Goal: Task Accomplishment & Management: Use online tool/utility

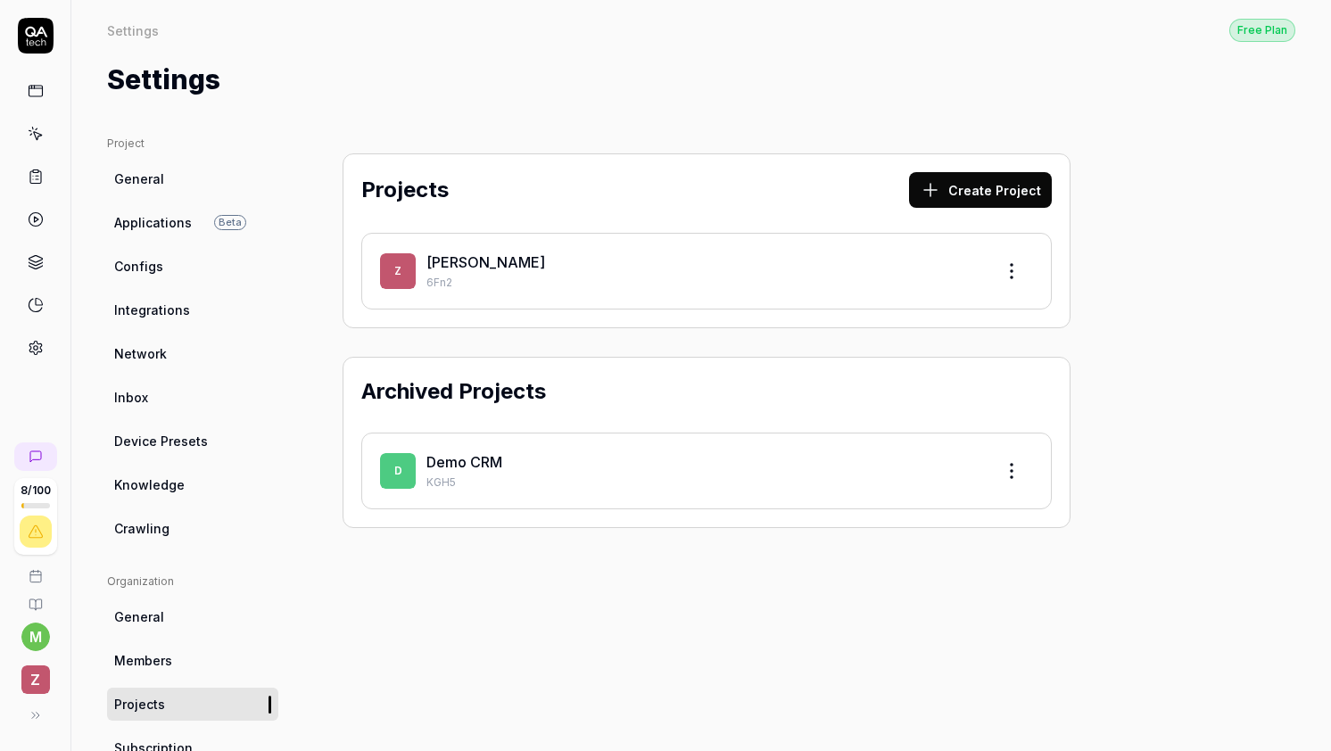
click at [585, 288] on p "6Fn2" at bounding box center [702, 283] width 553 height 16
click at [442, 265] on link "[PERSON_NAME]" at bounding box center [485, 262] width 119 height 18
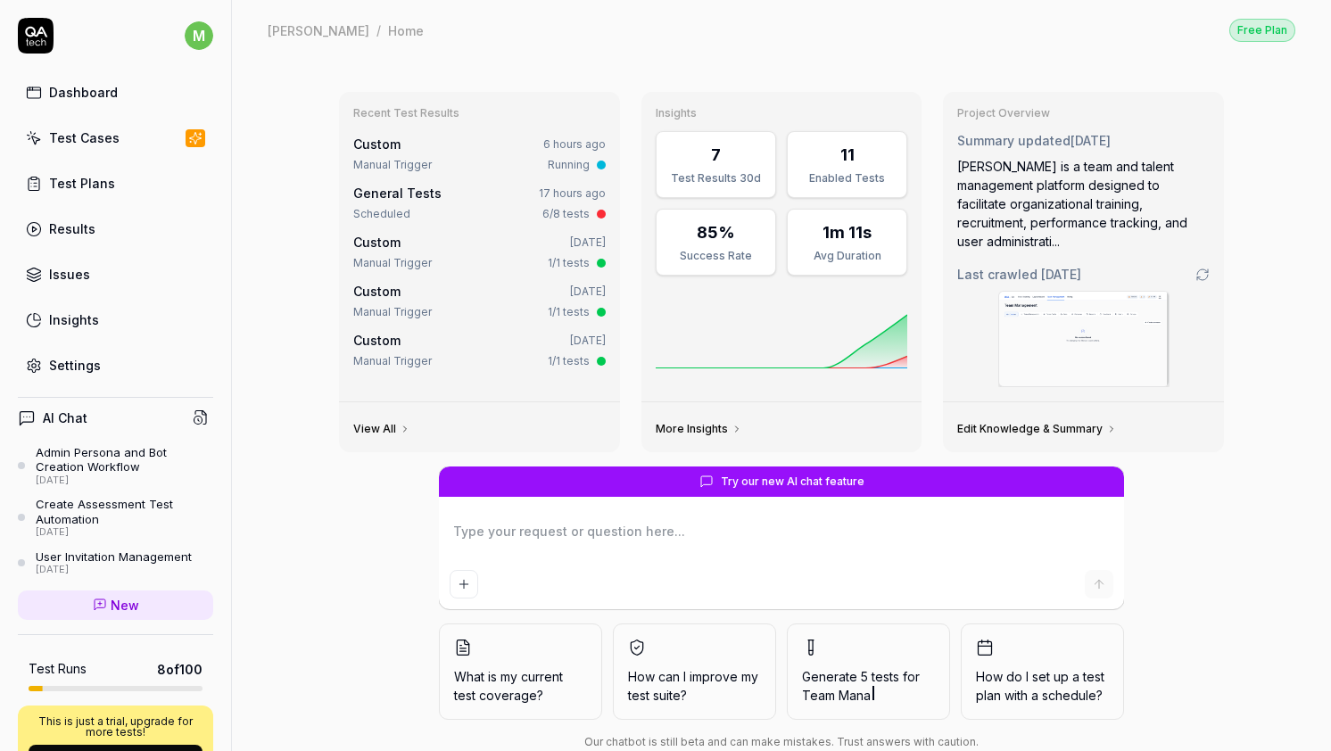
type textarea "*"
click at [139, 230] on link "Results" at bounding box center [115, 228] width 195 height 35
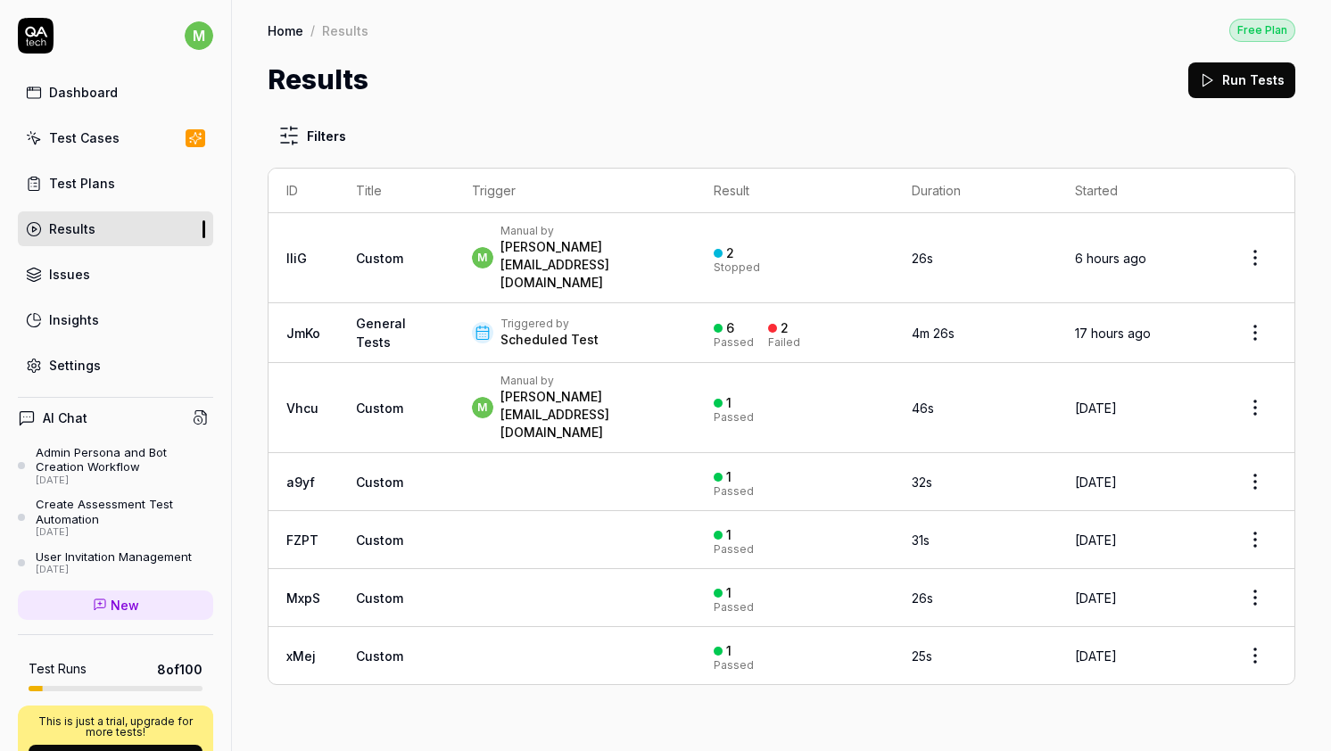
click at [145, 371] on link "Settings" at bounding box center [115, 365] width 195 height 35
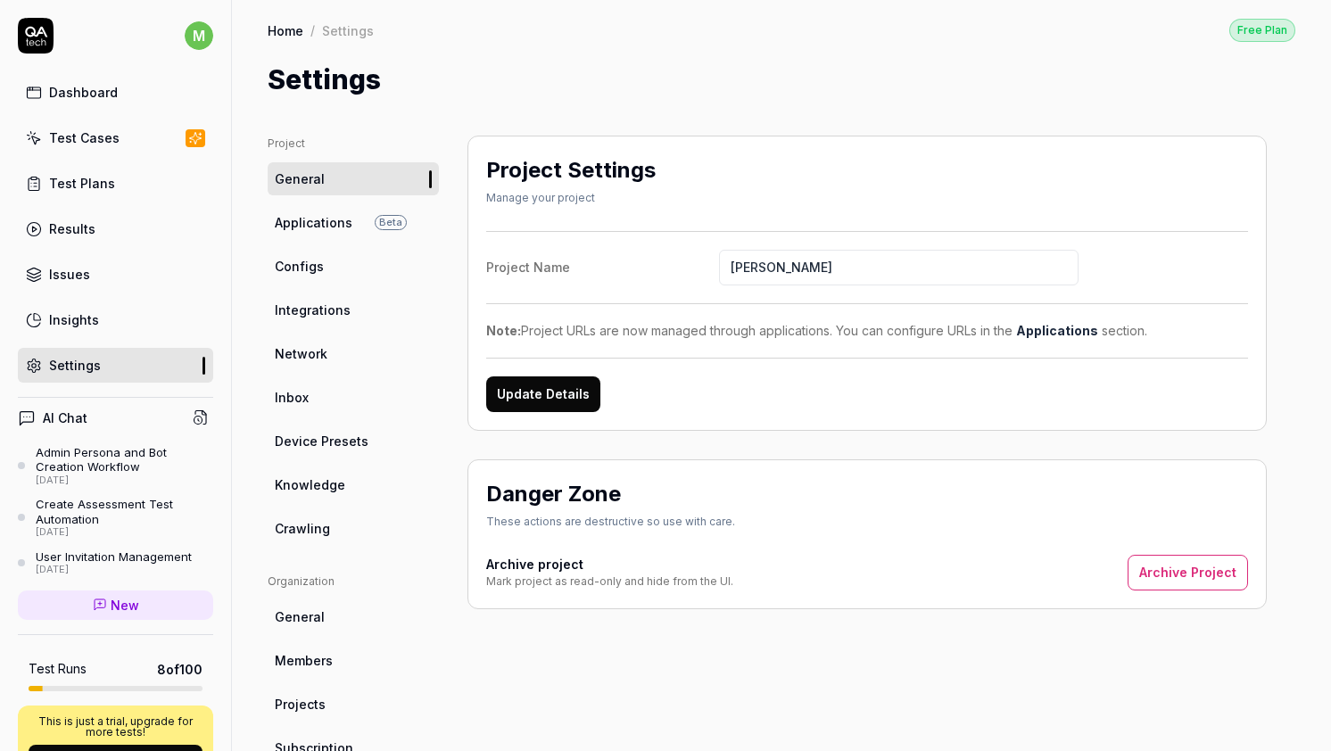
click at [341, 219] on span "Applications" at bounding box center [314, 222] width 78 height 19
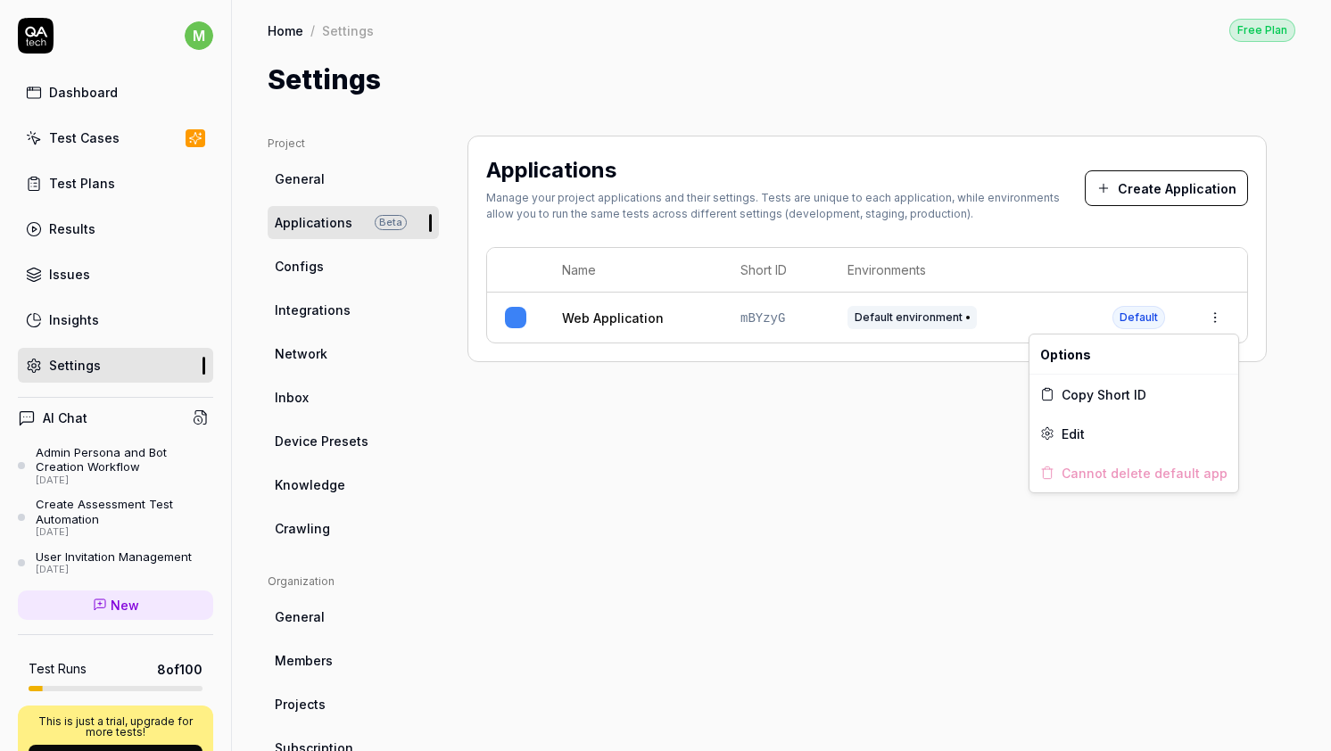
click at [1203, 312] on html "m Dashboard Test Cases Test Plans Results Issues Insights Settings AI Chat Admi…" at bounding box center [665, 375] width 1331 height 751
click at [1116, 421] on div "Edit" at bounding box center [1133, 433] width 209 height 39
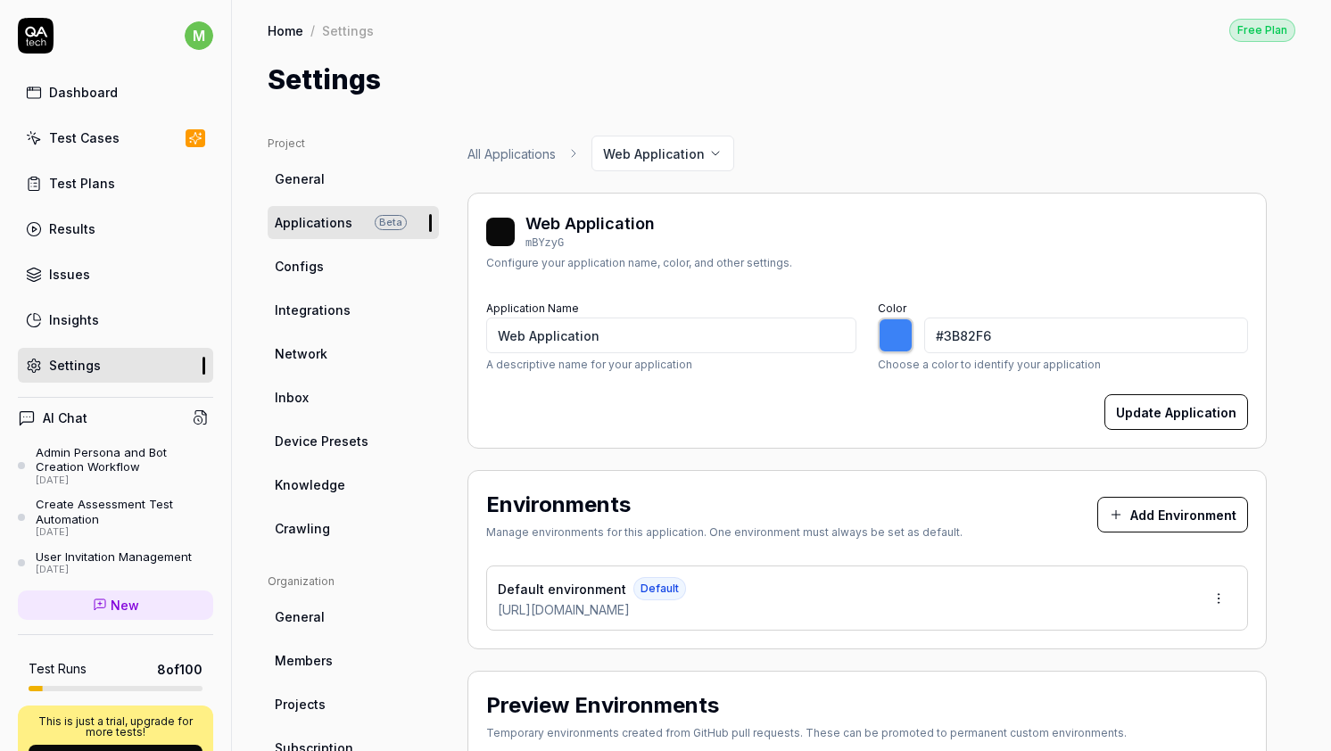
type input "*******"
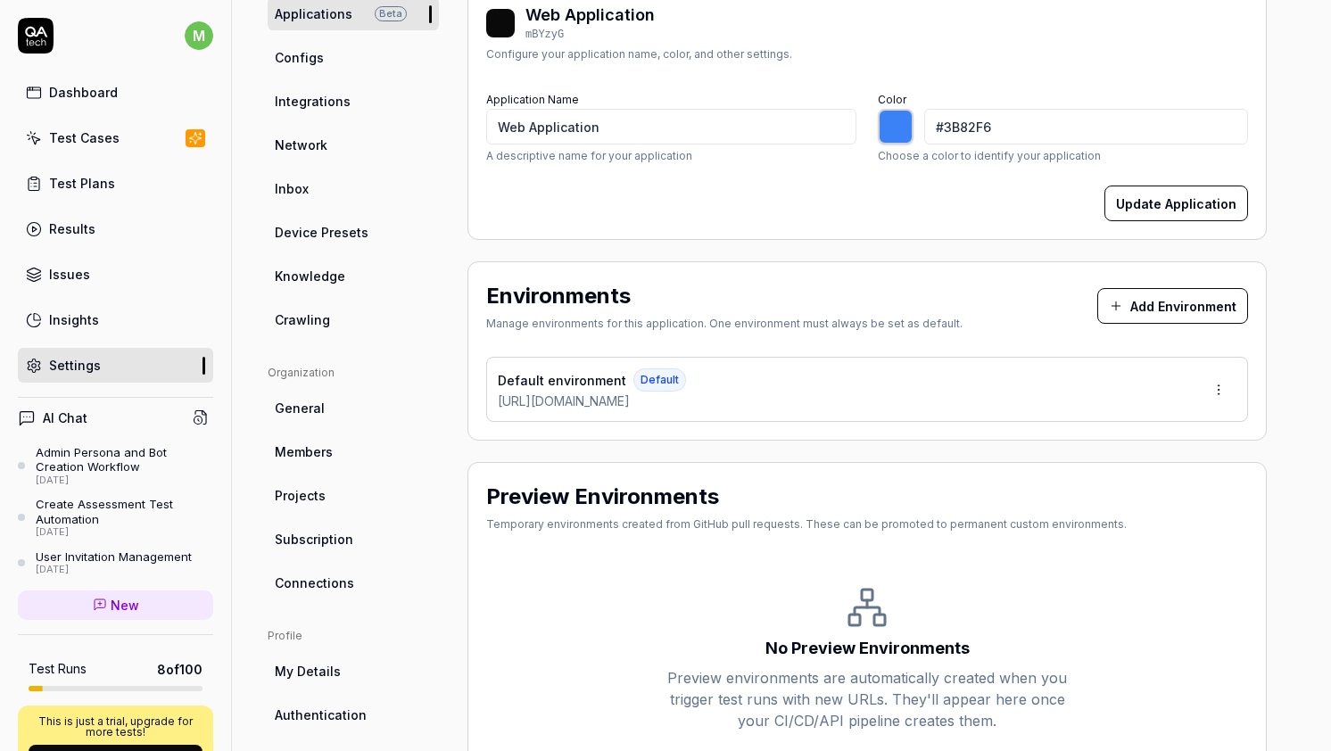
scroll to position [219, 0]
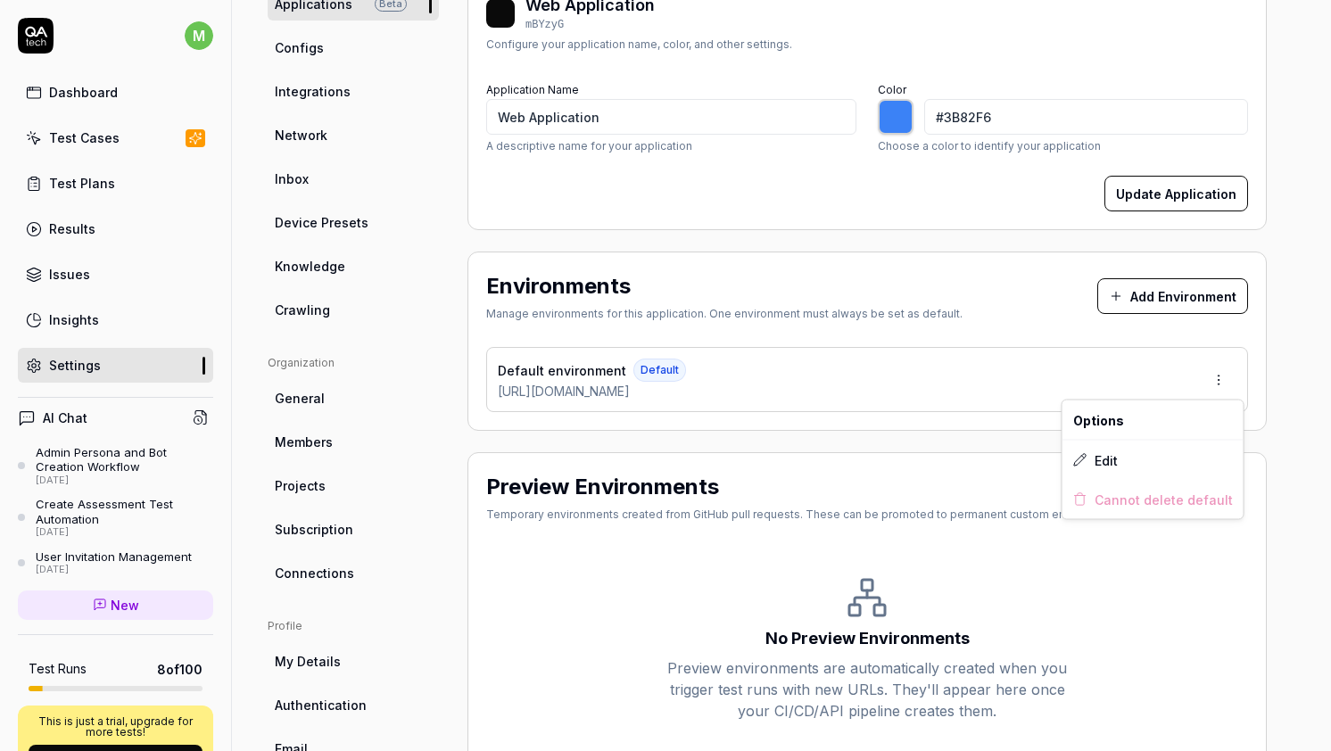
click at [1218, 385] on html "m Dashboard Test Cases Test Plans Results Issues Insights Settings AI Chat Admi…" at bounding box center [665, 375] width 1331 height 751
click at [1120, 459] on div "Edit" at bounding box center [1152, 460] width 181 height 39
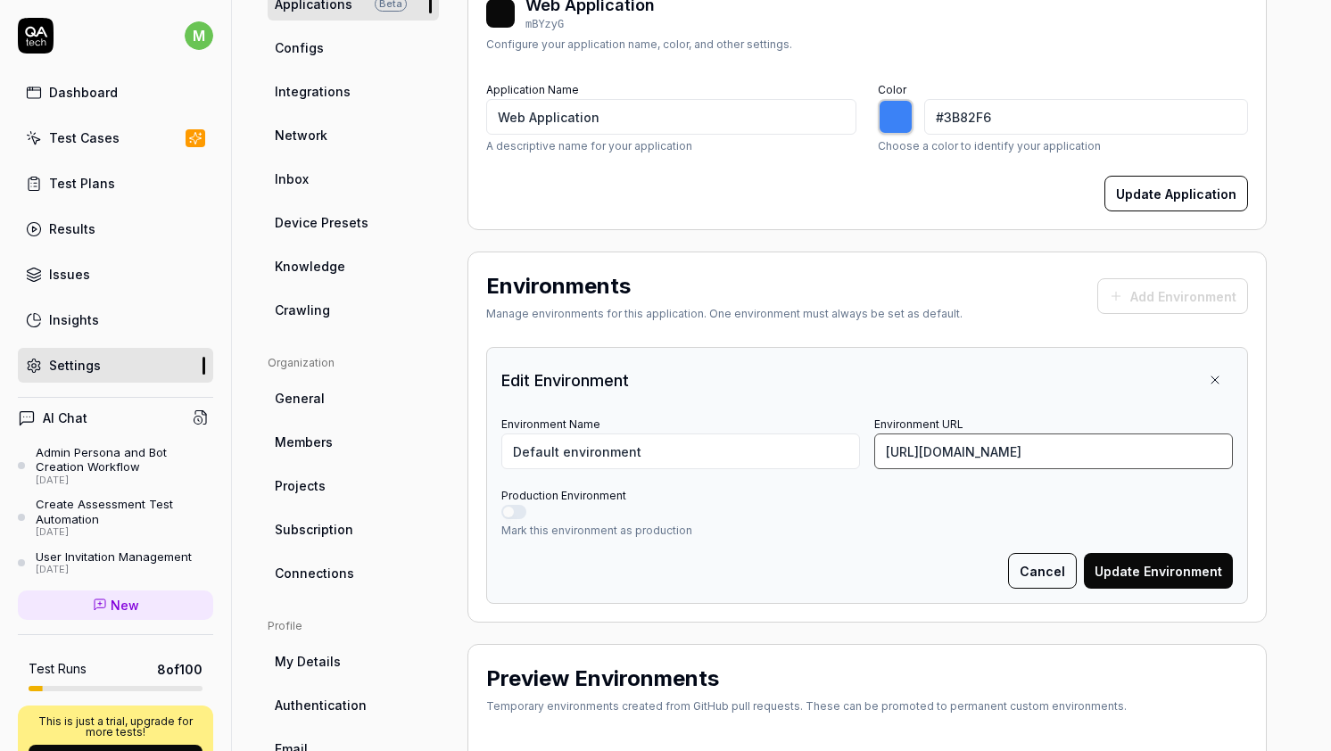
click at [982, 447] on input "[URL][DOMAIN_NAME]" at bounding box center [1053, 452] width 359 height 36
type input "https://app.getzell.com/"
click at [1023, 510] on div at bounding box center [867, 512] width 732 height 14
click at [519, 514] on button "Production Environment" at bounding box center [513, 512] width 25 height 14
click at [599, 449] on input "Default environment" at bounding box center [680, 452] width 359 height 36
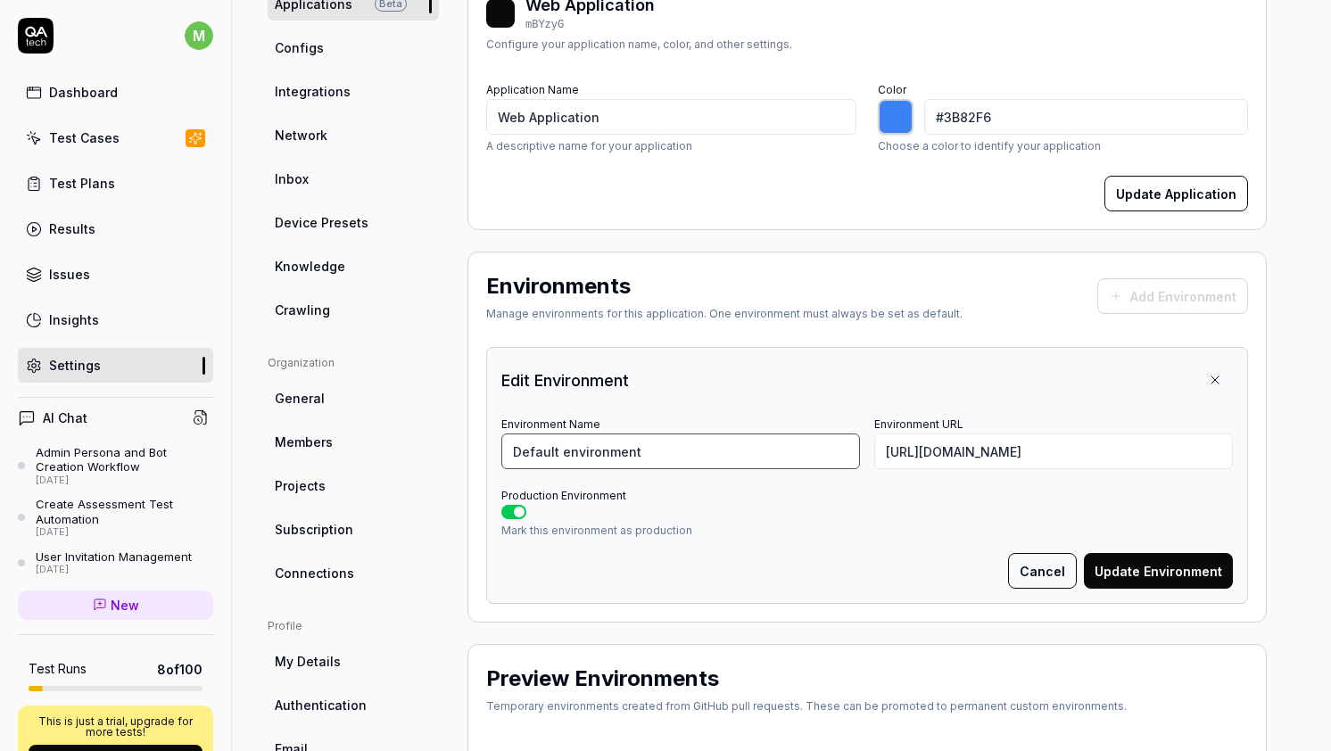
click at [599, 449] on input "Default environment" at bounding box center [680, 452] width 359 height 36
type input "Production"
click at [707, 555] on div "Cancel Update Environment" at bounding box center [867, 571] width 732 height 36
click at [1143, 562] on button "Update Environment" at bounding box center [1158, 571] width 149 height 36
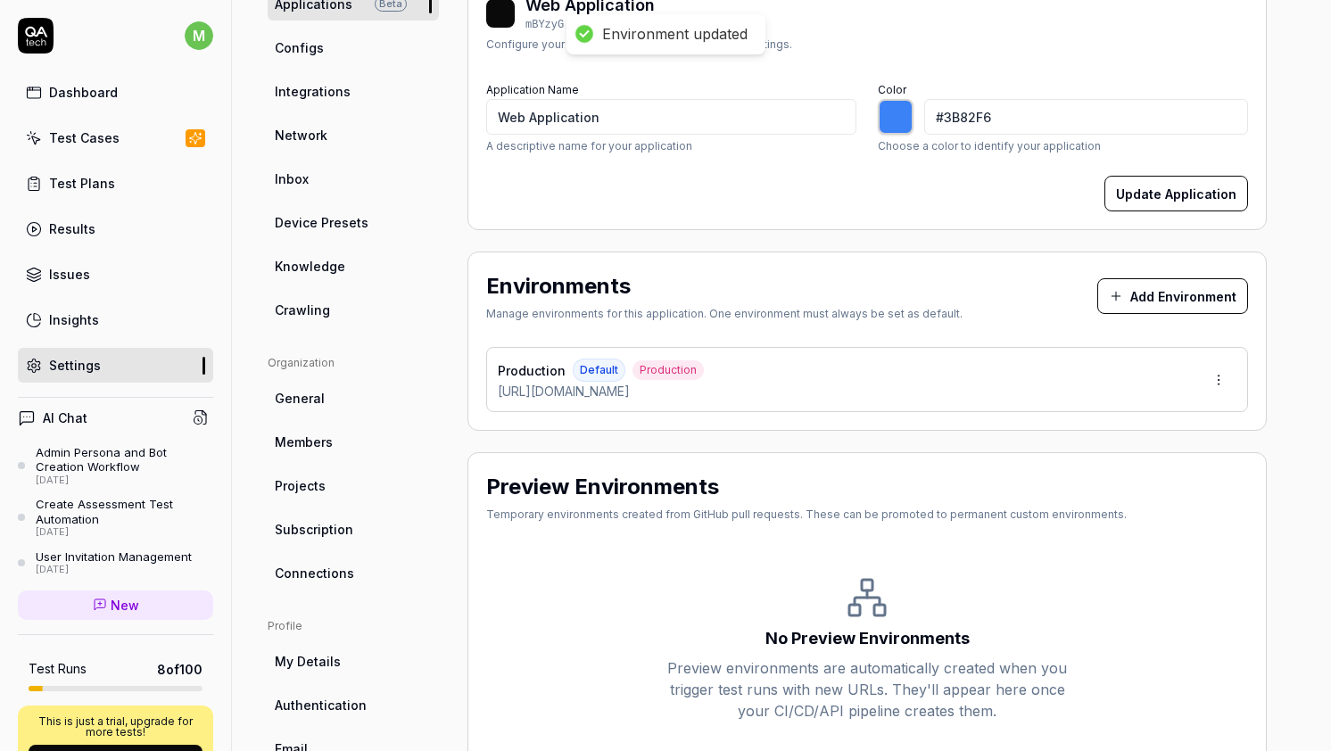
type input "*******"
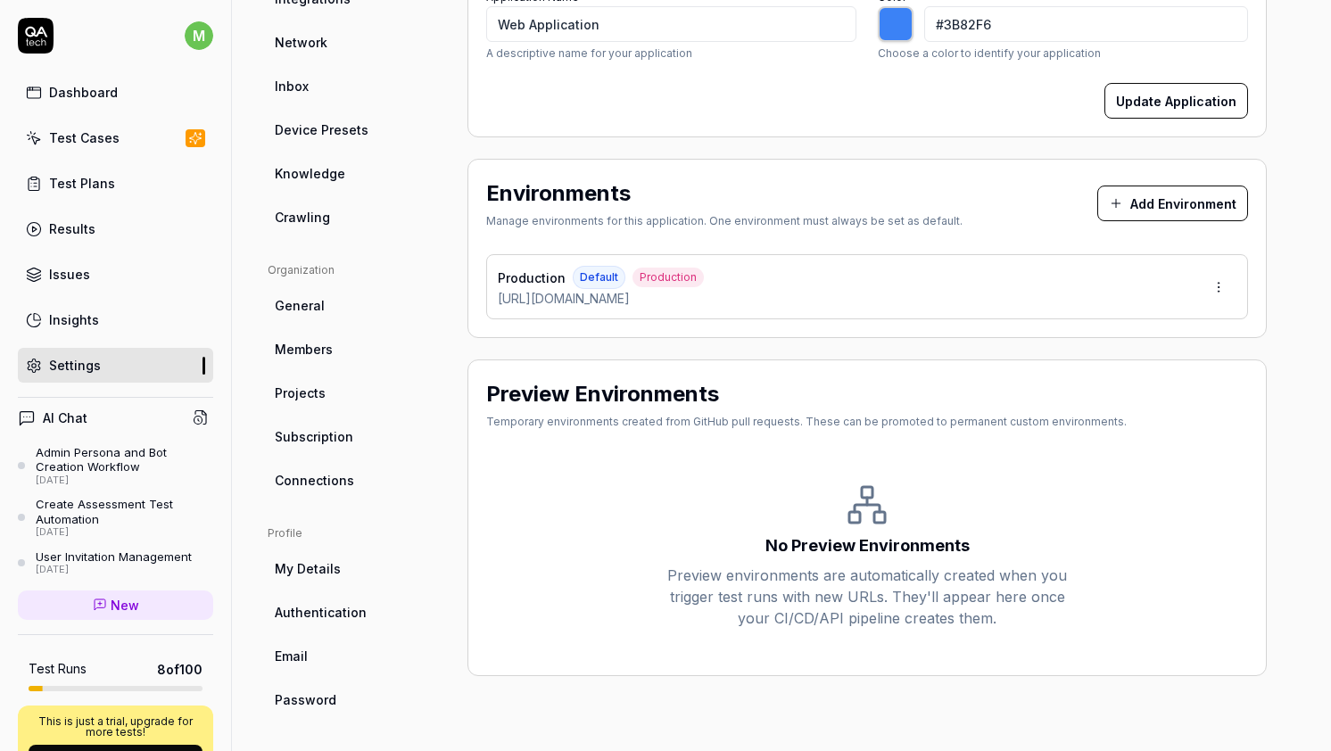
click at [810, 577] on div "Preview environments are automatically created when you trigger test runs with …" at bounding box center [867, 597] width 400 height 64
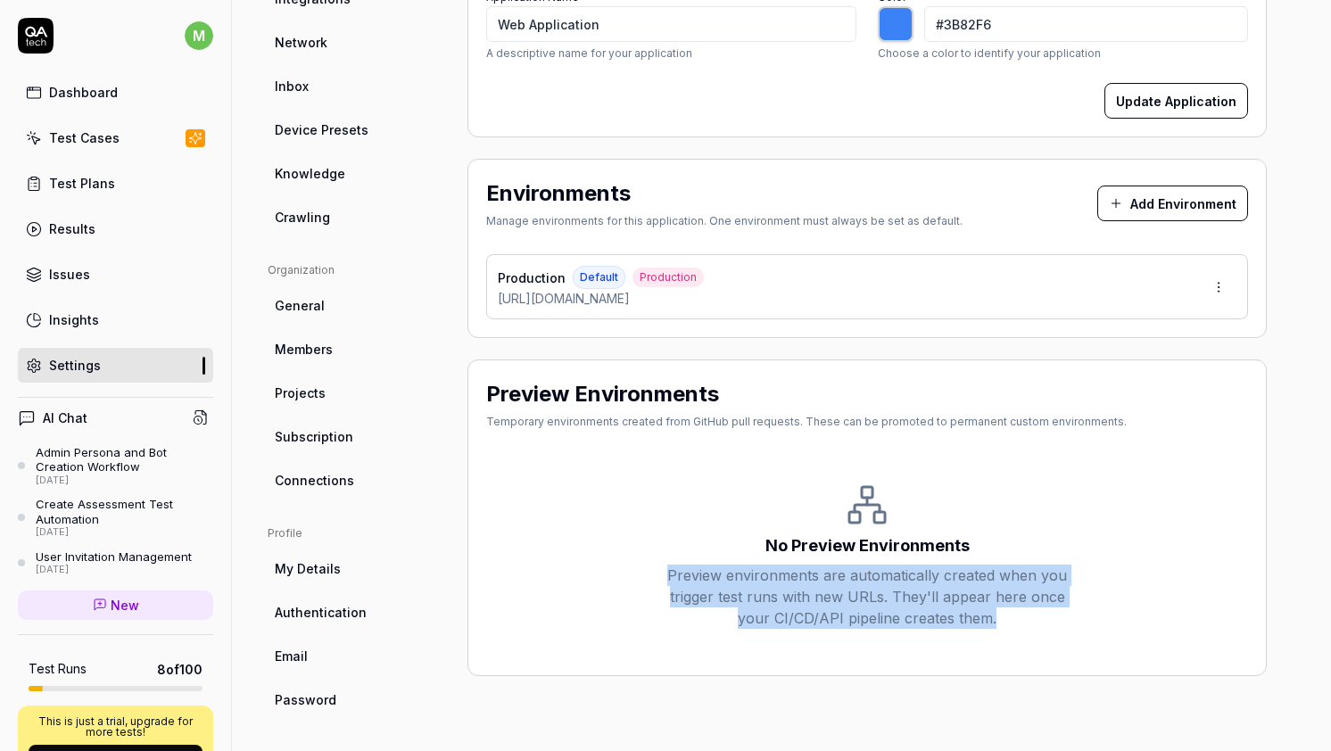
click at [810, 577] on div "Preview environments are automatically created when you trigger test runs with …" at bounding box center [867, 597] width 400 height 64
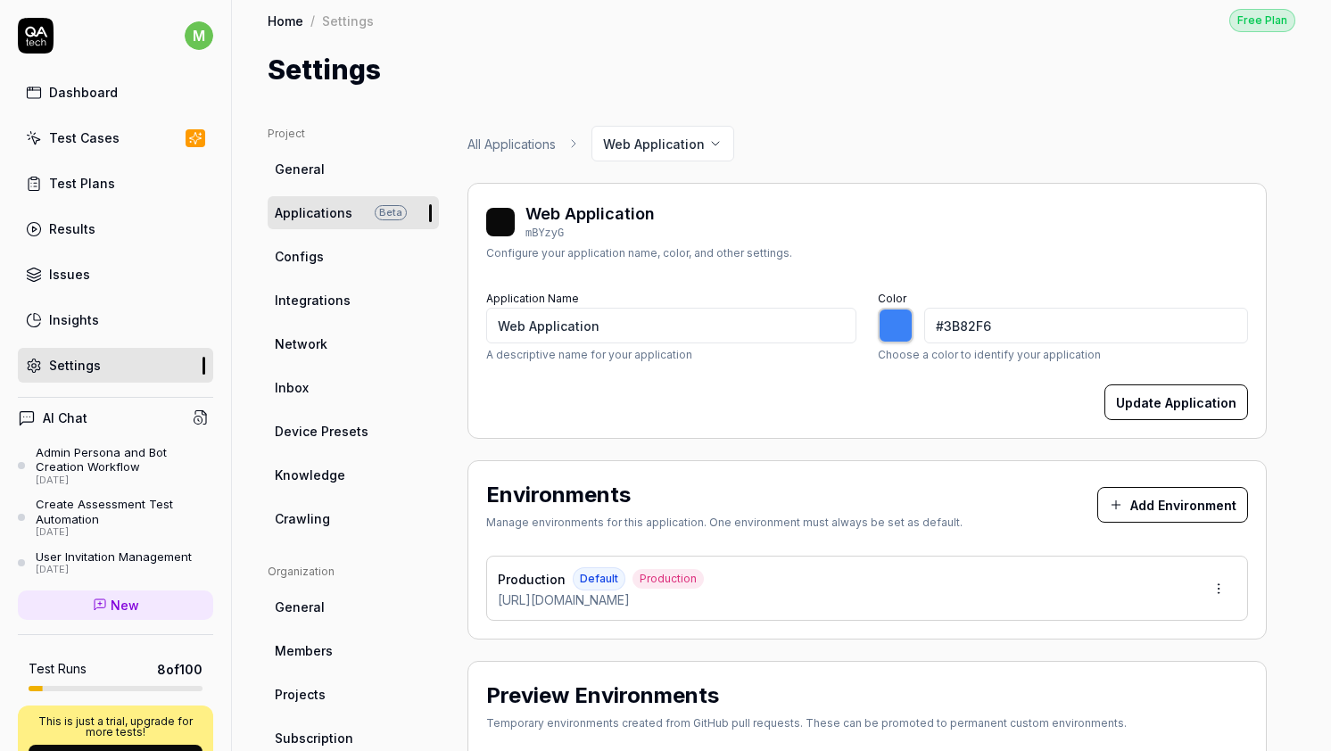
scroll to position [0, 0]
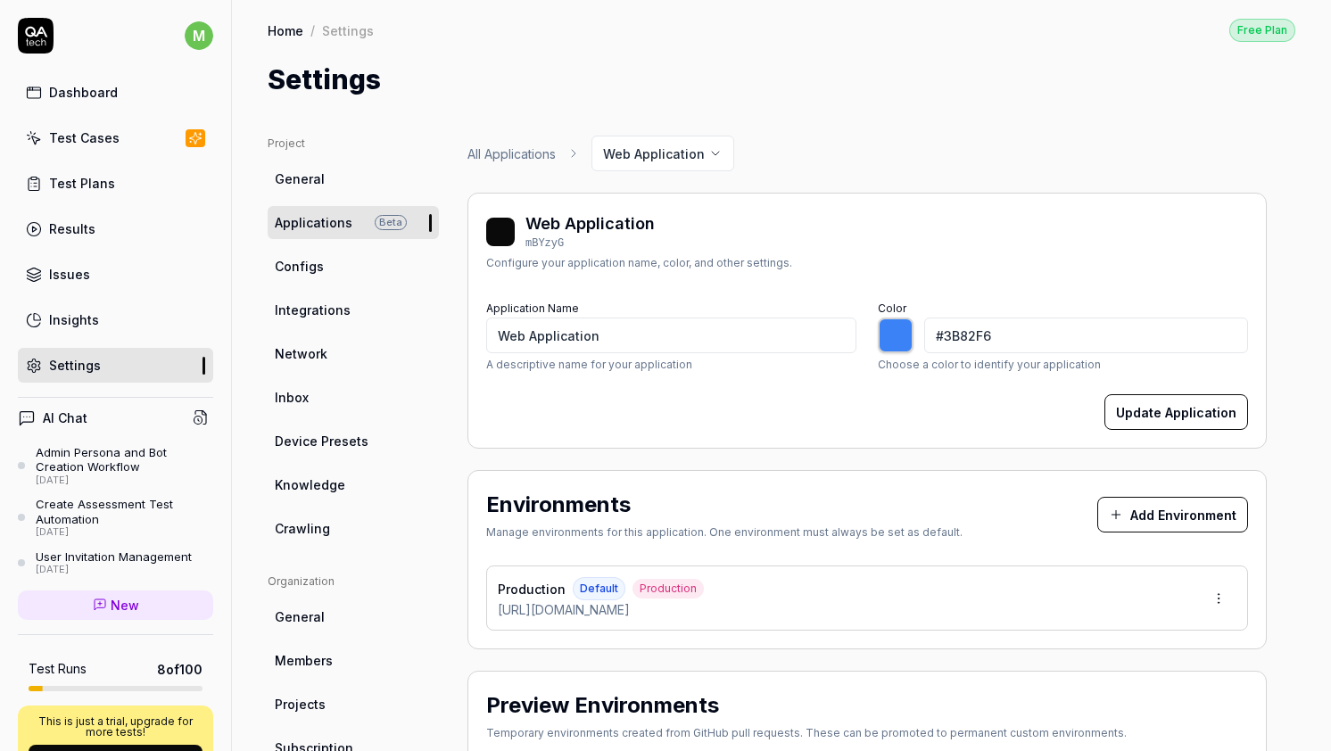
click at [368, 269] on link "Configs" at bounding box center [353, 266] width 171 height 33
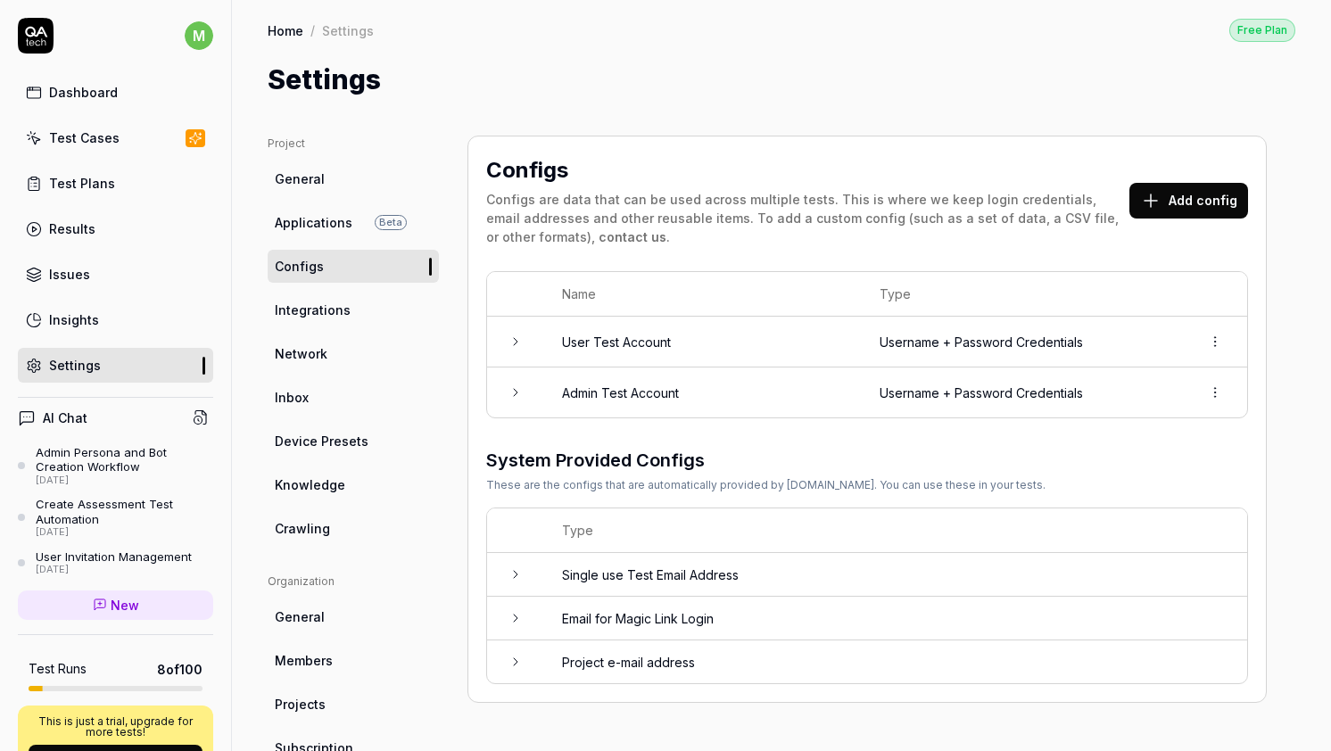
click at [354, 330] on ul "Project General Applications Beta Configs Integrations Network Inbox Device Pre…" at bounding box center [353, 340] width 171 height 409
click at [352, 321] on link "Integrations" at bounding box center [353, 310] width 171 height 33
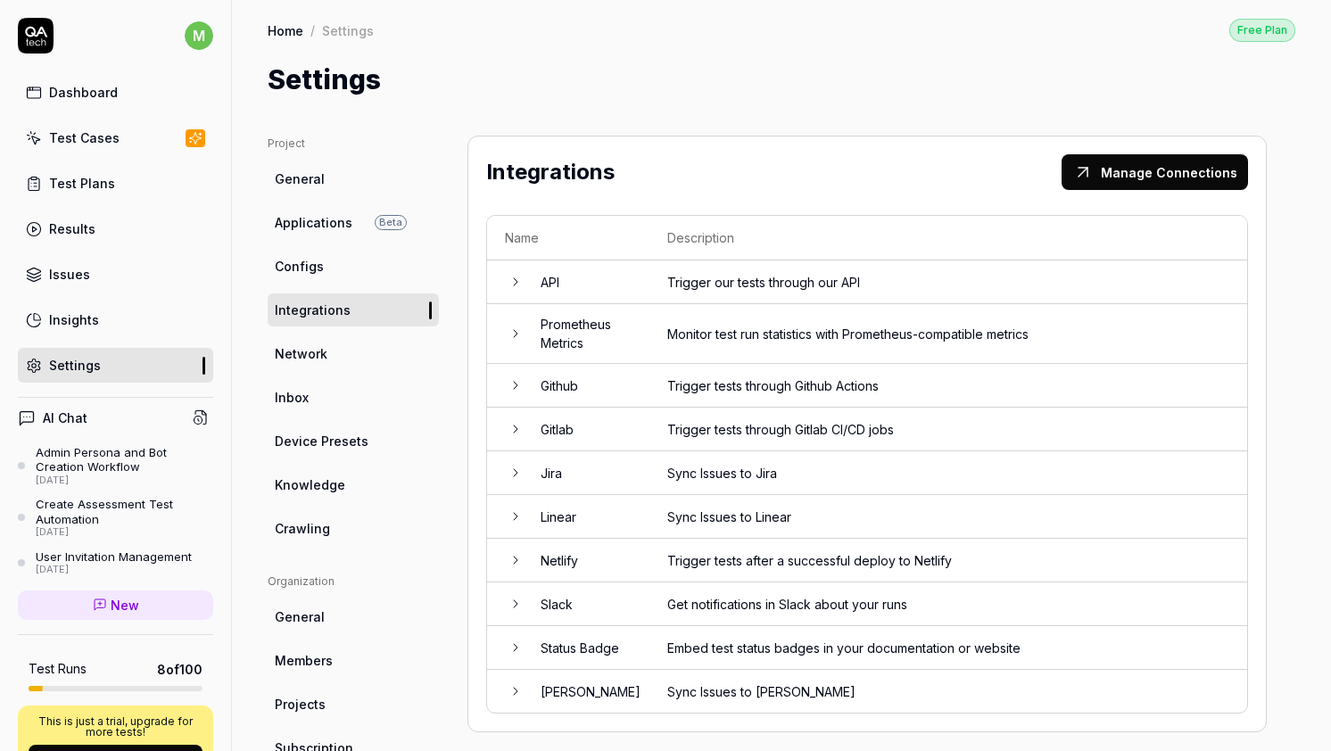
click at [344, 351] on link "Network" at bounding box center [353, 353] width 171 height 33
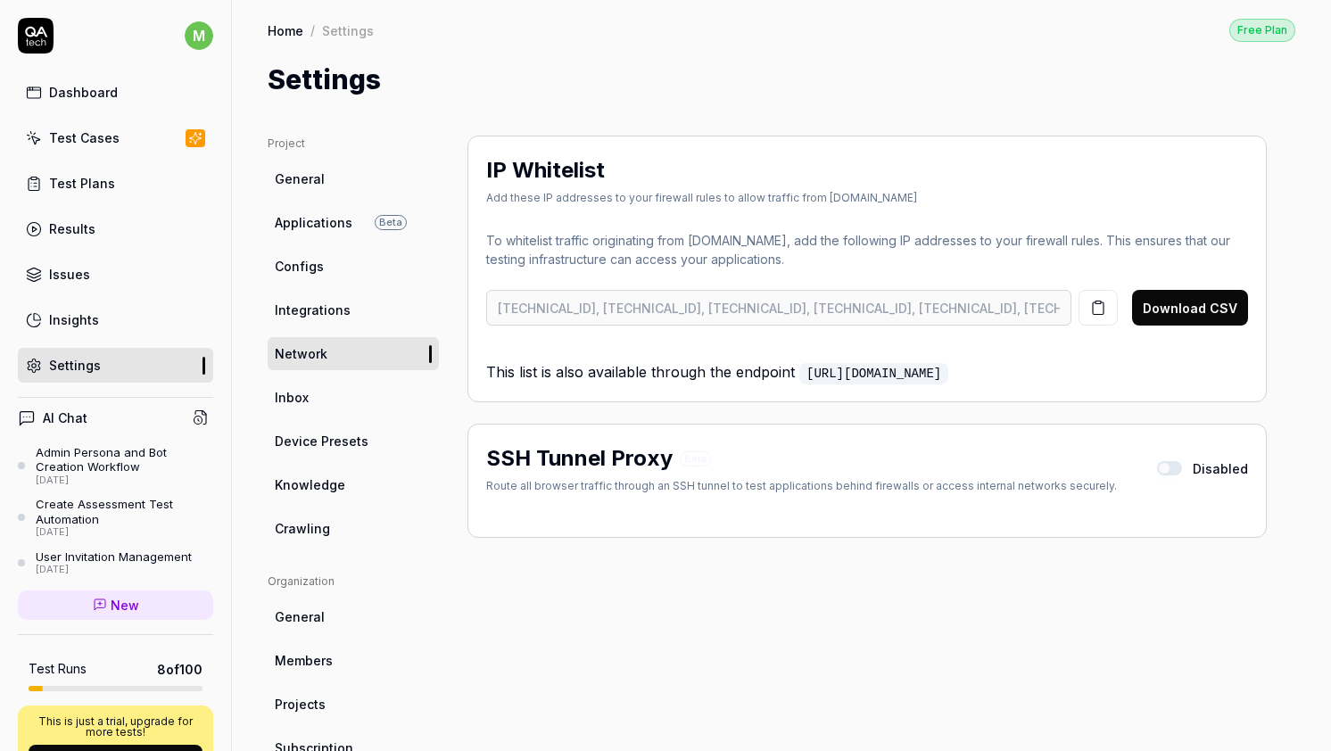
click at [339, 391] on link "Inbox" at bounding box center [353, 397] width 171 height 33
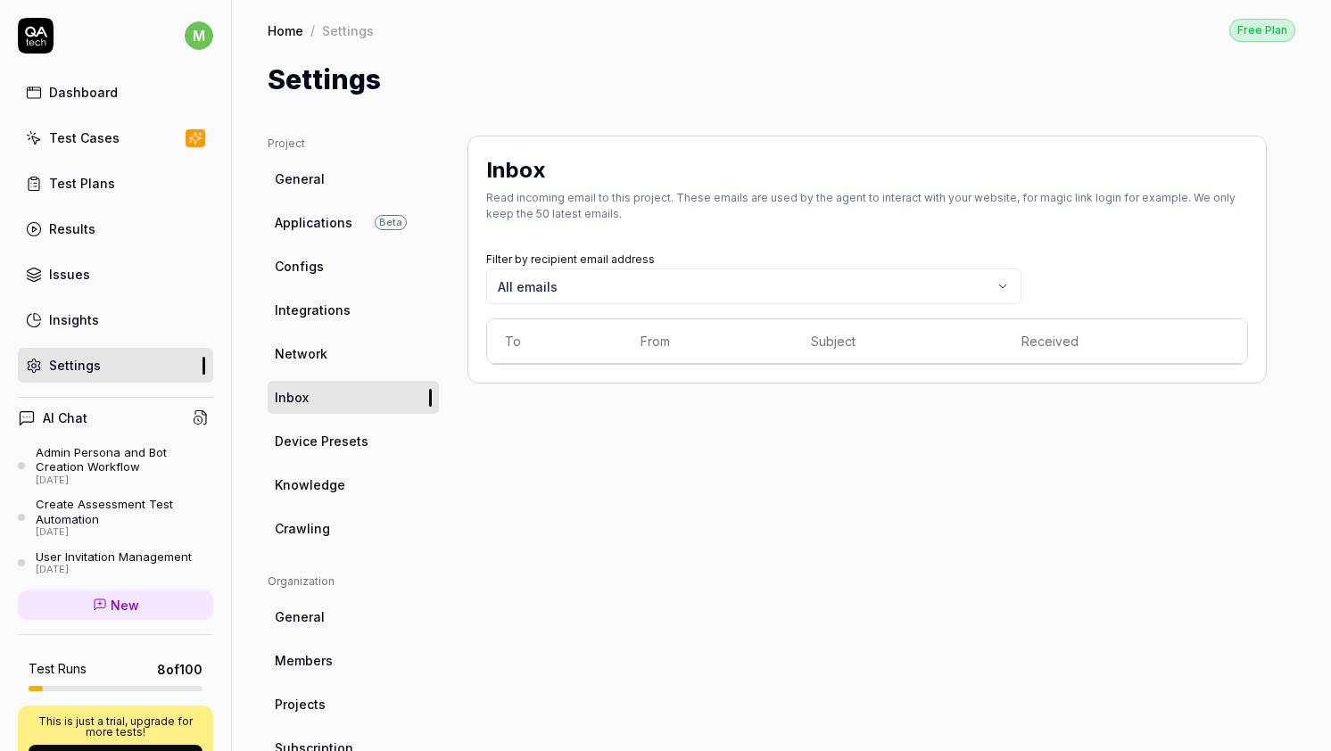
click at [332, 190] on link "General" at bounding box center [353, 178] width 171 height 33
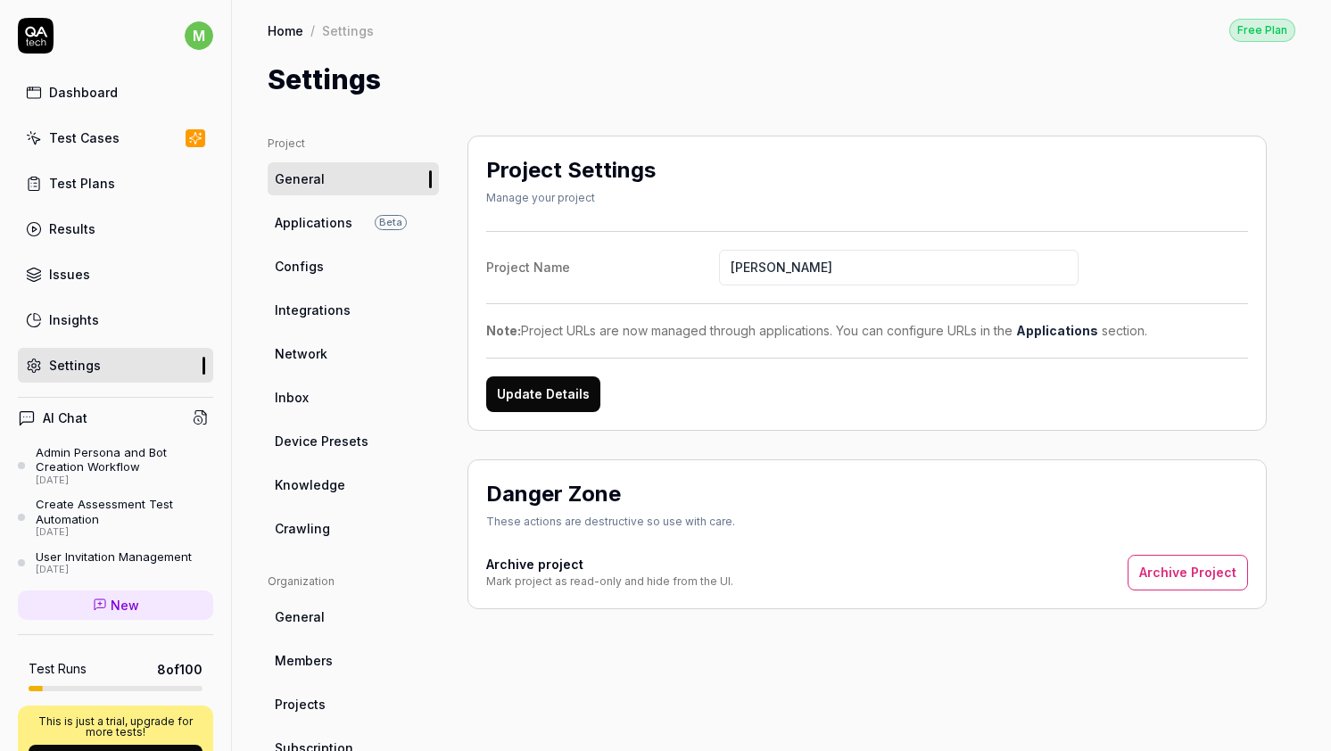
click at [83, 104] on link "Dashboard" at bounding box center [115, 92] width 195 height 35
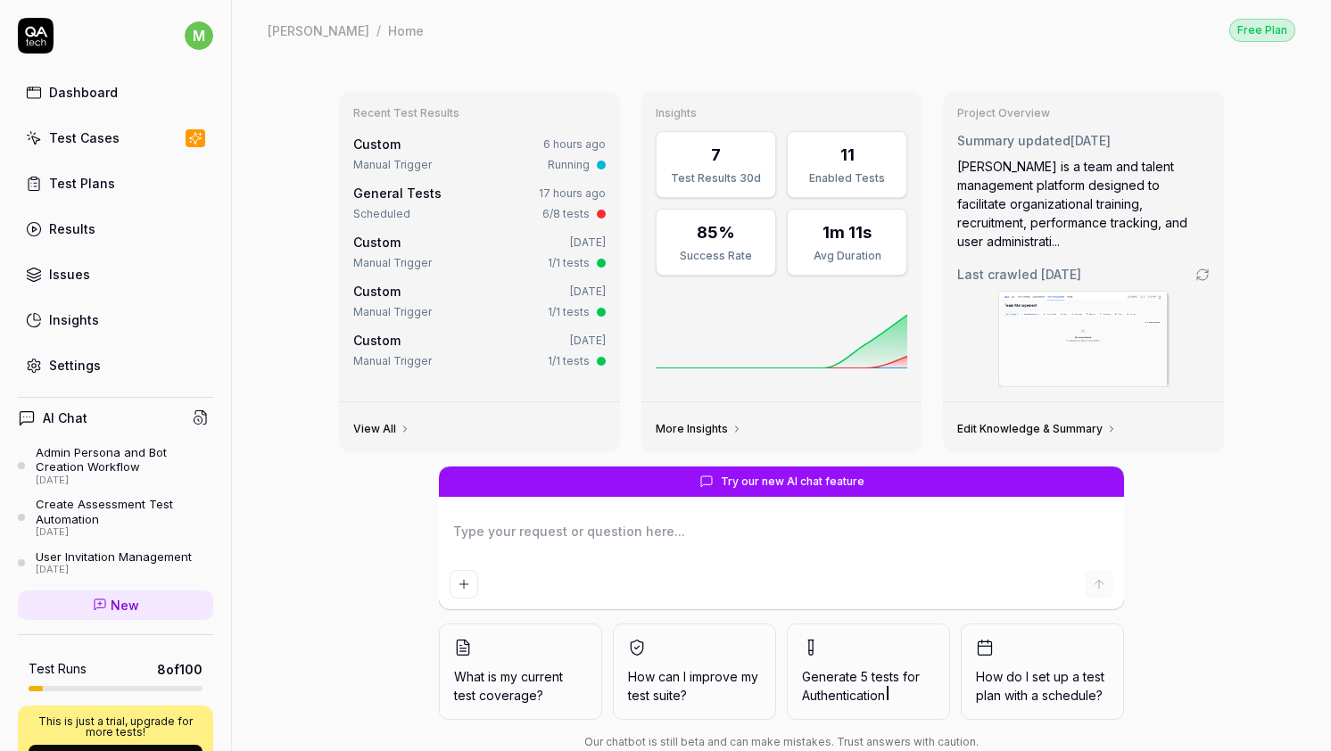
click at [88, 190] on div "Test Plans" at bounding box center [82, 183] width 66 height 19
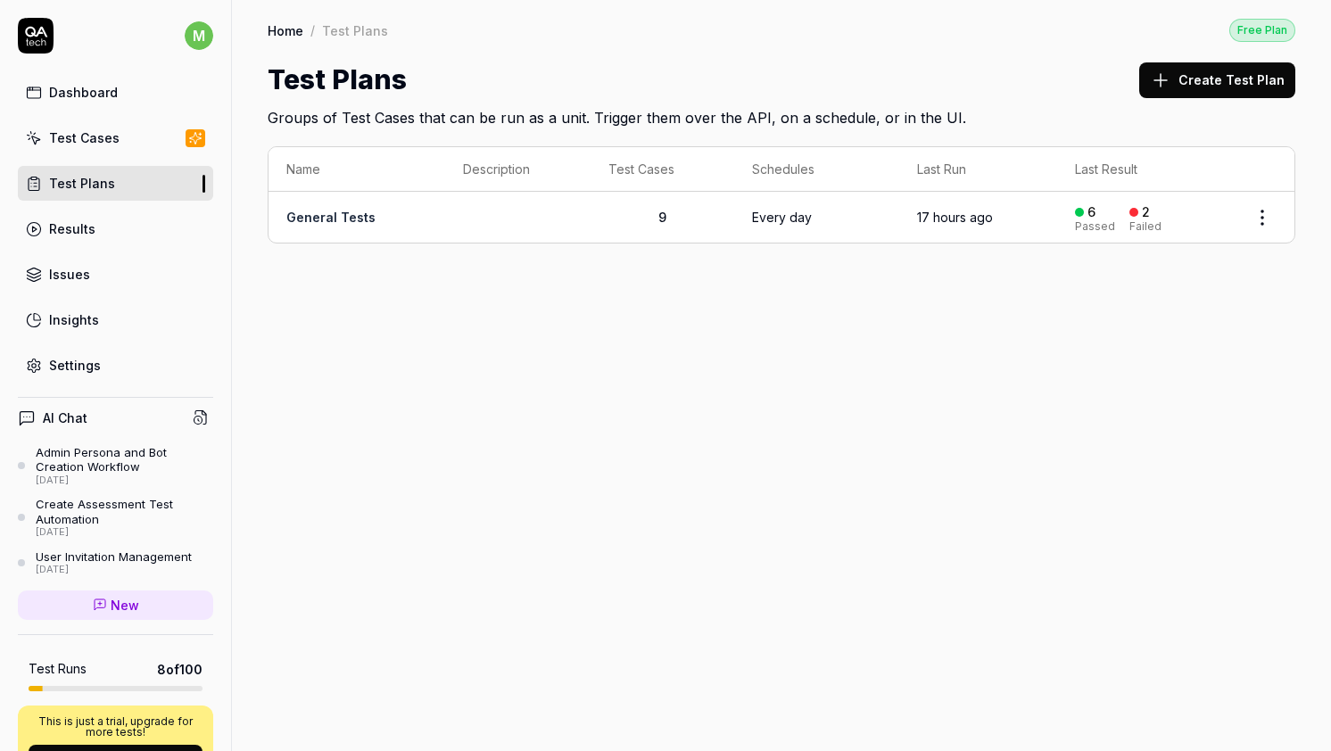
click at [318, 216] on link "General Tests" at bounding box center [330, 217] width 89 height 15
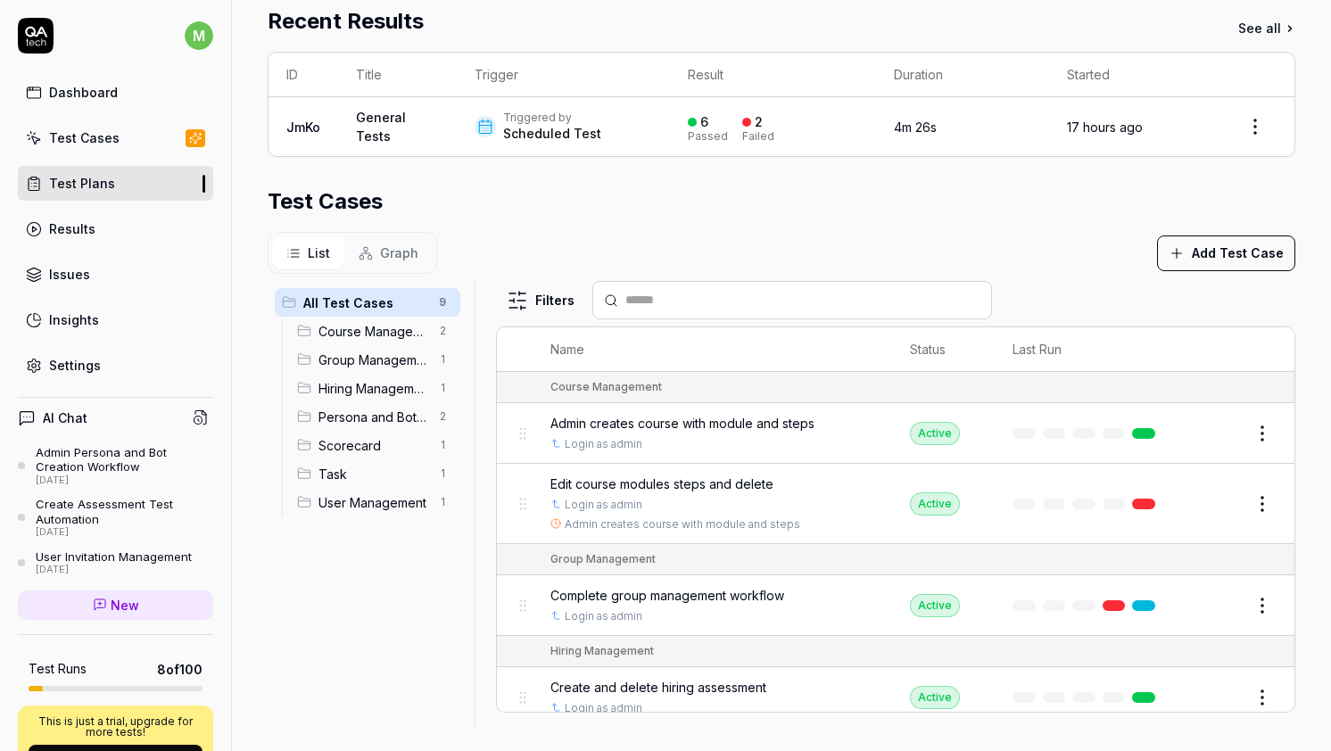
scroll to position [364, 0]
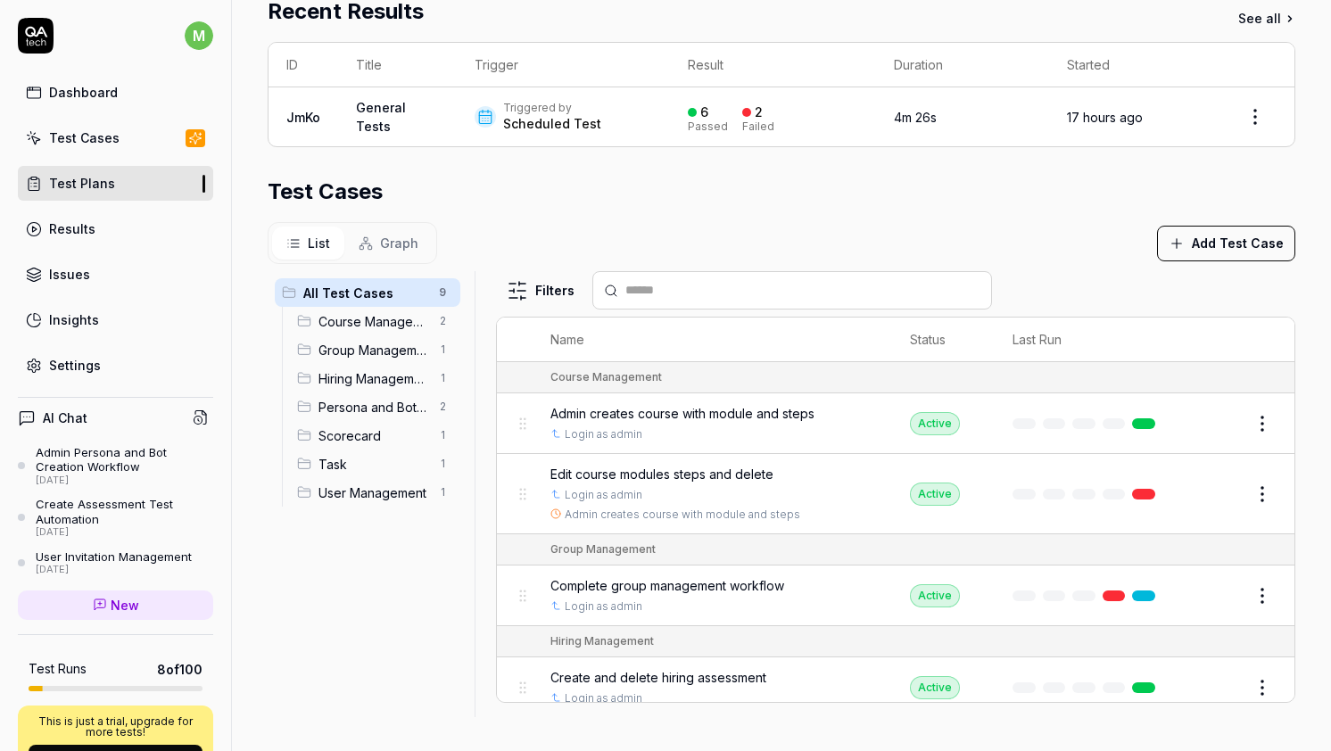
click at [703, 581] on span "Complete group management workflow" at bounding box center [667, 585] width 234 height 19
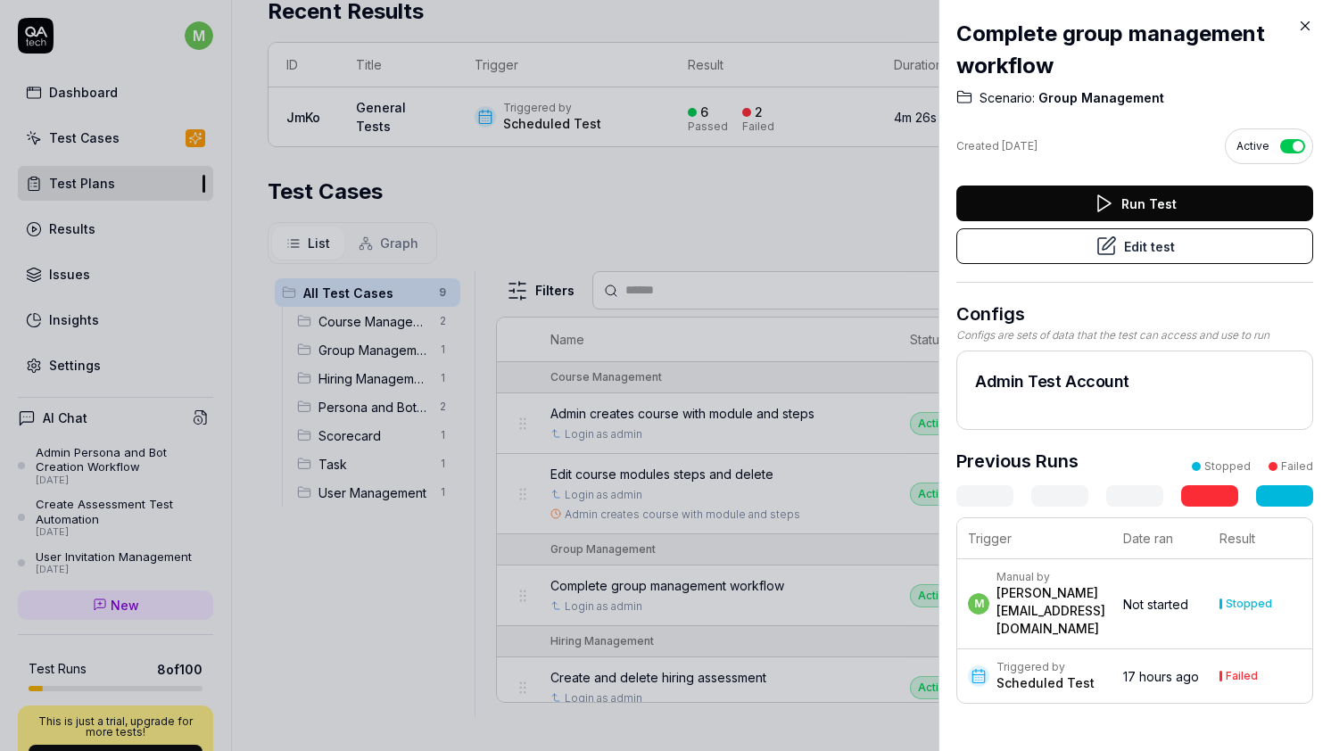
click at [1115, 194] on button "Run Test" at bounding box center [1134, 204] width 357 height 36
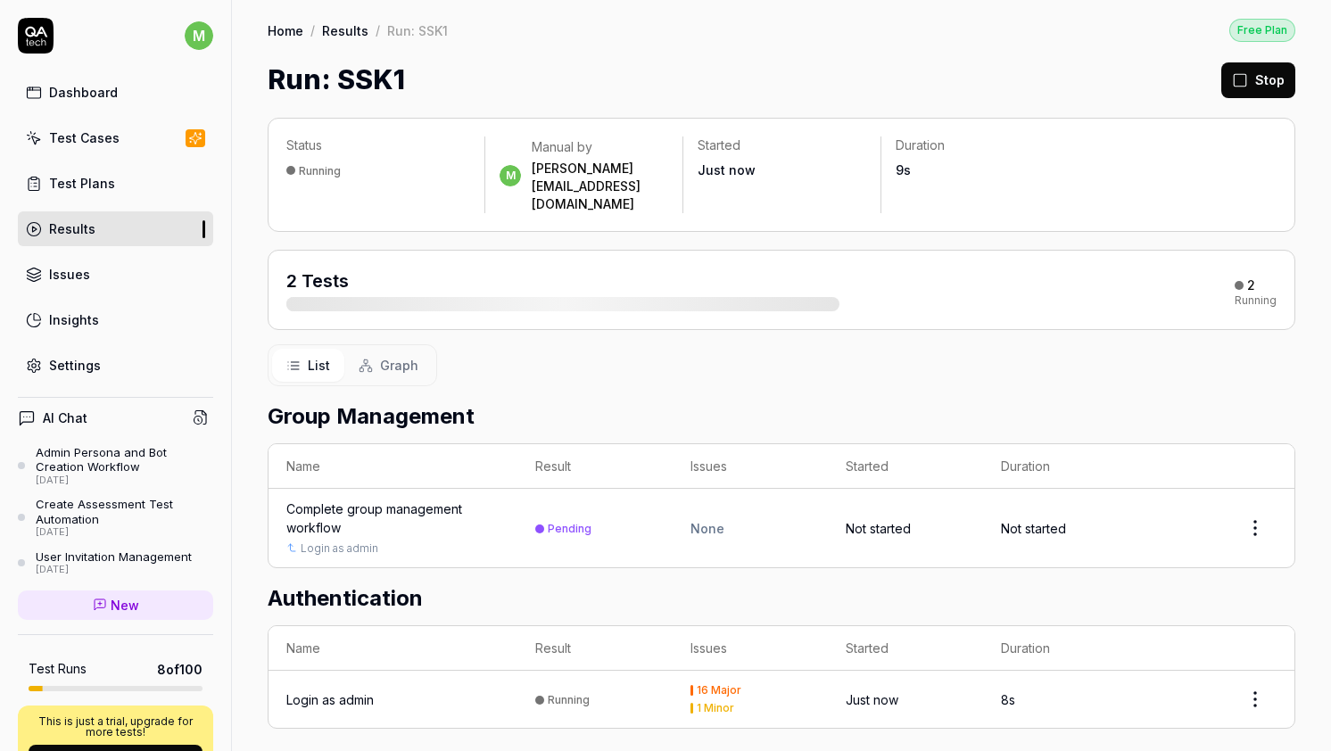
click at [369, 500] on div "Complete group management workflow" at bounding box center [392, 518] width 213 height 37
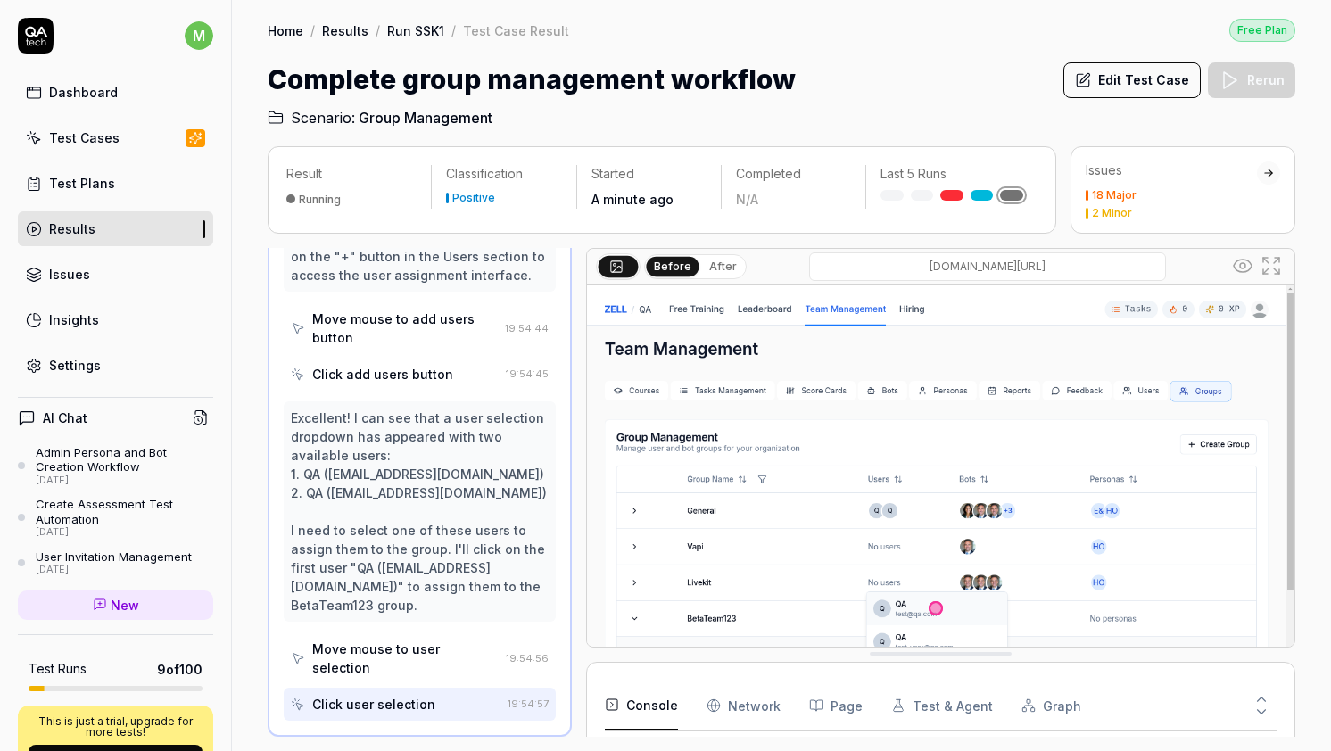
scroll to position [79, 0]
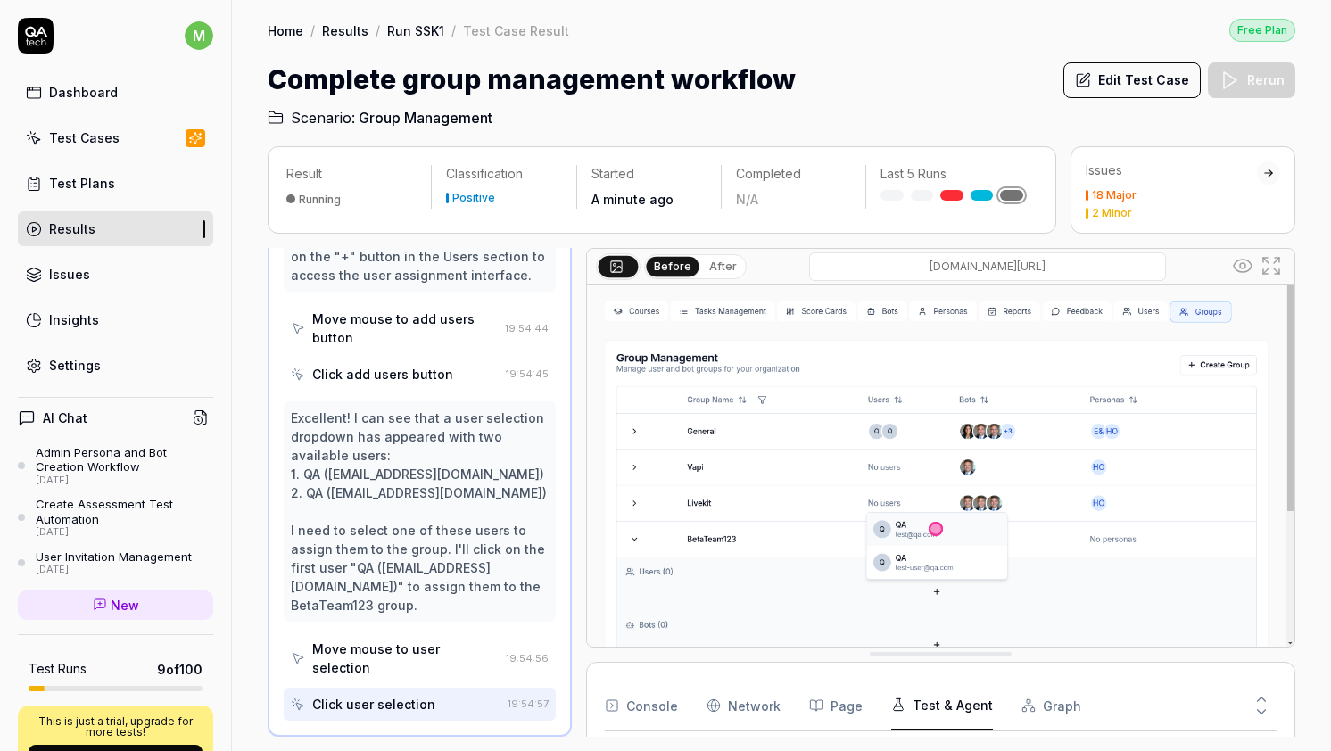
click at [925, 710] on button "Test & Agent" at bounding box center [942, 706] width 102 height 50
click at [1260, 700] on icon at bounding box center [1261, 699] width 16 height 16
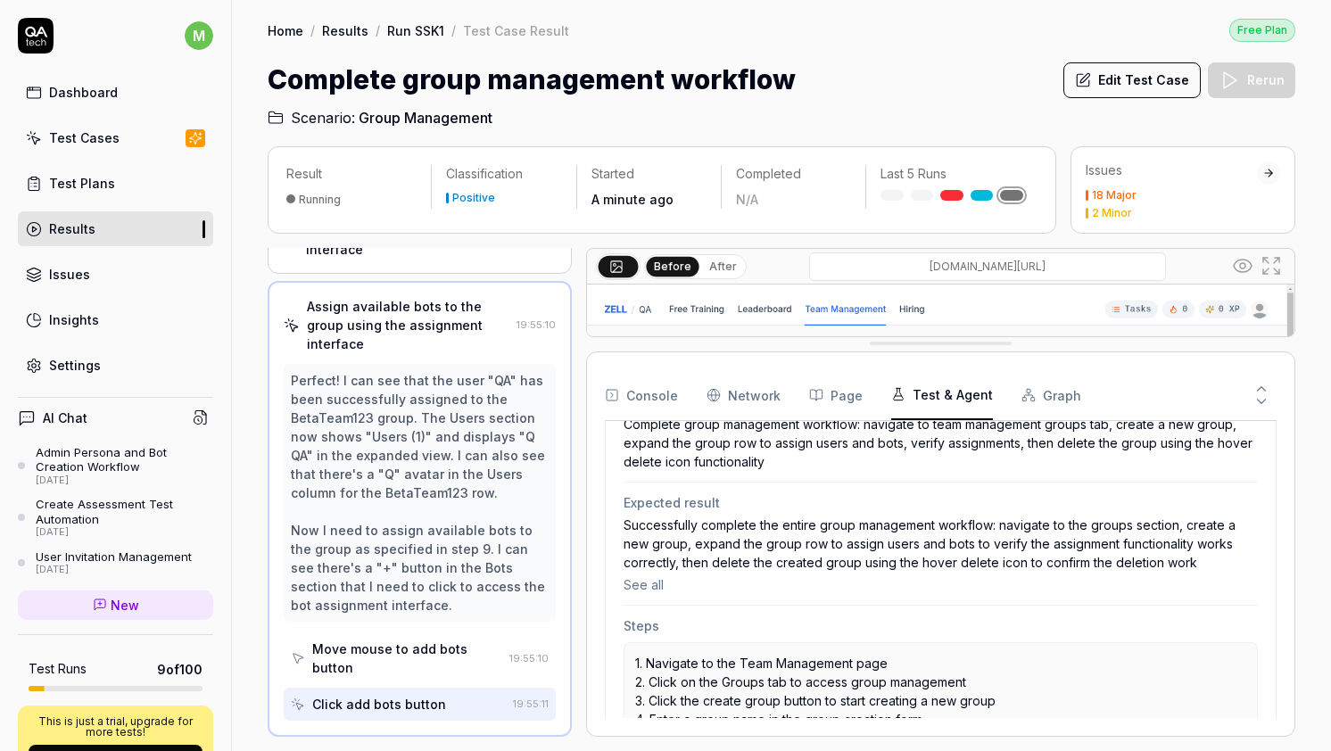
scroll to position [0, 0]
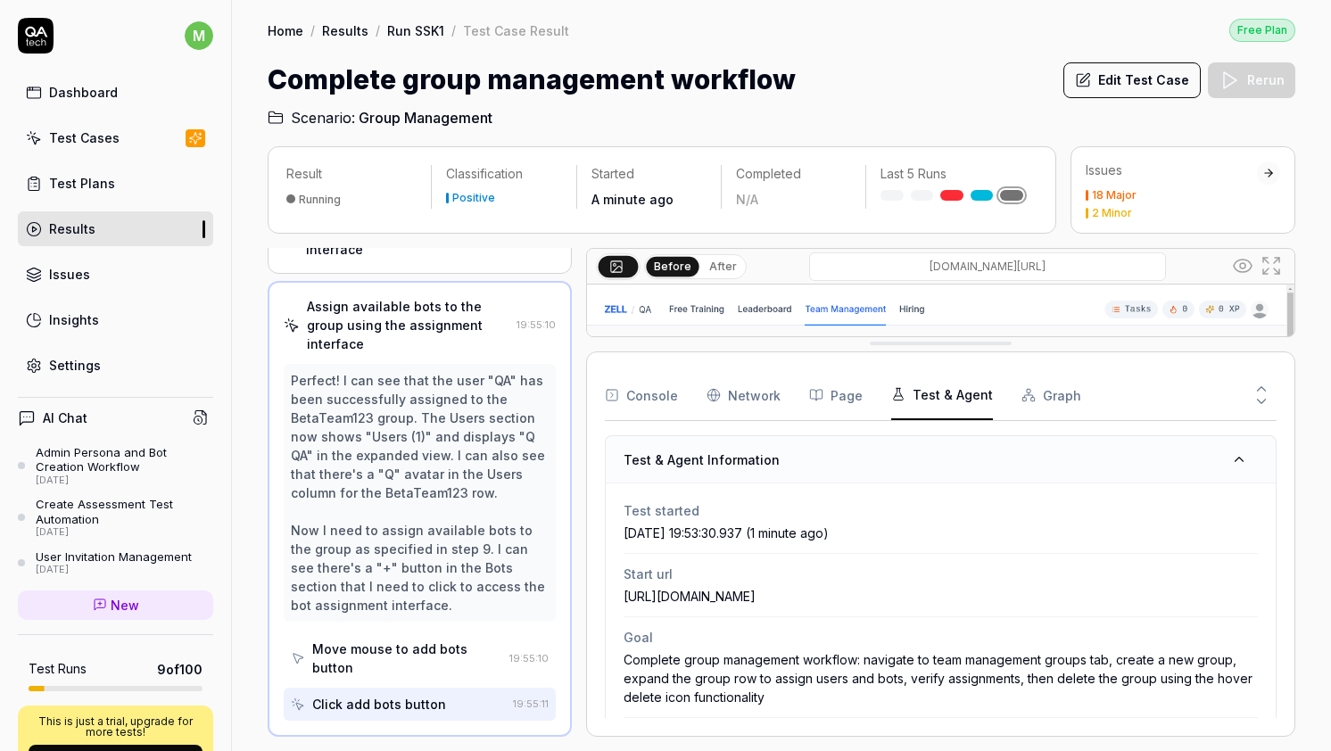
click at [1262, 397] on icon at bounding box center [1261, 401] width 16 height 16
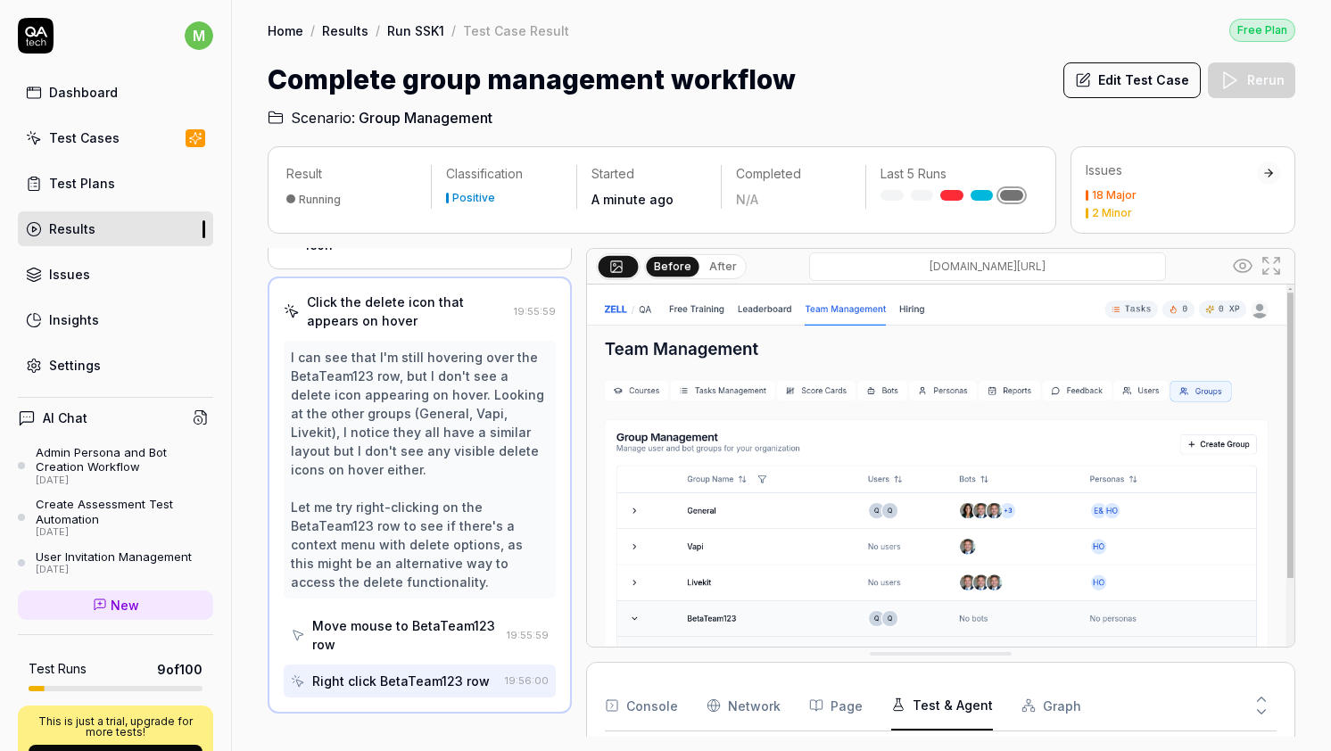
scroll to position [724, 0]
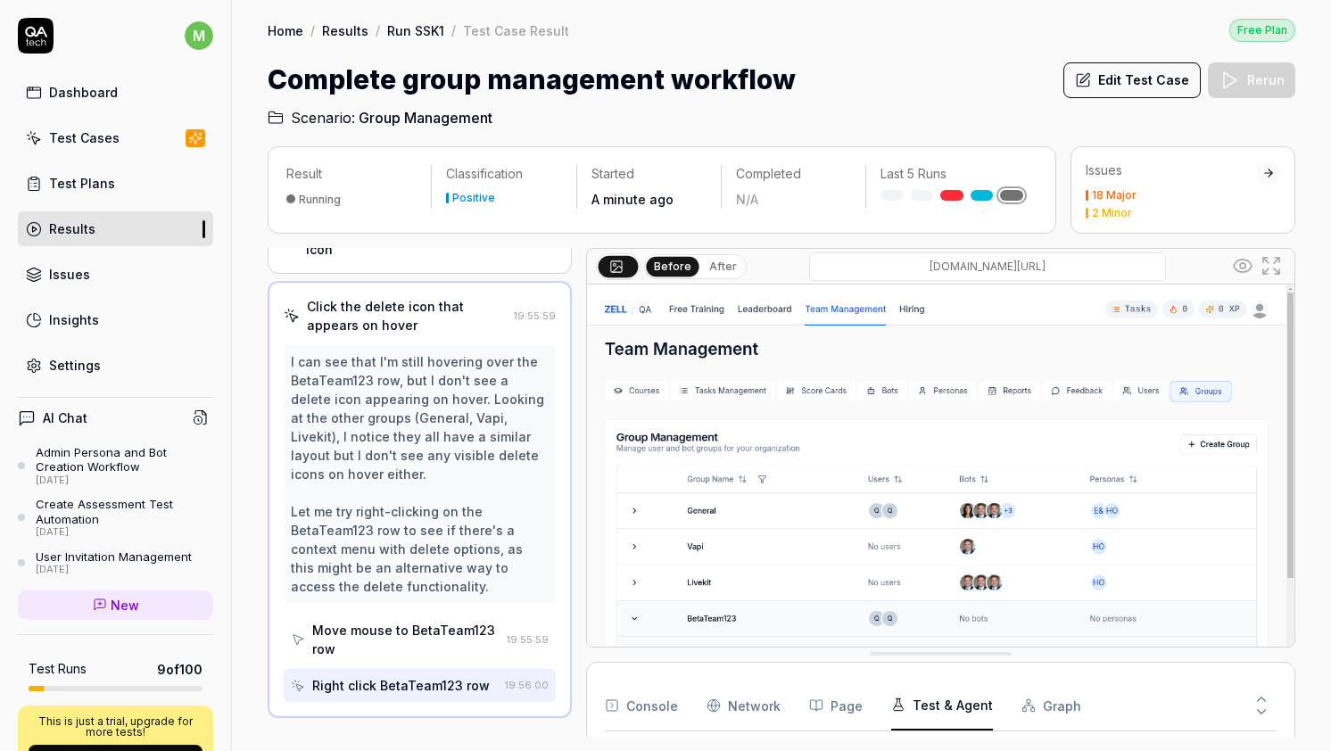
click at [432, 352] on div "I can see that I'm still hovering over the BetaTeam123 row, but I don't see a d…" at bounding box center [420, 474] width 258 height 244
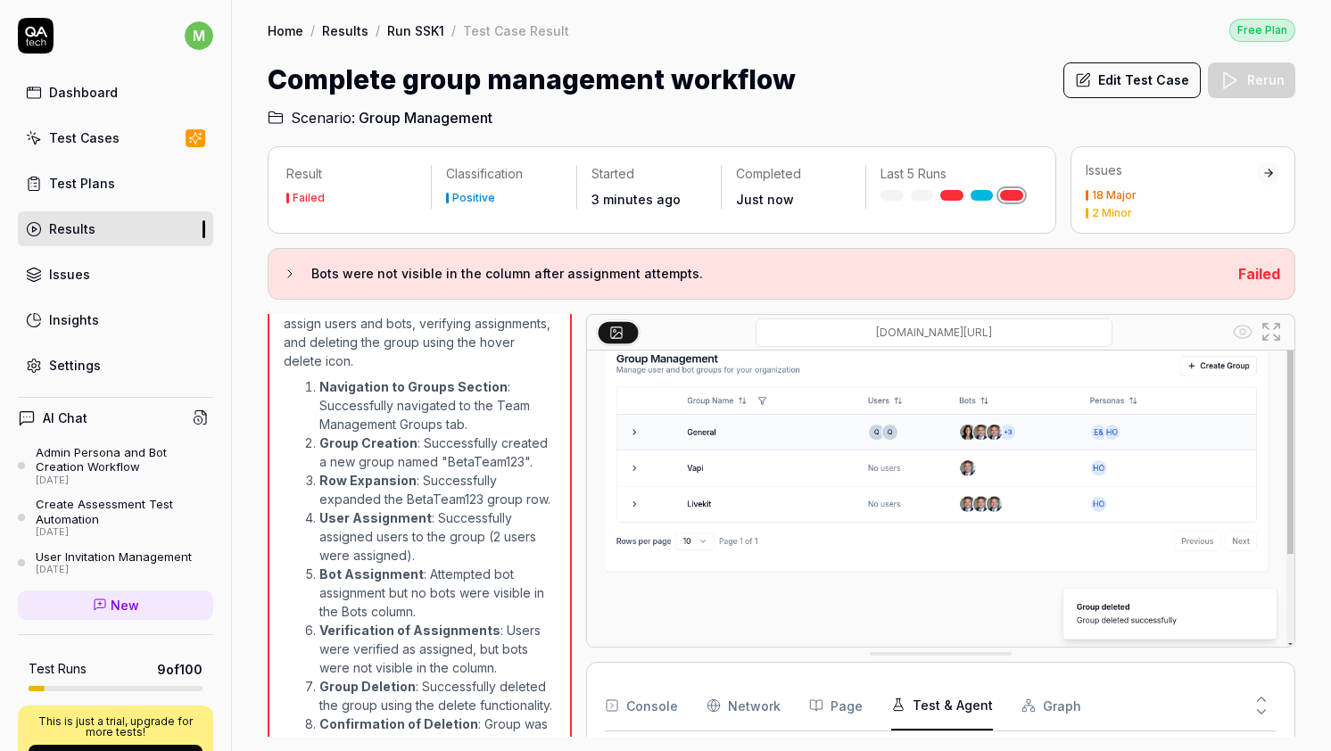
scroll to position [1189, 0]
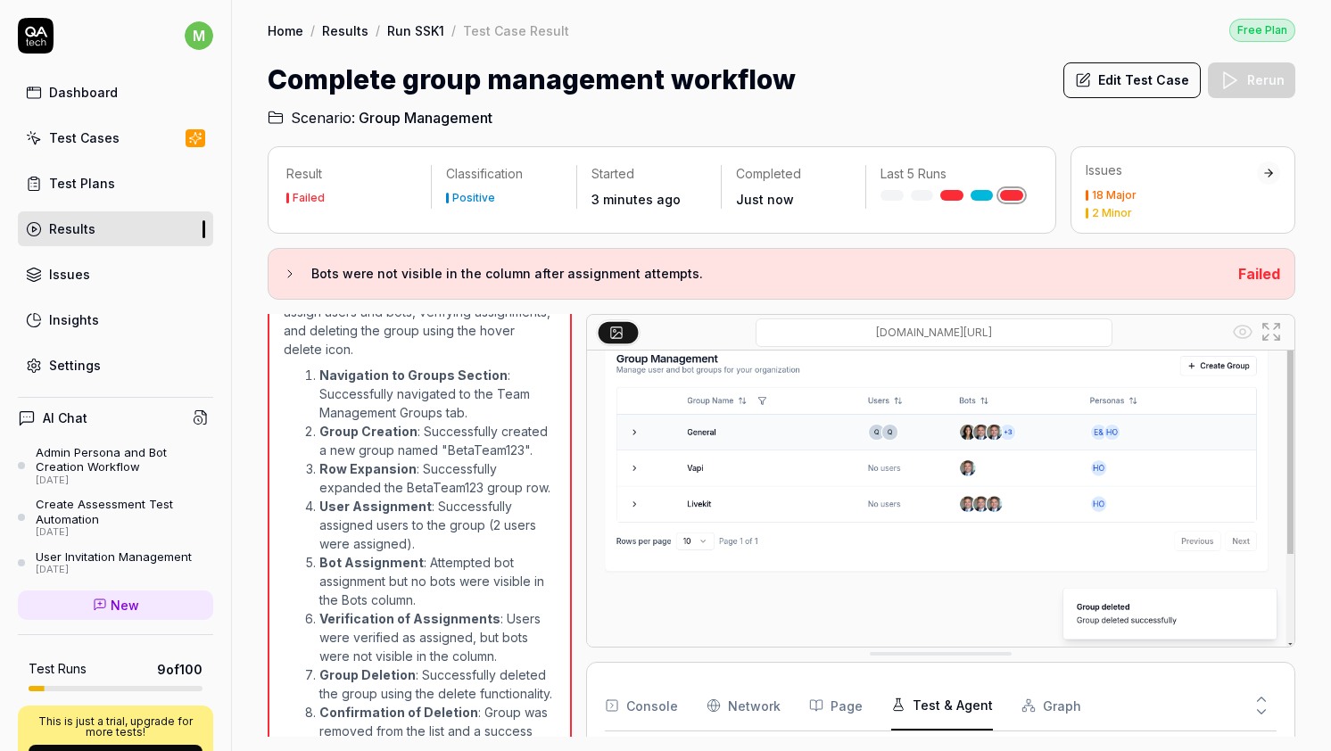
click at [429, 553] on li "Bot Assignment : Attempted bot assignment but no bots were visible in the Bots …" at bounding box center [437, 581] width 236 height 56
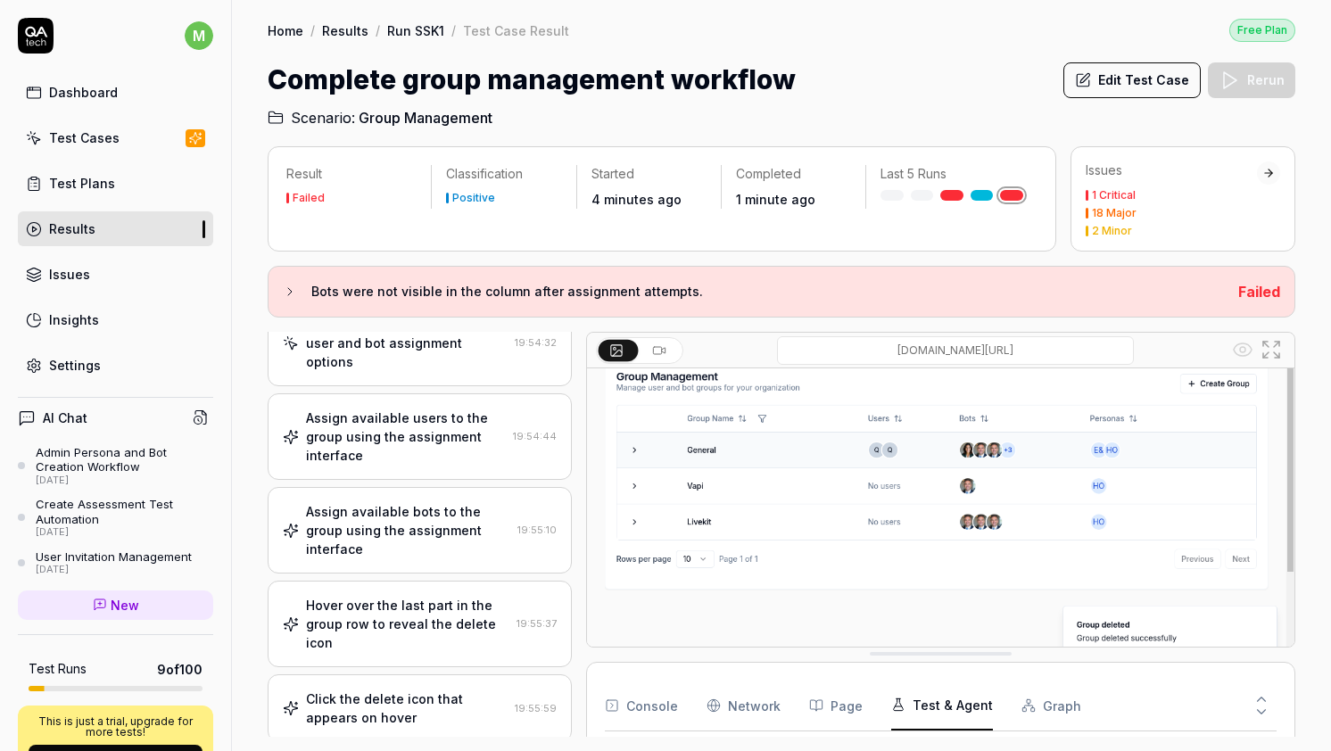
scroll to position [417, 0]
click at [418, 500] on div "Assign available bots to the group using the assignment interface" at bounding box center [408, 528] width 204 height 56
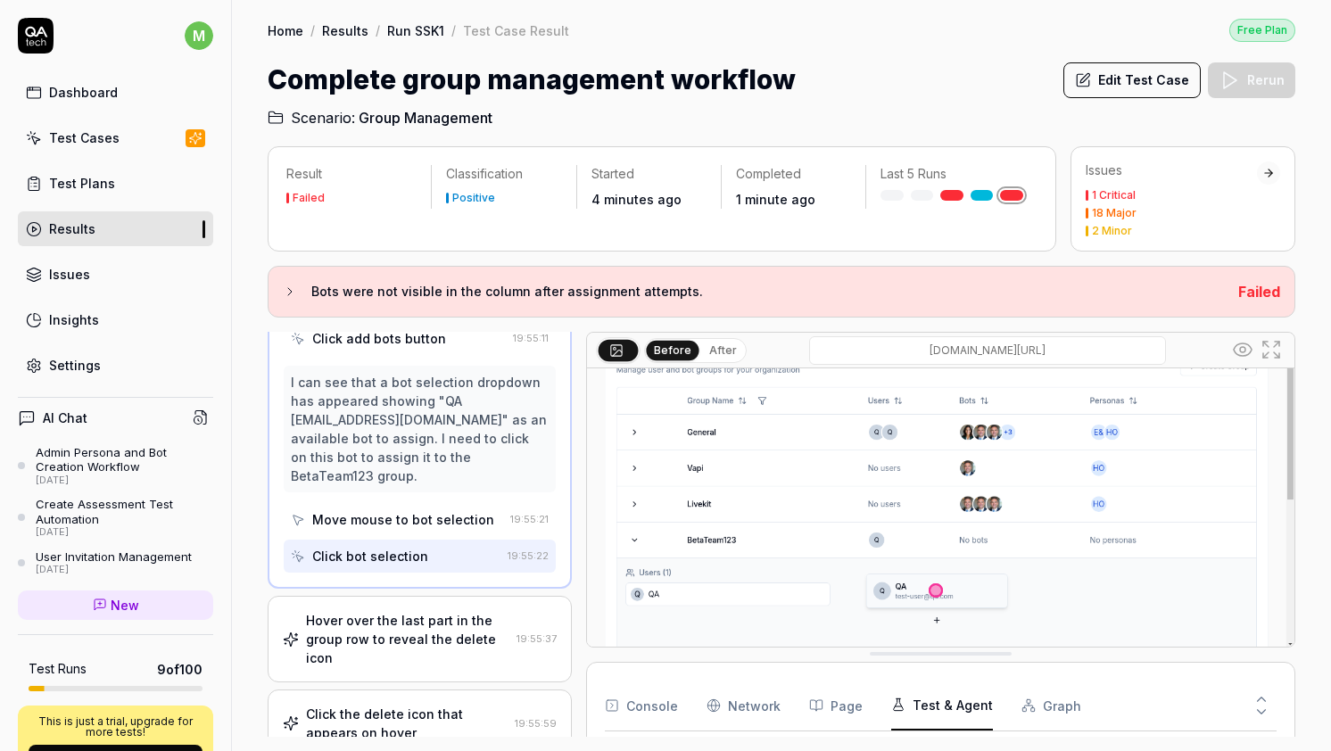
scroll to position [993, 0]
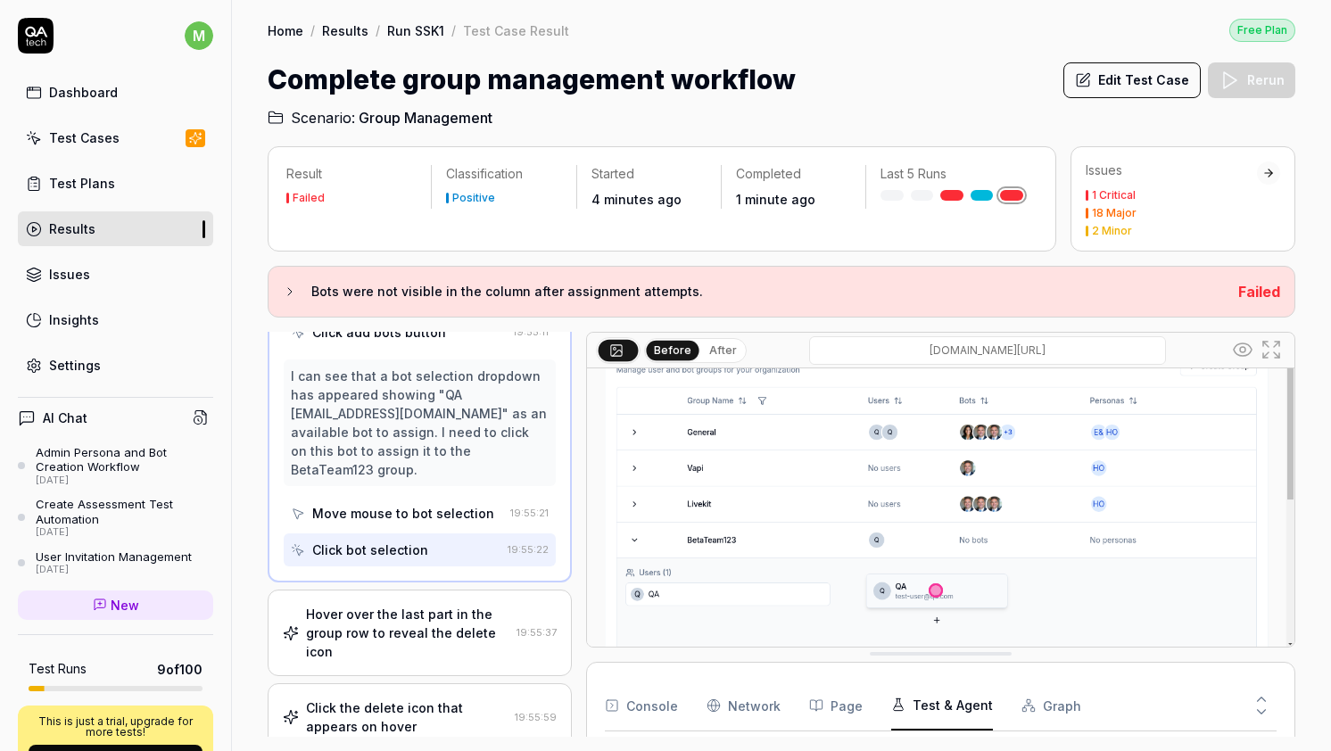
click at [451, 504] on div "Move mouse to bot selection" at bounding box center [403, 513] width 182 height 19
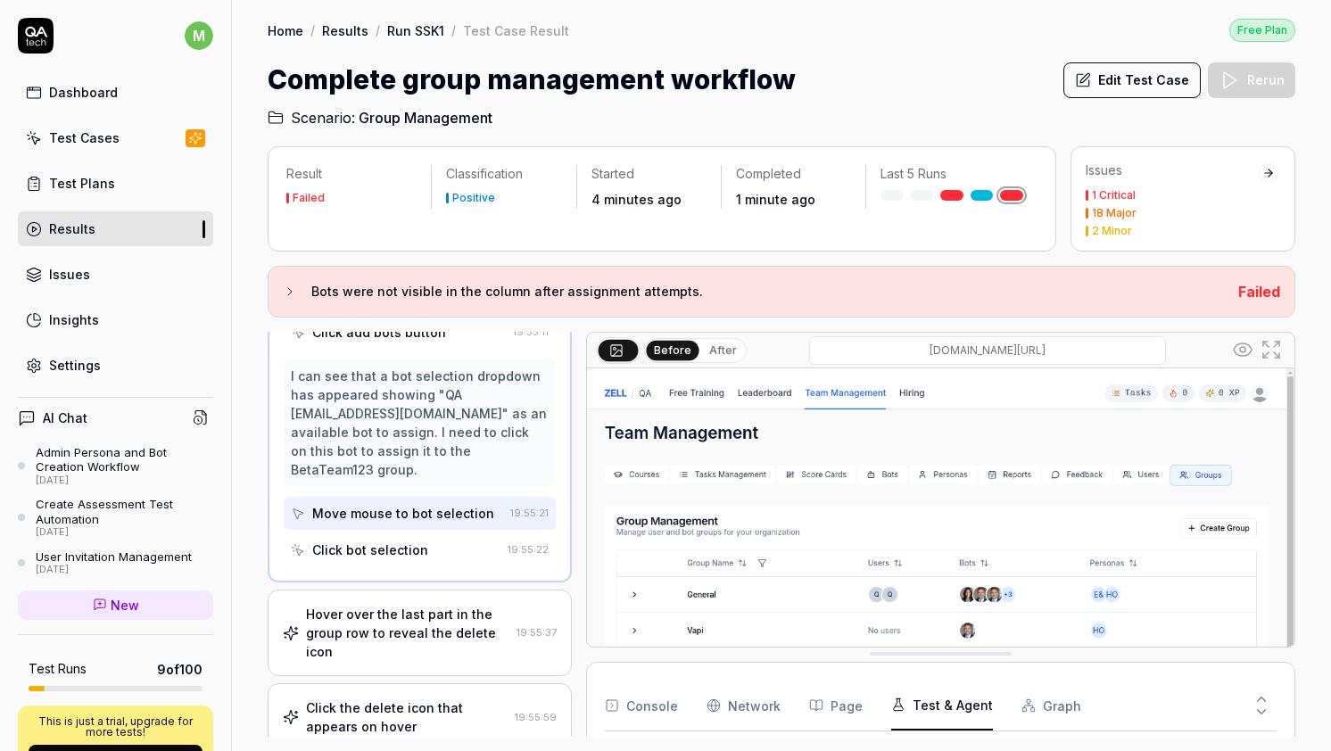
click at [447, 533] on div "Click bot selection" at bounding box center [396, 549] width 210 height 33
click at [445, 533] on div "Click bot selection" at bounding box center [396, 549] width 210 height 33
click at [446, 504] on div "Move mouse to bot selection" at bounding box center [403, 513] width 182 height 19
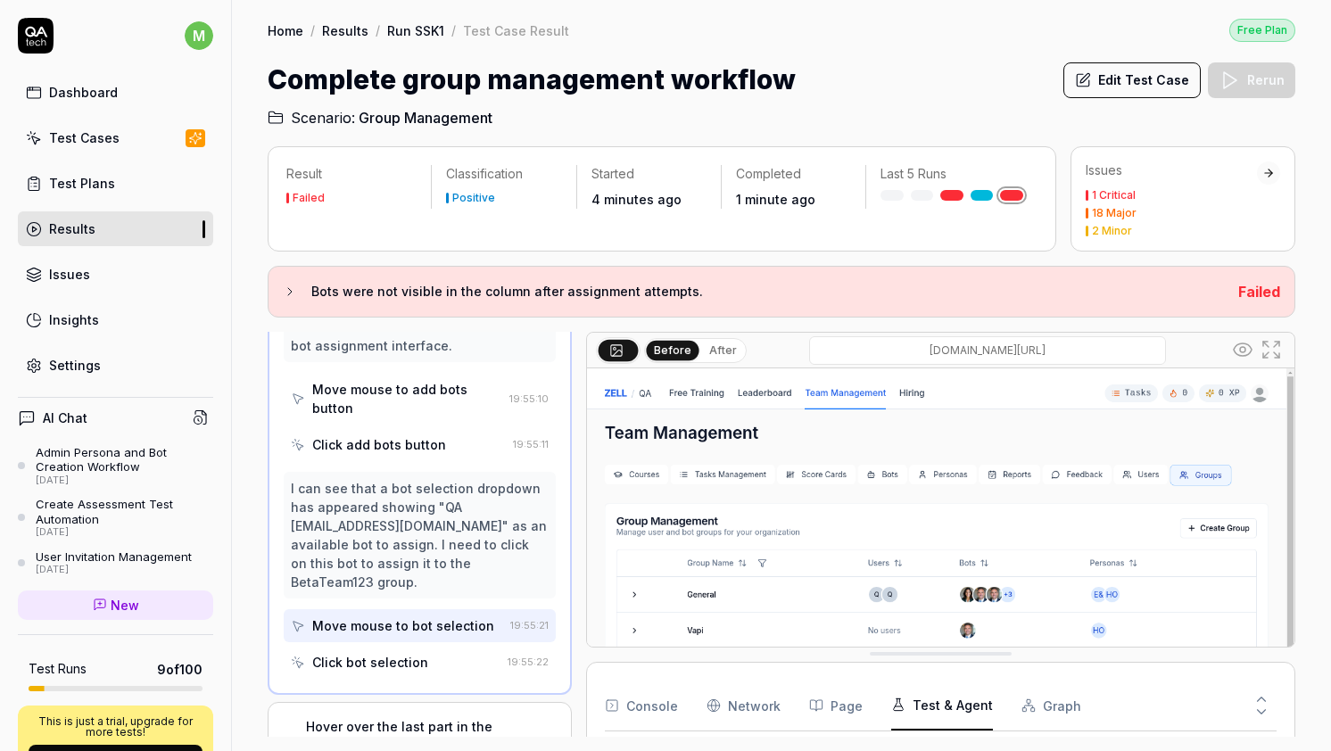
scroll to position [847, 0]
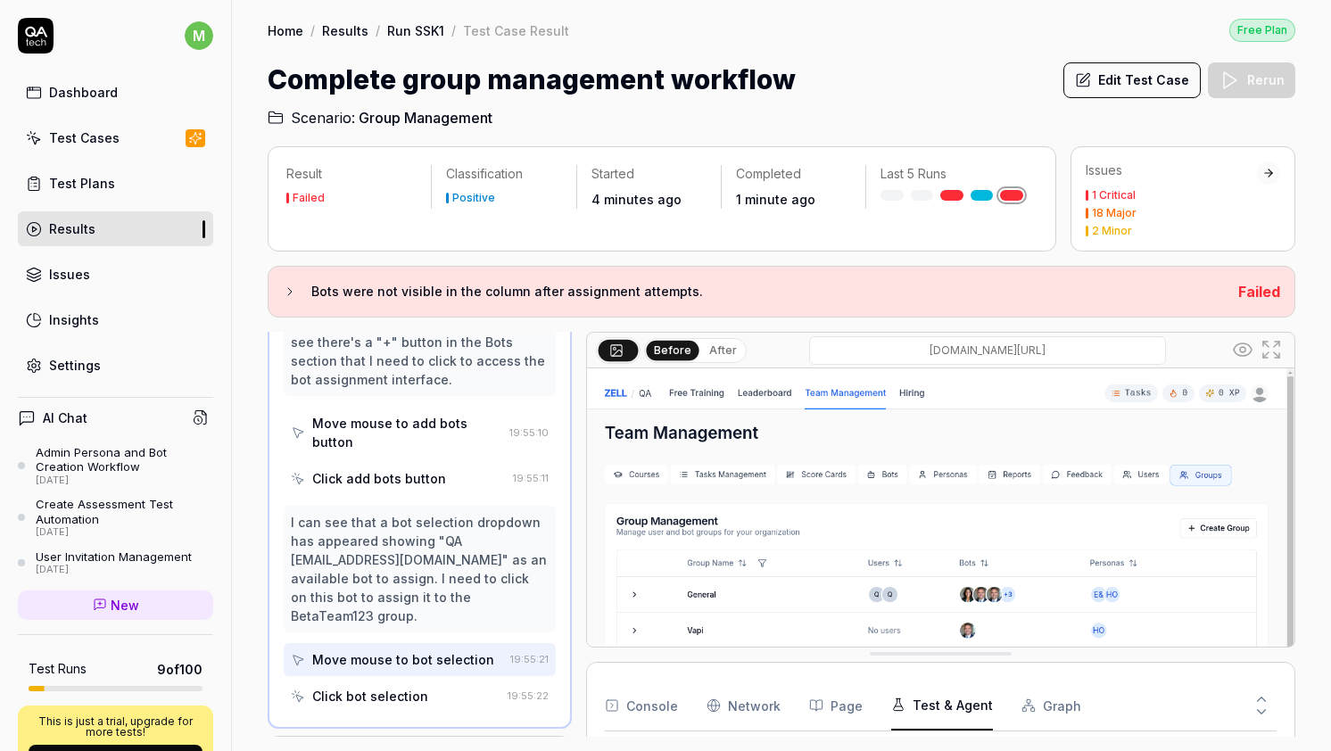
click at [436, 469] on div "Click add bots button" at bounding box center [379, 478] width 134 height 19
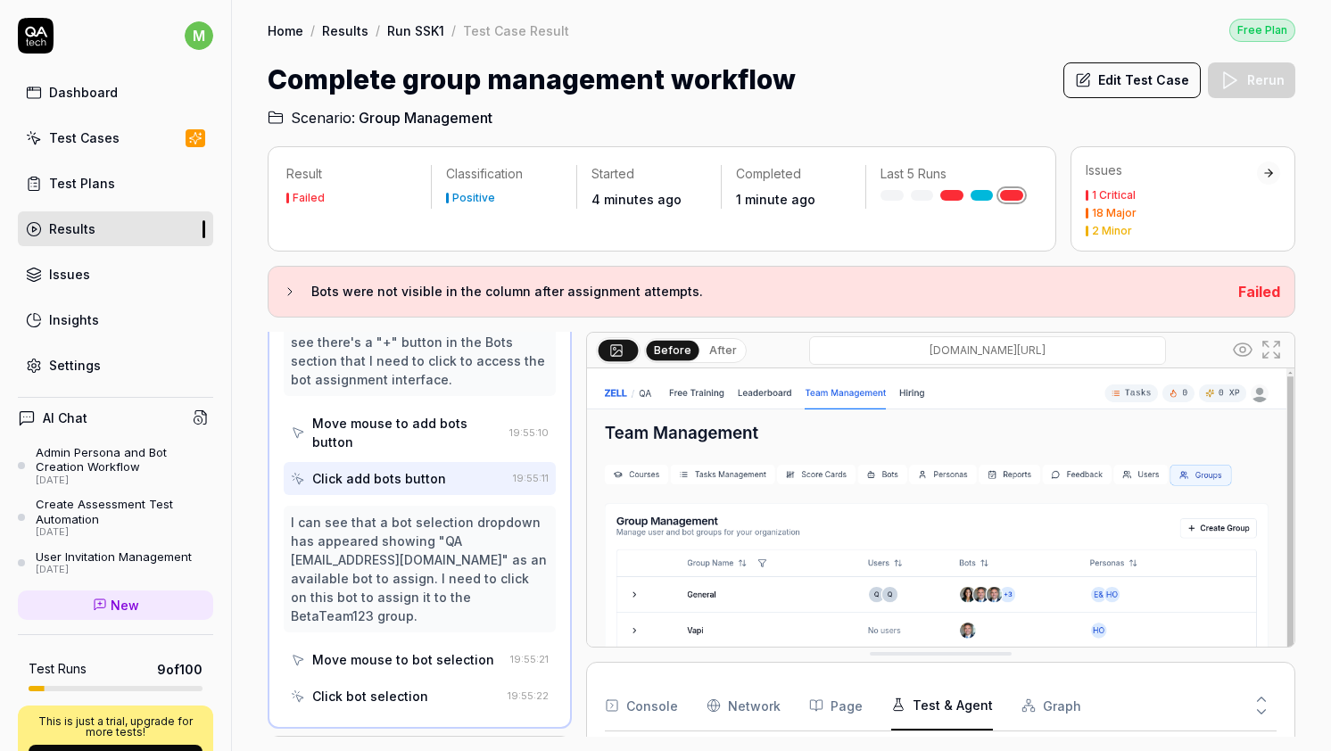
scroll to position [162, 0]
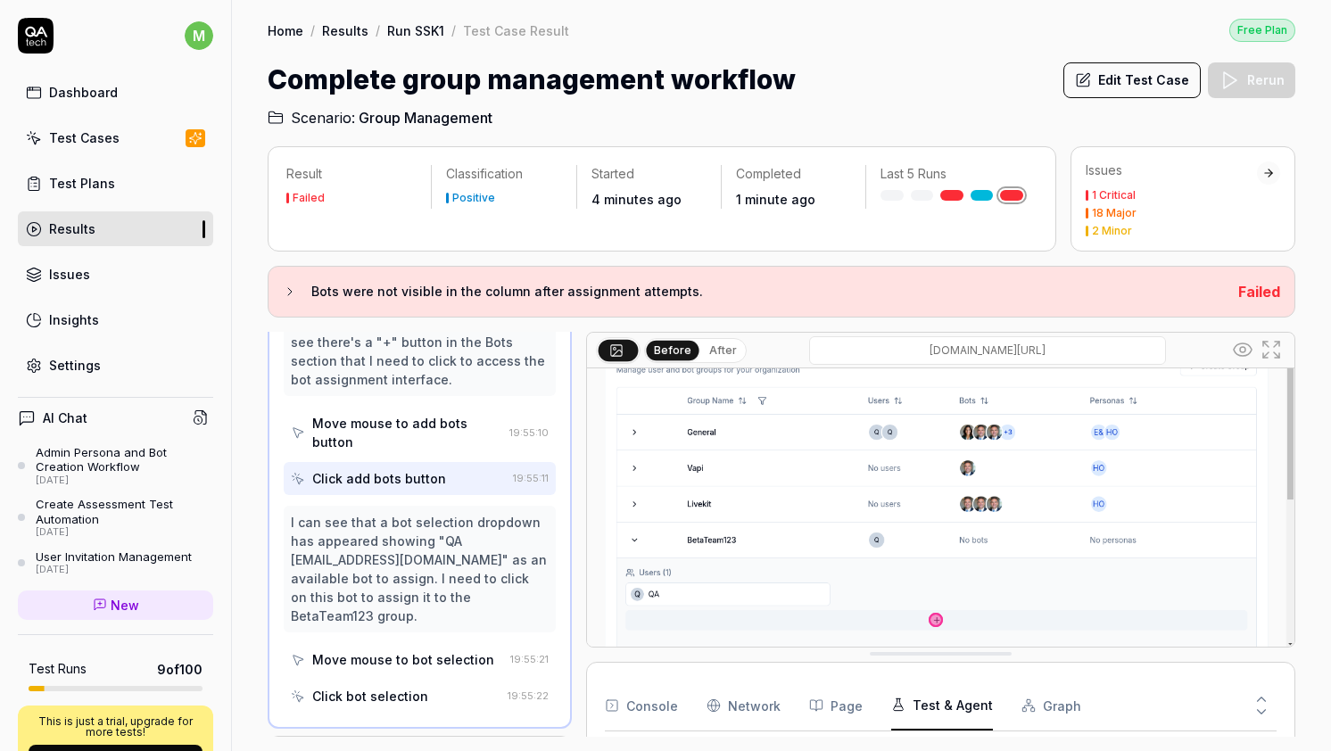
click at [376, 522] on div "I can see that a bot selection dropdown has appeared showing "QA test-user@qa.c…" at bounding box center [420, 569] width 258 height 112
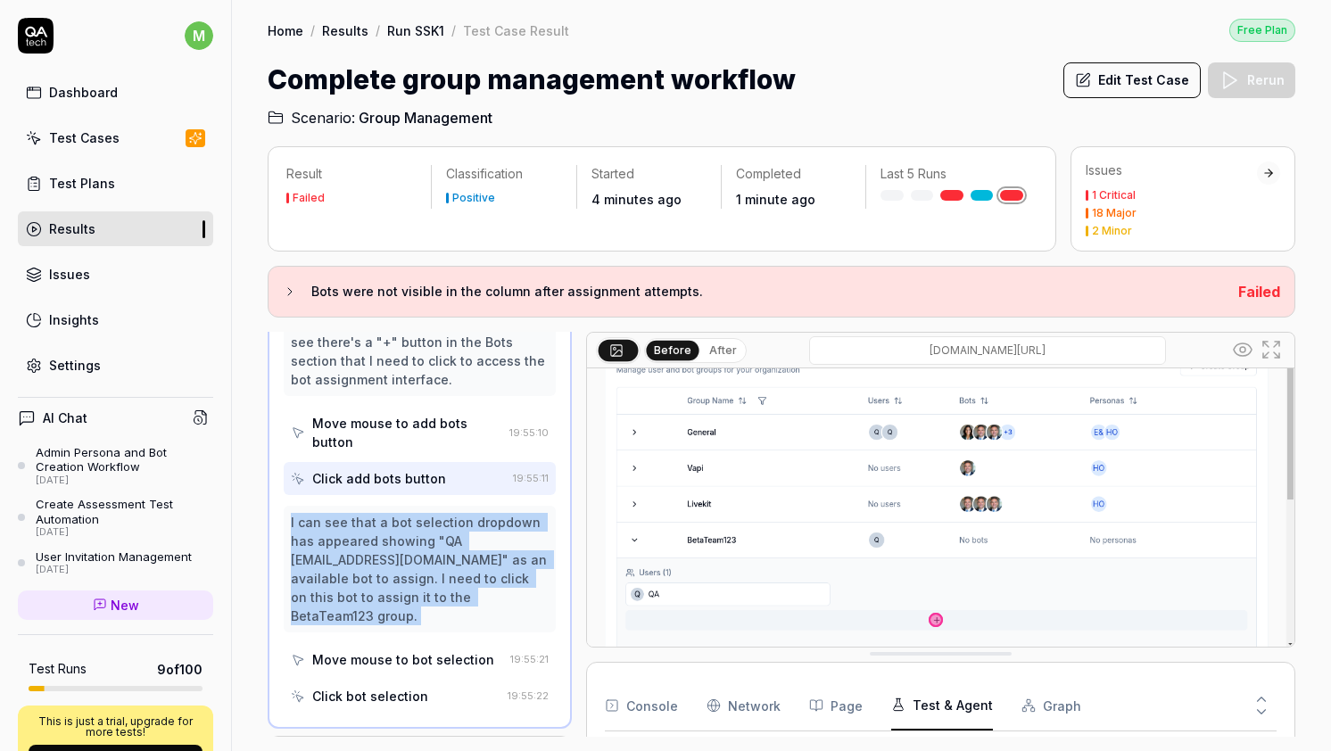
click at [376, 522] on div "I can see that a bot selection dropdown has appeared showing "QA test-user@qa.c…" at bounding box center [420, 569] width 258 height 112
click at [418, 527] on div "I can see that a bot selection dropdown has appeared showing "QA test-user@qa.c…" at bounding box center [420, 569] width 258 height 112
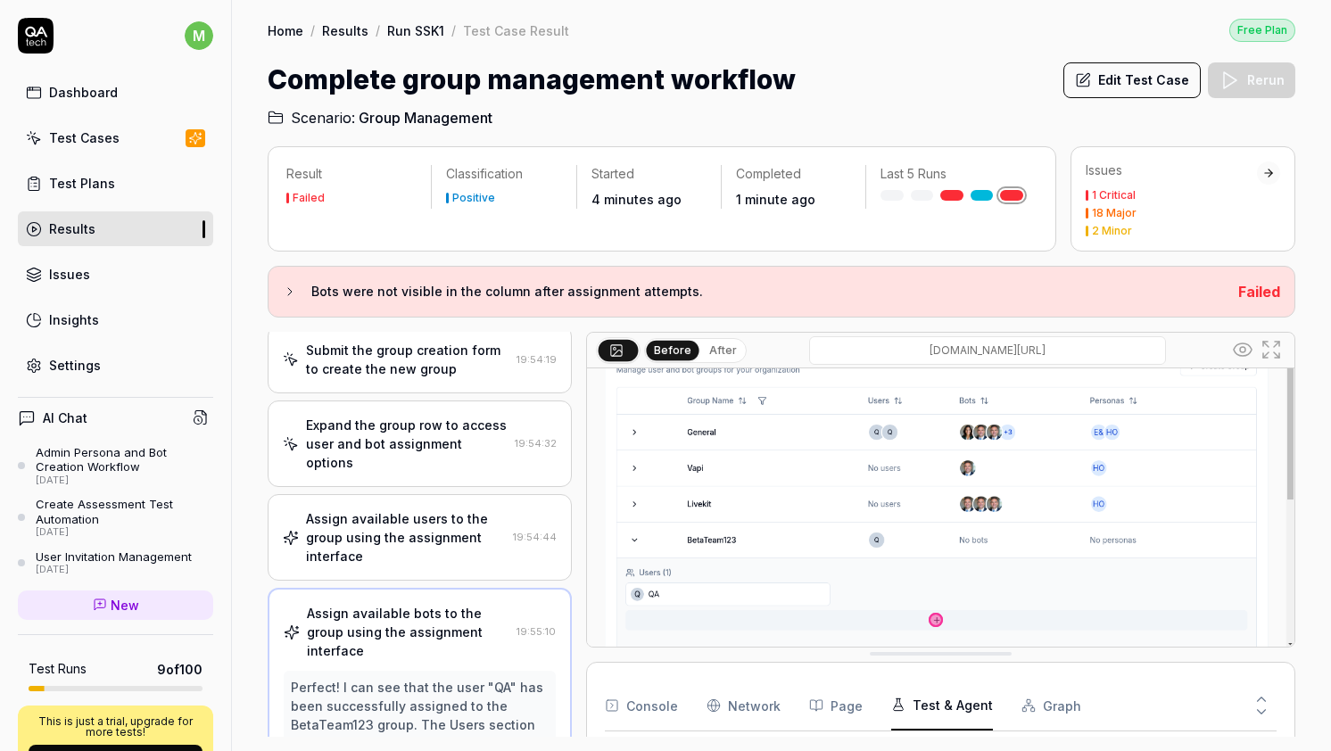
scroll to position [301, 0]
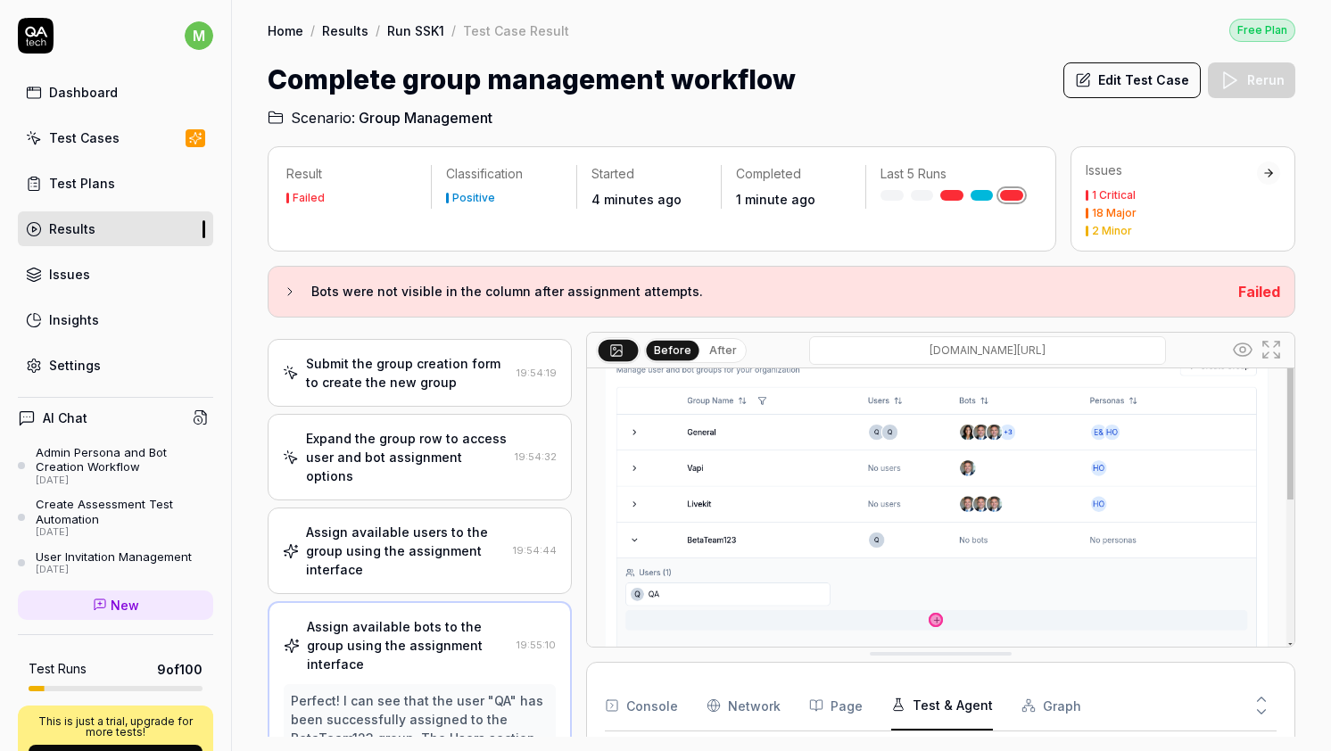
click at [437, 454] on div "Expand the group row to access user and bot assignment options" at bounding box center [407, 457] width 202 height 56
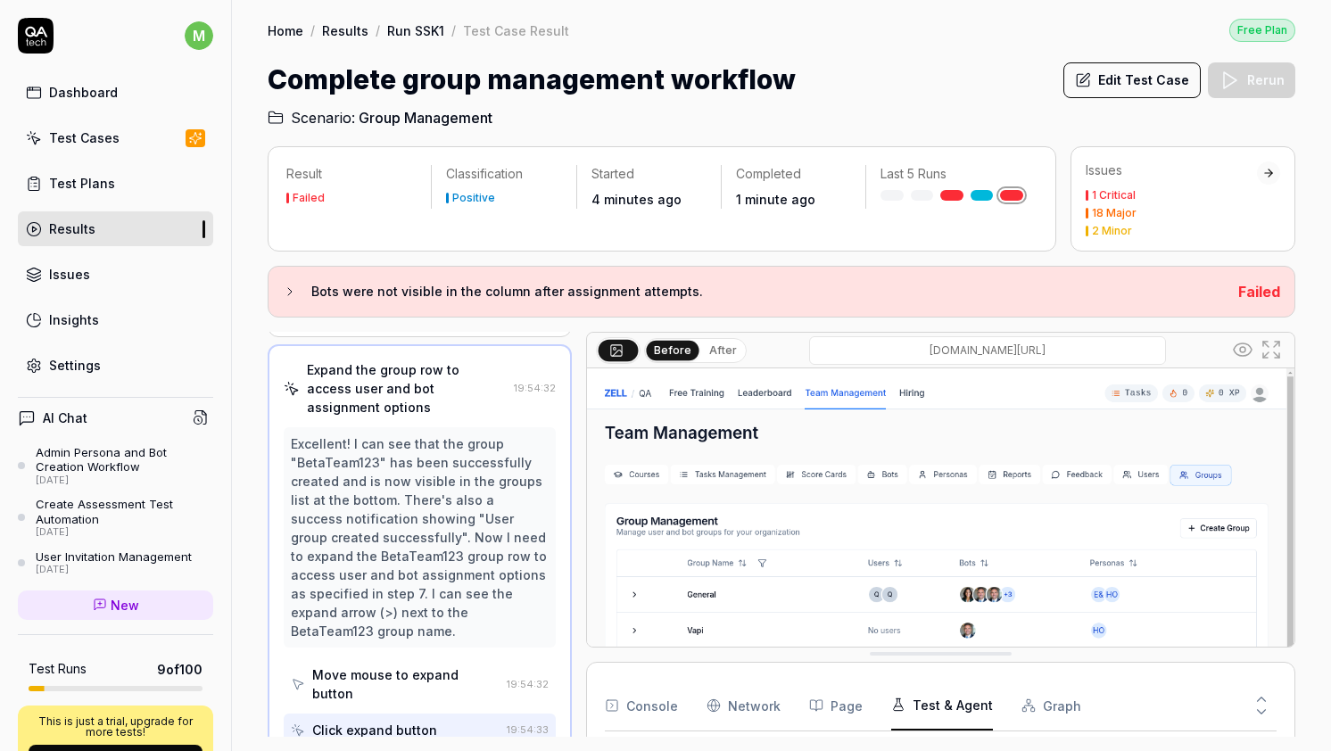
scroll to position [355, 0]
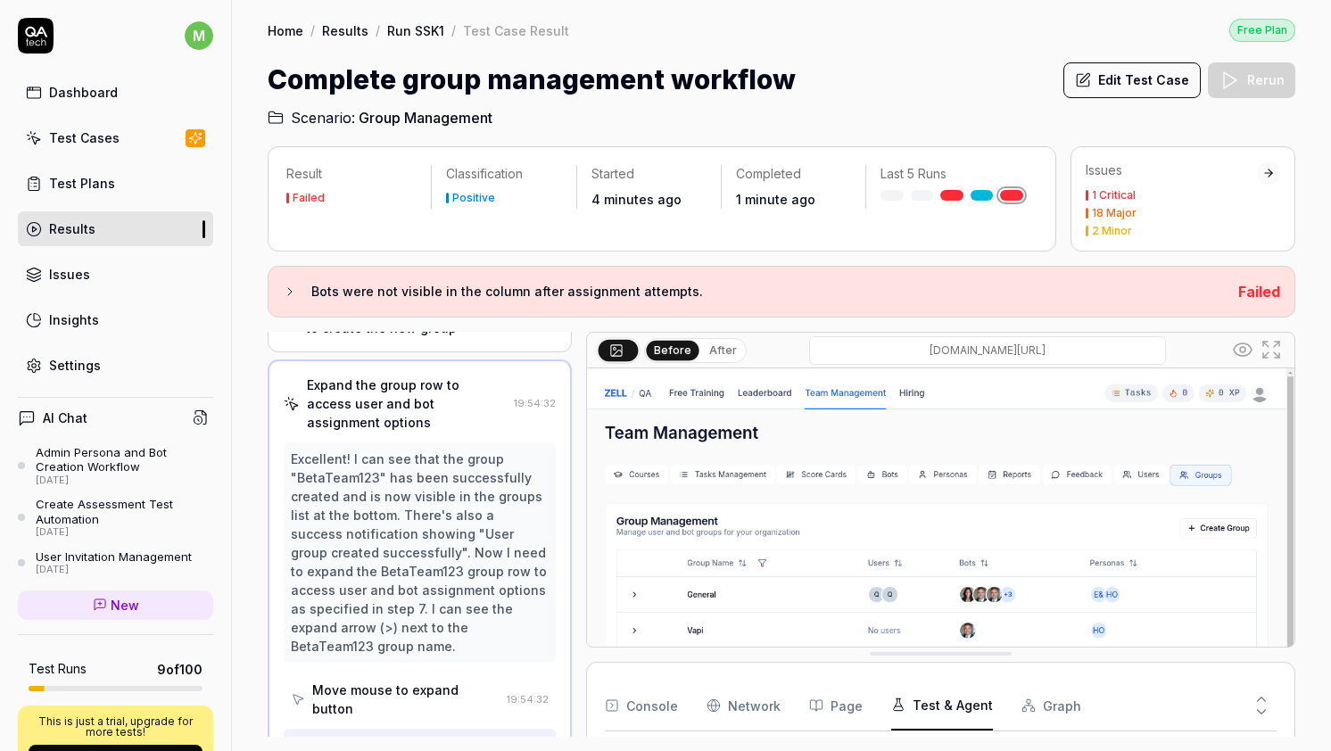
click at [1129, 69] on button "Edit Test Case" at bounding box center [1131, 80] width 137 height 36
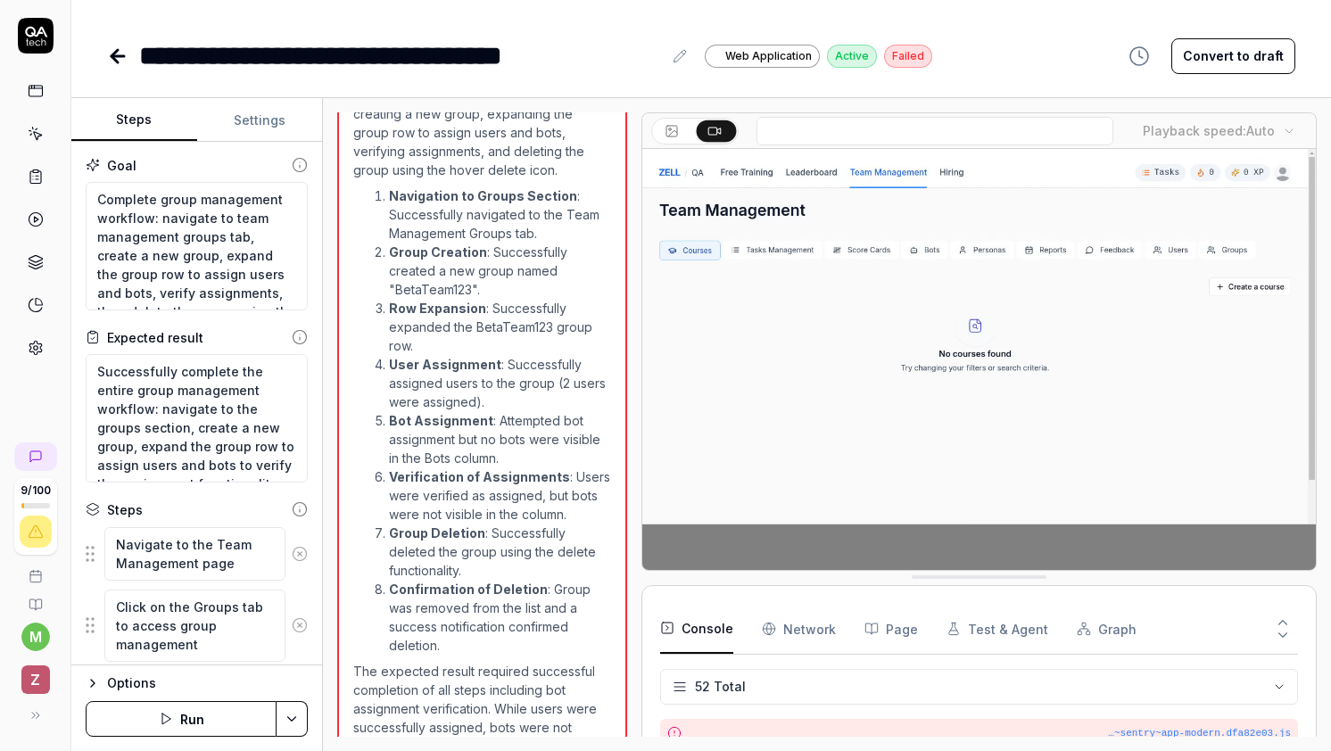
scroll to position [1243, 0]
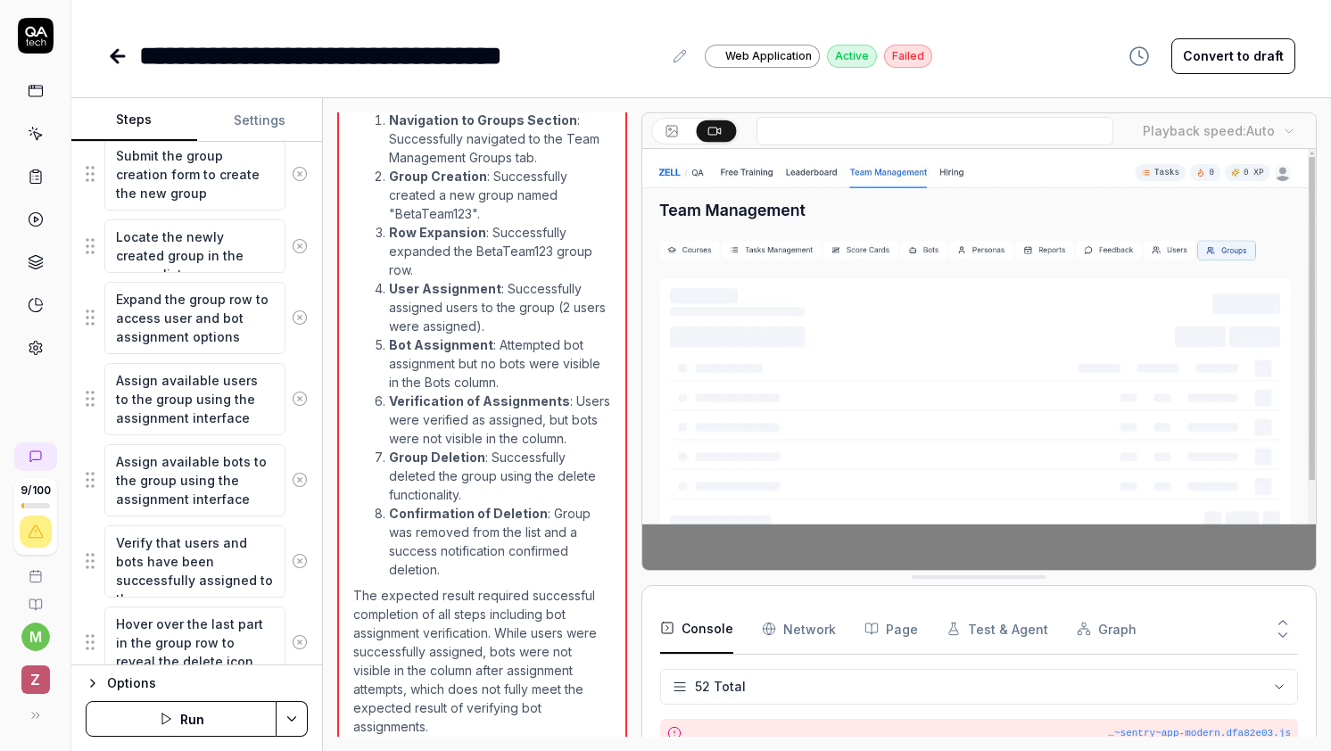
scroll to position [660, 0]
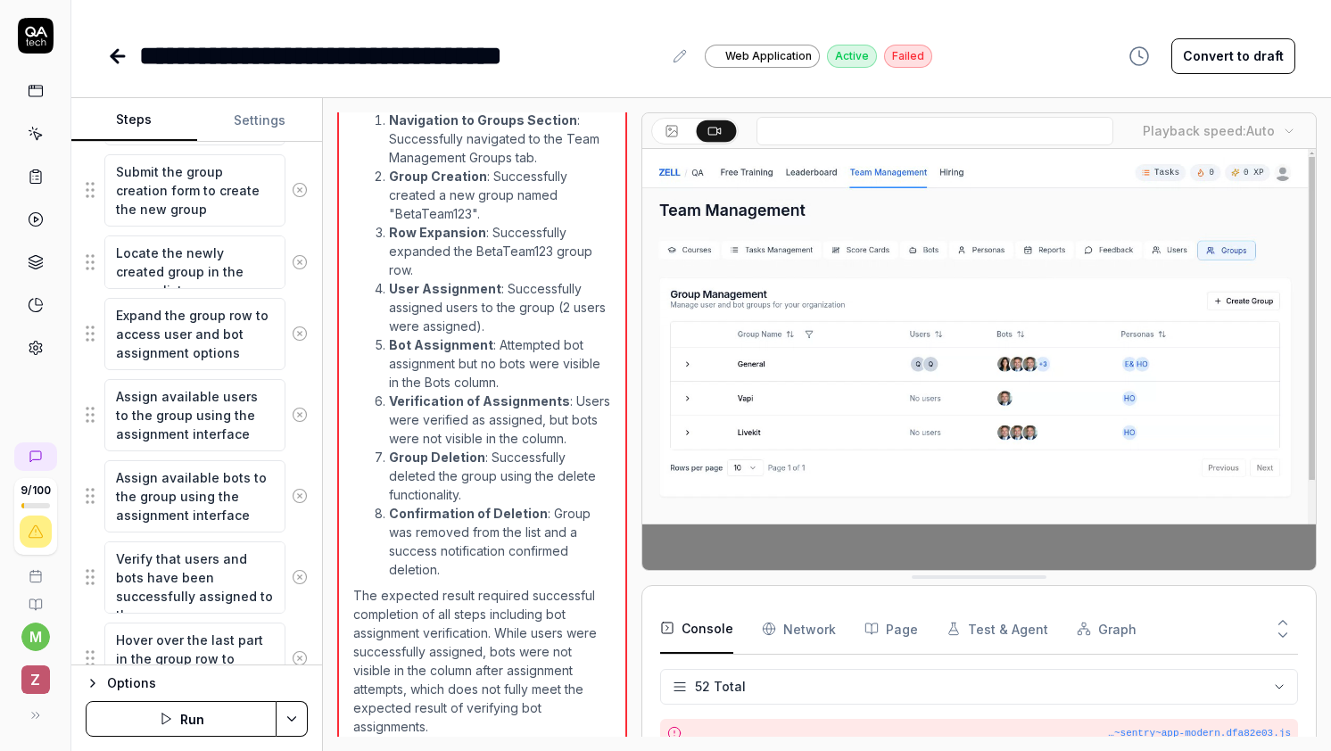
click at [296, 715] on html "**********" at bounding box center [665, 375] width 1331 height 751
click at [111, 691] on html "**********" at bounding box center [665, 375] width 1331 height 751
click at [131, 690] on div "Options" at bounding box center [207, 683] width 201 height 21
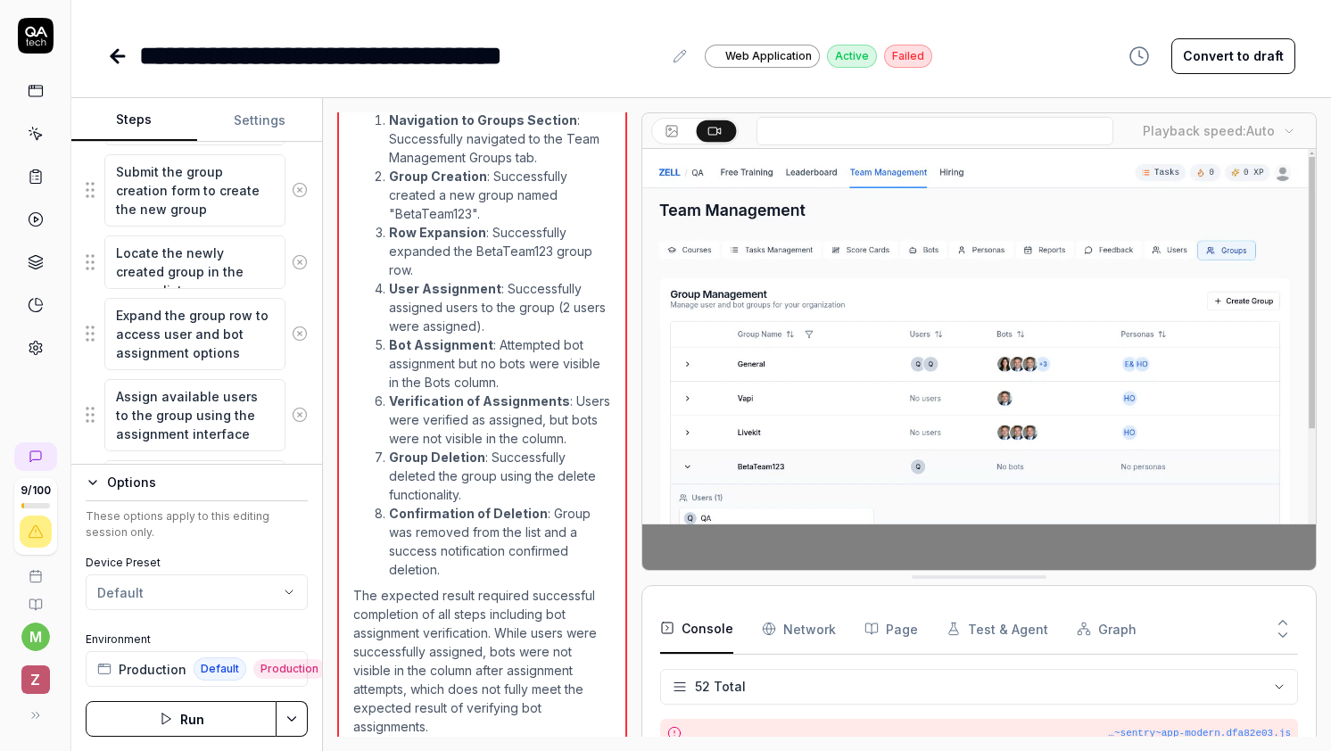
click at [105, 493] on div "Options These options apply to this editing session only. Device Preset Default…" at bounding box center [197, 579] width 222 height 215
click at [91, 493] on div "Options These options apply to this editing session only. Device Preset Default…" at bounding box center [197, 579] width 222 height 215
click at [90, 478] on icon "button" at bounding box center [93, 482] width 14 height 14
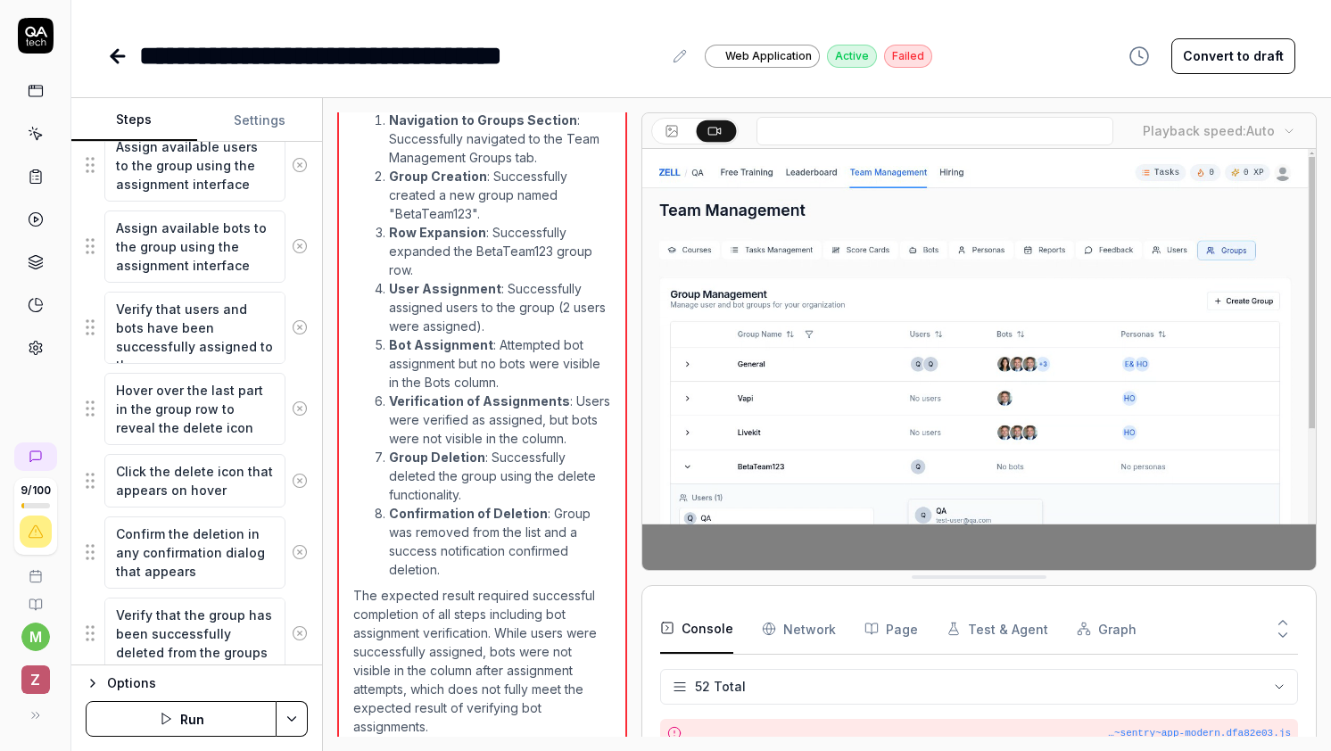
scroll to position [971, 0]
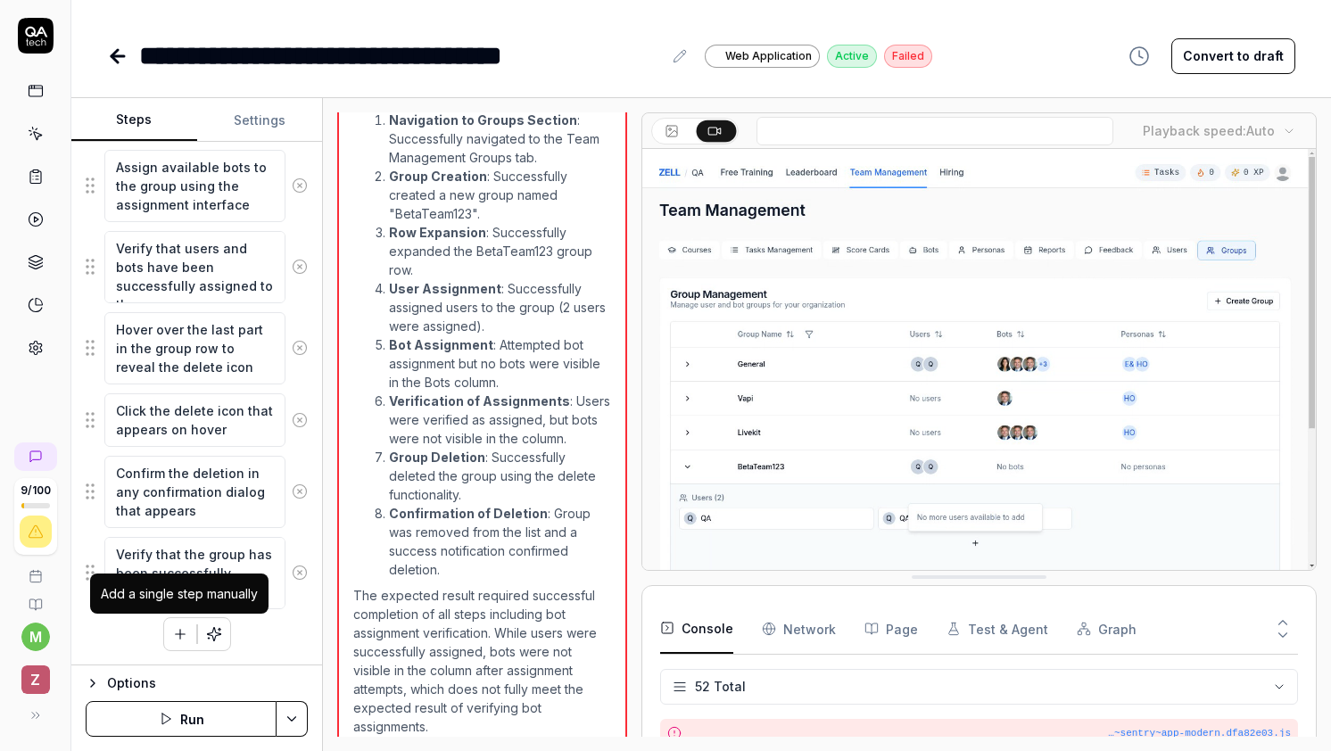
click at [182, 626] on icon "button" at bounding box center [180, 634] width 16 height 16
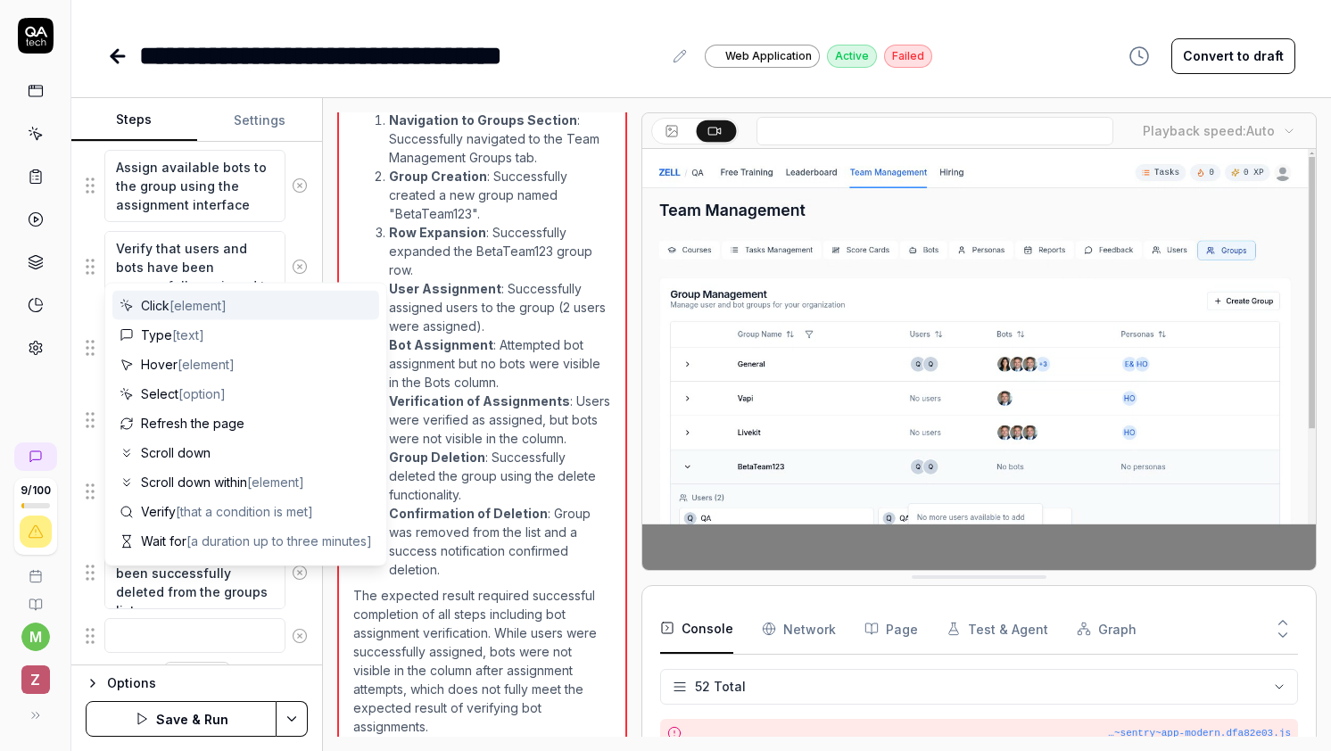
scroll to position [1015, 0]
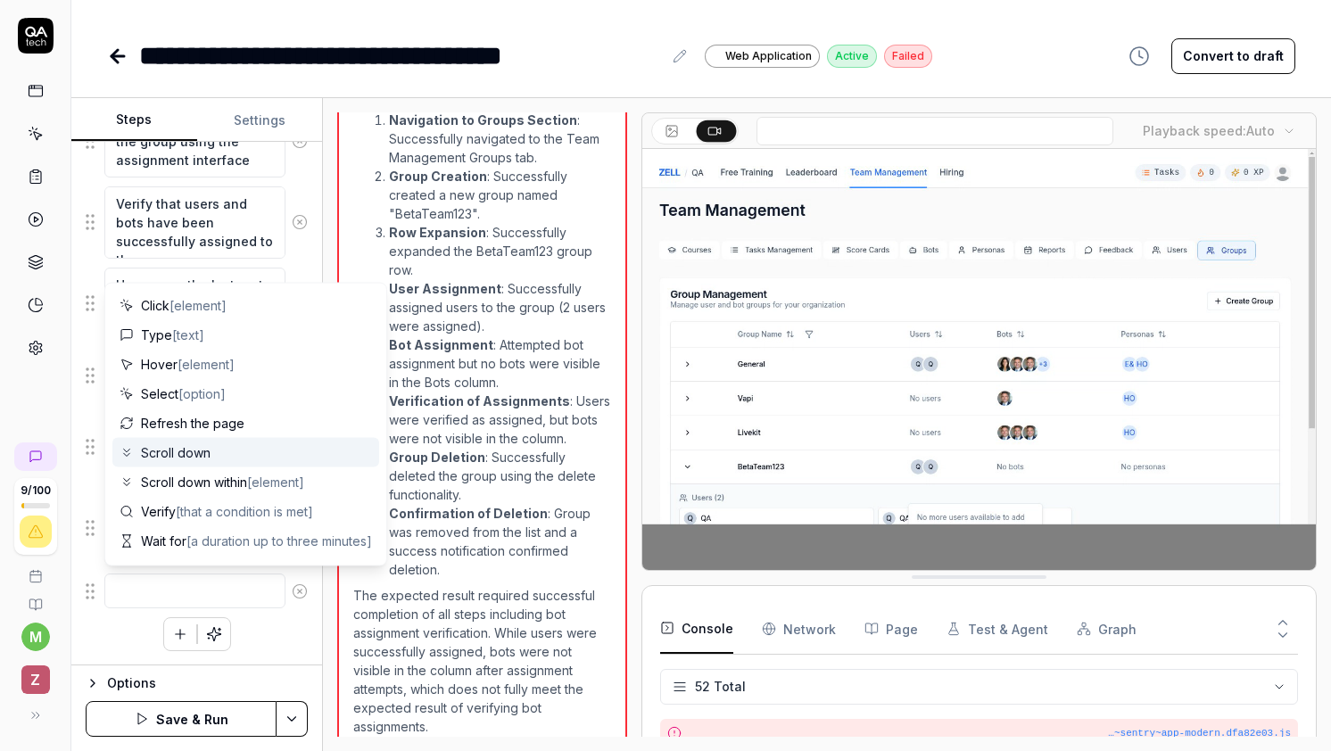
click at [229, 459] on div "Scroll down" at bounding box center [245, 452] width 267 height 29
type textarea "*"
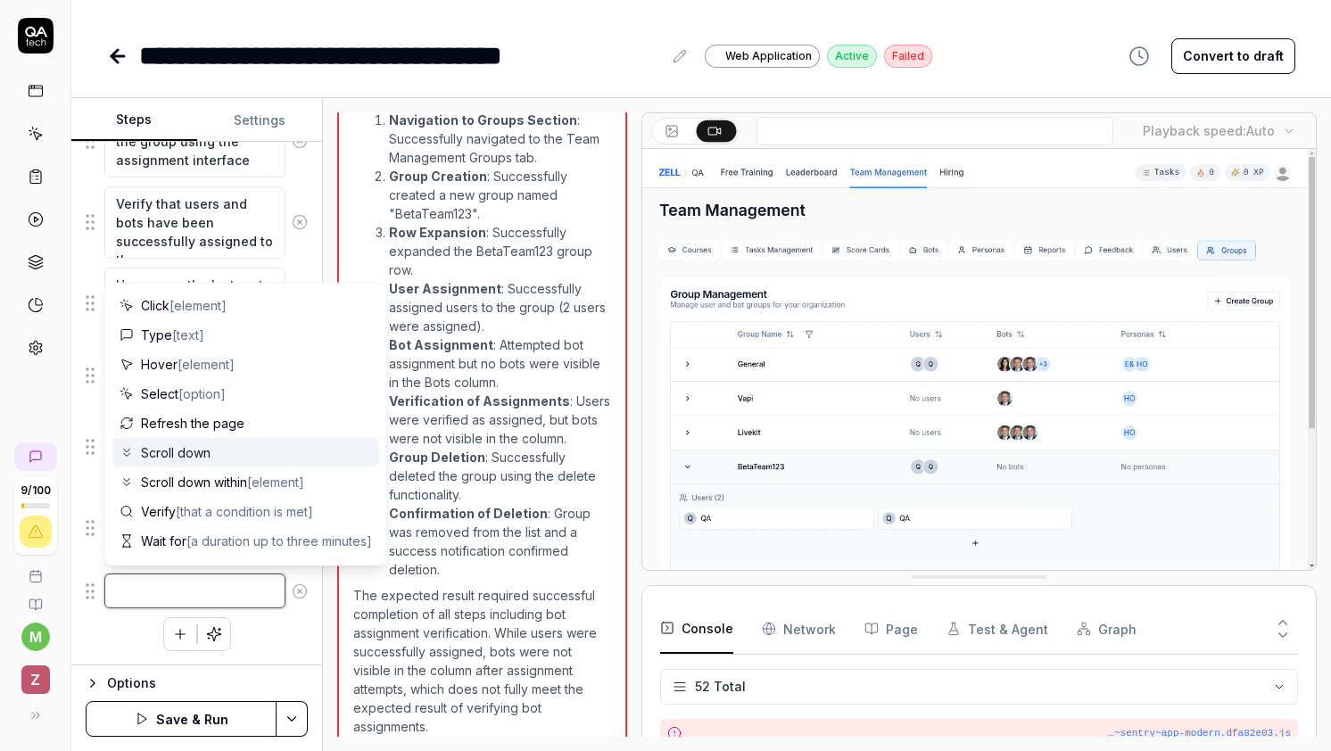
type textarea "Scroll down"
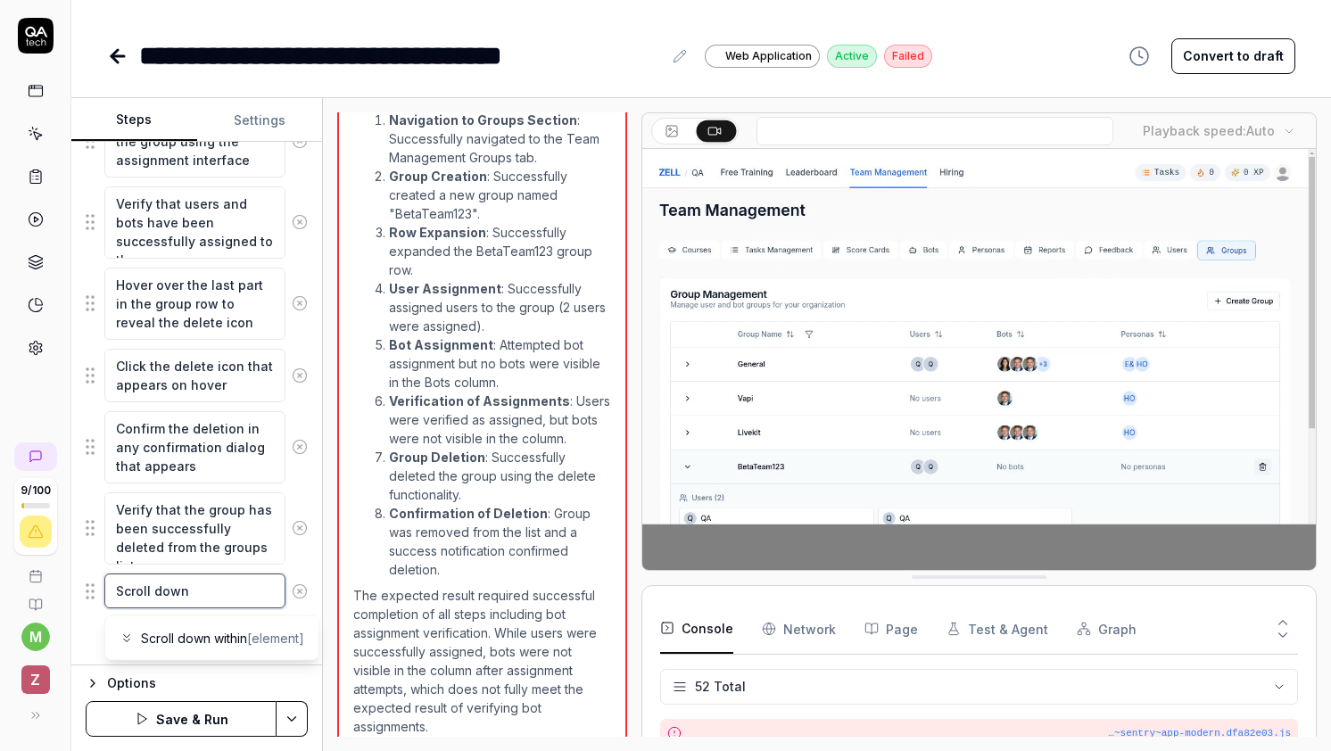
type textarea "*"
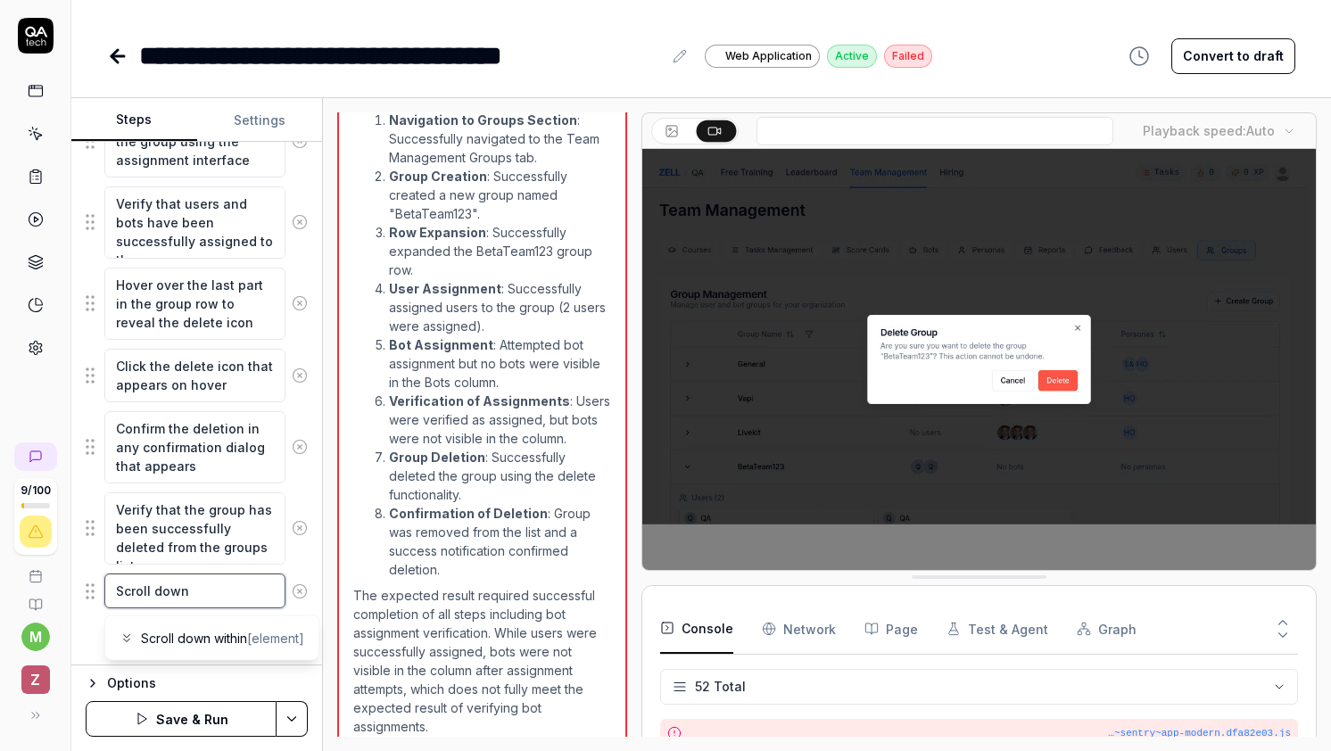
type textarea "Scroll down t"
type textarea "*"
type textarea "Scroll down to"
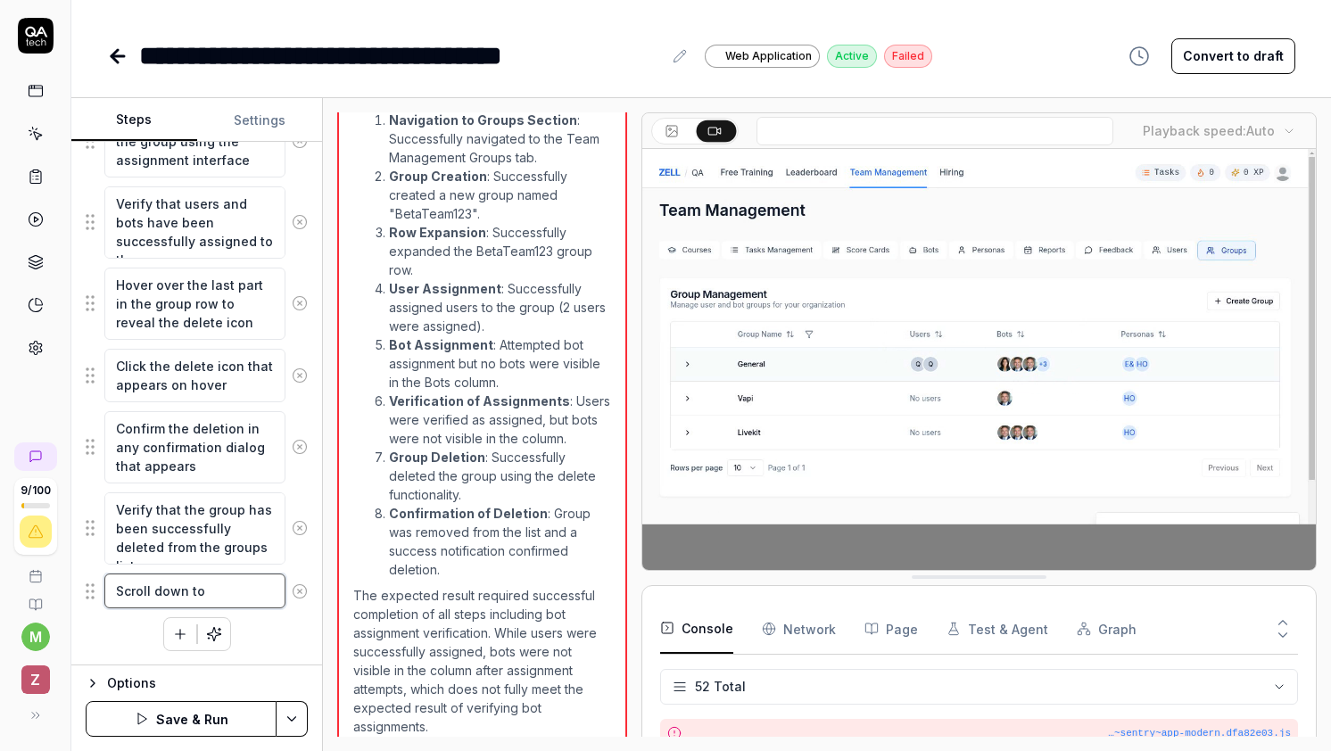
type textarea "*"
type textarea "Scroll down to"
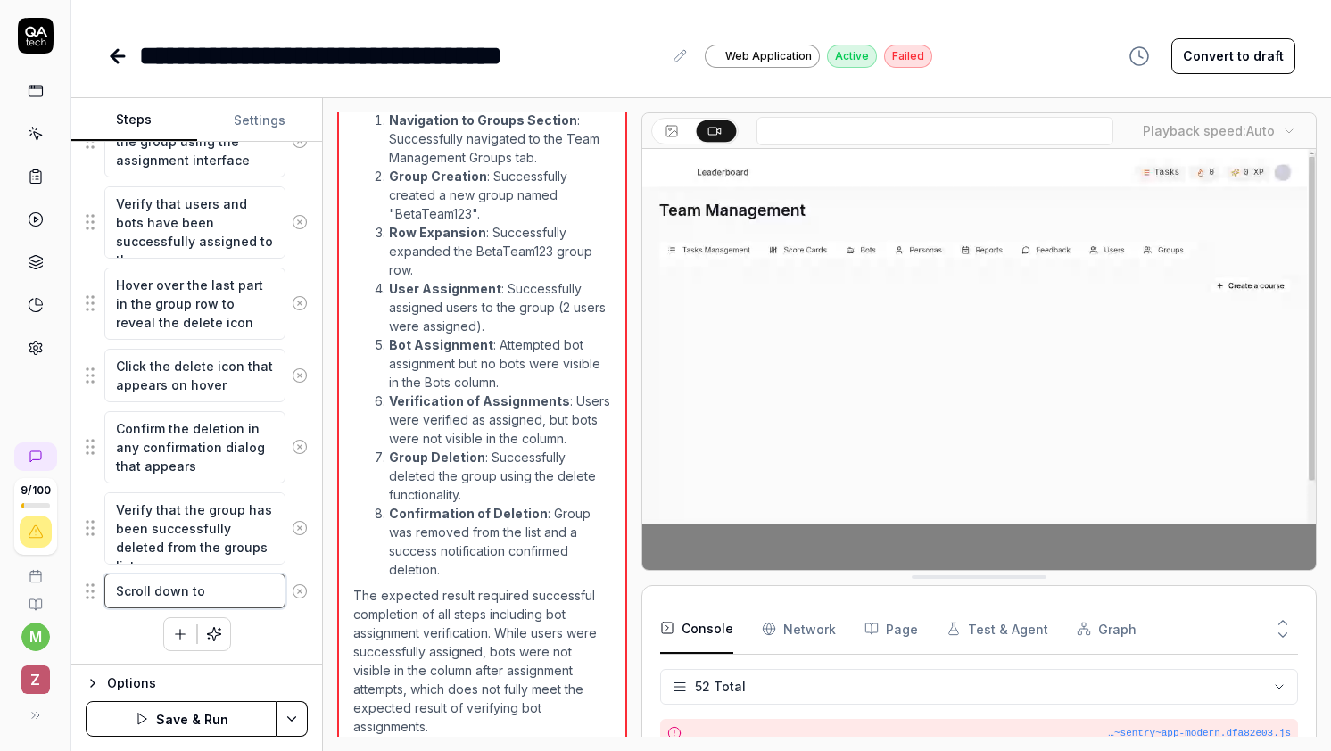
type textarea "*"
type textarea "Scroll down to s"
type textarea "*"
type textarea "Scroll down to se"
type textarea "*"
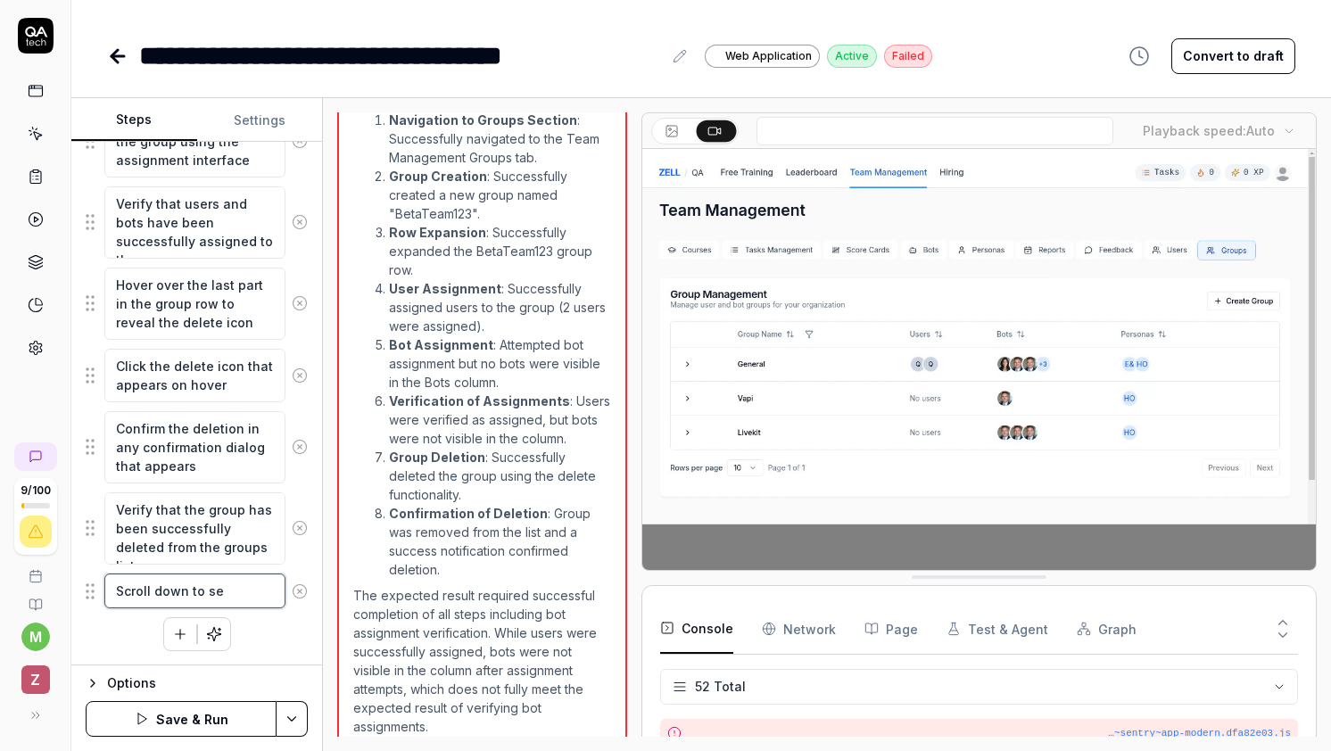
type textarea "Scroll down to see"
type textarea "*"
type textarea "Scroll down to see"
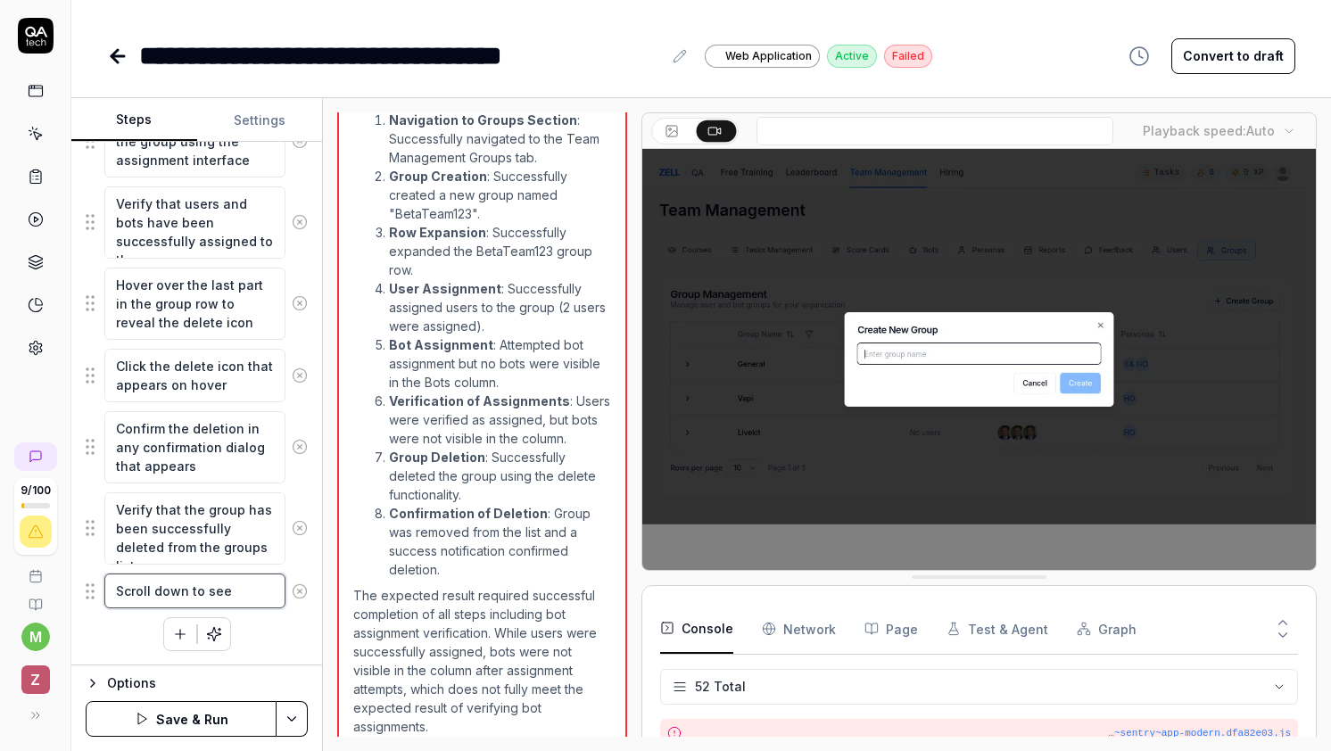
type textarea "*"
type textarea "Scroll down to see a"
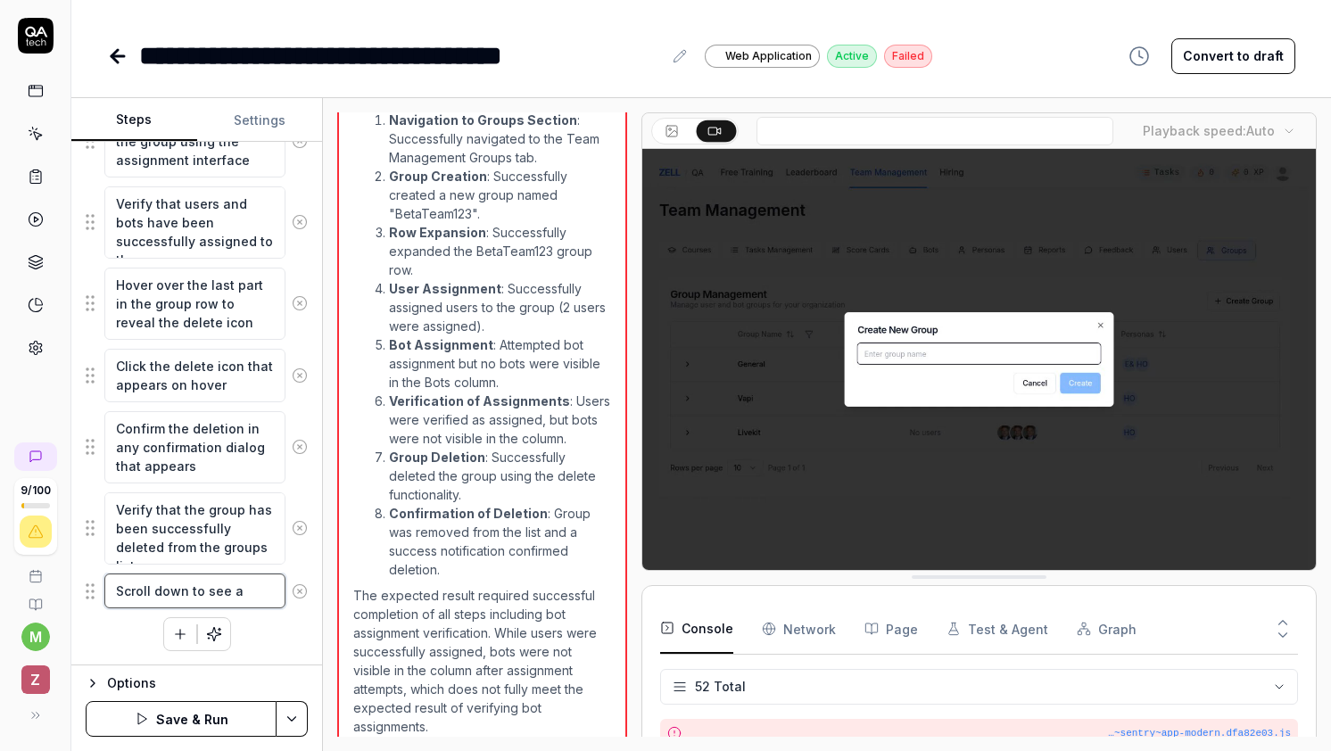
type textarea "*"
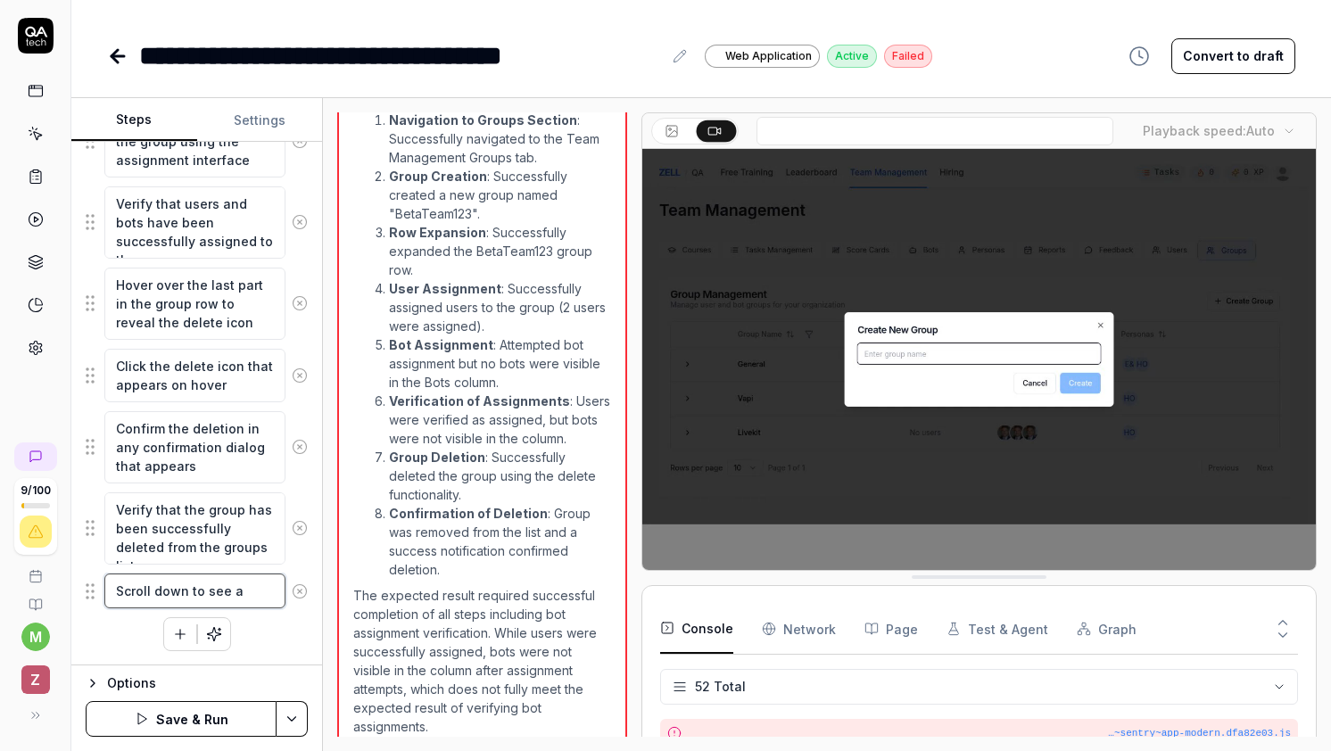
type textarea "Scroll down to see al"
type textarea "*"
type textarea "Scroll down to see all"
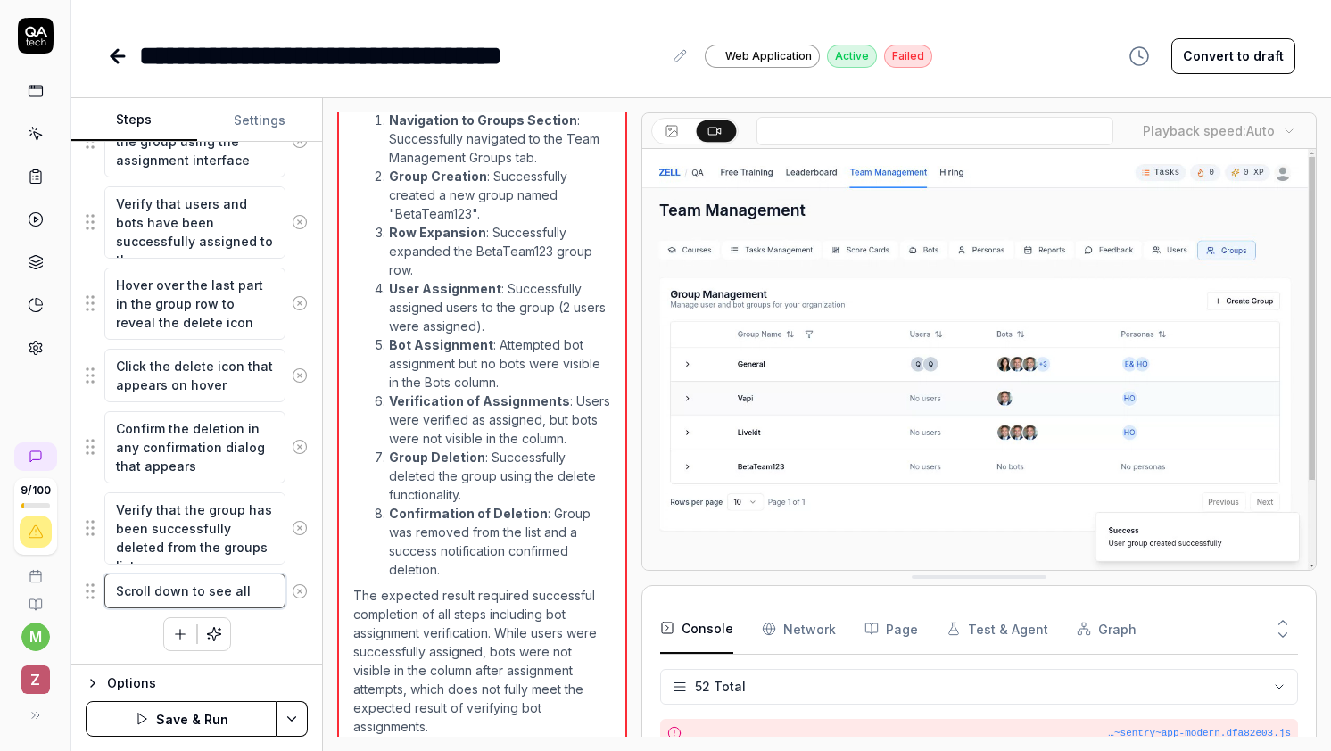
type textarea "*"
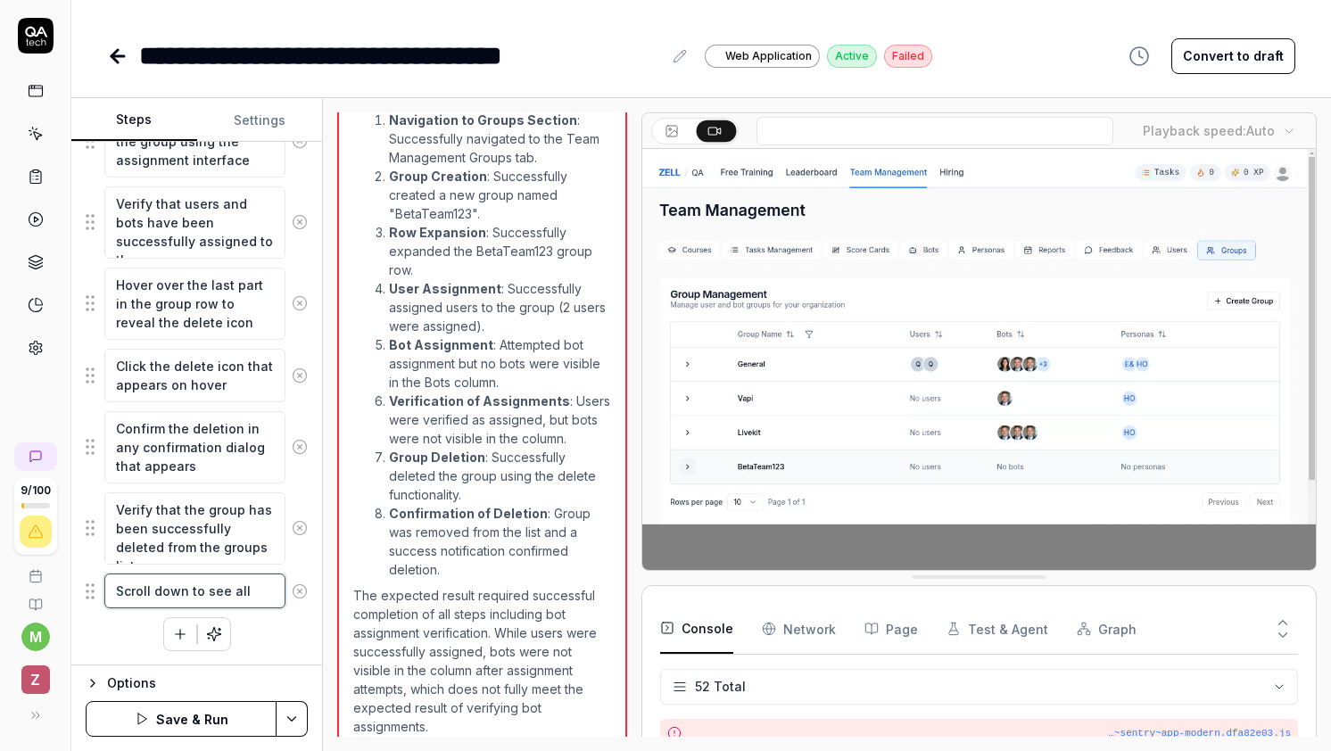
type textarea "Scroll down to see all"
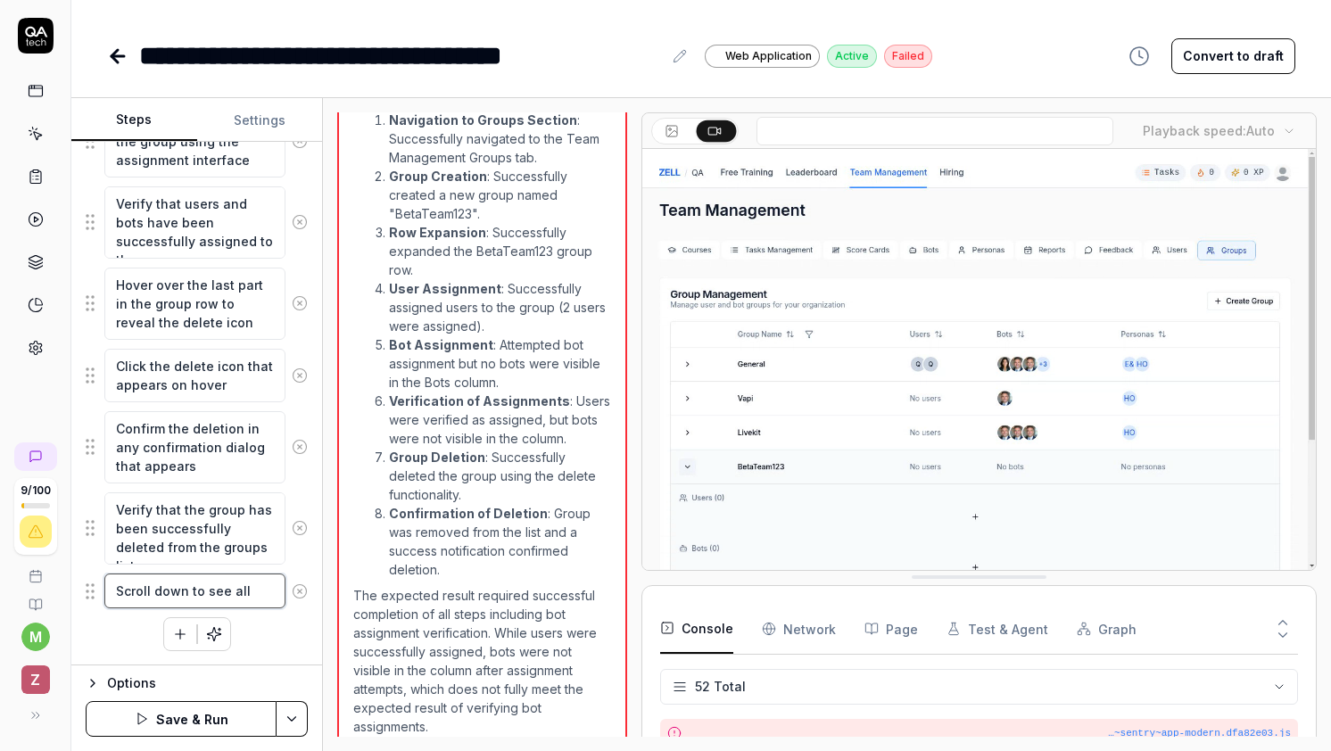
type textarea "*"
type textarea "Scroll down to see all a"
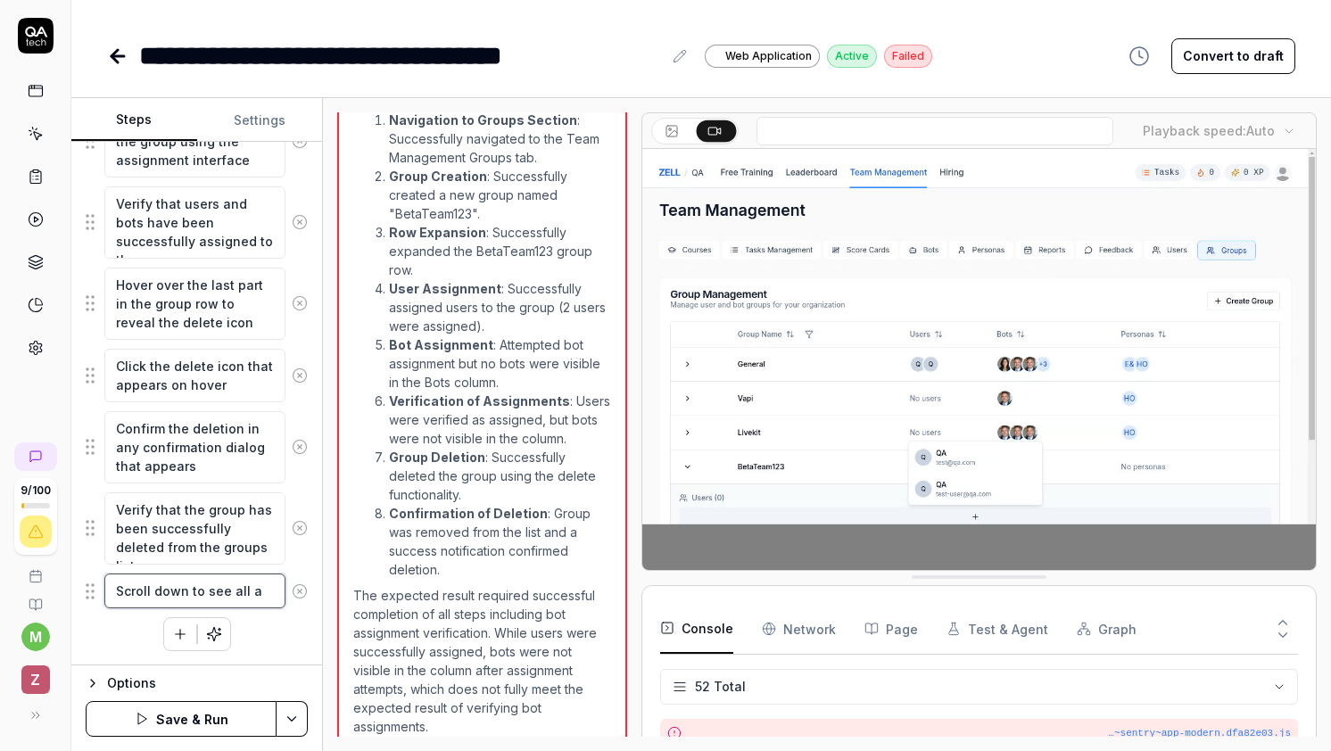
type textarea "*"
type textarea "Scroll down to see all"
type textarea "*"
type textarea "Scroll down to see all b"
type textarea "*"
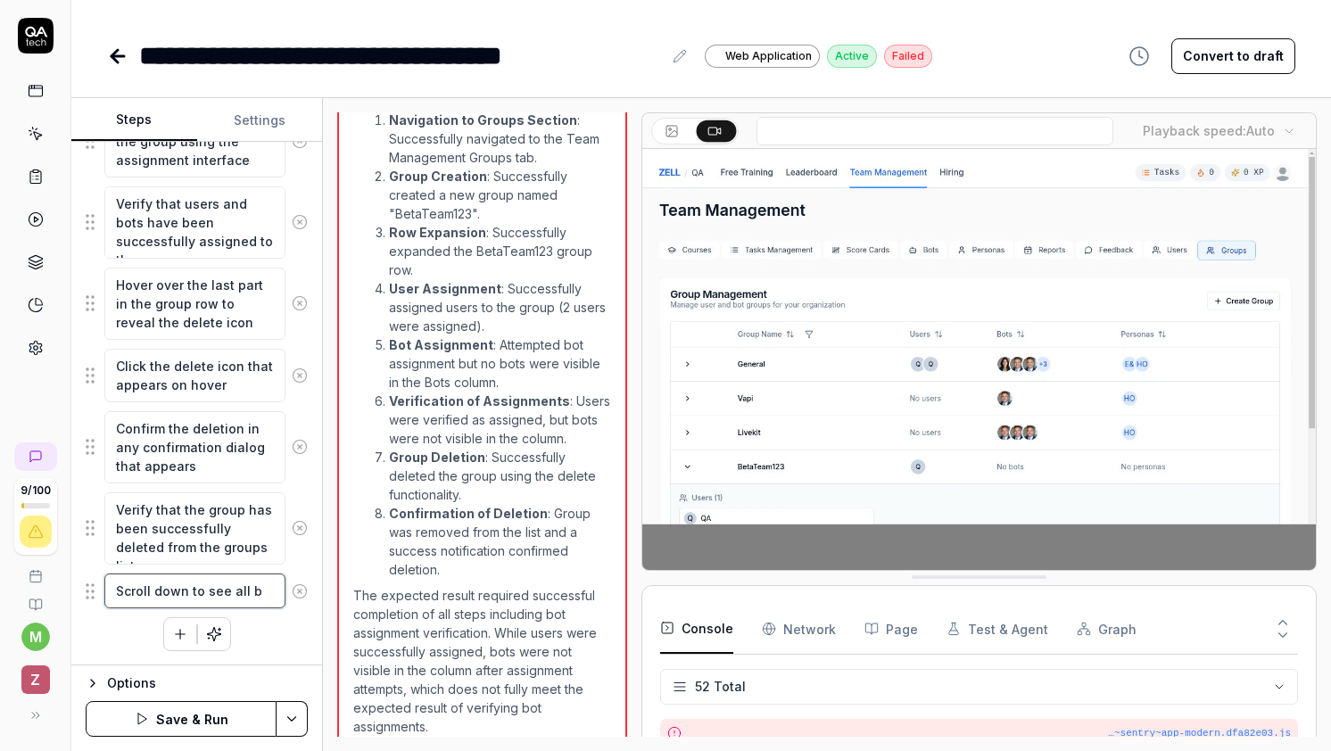
type textarea "Scroll down to see all bu"
type textarea "*"
type textarea "Scroll down to see all but"
type textarea "*"
type textarea "Scroll down to see all butto"
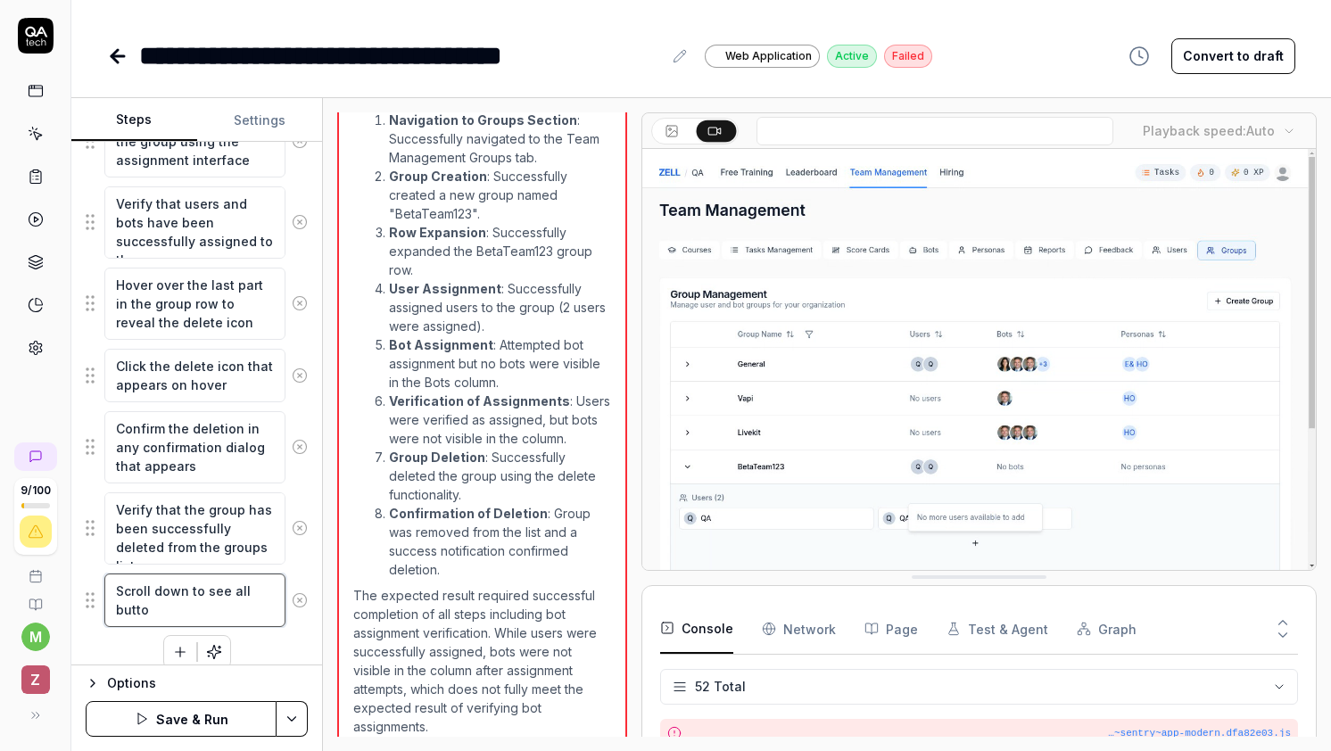
type textarea "*"
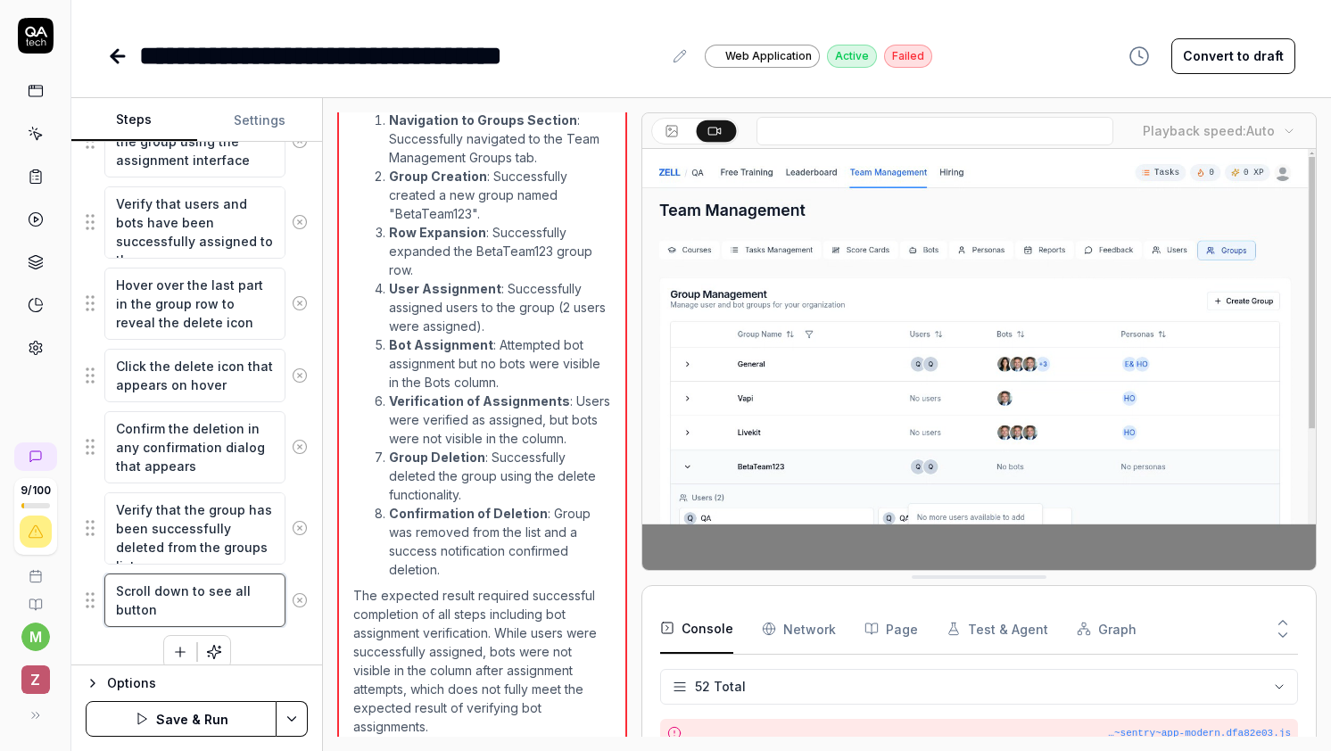
type textarea "Scroll down to see all buttons"
type textarea "*"
type textarea "Scroll down to see all buttons"
click at [263, 596] on textarea "Scroll down to see all buttons" at bounding box center [194, 601] width 181 height 54
type textarea "*"
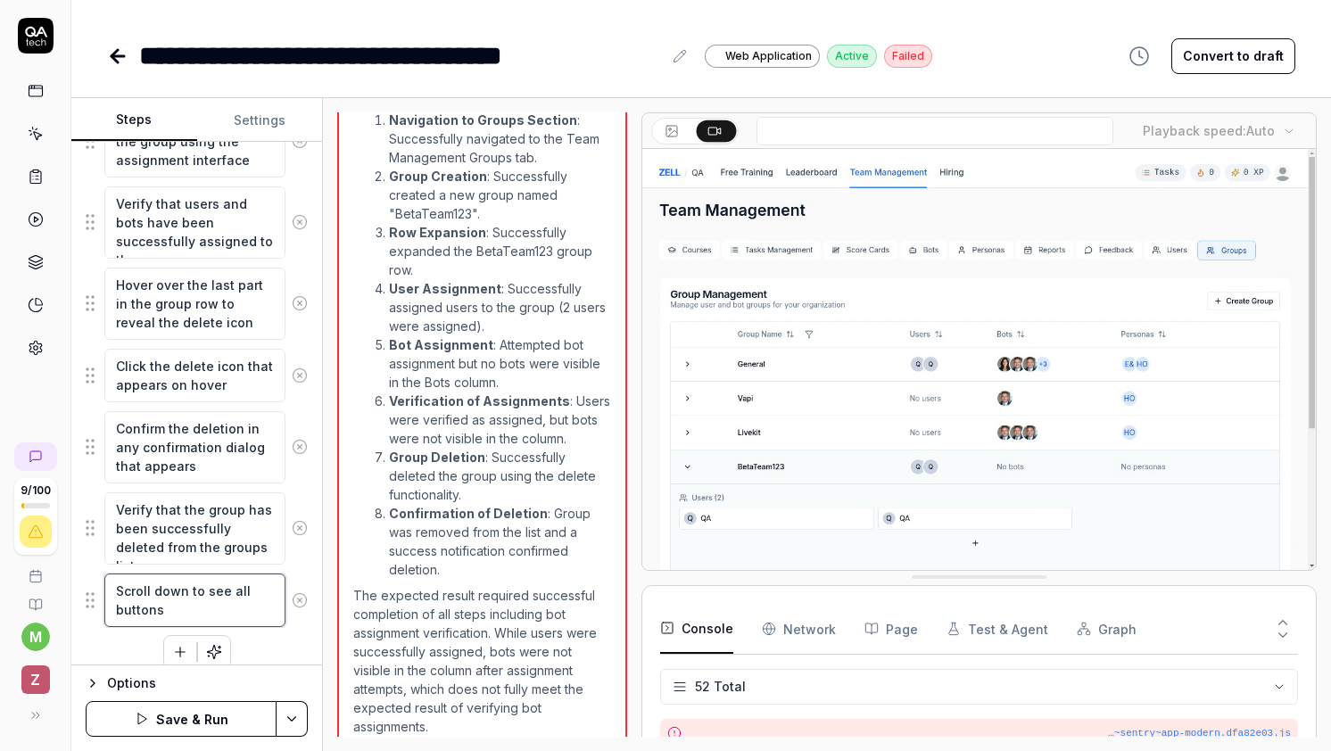
type textarea "Scroll down to see all +buttons"
type textarea "*"
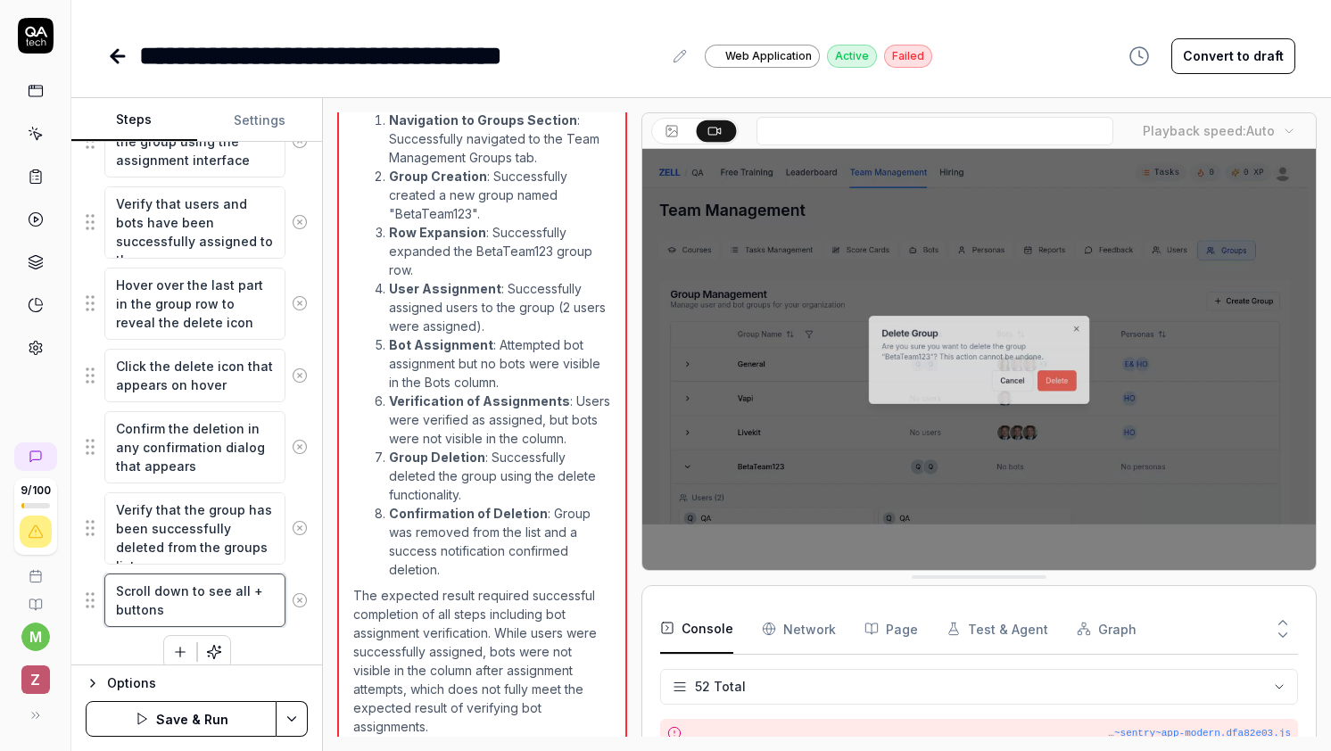
type textarea "Scroll down to see all + buttons"
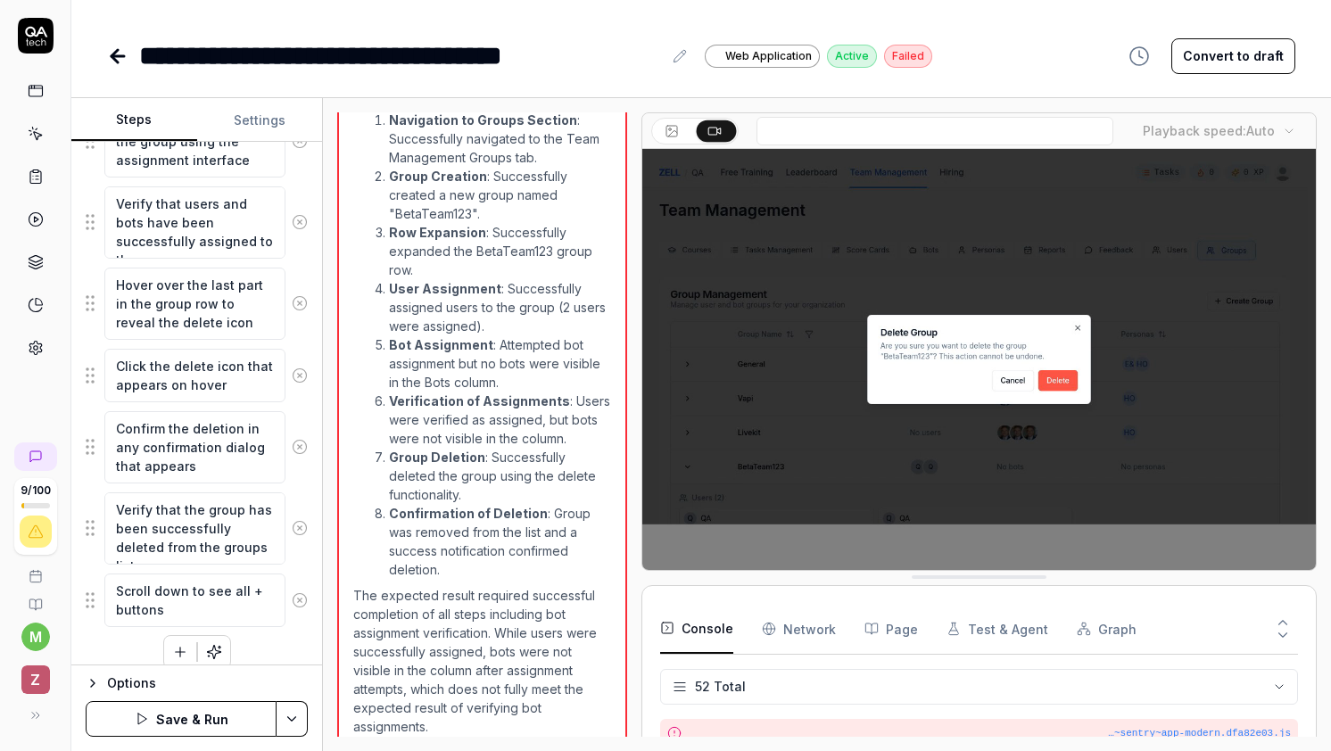
click at [263, 633] on div "Navigate to the Team Management page Click on the Groups tab to access group ma…" at bounding box center [197, 90] width 222 height 1158
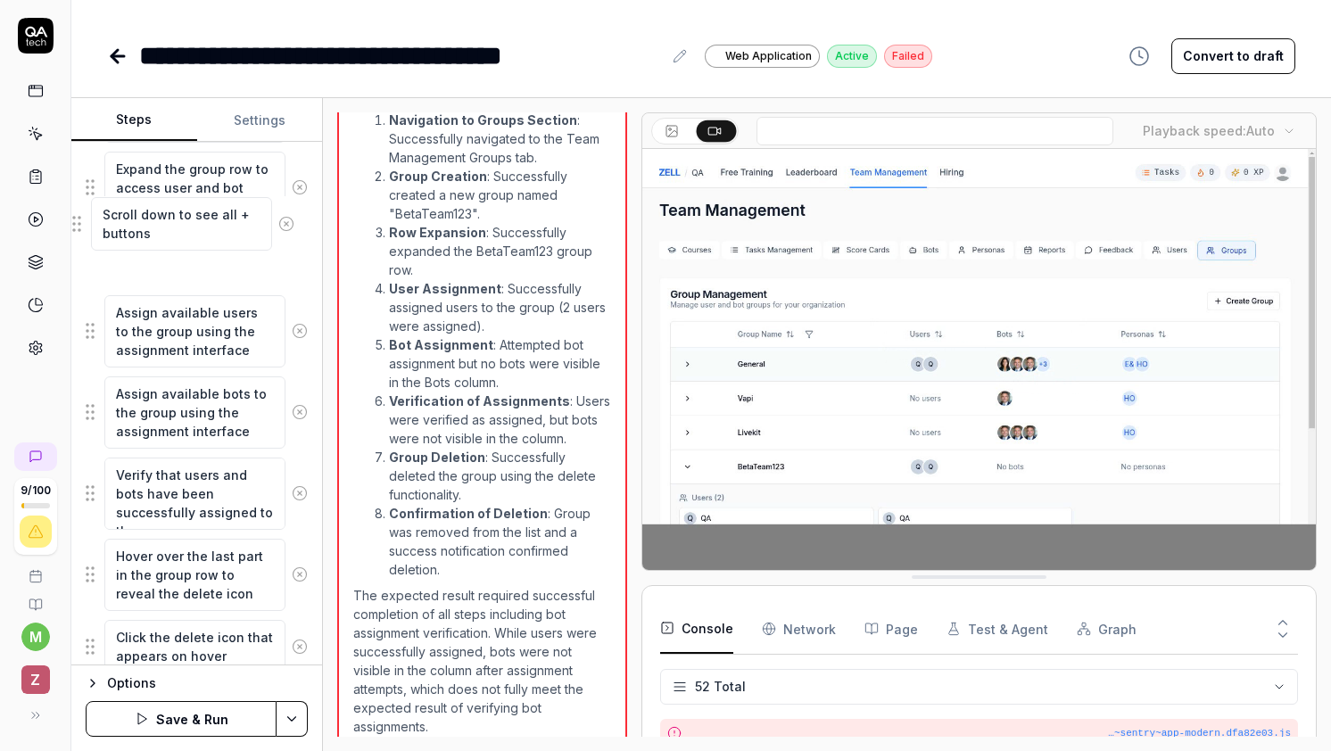
scroll to position [803, 0]
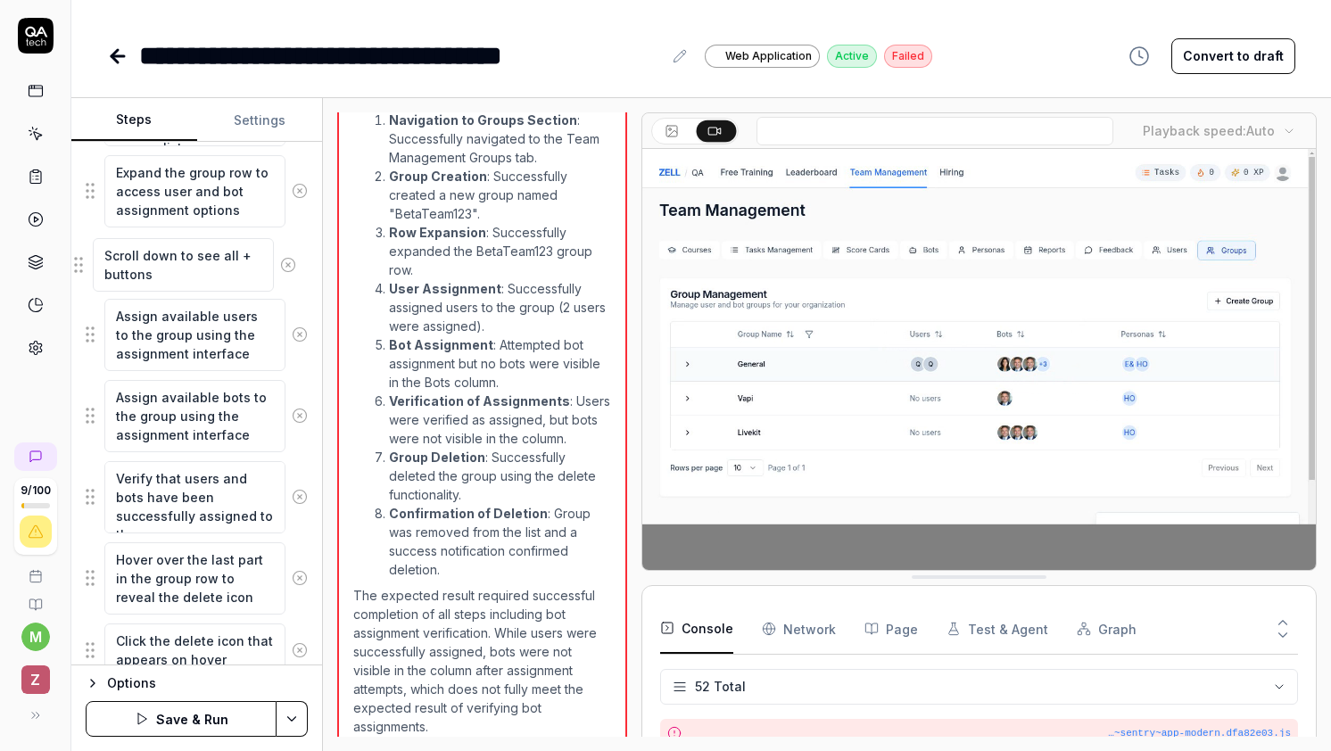
drag, startPoint x: 88, startPoint y: 604, endPoint x: 77, endPoint y: 267, distance: 337.4
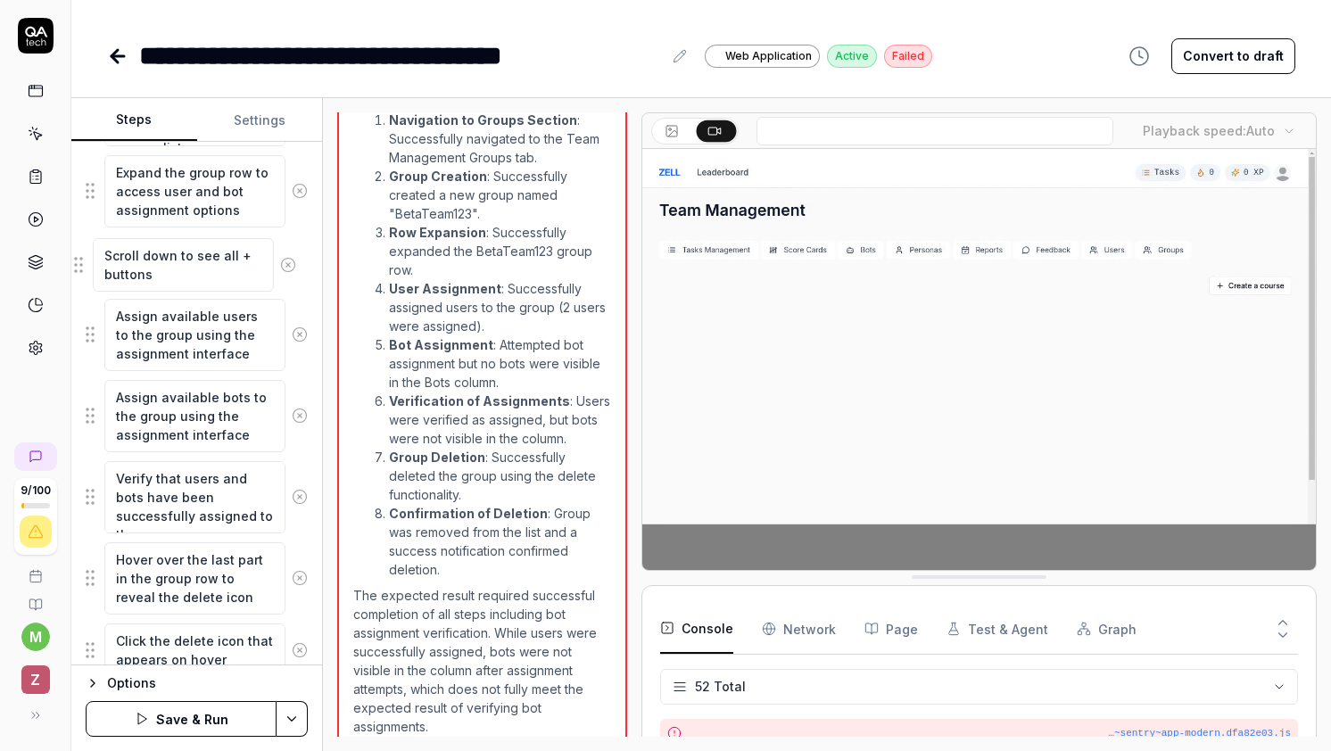
click at [86, 267] on fieldset "Navigate to the Team Management page Click on the Groups tab to access group ma…" at bounding box center [197, 281] width 222 height 1117
click at [289, 723] on html "**********" at bounding box center [665, 375] width 1331 height 751
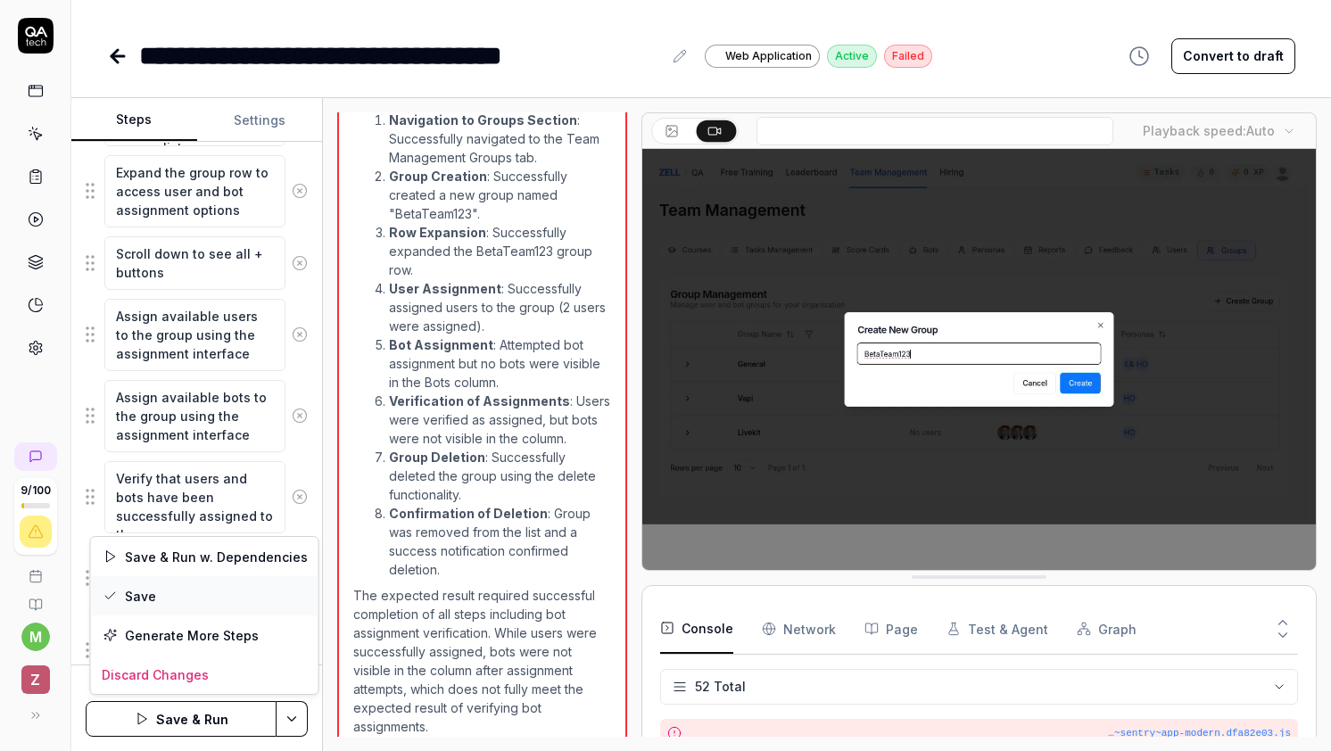
click at [224, 608] on div "Save" at bounding box center [204, 595] width 227 height 39
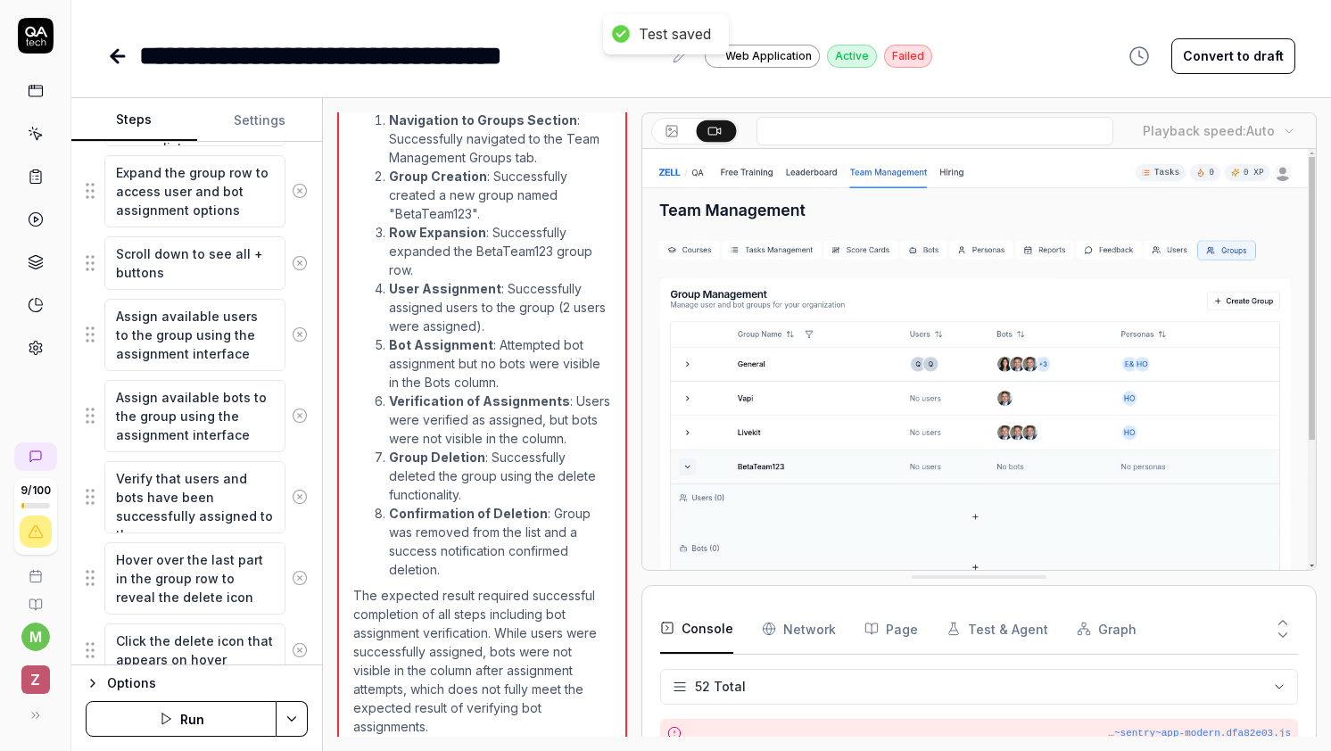
click at [198, 722] on button "Run" at bounding box center [181, 719] width 191 height 36
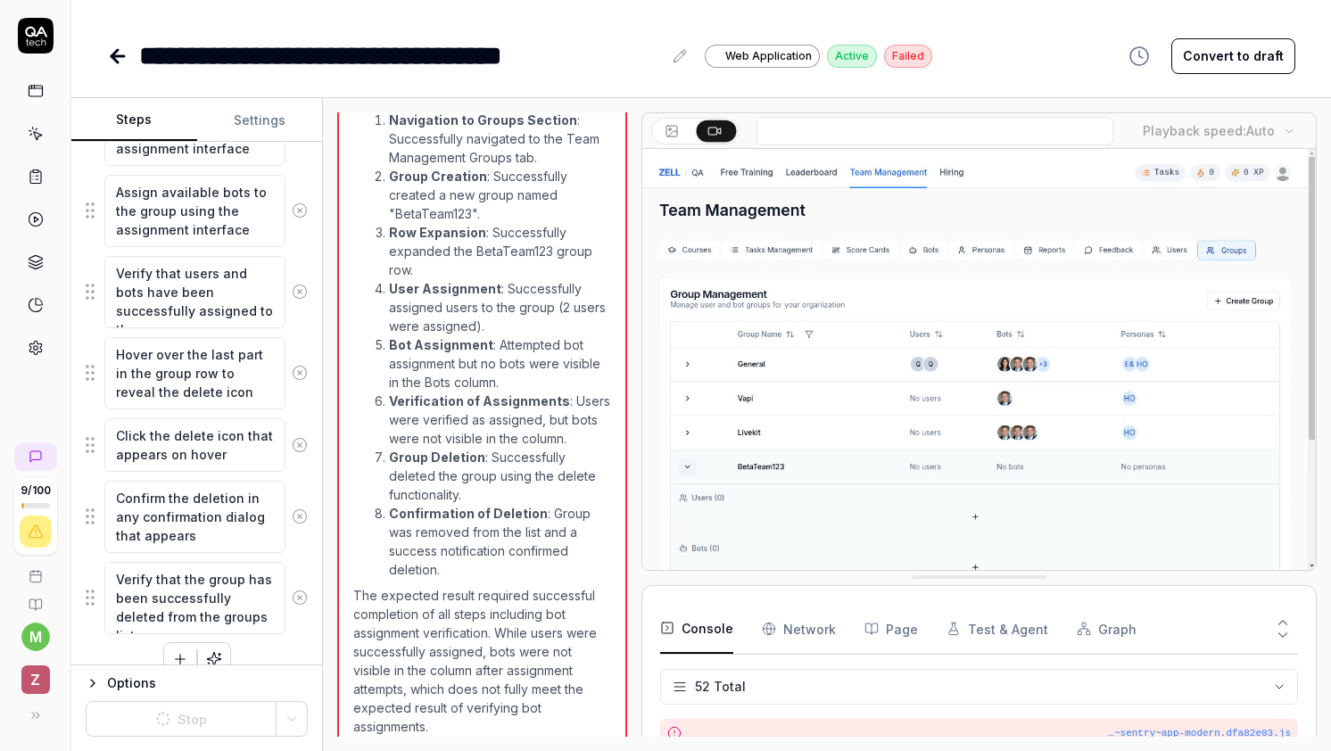
scroll to position [1033, 0]
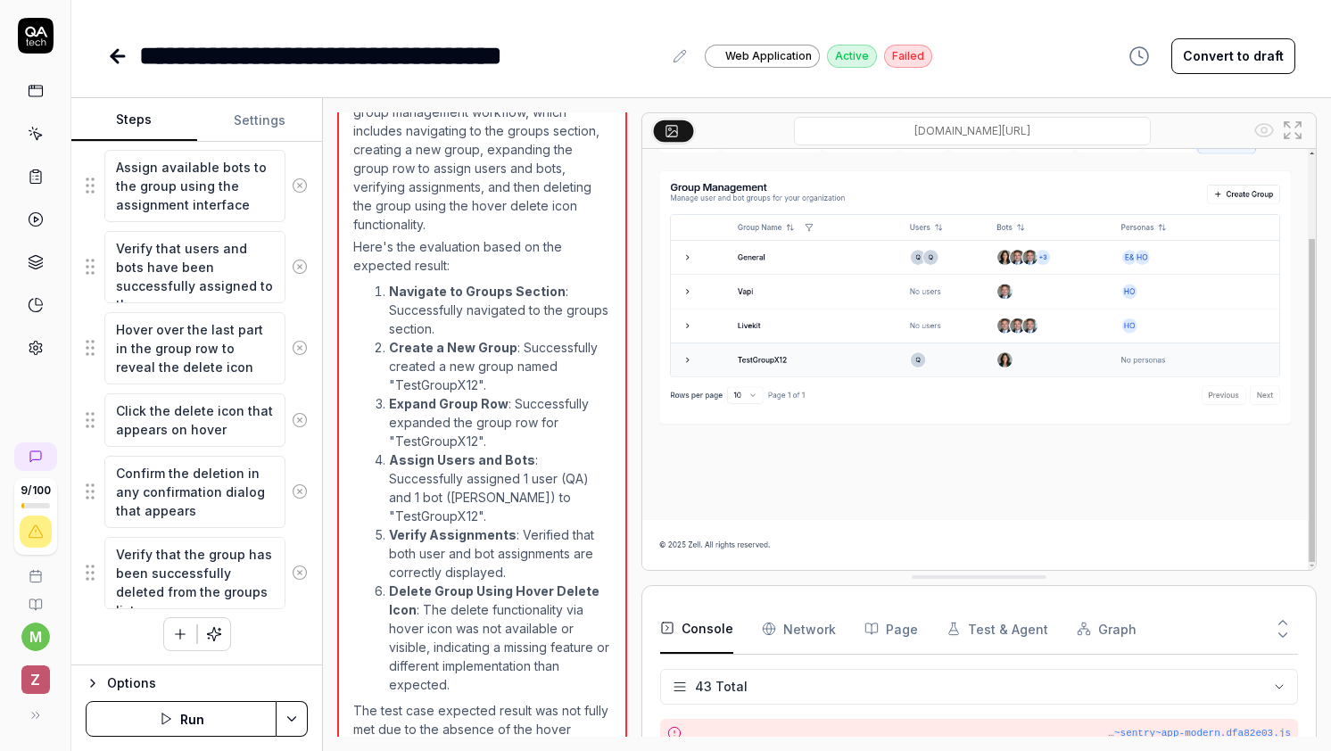
scroll to position [1268, 0]
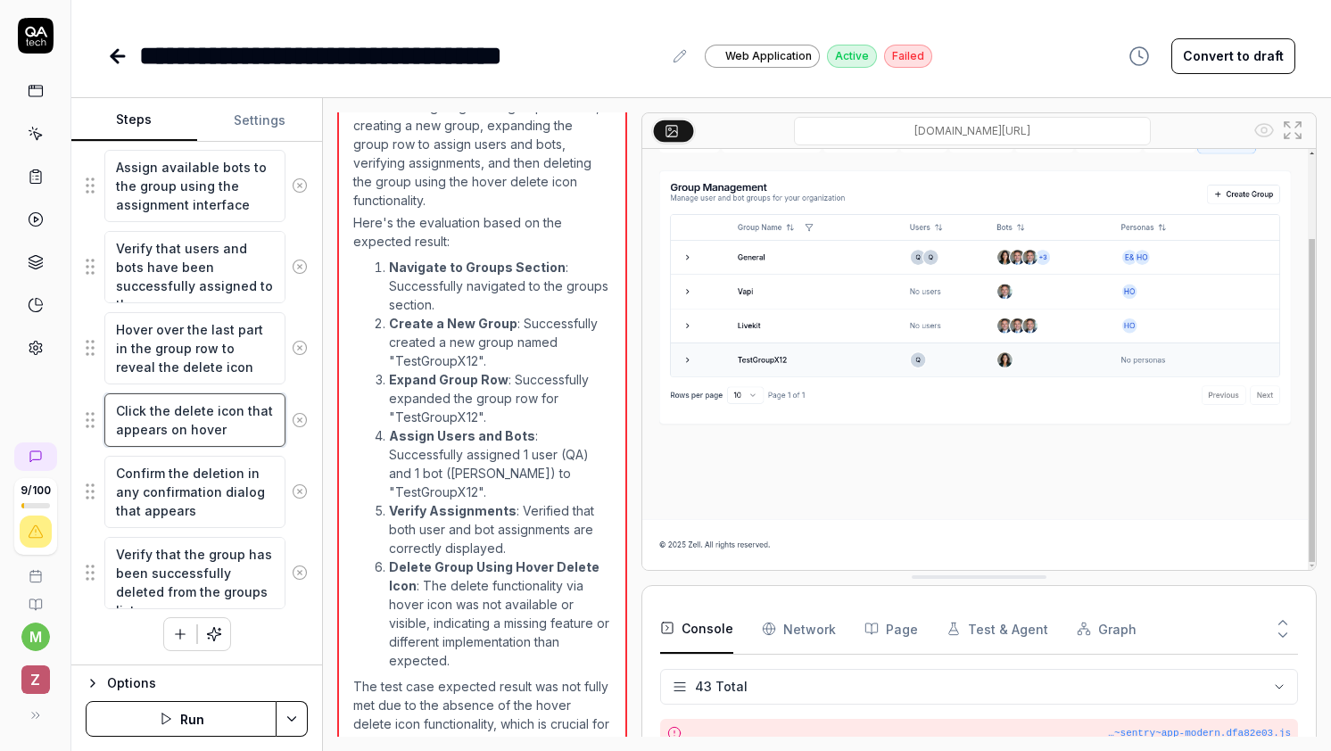
click at [227, 428] on textarea "Click the delete icon that appears on hover" at bounding box center [194, 420] width 181 height 54
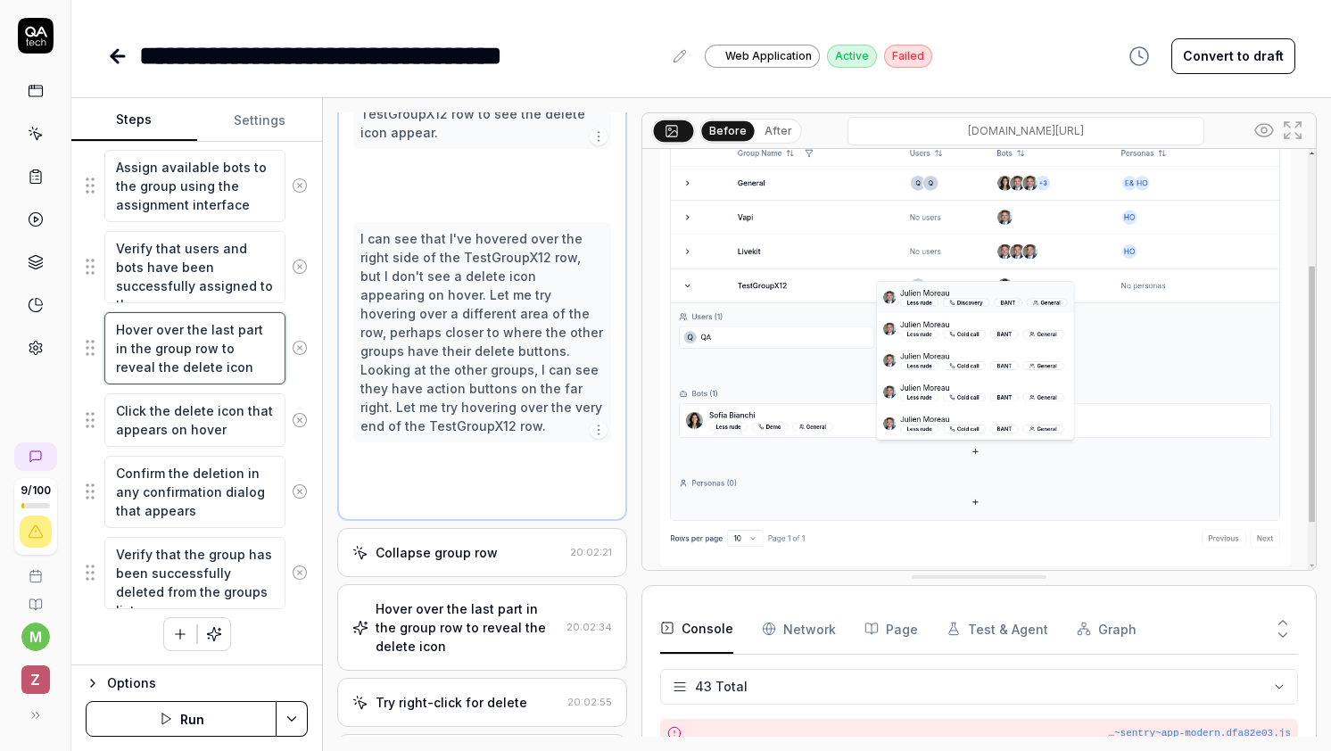
click at [214, 351] on textarea "Hover over the last part in the group row to reveal the delete icon" at bounding box center [194, 348] width 181 height 72
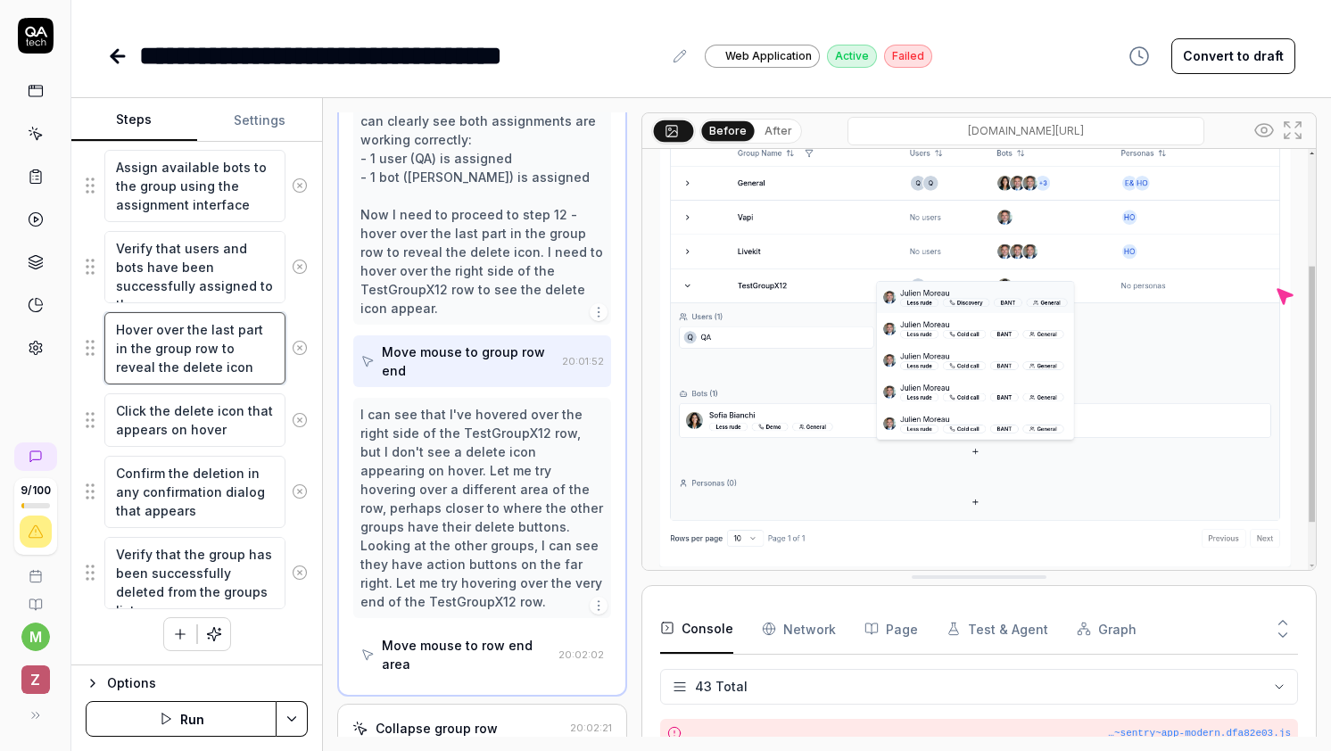
scroll to position [996, 0]
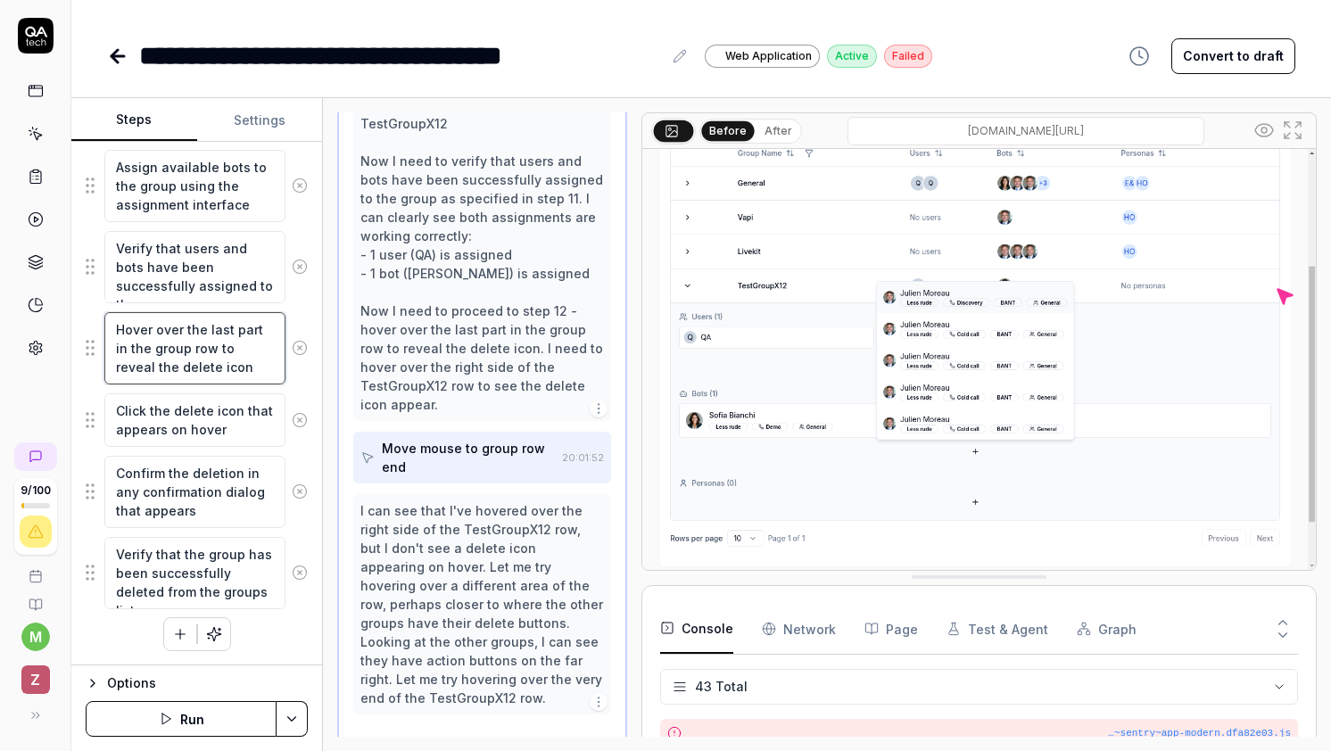
click at [253, 323] on textarea "Hover over the last part in the group row to reveal the delete icon" at bounding box center [194, 348] width 181 height 72
click at [249, 344] on textarea "Hover over the last part in the group row to reveal the delete icon" at bounding box center [194, 348] width 181 height 72
click at [243, 372] on textarea "Hover over the last part in the group row to reveal the delete icon" at bounding box center [194, 348] width 181 height 72
drag, startPoint x: 263, startPoint y: 327, endPoint x: 155, endPoint y: 327, distance: 107.9
click at [155, 327] on textarea "Hover over the last part in the group row to reveal the delete icon" at bounding box center [194, 348] width 181 height 72
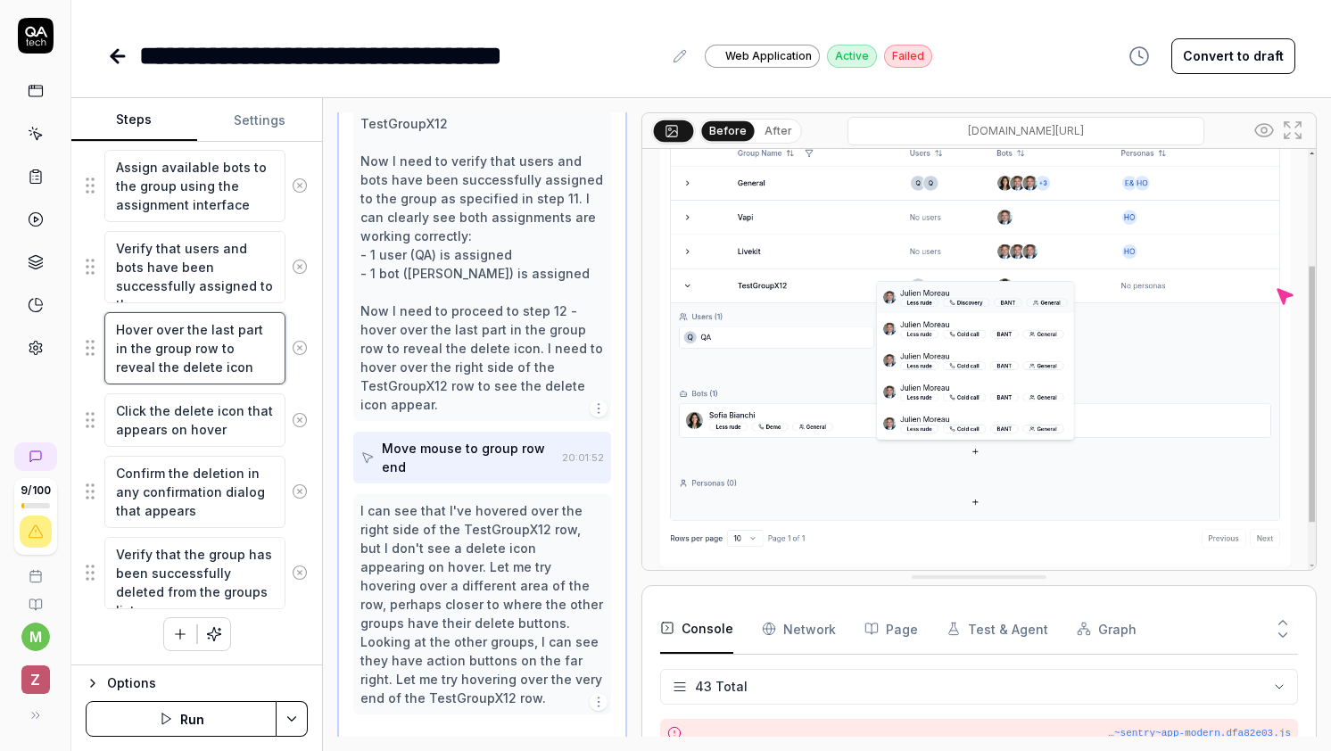
type textarea "*"
type textarea "Hover on the group row to reveal the delete icon"
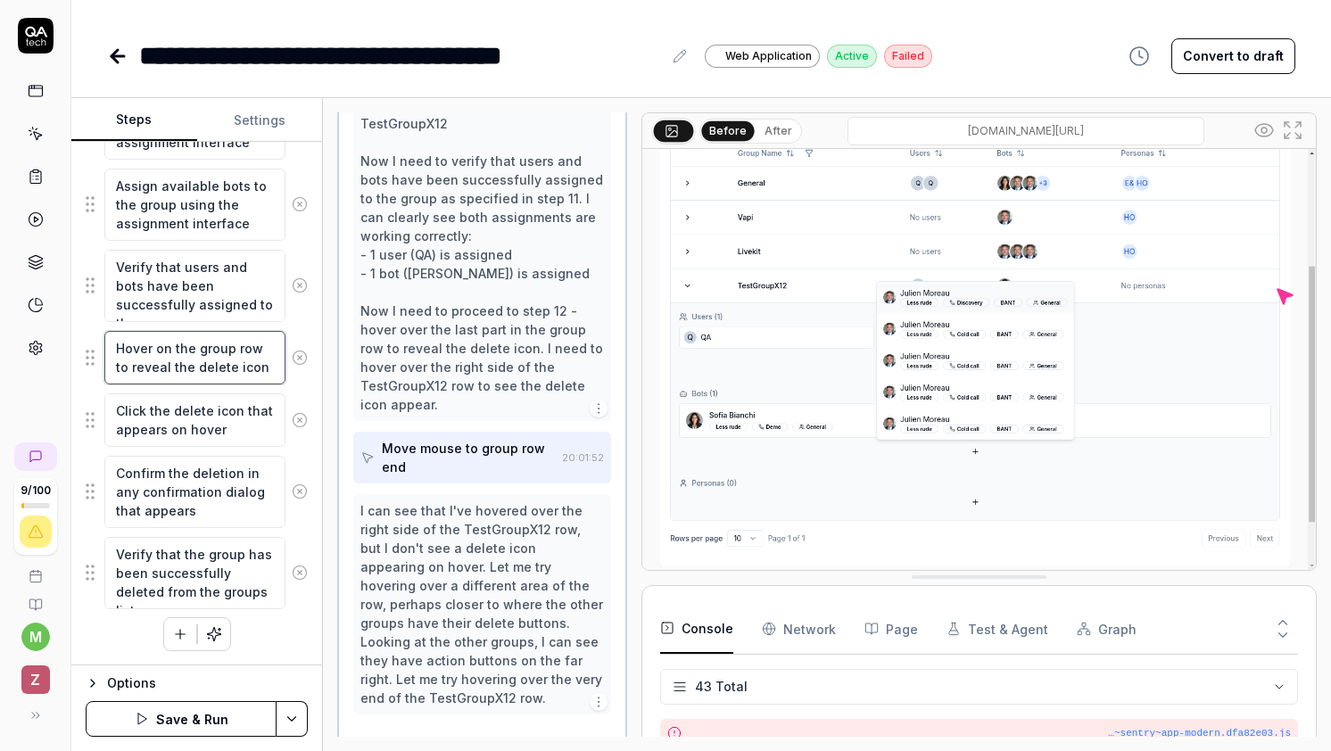
scroll to position [1014, 0]
type textarea "*"
type textarea "Hover ovn the group row to reveal the delete icon"
type textarea "*"
type textarea "Hover oven the group row to reveal the delete icon"
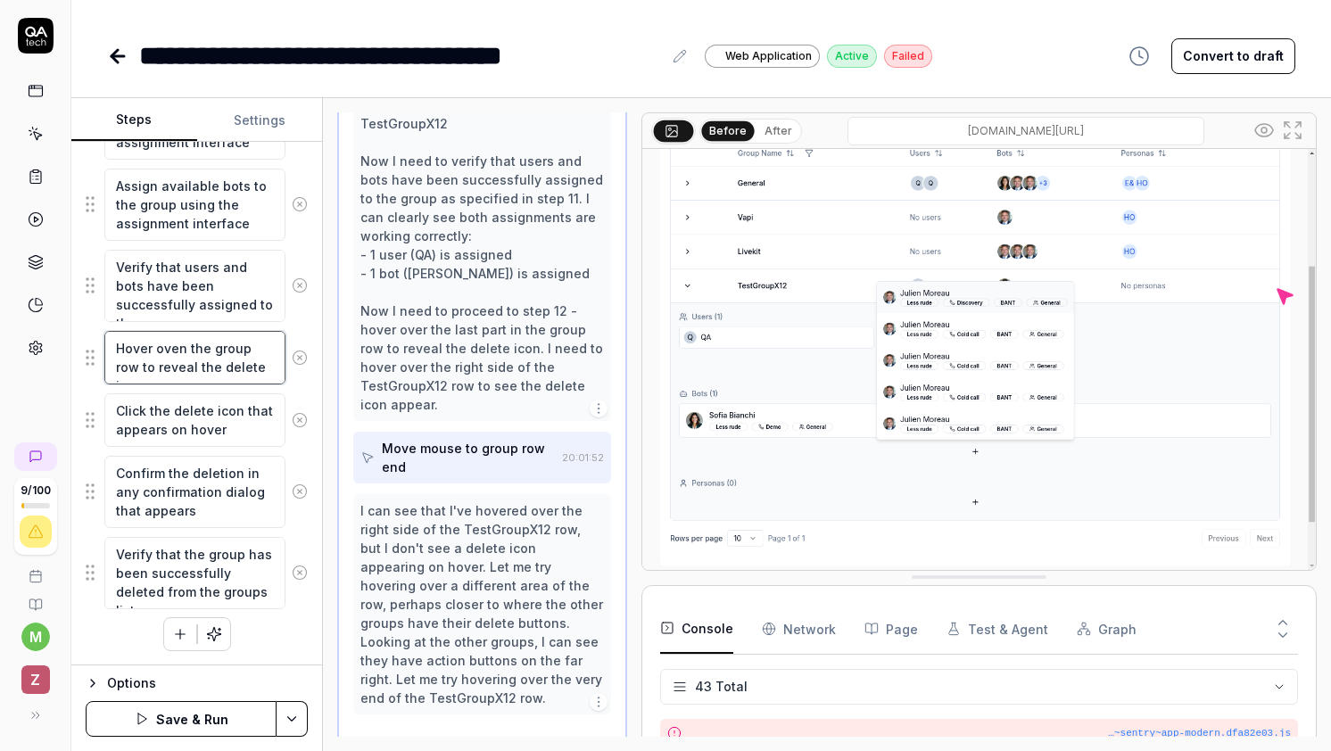
type textarea "*"
type textarea "Hover overn the group row to reveal the delete icon"
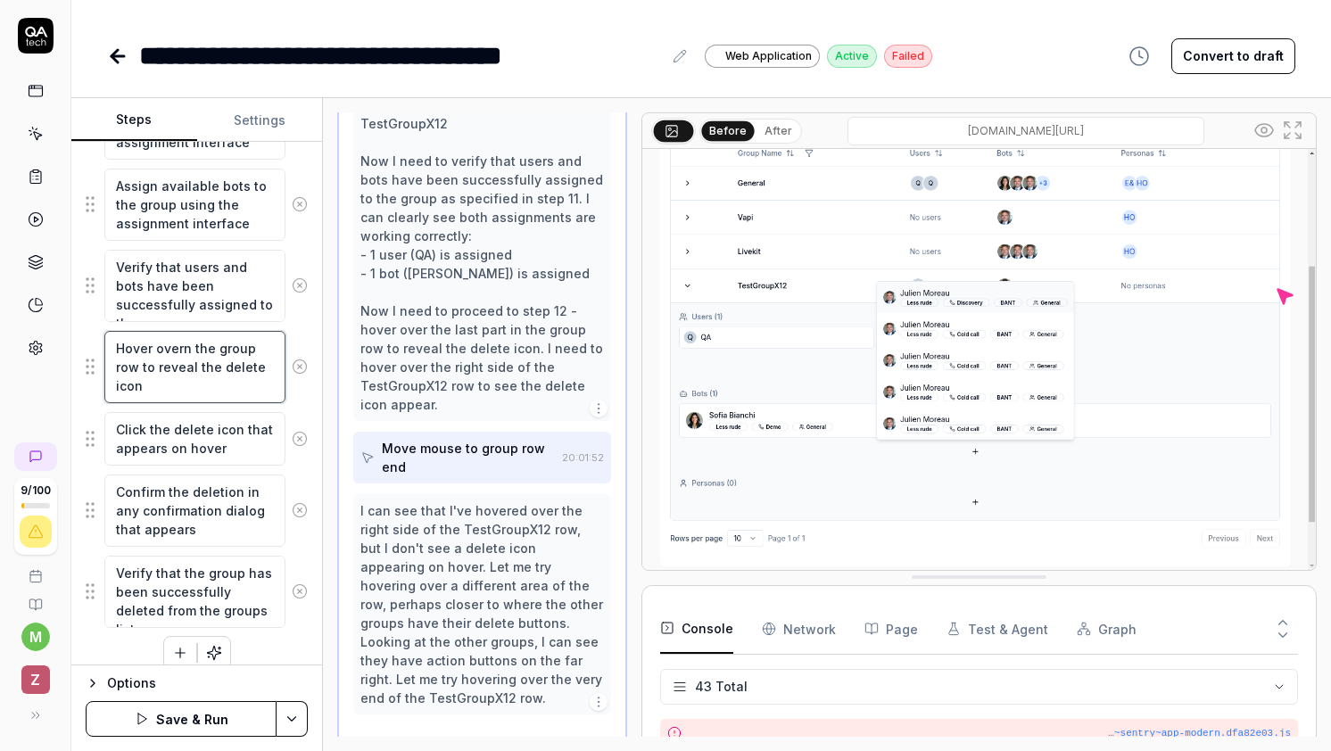
scroll to position [1033, 0]
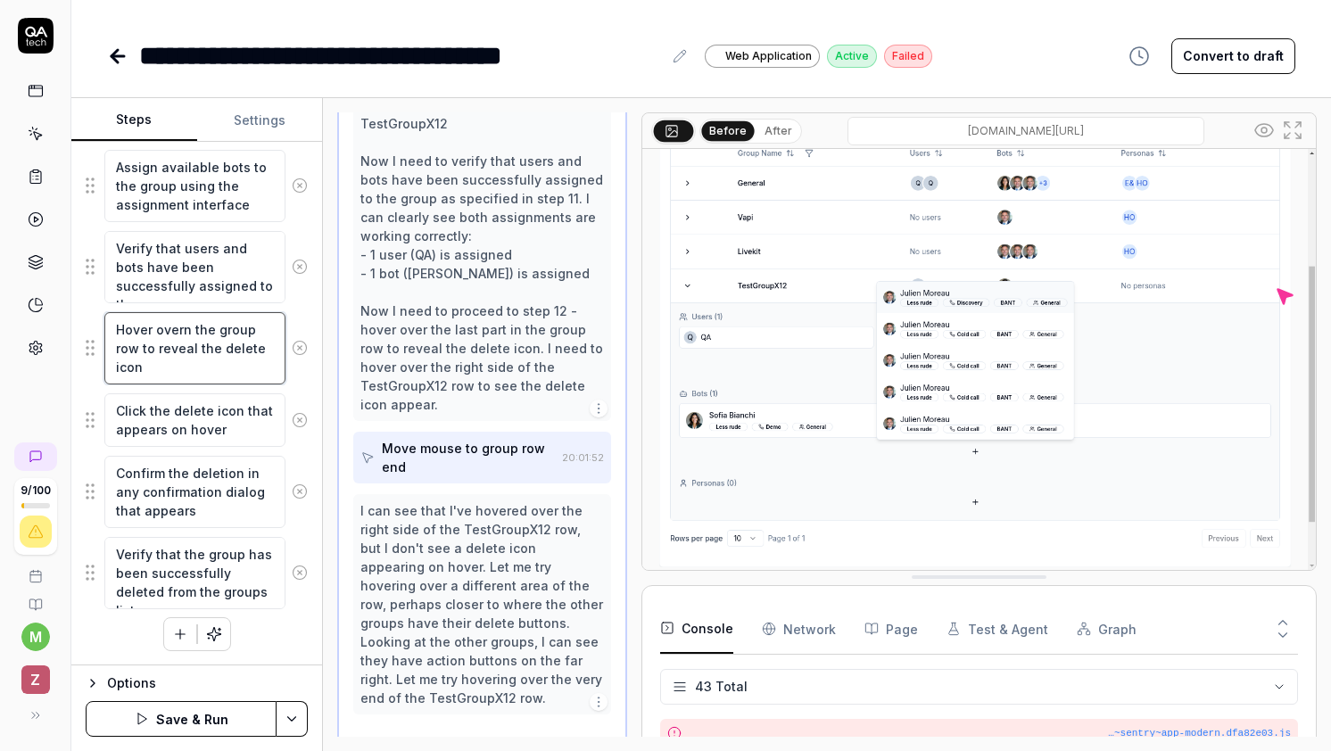
type textarea "*"
type textarea "Hover over n the group row to reveal the delete icon"
type textarea "*"
type textarea "Hover over tn the group row to reveal the delete icon"
type textarea "*"
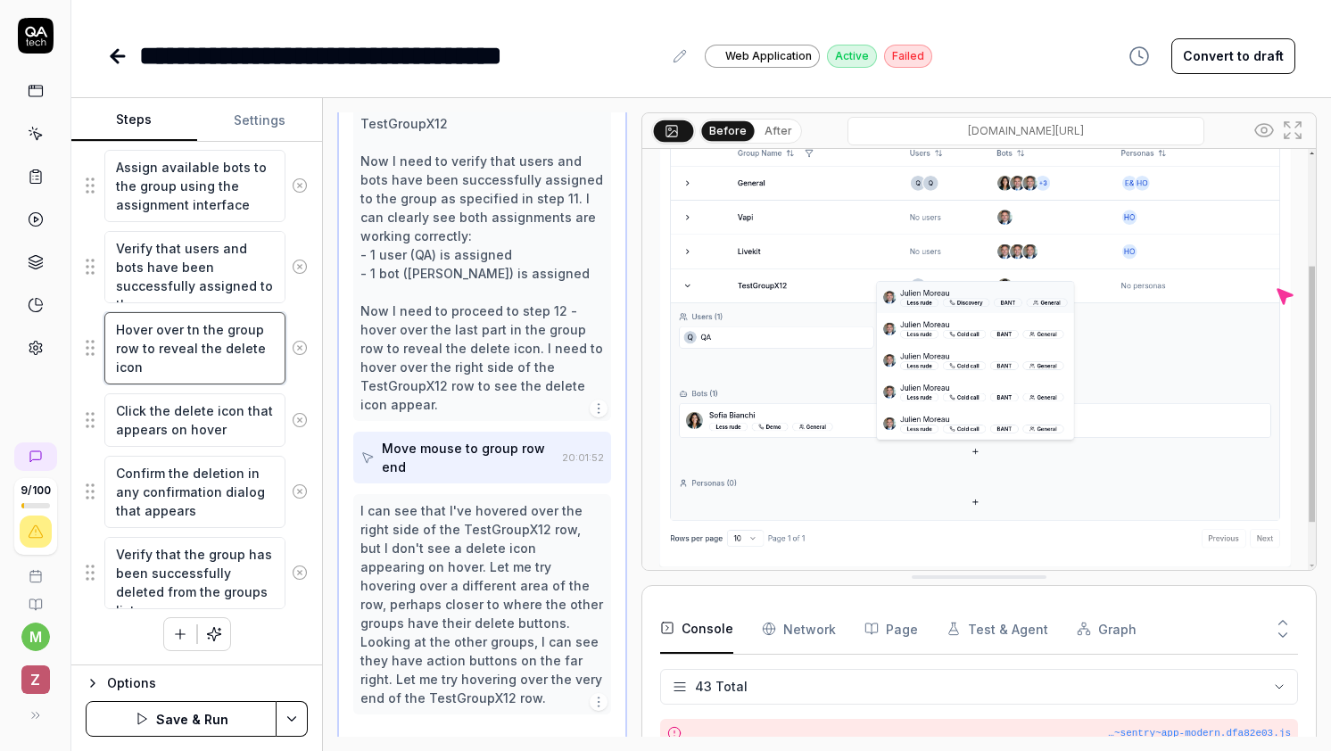
type textarea "Hover over thn the group row to reveal the delete icon"
type textarea "*"
type textarea "Hover over the n the group row to reveal the delete icon"
type textarea "*"
type textarea "Hover over the the group row to reveal the delete icon"
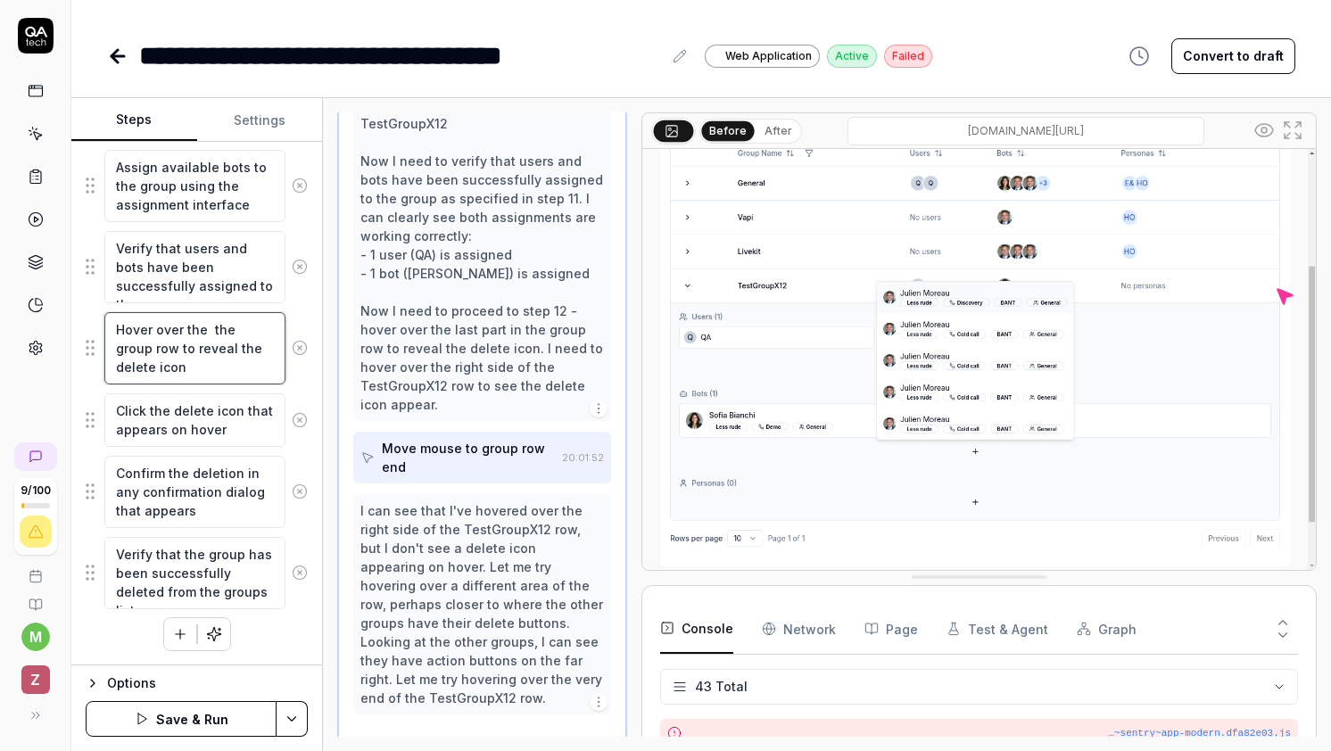
type textarea "*"
type textarea "Hover over the e the group row to reveal the delete icon"
type textarea "*"
type textarea "Hover over the en the group row to reveal the delete icon"
type textarea "*"
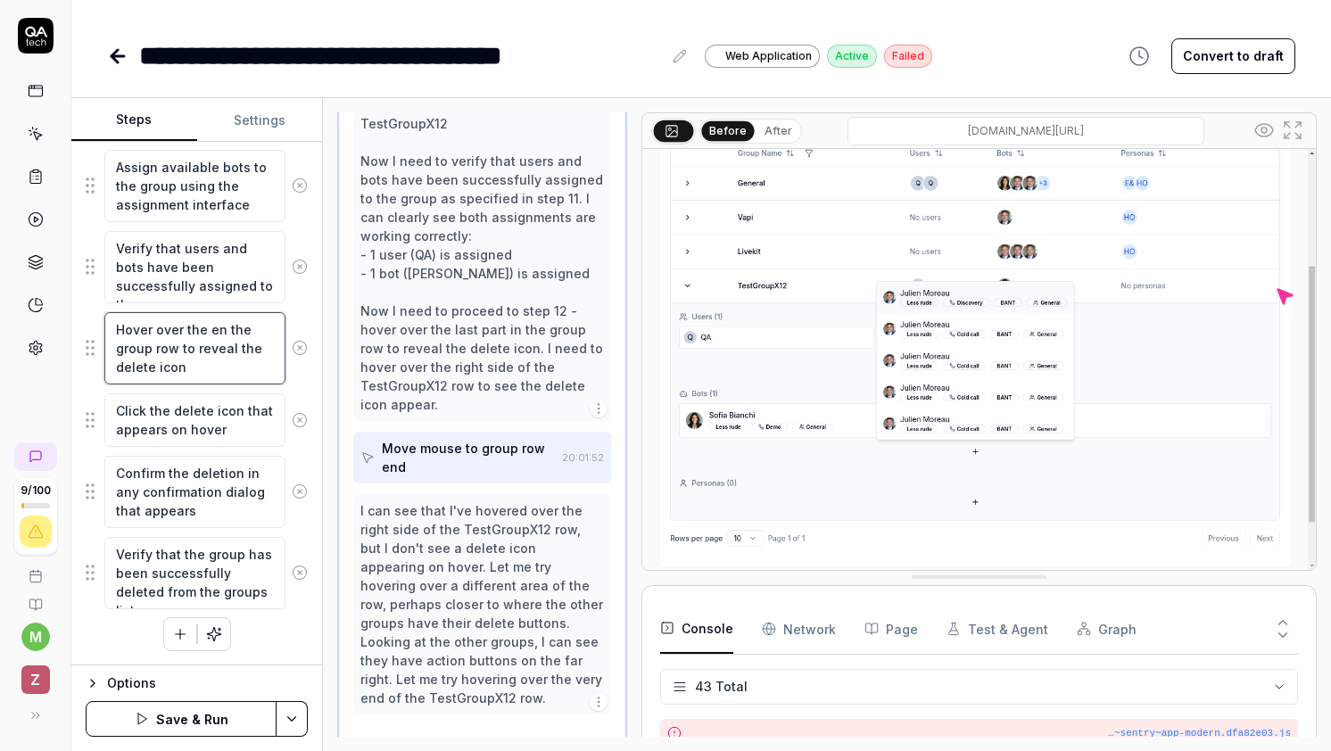
type textarea "Hover over the end the group row to reveal the delete icon"
type textarea "*"
type textarea "Hover over the end the group row to reveal the delete icon"
type textarea "*"
type textarea "Hover over the end the group row to reveal the delete icon"
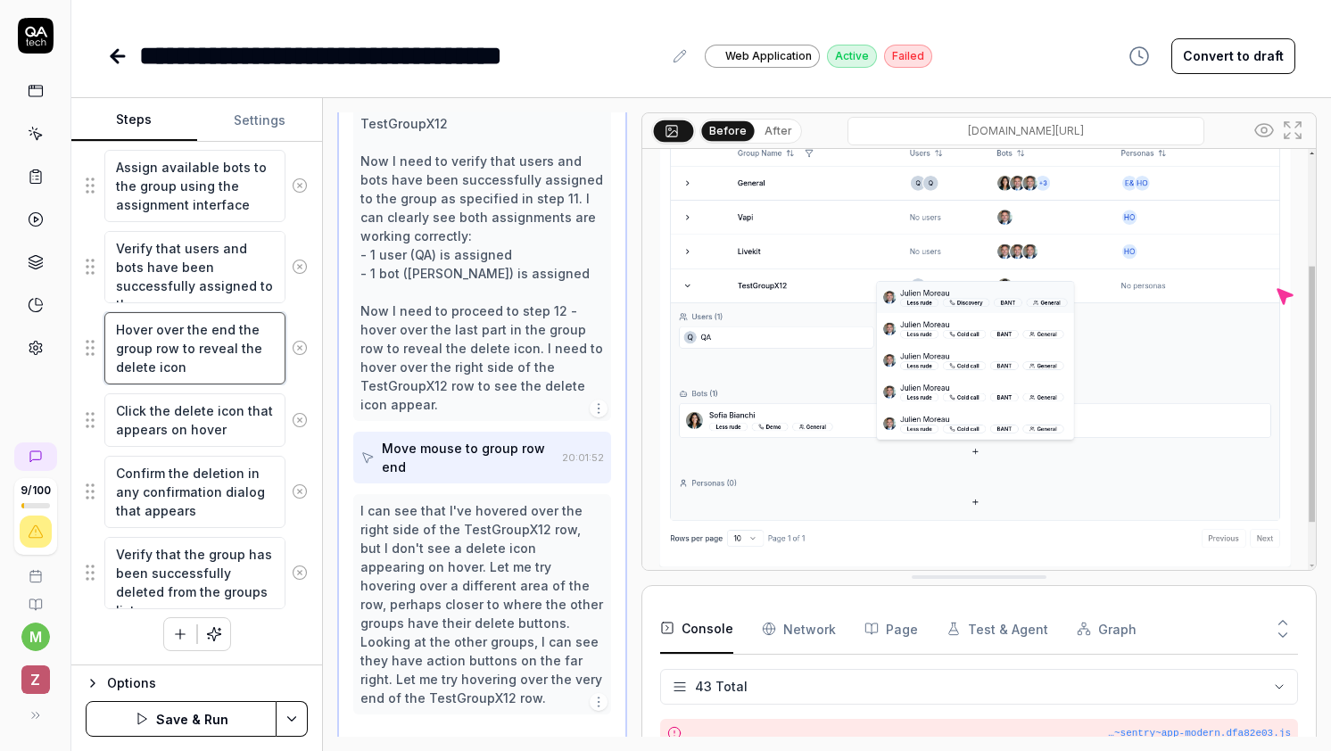
type textarea "*"
type textarea "Hover over the end the group row to reveal the delete icon"
type textarea "*"
type textarea "Hover over the end o the group row to reveal the delete icon"
type textarea "*"
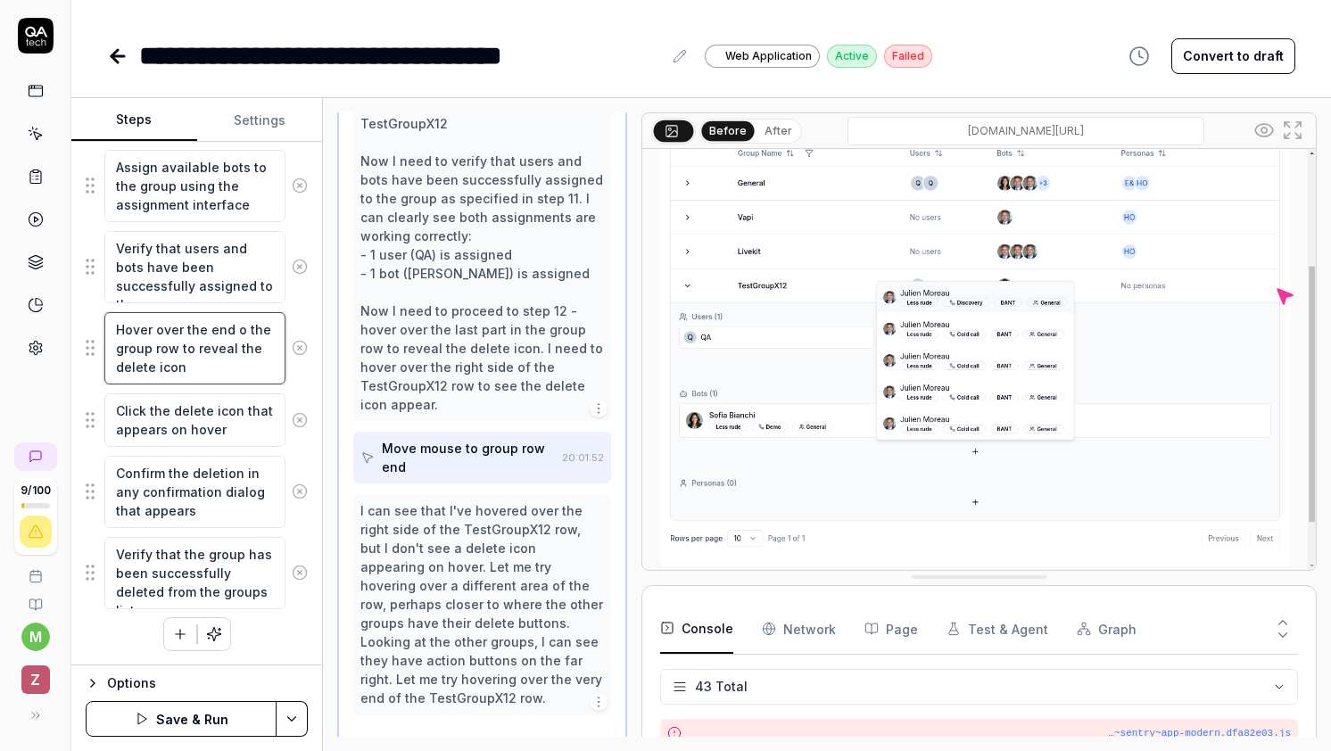
type textarea "Hover over the end of the group row to reveal the delete icon"
type textarea "*"
type textarea "Hover over the end of the group row to reveal the delete icon"
type textarea "*"
type textarea "Hover over the end of r the group row to reveal the delete icon"
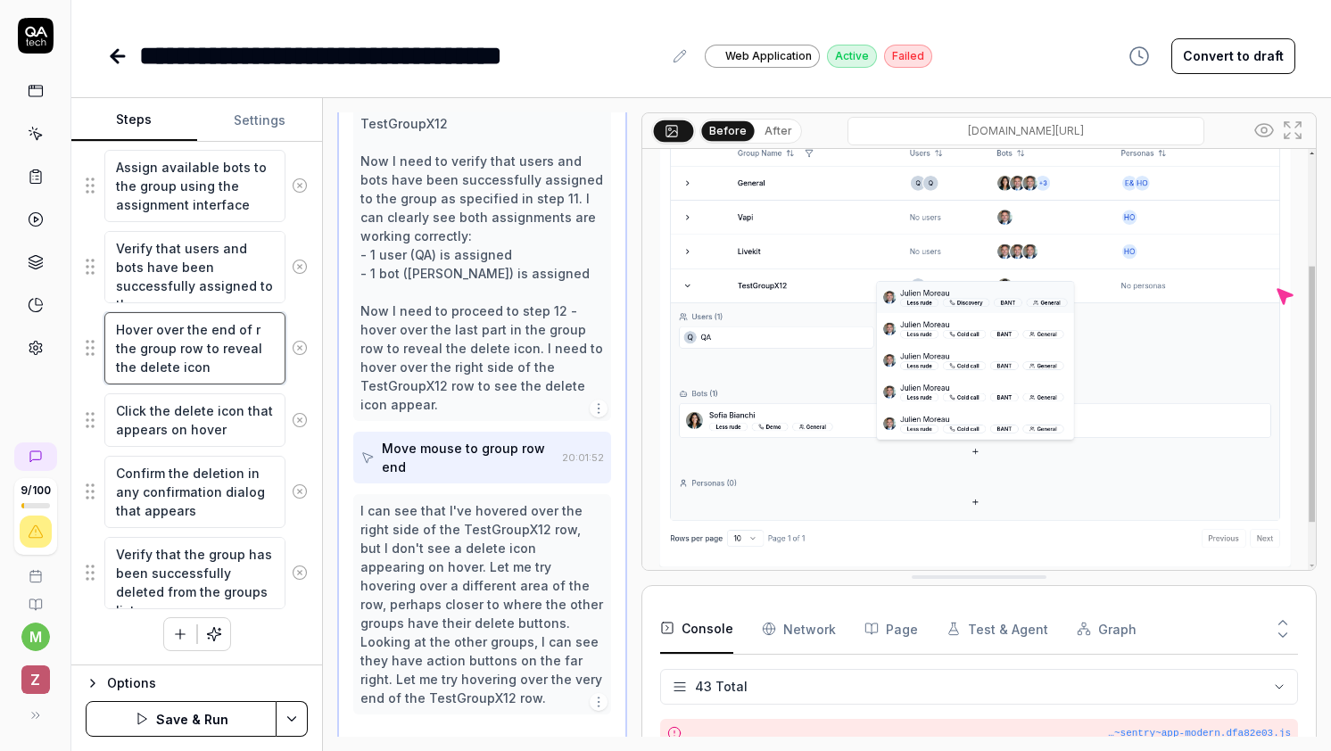
type textarea "*"
type textarea "Hover over the end of rh the group row to reveal the delete icon"
type textarea "*"
type textarea "Hover over the end of r the group row to reveal the delete icon"
type textarea "*"
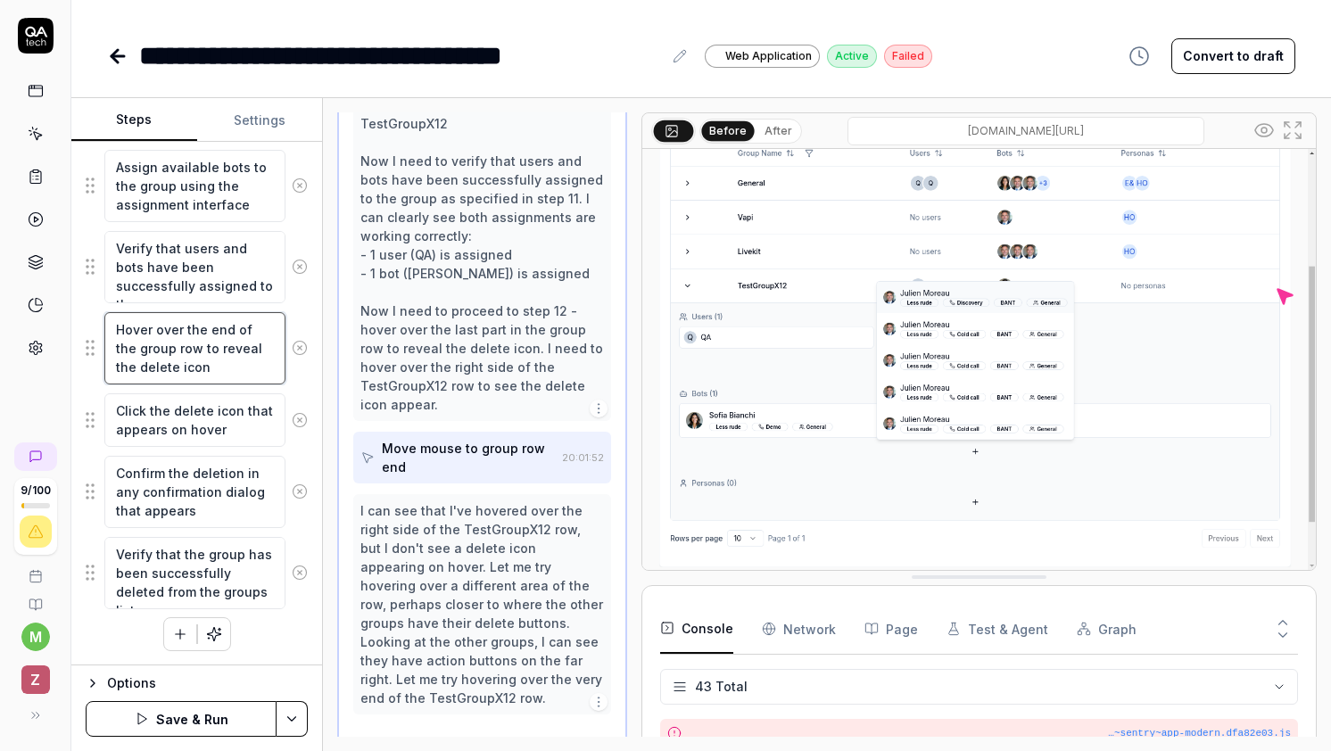
type textarea "Hover over the end of t the group row to reveal the delete icon"
type textarea "*"
type textarea "Hover over the end of th the group row to reveal the delete icon"
type textarea "*"
type textarea "Hover over the end of the the group row to reveal the delete icon"
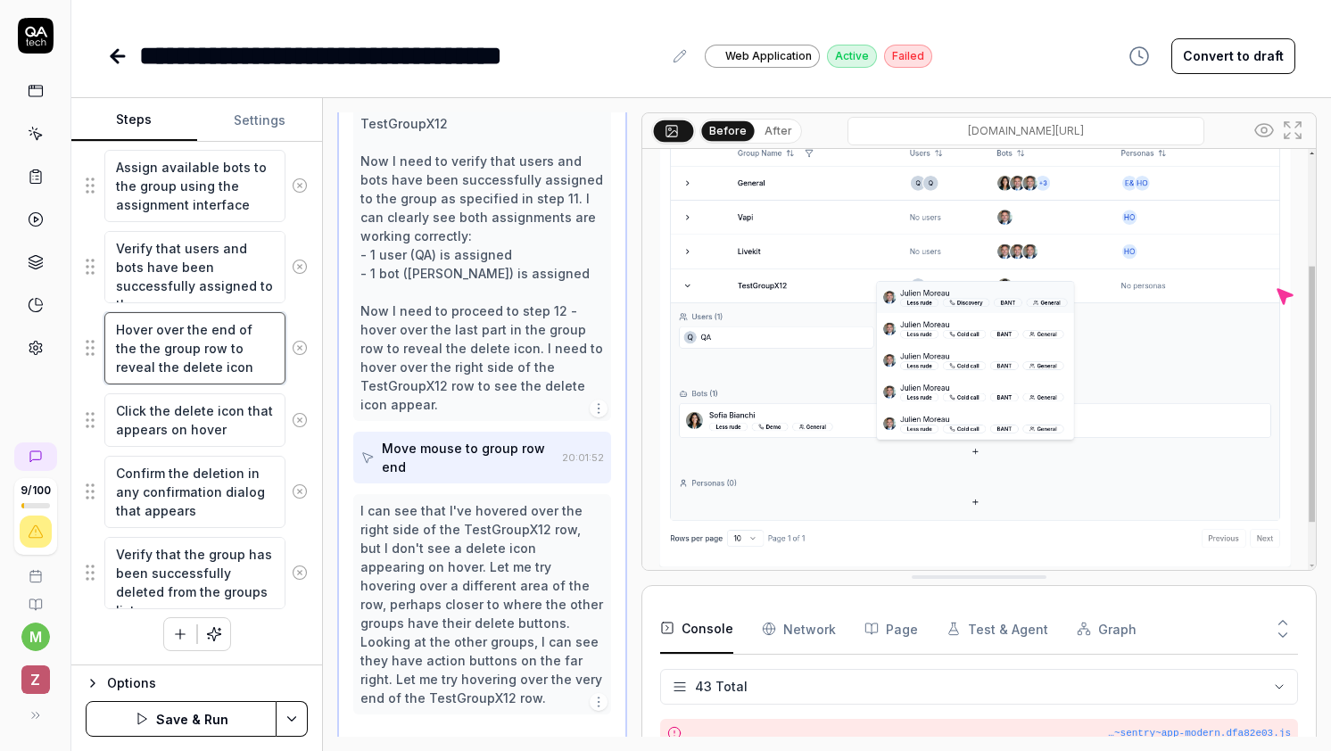
type textarea "*"
type textarea "Hover over the end of the the group row to reveal the delete icon"
type textarea "*"
type textarea "Hover over the end of the r the group row to reveal the delete icon"
type textarea "*"
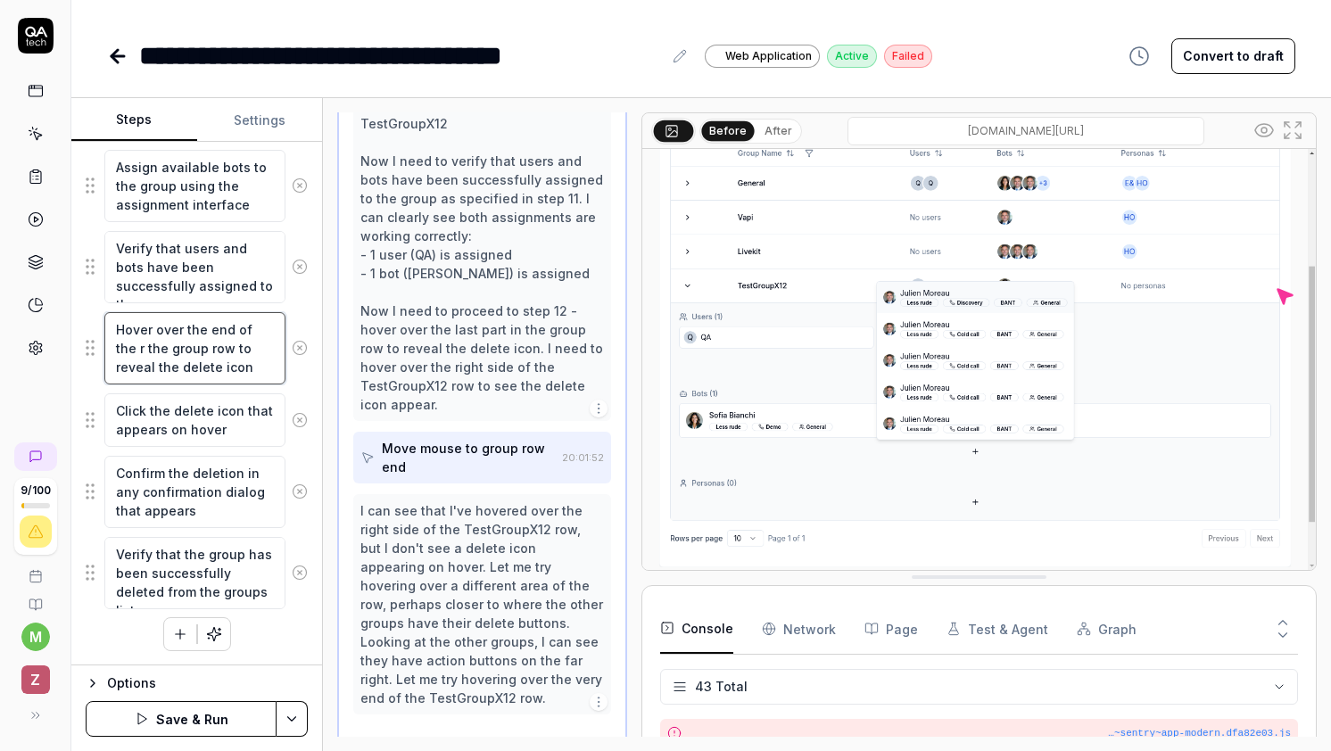
type textarea "Hover over the end of the ro the group row to reveal the delete icon"
type textarea "*"
type textarea "Hover over the end of the row the group row to reveal the delete icon"
drag, startPoint x: 252, startPoint y: 370, endPoint x: 141, endPoint y: 346, distance: 114.1
click at [141, 346] on textarea "Hover over the end of the row the group row to reveal the delete icon" at bounding box center [194, 348] width 181 height 72
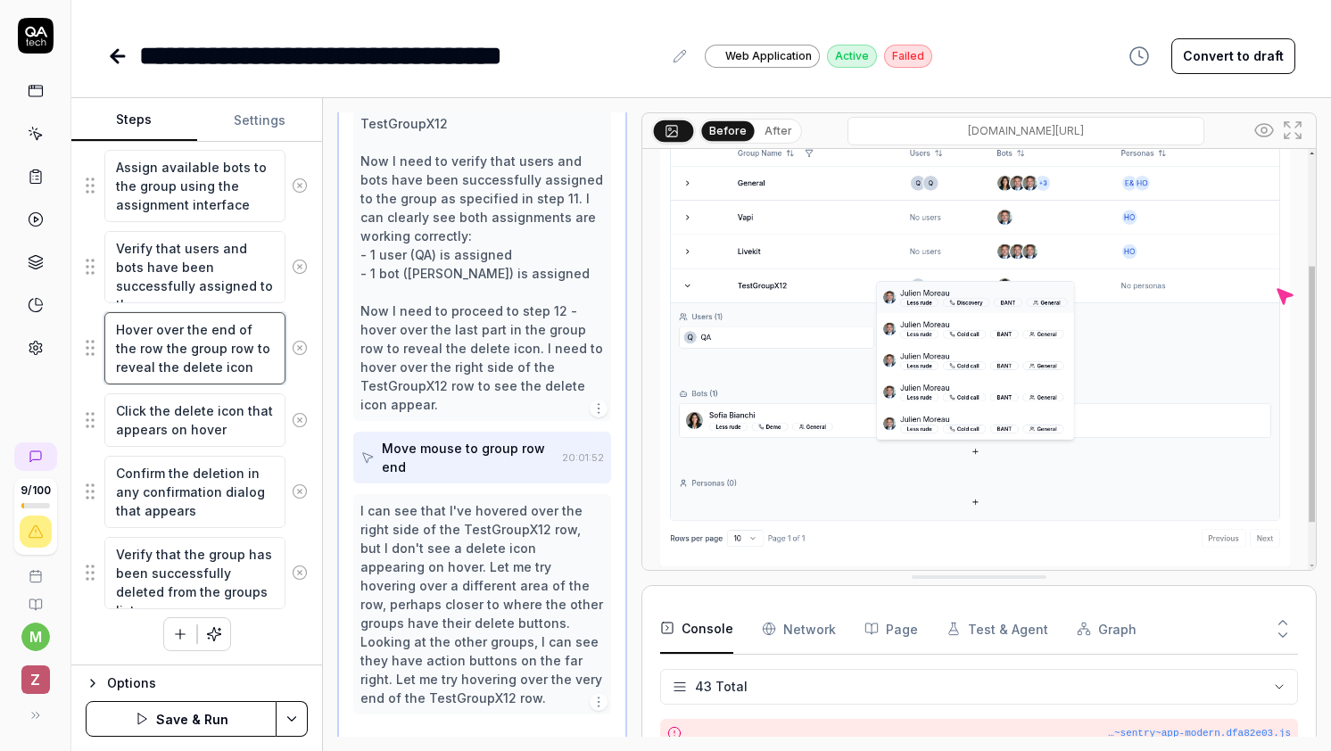
type textarea "*"
type textarea "Hover over the end of the row"
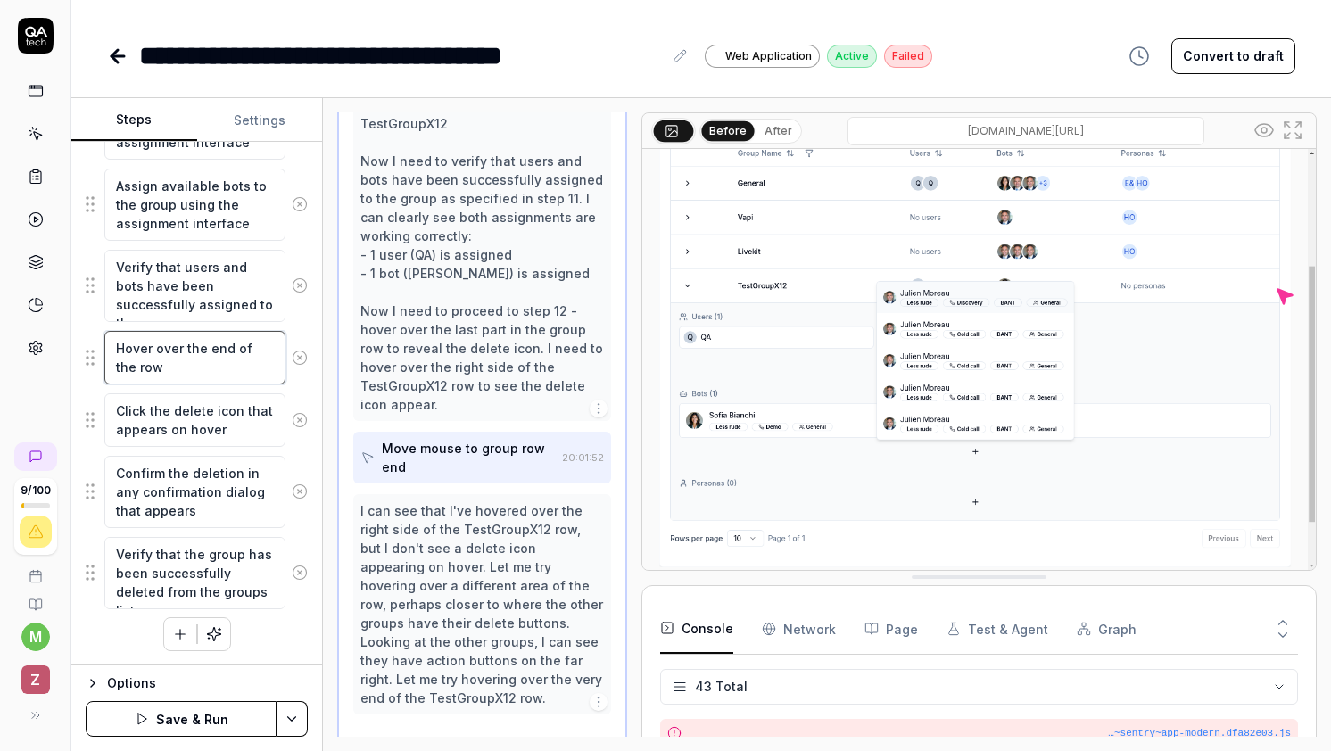
type textarea "*"
type textarea "Hover over the end of the row t"
type textarea "*"
type textarea "Hover over the end of the row to"
type textarea "*"
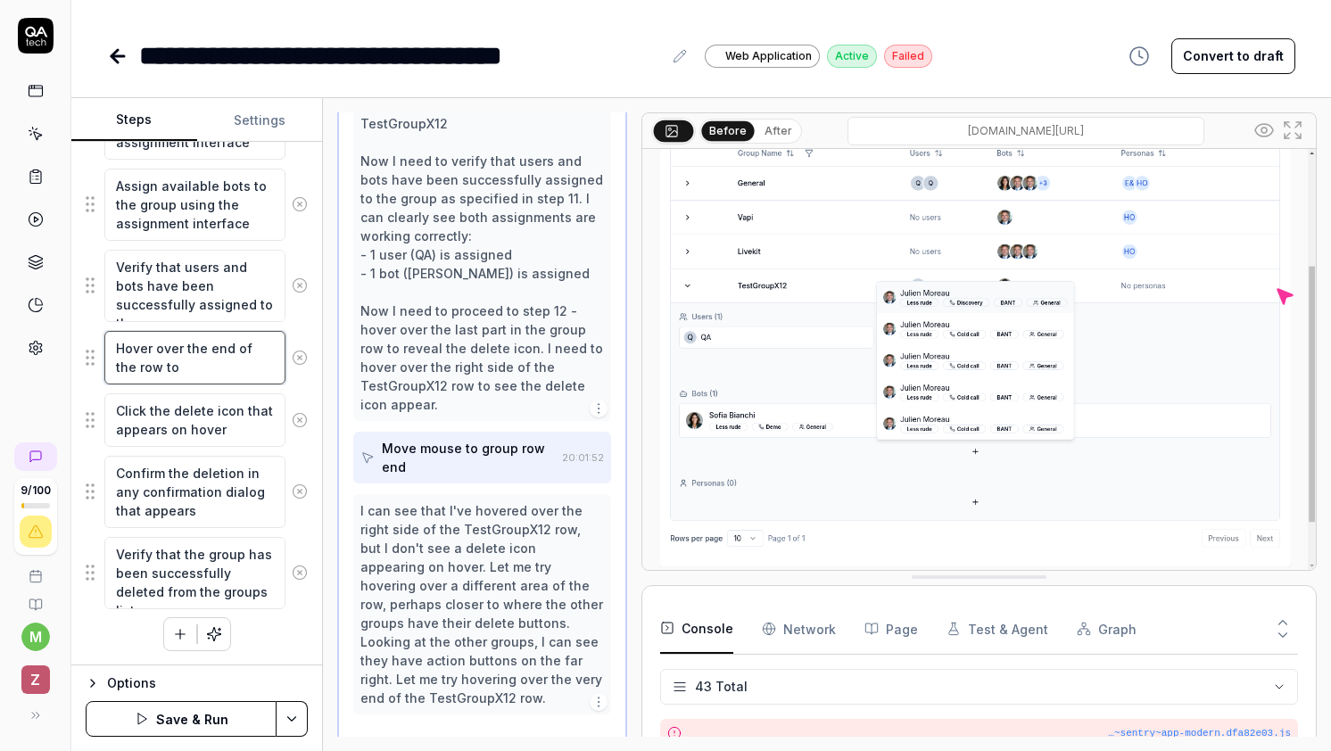
type textarea "Hover over the end of the row to"
type textarea "*"
type textarea "Hover over the end of the row to r"
type textarea "*"
type textarea "Hover over the end of the row to re"
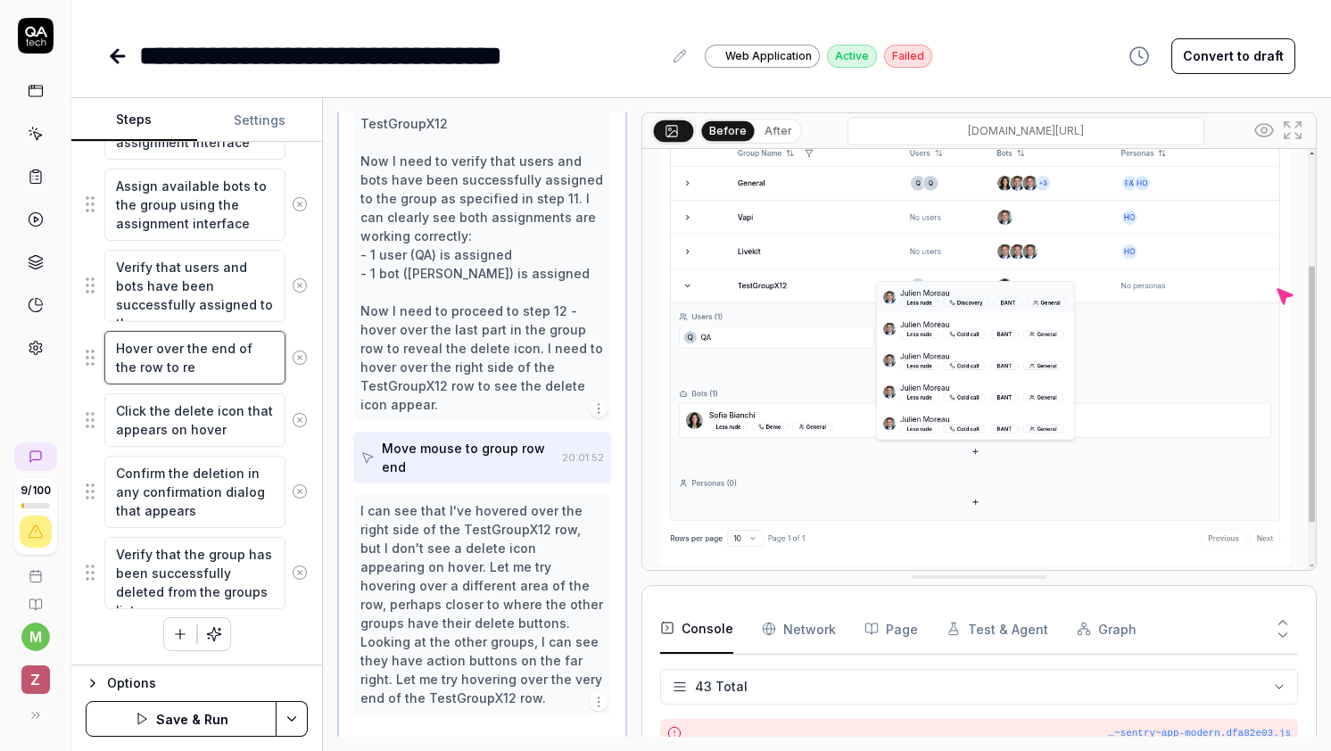
type textarea "*"
type textarea "Hover over the end of the row to rev"
type textarea "*"
type textarea "Hover over the end of the row to reve"
type textarea "*"
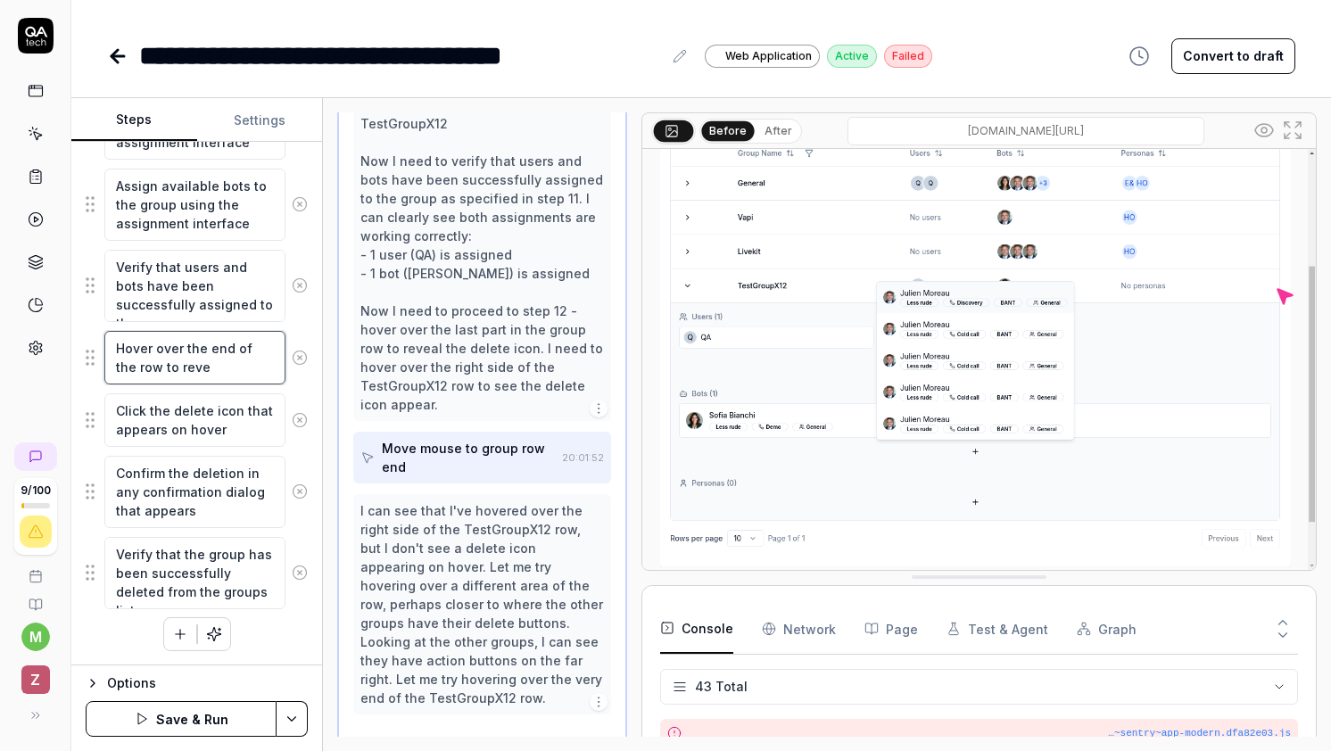
type textarea "Hover over the end of the row to revea"
type textarea "*"
type textarea "Hover over the end of the row to reveal"
type textarea "*"
type textarea "Hover over the end of the row to reveal"
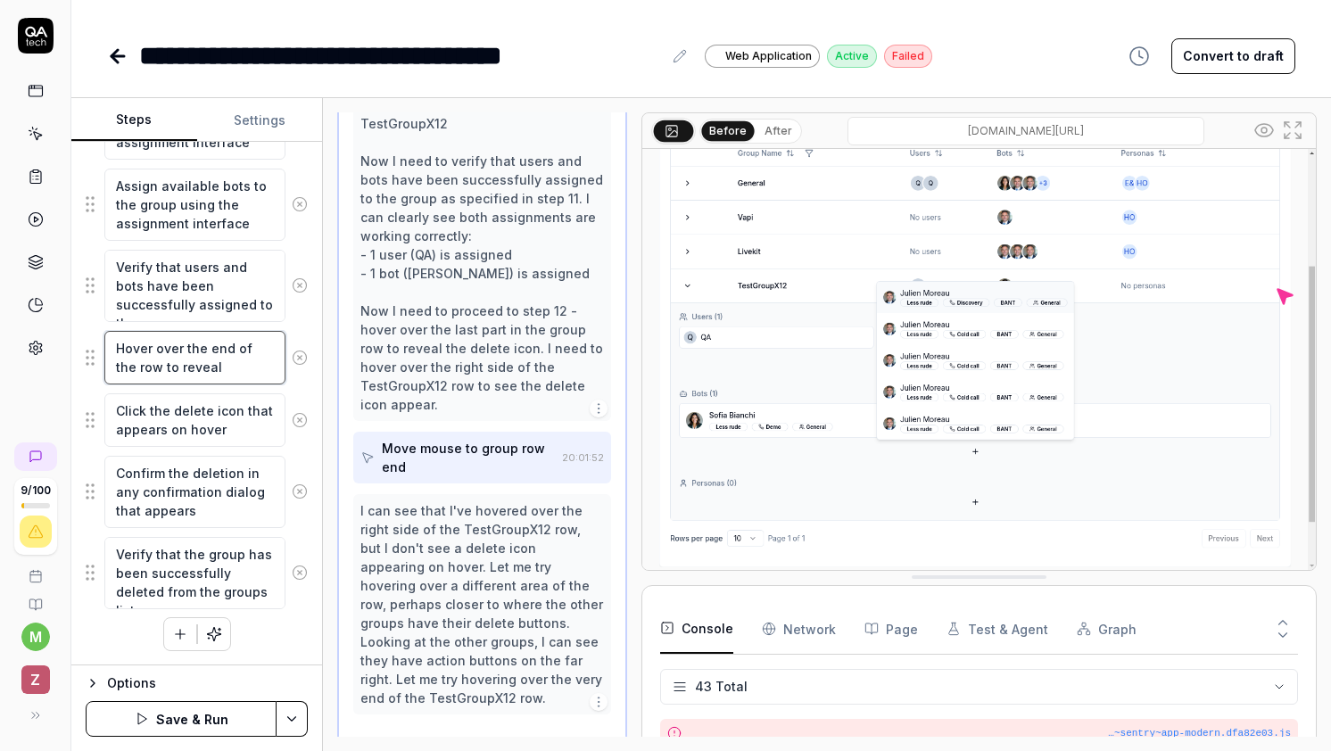
type textarea "*"
type textarea "Hover over the end of the row to reveal th"
type textarea "*"
type textarea "Hover over the end of the row to reveal the"
type textarea "*"
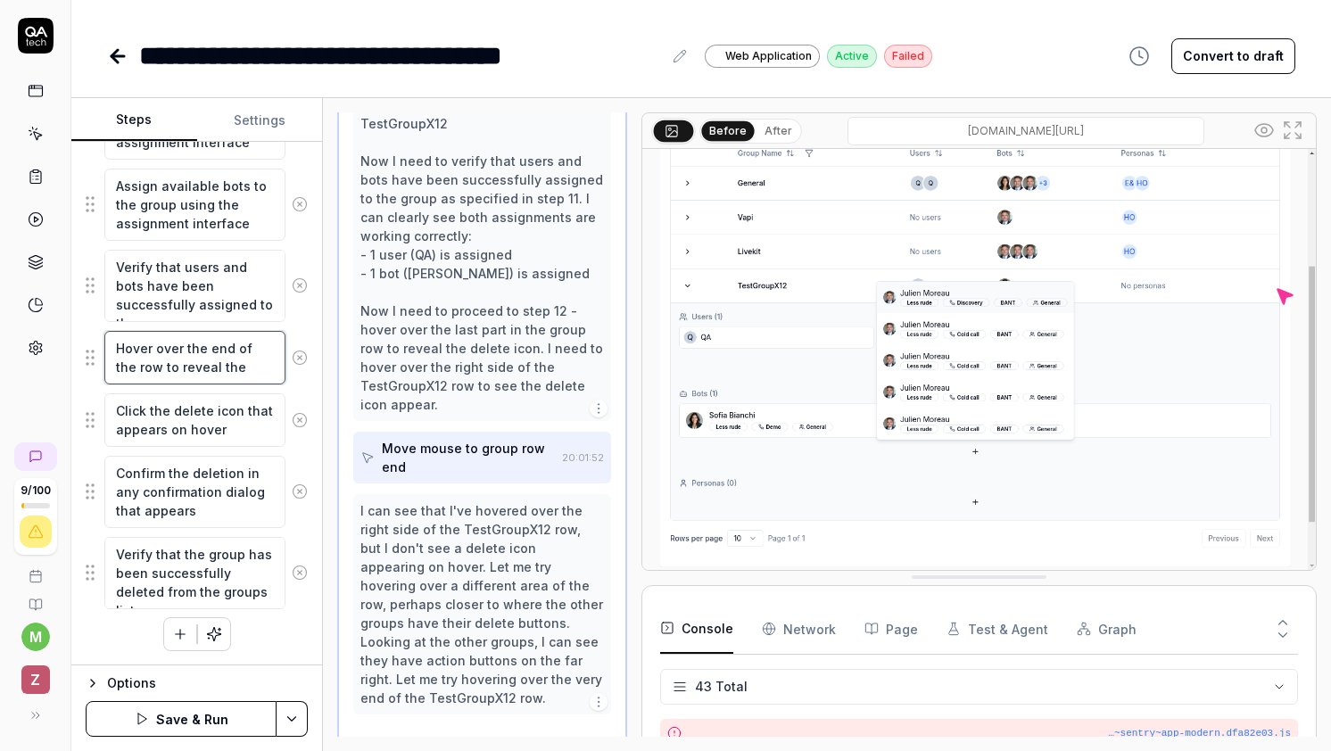
type textarea "Hover over the end of the row to reveal the"
type textarea "*"
type textarea "Hover over the end of the row to reveal the d"
type textarea "*"
type textarea "Hover over the end of the row to reveal the de"
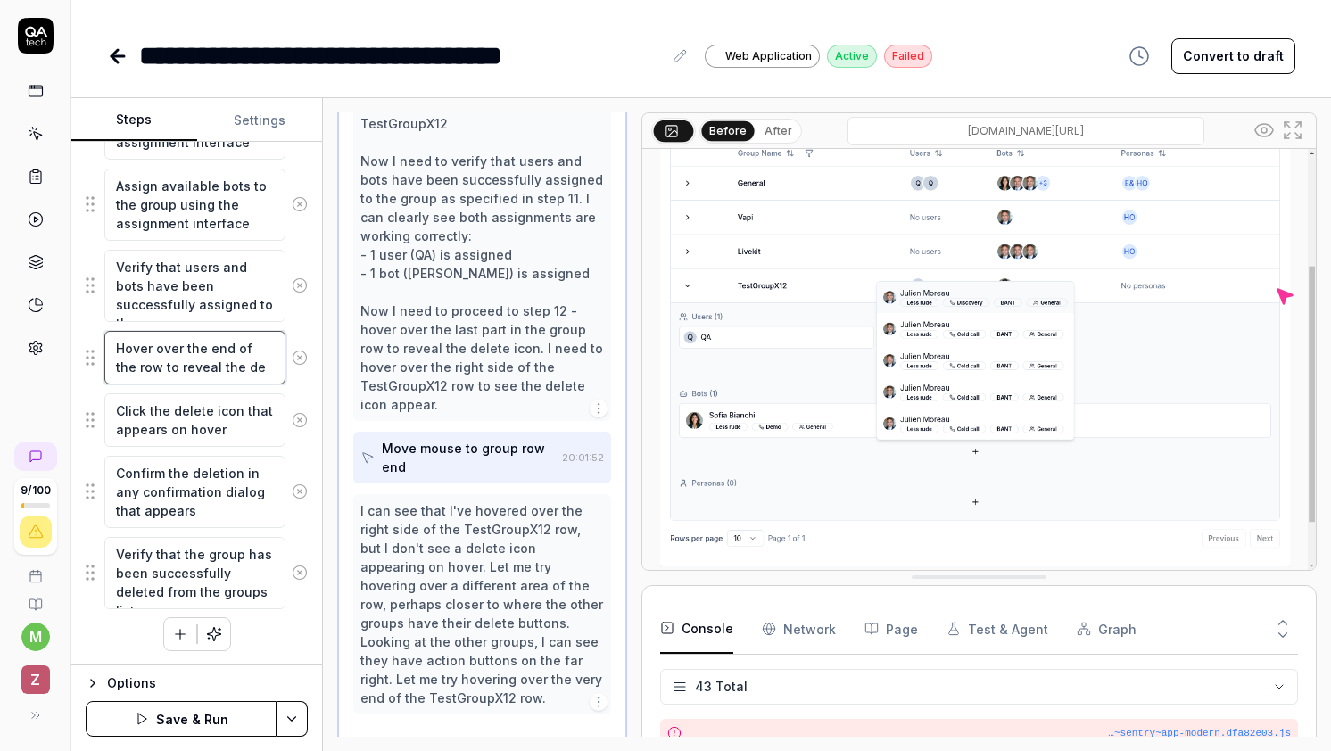
type textarea "*"
type textarea "Hover over the end of the row to reveal the del"
type textarea "*"
type textarea "Hover over the end of the row to reveal the dele"
type textarea "*"
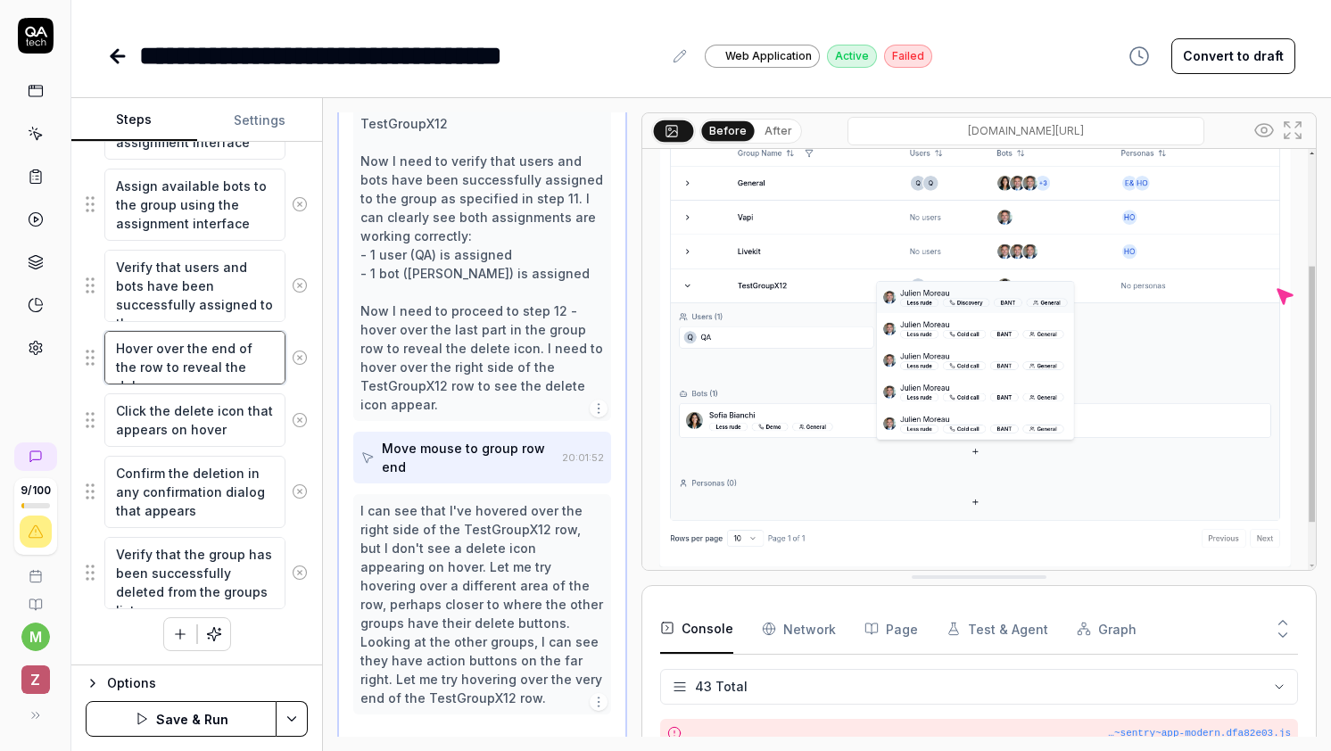
type textarea "Hover over the end of the row to reveal the delet"
type textarea "*"
type textarea "Hover over the end of the row to reveal the delete"
type textarea "*"
type textarea "Hover over the end of the row to reveal the delete"
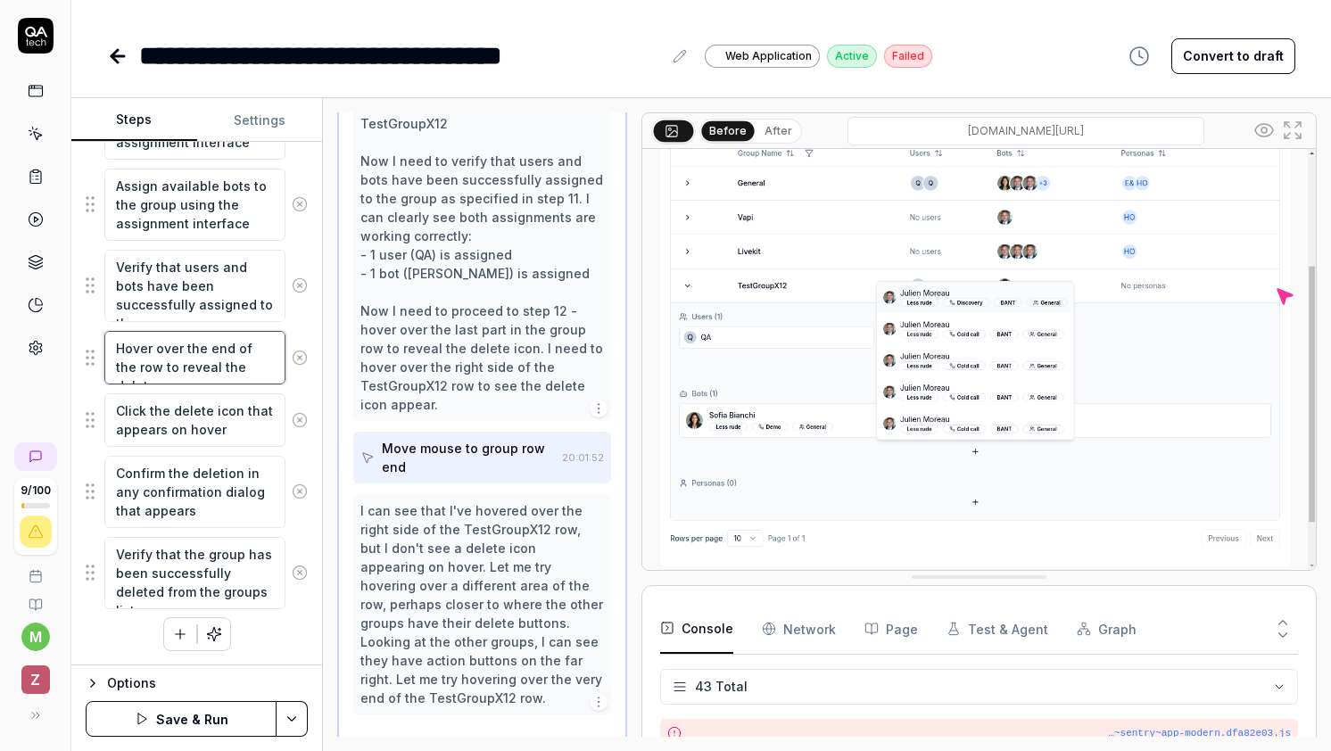
type textarea "*"
type textarea "Hover over the end of the row to reveal the delete i"
type textarea "*"
type textarea "Hover over the end of the row to reveal the delete ic"
type textarea "*"
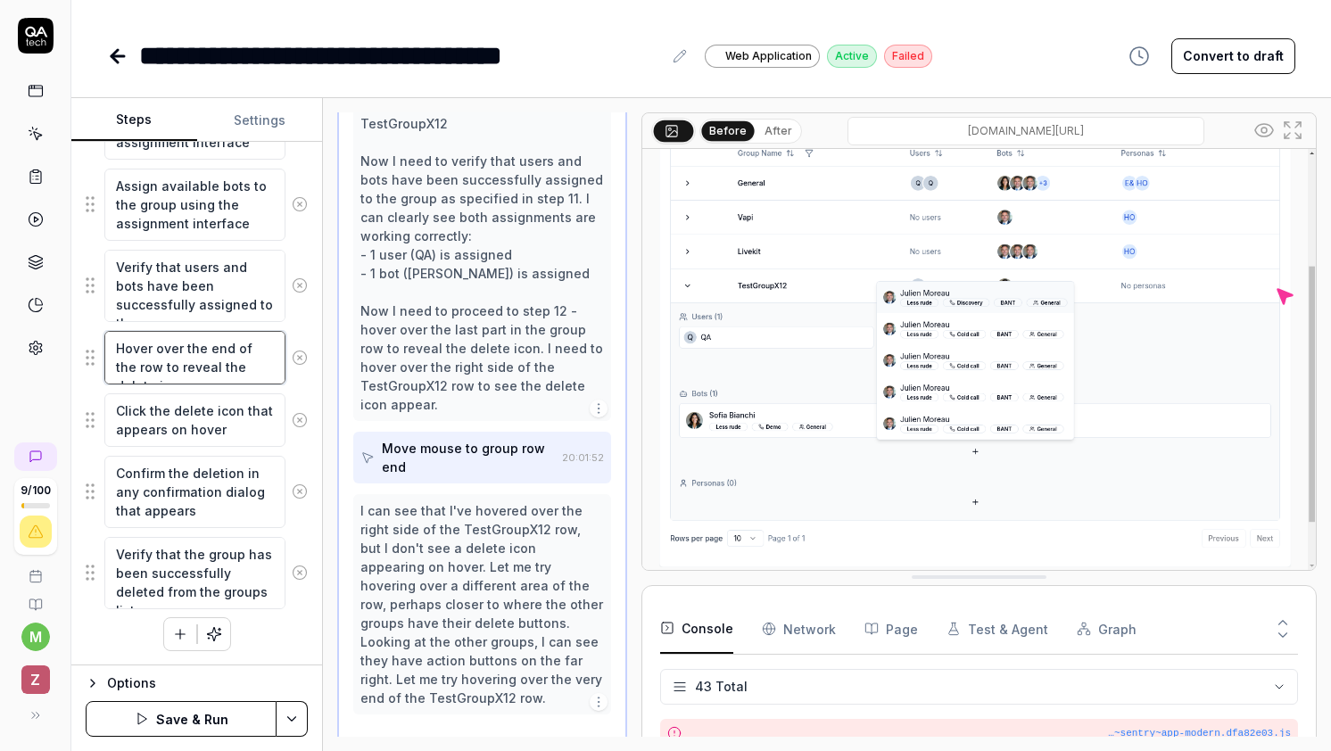
type textarea "Hover over the end of the row to reveal the delete ico"
type textarea "*"
type textarea "Hover over the end of the row to reveal the delete icon"
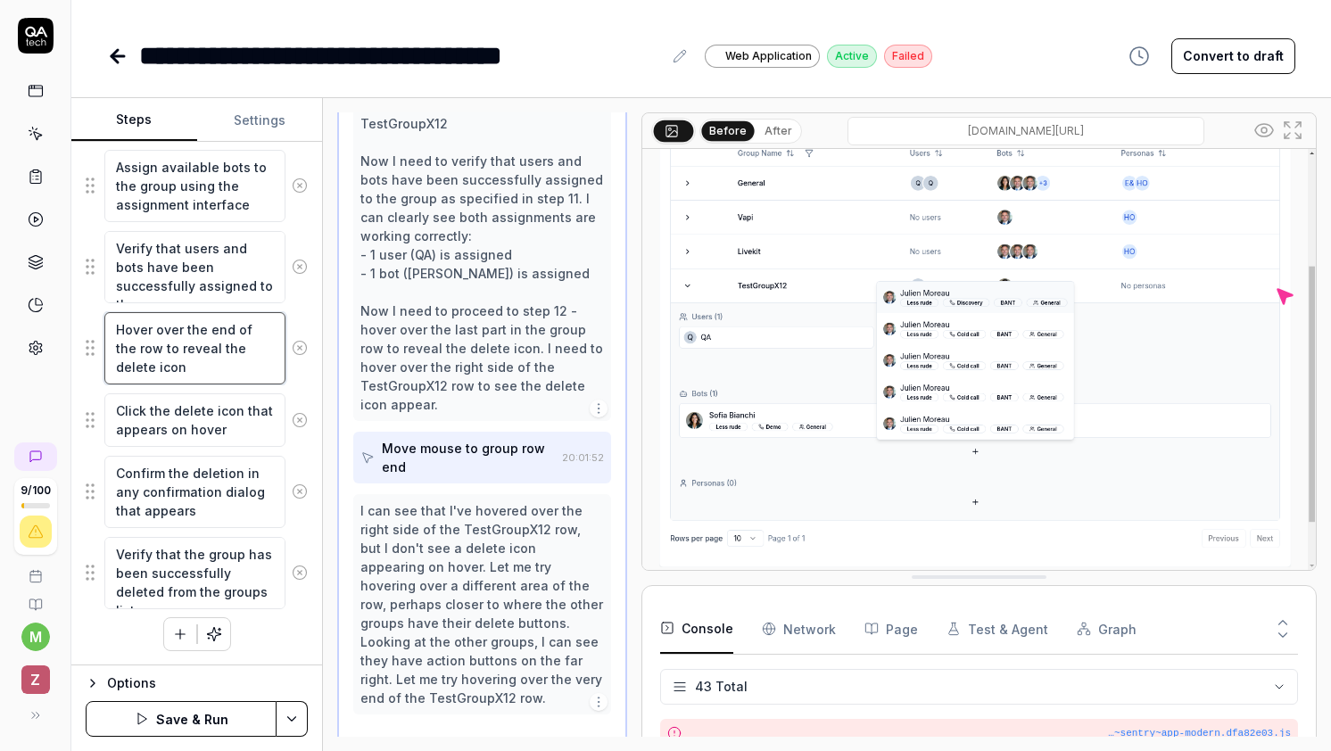
type textarea "*"
type textarea "Hover over the end of the row to reveal the delete icon."
type textarea "*"
type textarea "Hover over the end of the row to reveal the delete icon."
click at [183, 372] on textarea "Hover over the end of the row to reveal the delete icon." at bounding box center [194, 348] width 181 height 72
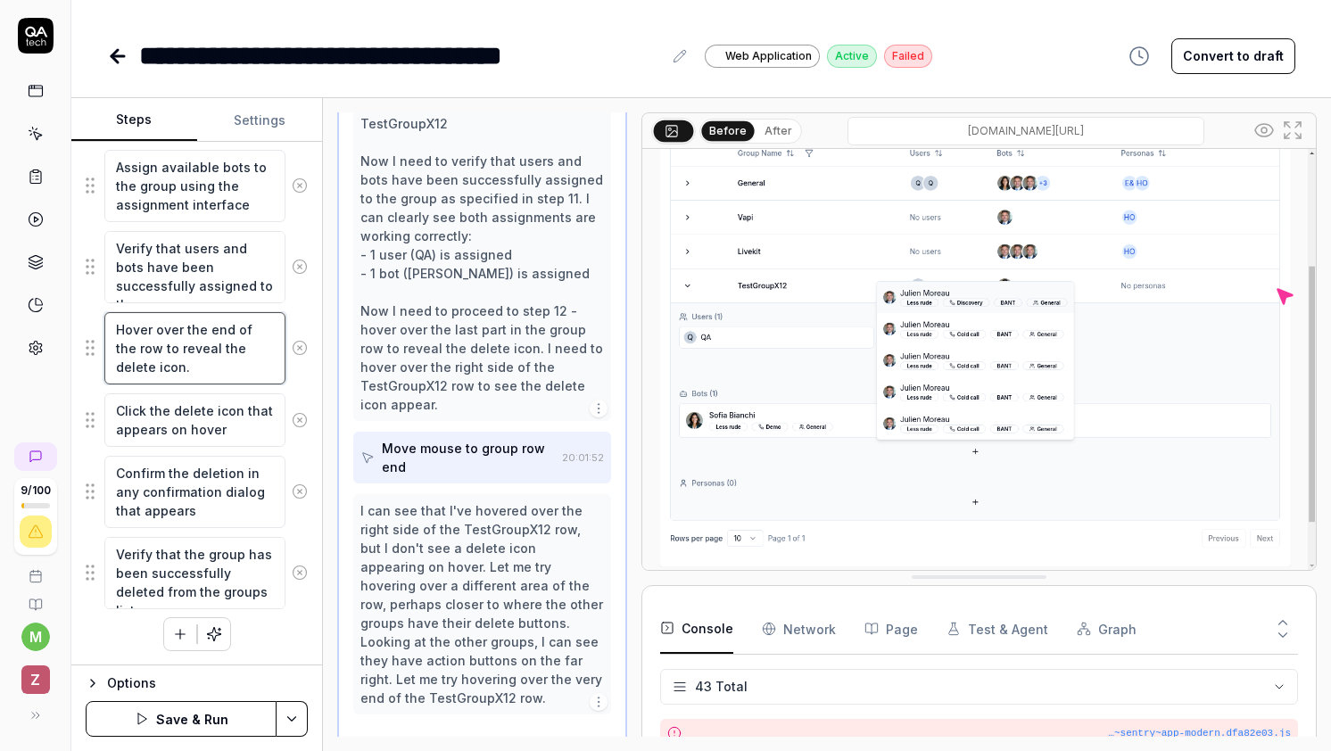
type textarea "*"
type textarea "Hover over the end of the row to reveal the delete icon. I"
type textarea "*"
type textarea "Hover over the end of the row to reveal the delete icon. It"
type textarea "*"
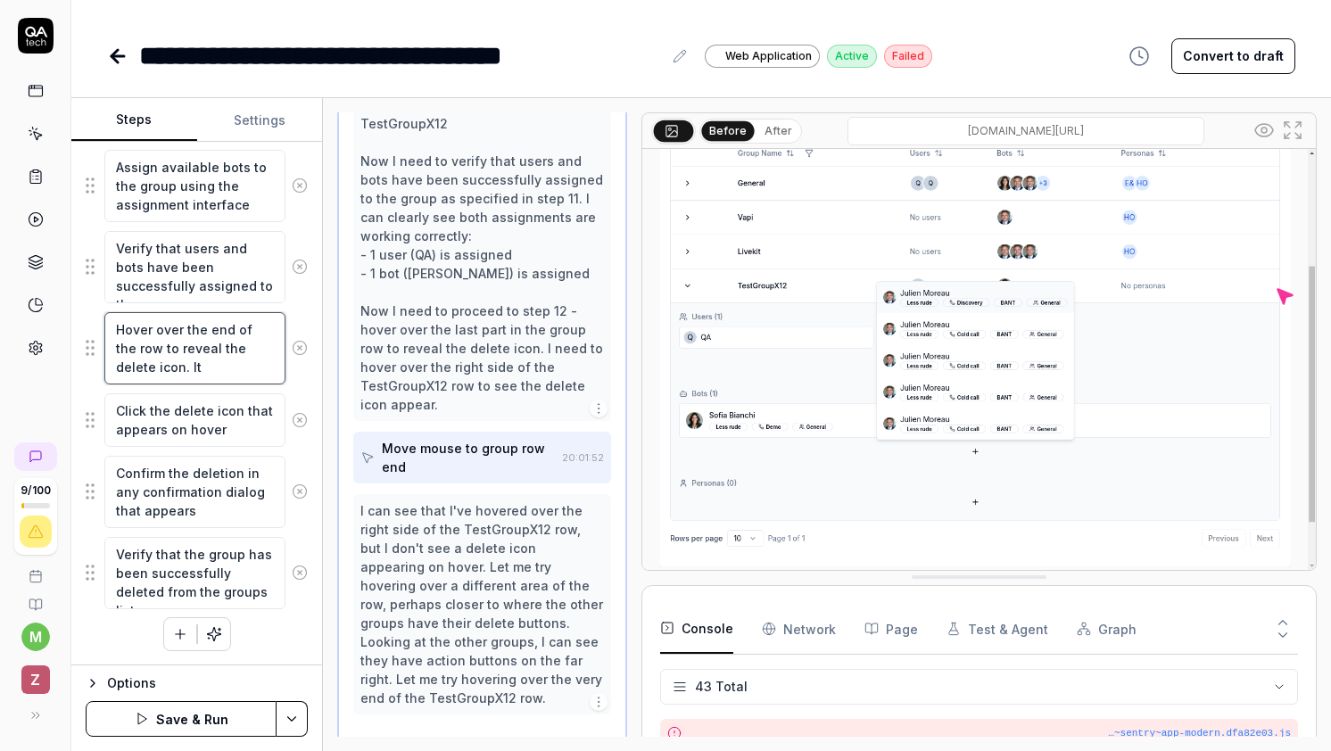
type textarea "Hover over the end of the row to reveal the delete icon. It"
type textarea "*"
type textarea "Hover over the end of the row to reveal the delete icon. It o"
type textarea "*"
type textarea "Hover over the end of the row to reveal the delete icon. It on"
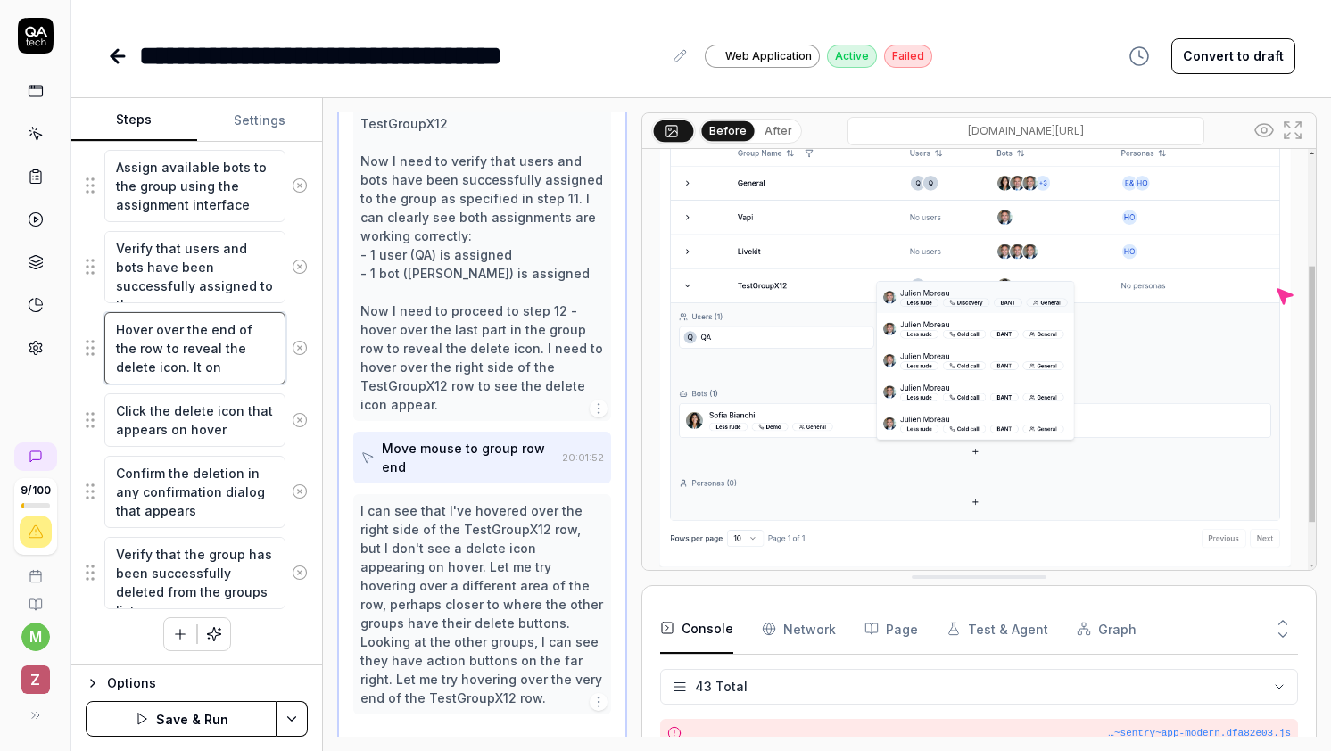
type textarea "*"
type textarea "Hover over the end of the row to reveal the delete icon. It ony"
type textarea "*"
type textarea "Hover over the end of the row to reveal the delete icon. It ony"
type textarea "*"
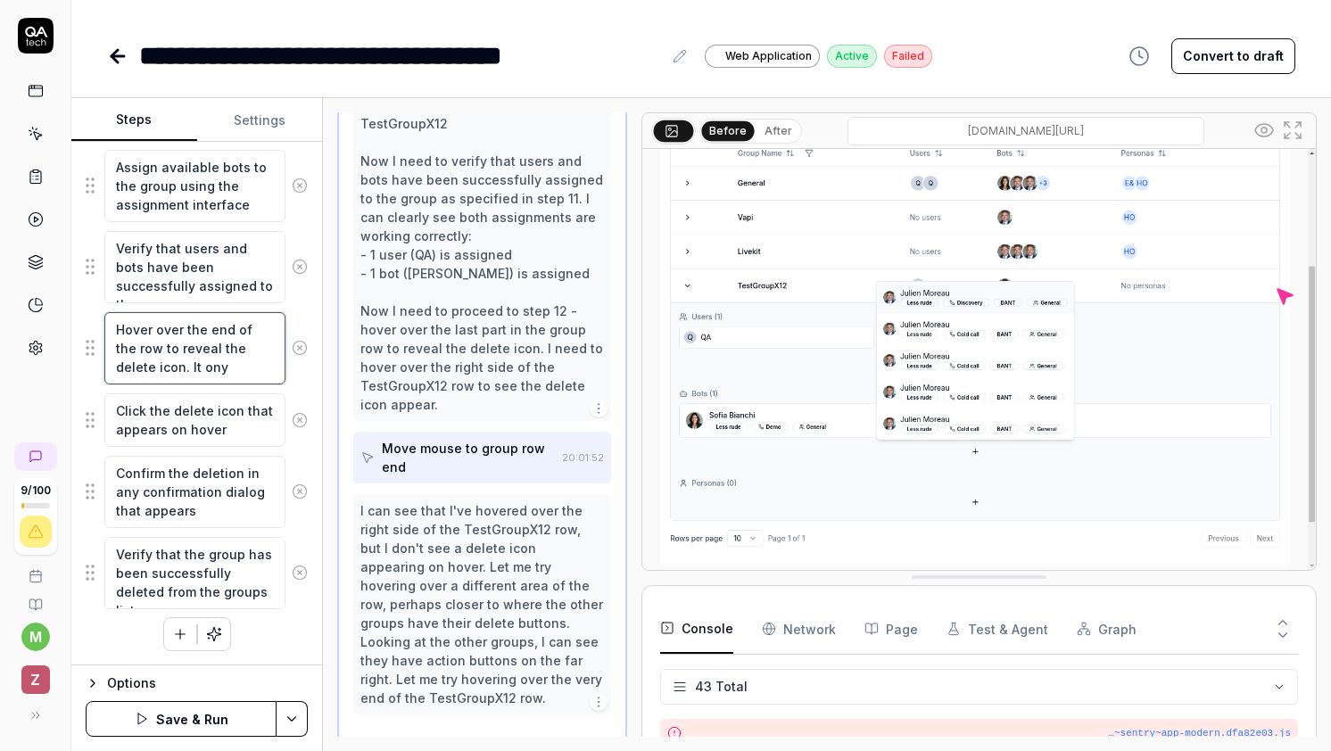
type textarea "Hover over the end of the row to reveal the delete icon. It ony"
type textarea "*"
type textarea "Hover over the end of the row to reveal the delete icon. It on"
type textarea "*"
type textarea "Hover over the end of the row to reveal the delete icon. It onl"
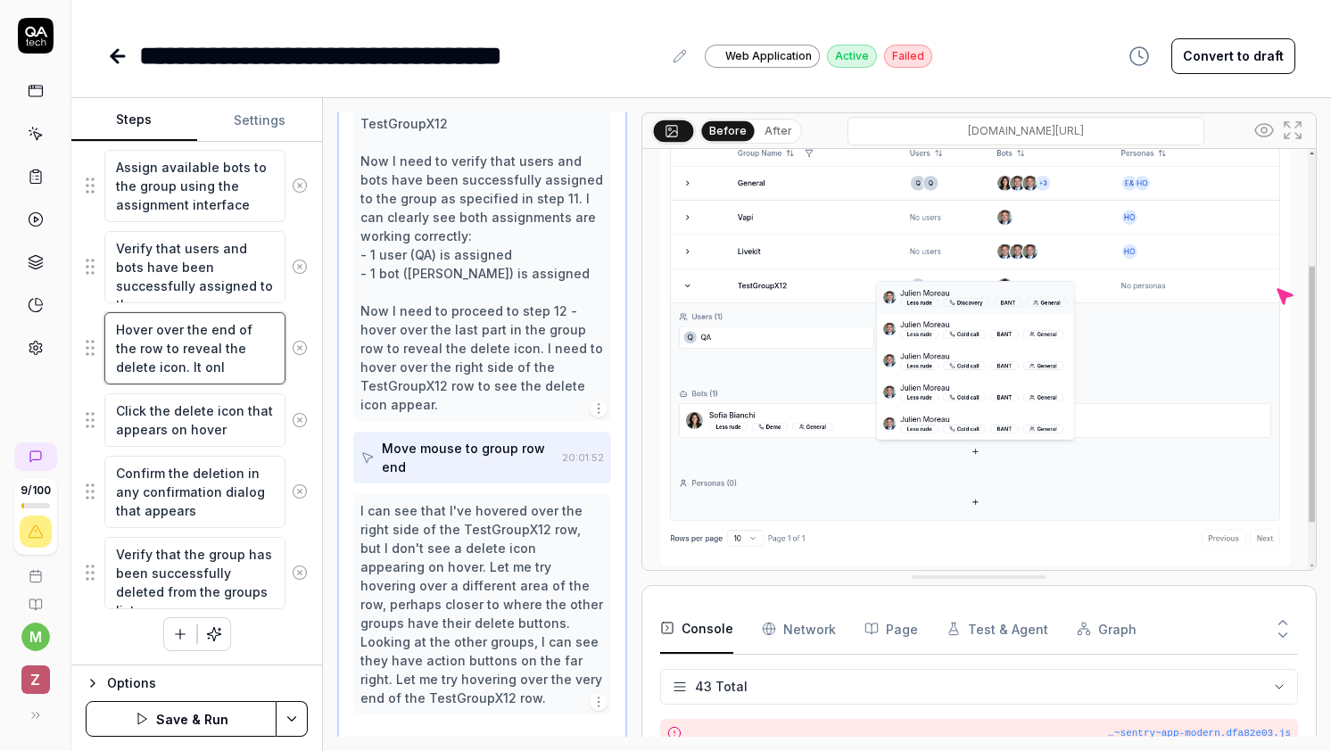
type textarea "*"
type textarea "Hover over the end of the row to reveal the delete icon. It only"
type textarea "*"
type textarea "Hover over the end of the row to reveal the delete icon. It only"
type textarea "*"
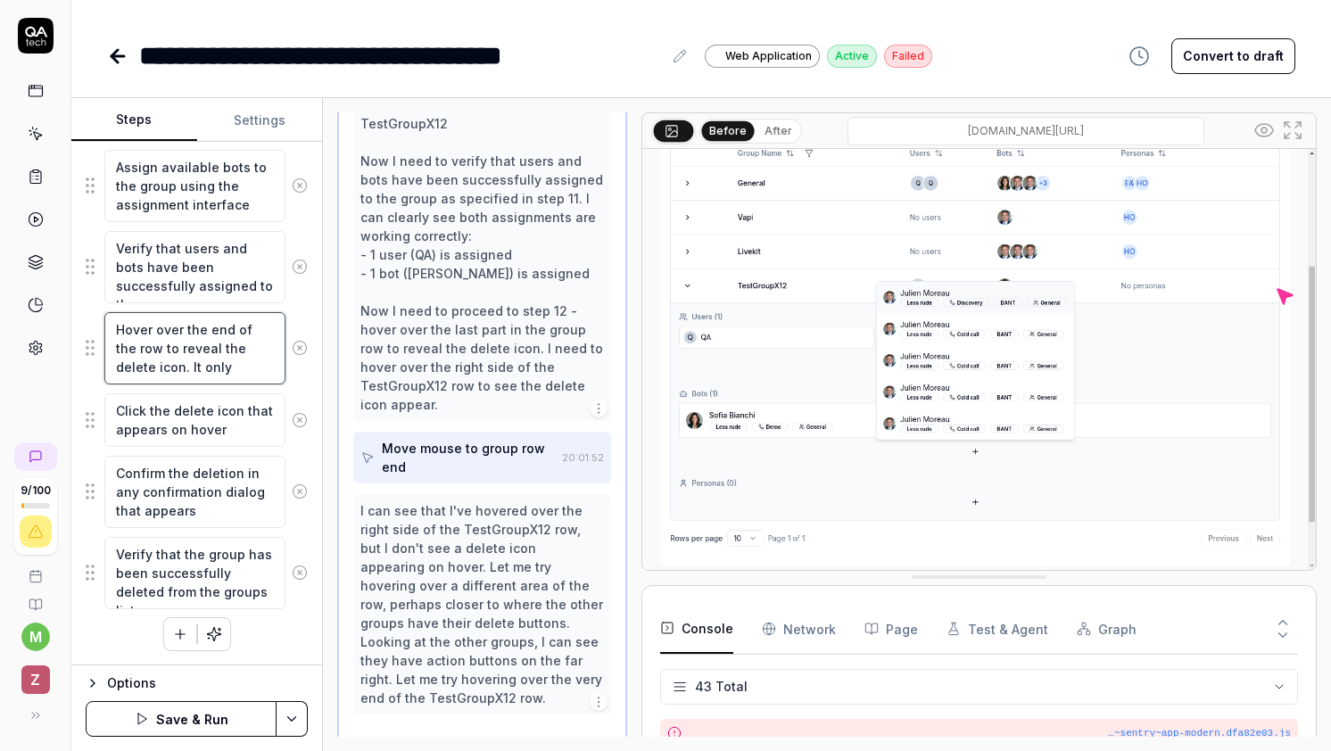
type textarea "Hover over the end of the row to reveal the delete icon. It only a"
type textarea "*"
type textarea "Hover over the end of the row to reveal the delete icon. It only ap"
type textarea "*"
type textarea "Hover over the end of the row to reveal the delete icon. It only app"
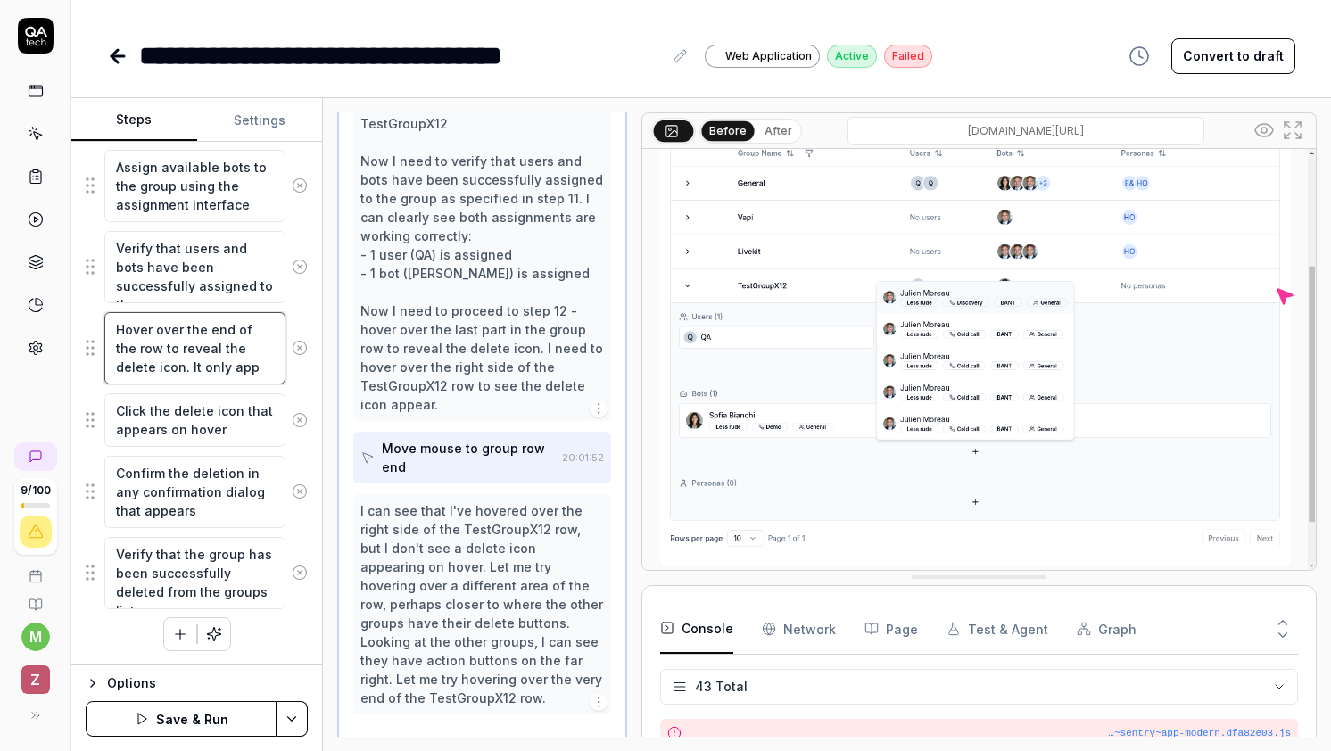
type textarea "*"
type textarea "Hover over the end of the row to reveal the delete icon. It only appe"
type textarea "*"
type textarea "Hover over the end of the row to reveal the delete icon. It only appea"
type textarea "*"
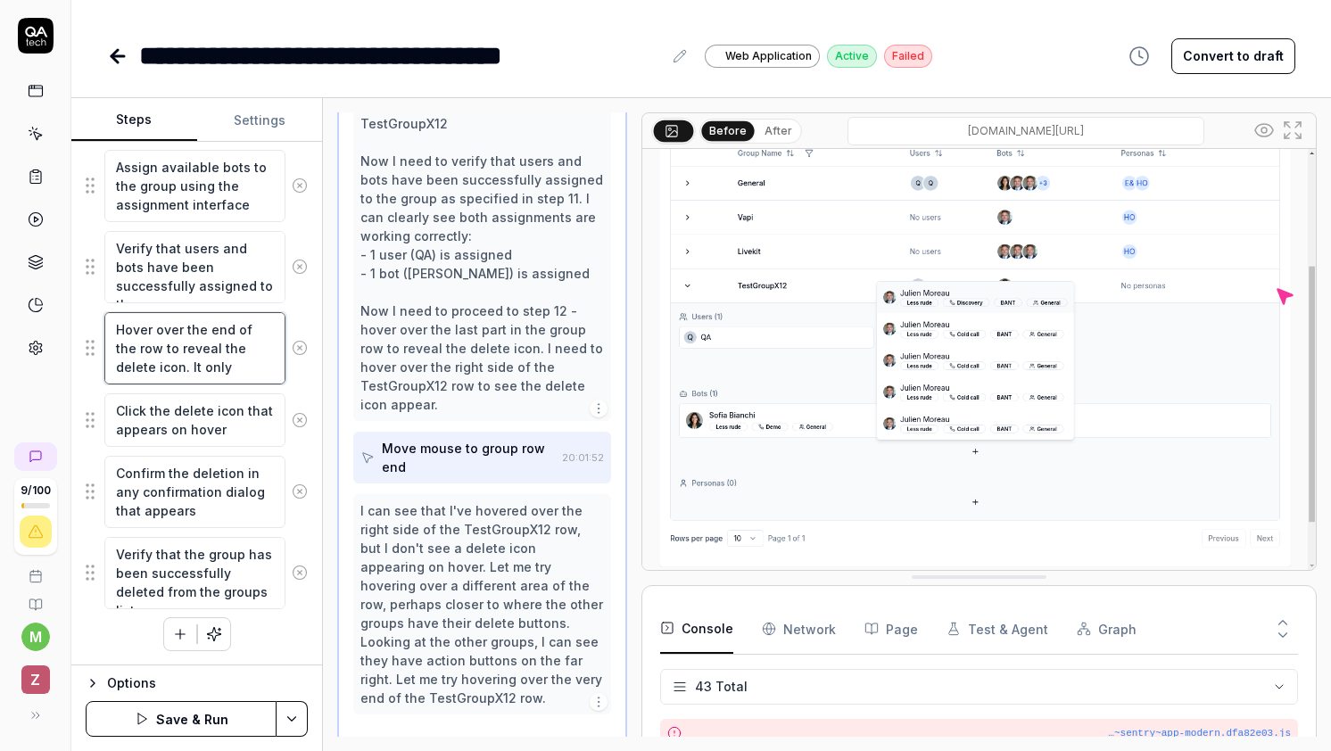
type textarea "Hover over the end of the row to reveal the delete icon. It only appear"
type textarea "*"
type textarea "Hover over the end of the row to reveal the delete icon. It only appears"
type textarea "*"
type textarea "Hover over the end of the row to reveal the delete icon. It only appears"
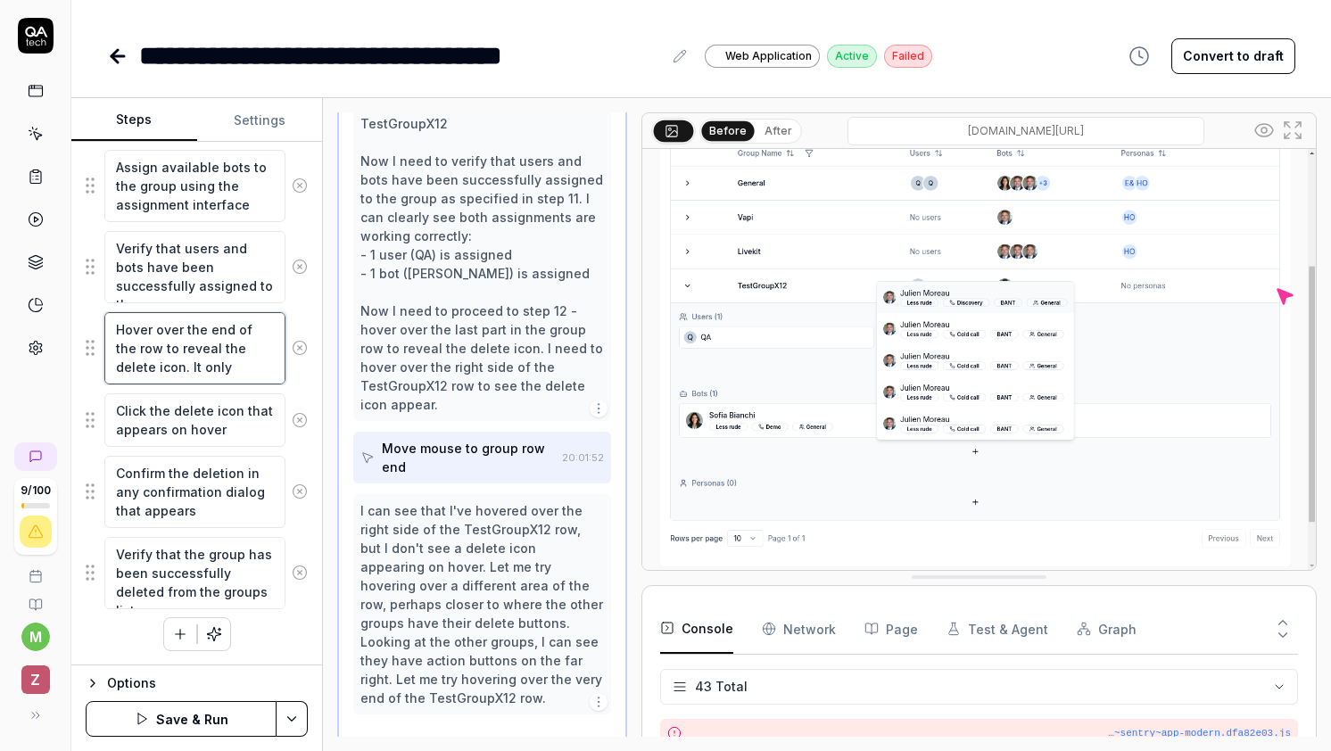
type textarea "*"
type textarea "Hover over the end of the row to reveal the delete icon. It only appears o"
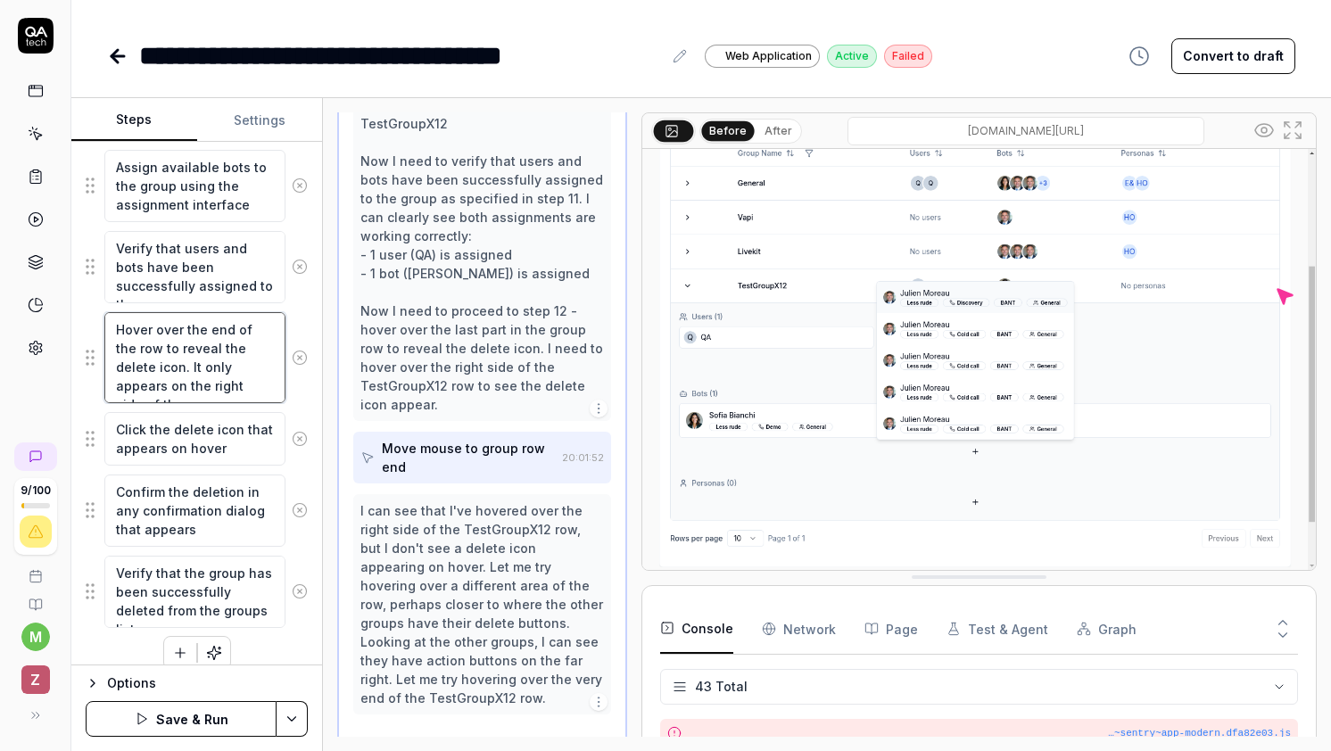
drag, startPoint x: 282, startPoint y: 386, endPoint x: 149, endPoint y: 365, distance: 134.6
click at [149, 365] on textarea "Hover over the end of the row to reveal the delete icon. It only appears on the…" at bounding box center [194, 357] width 181 height 91
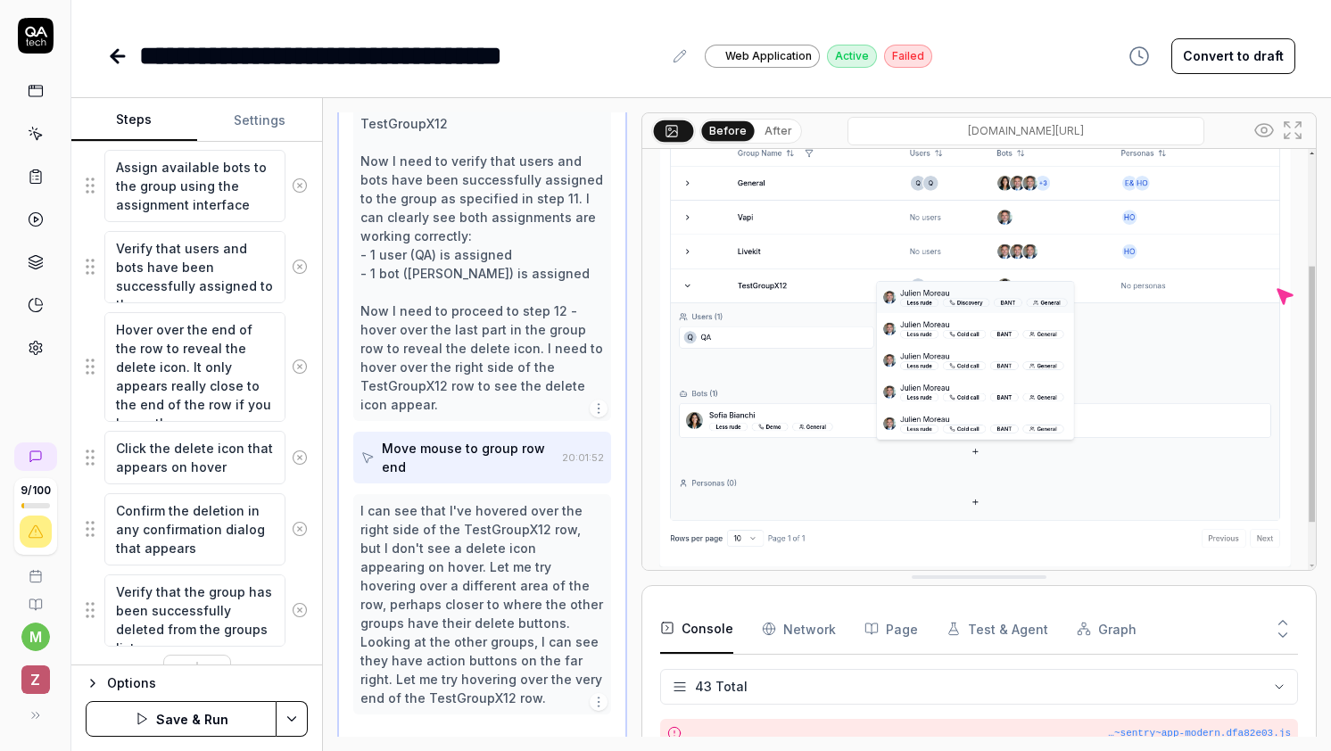
click at [306, 405] on div "Hover over the end of the row to reveal the delete icon. It only appears really…" at bounding box center [197, 367] width 222 height 112
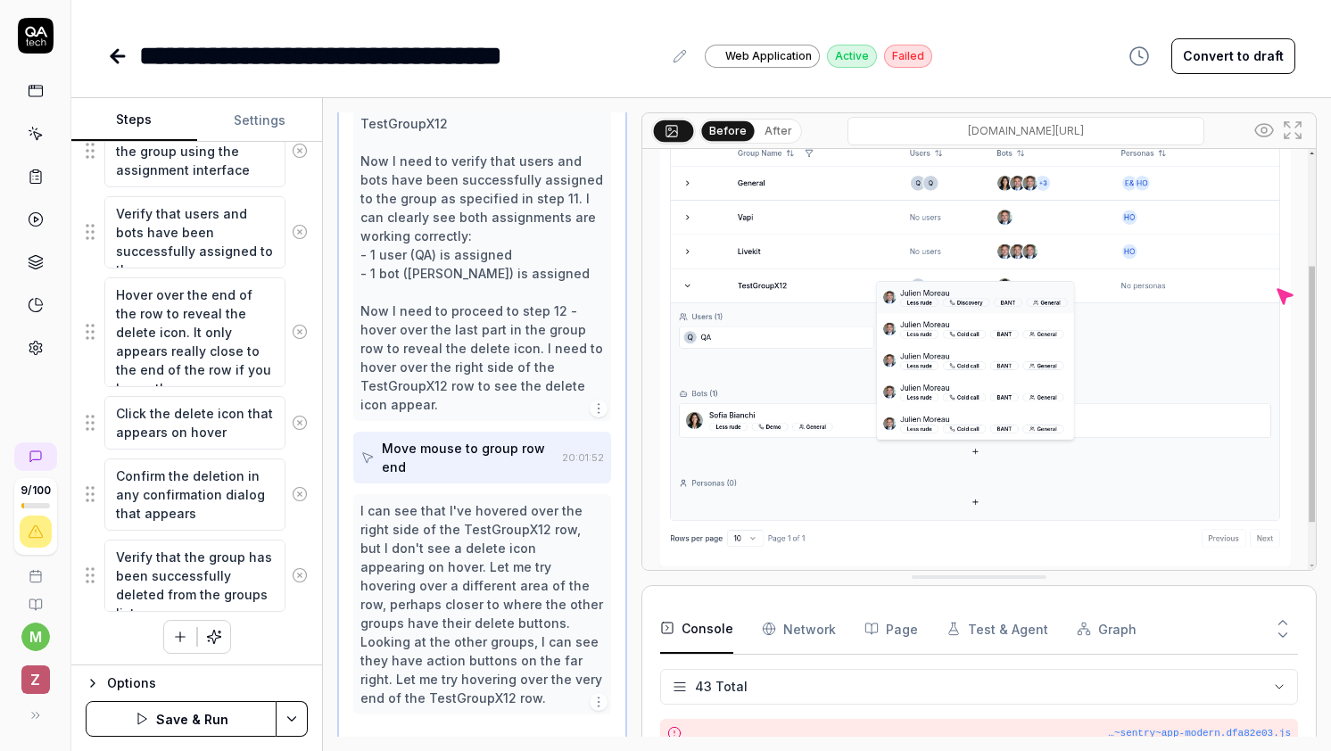
scroll to position [1071, 0]
click at [191, 715] on button "Save & Run" at bounding box center [181, 719] width 191 height 36
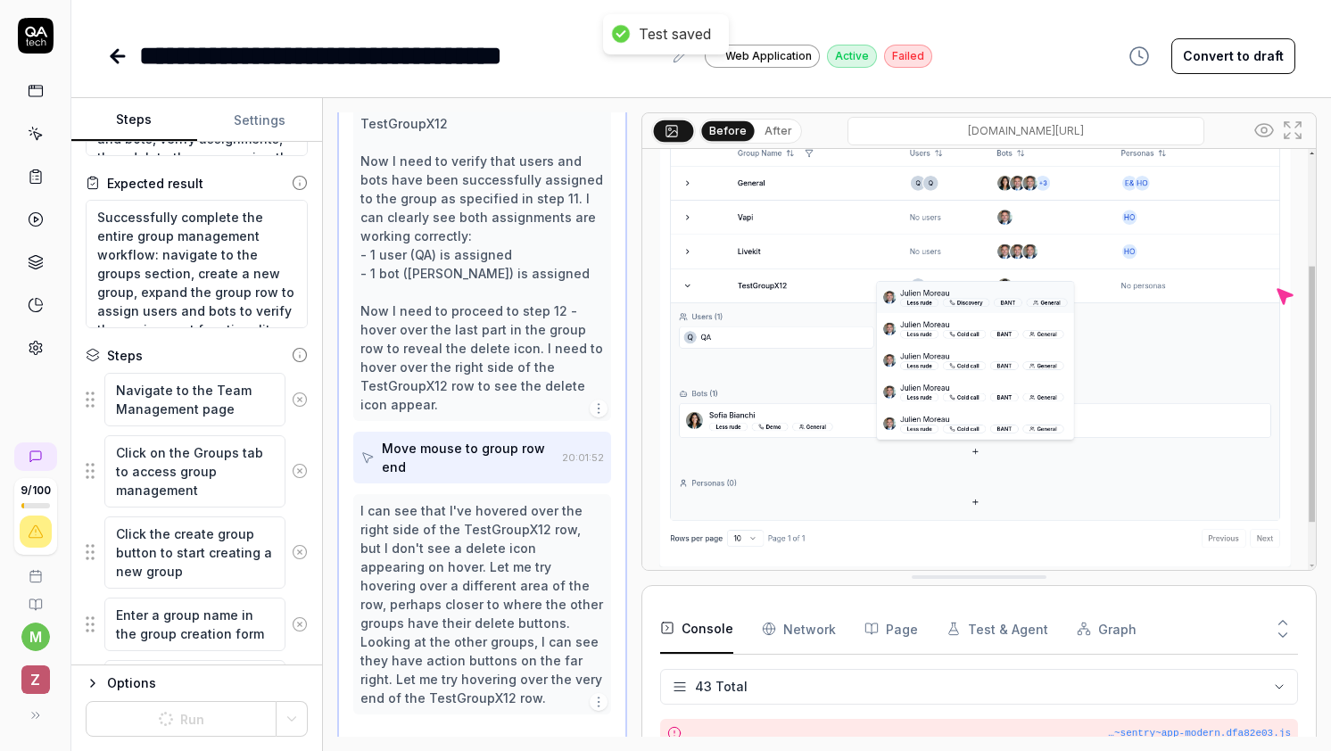
scroll to position [0, 0]
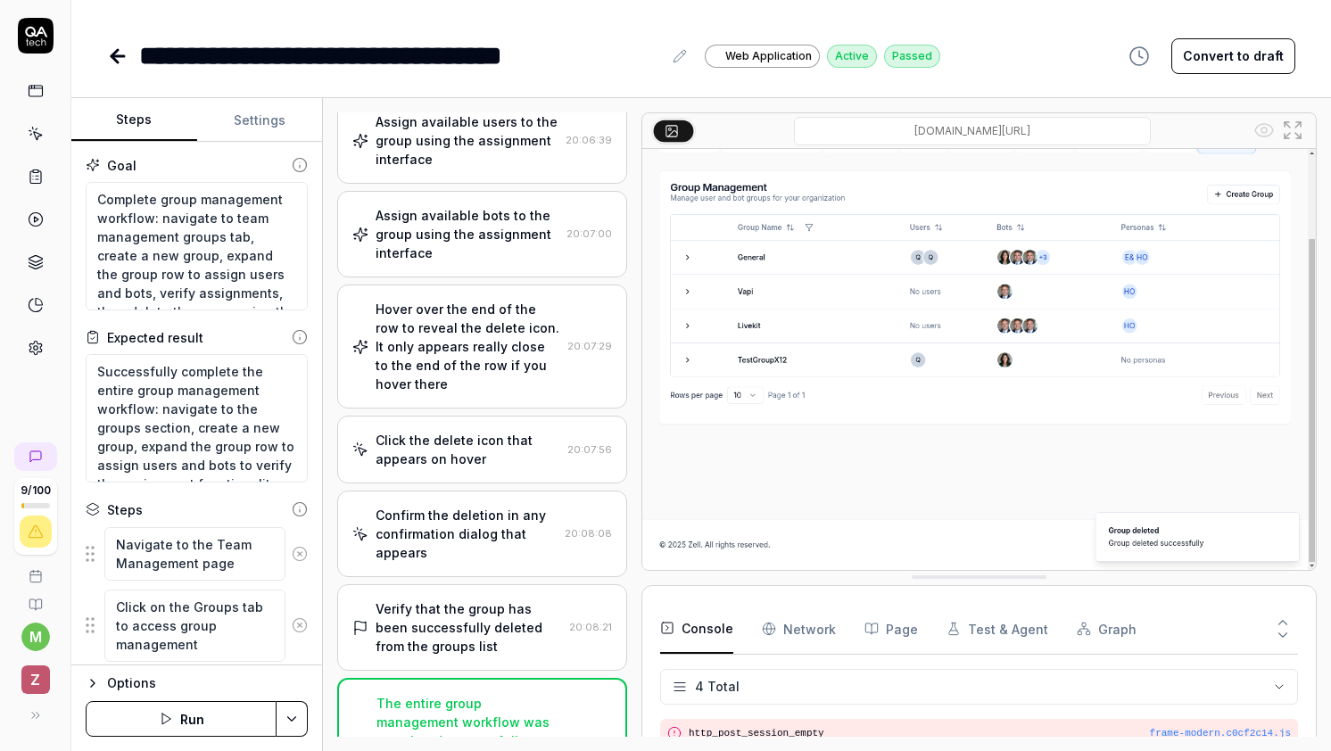
scroll to position [566, 0]
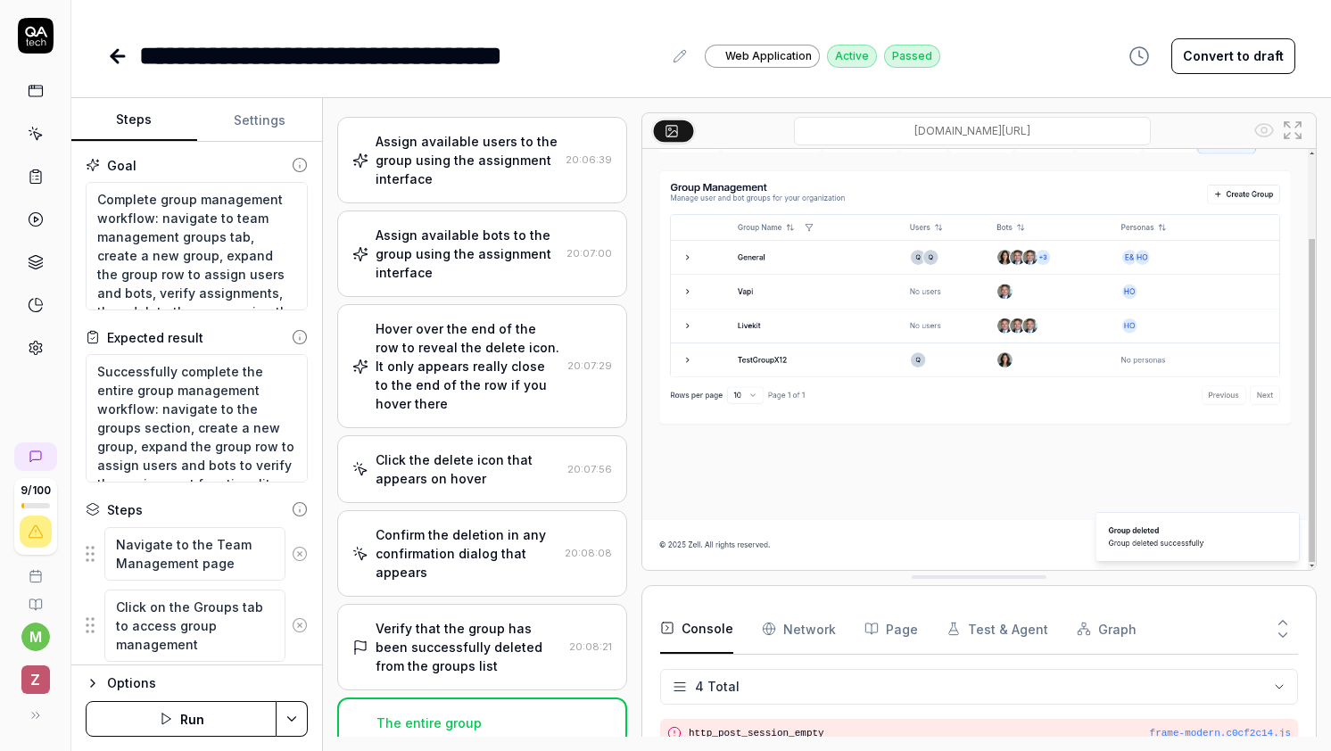
click at [500, 350] on div "Hover over the end of the row to reveal the delete icon. It only appears really…" at bounding box center [468, 366] width 184 height 94
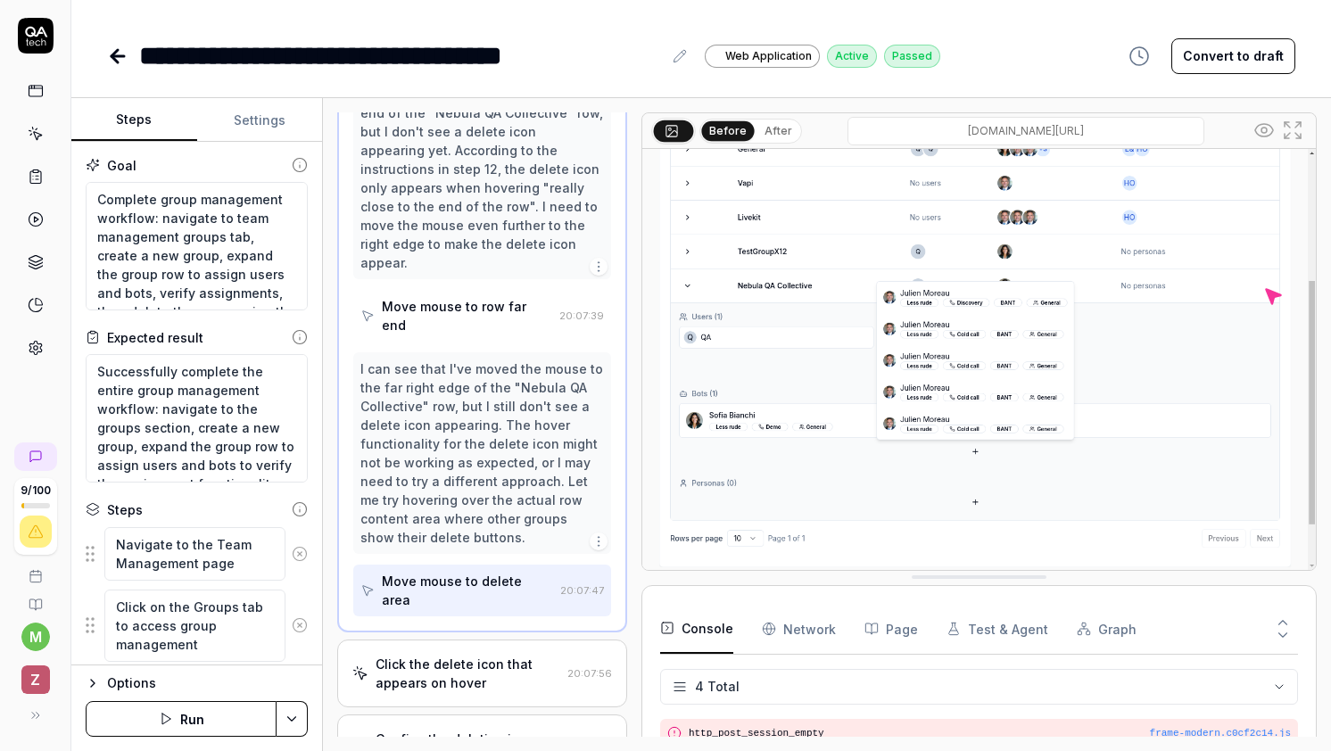
scroll to position [1459, 0]
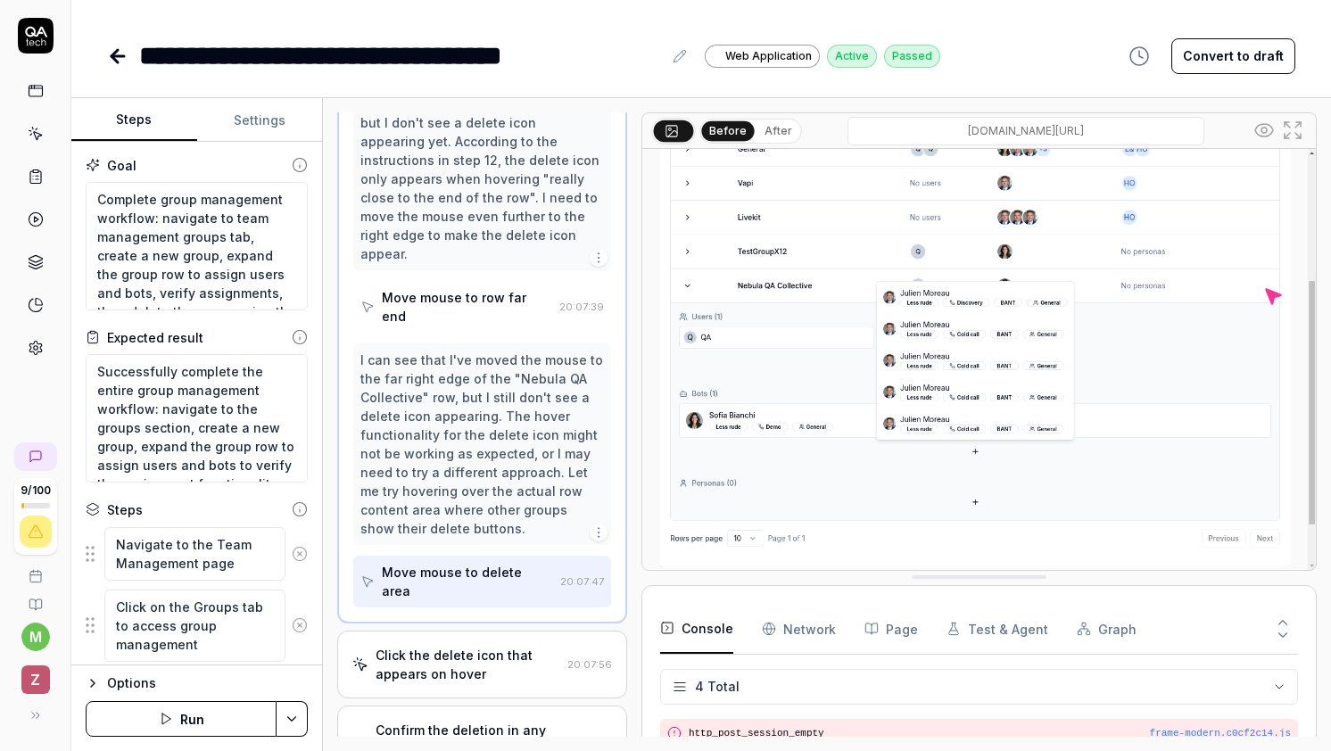
click at [473, 563] on div "Move mouse to delete area" at bounding box center [467, 581] width 170 height 37
click at [512, 288] on div "Move mouse to row far end" at bounding box center [466, 306] width 169 height 37
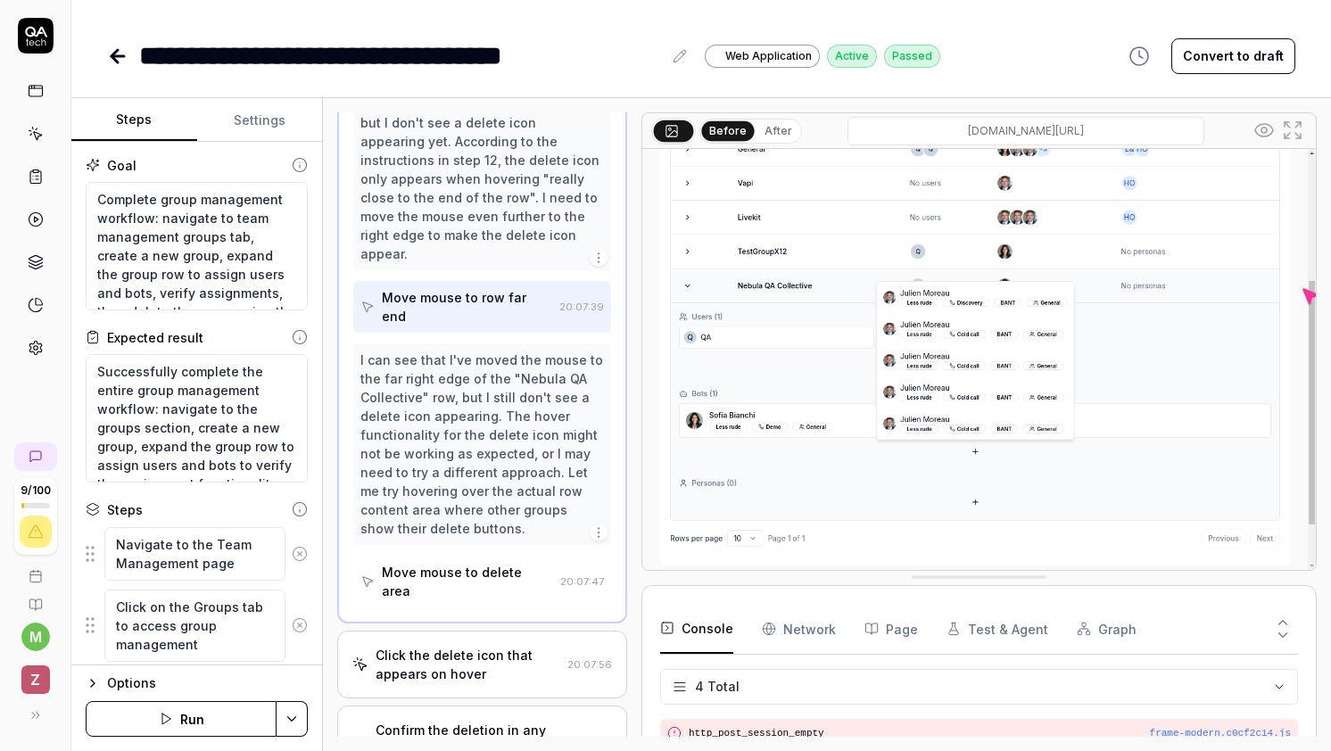
click at [476, 563] on div "Move mouse to delete area" at bounding box center [467, 581] width 170 height 37
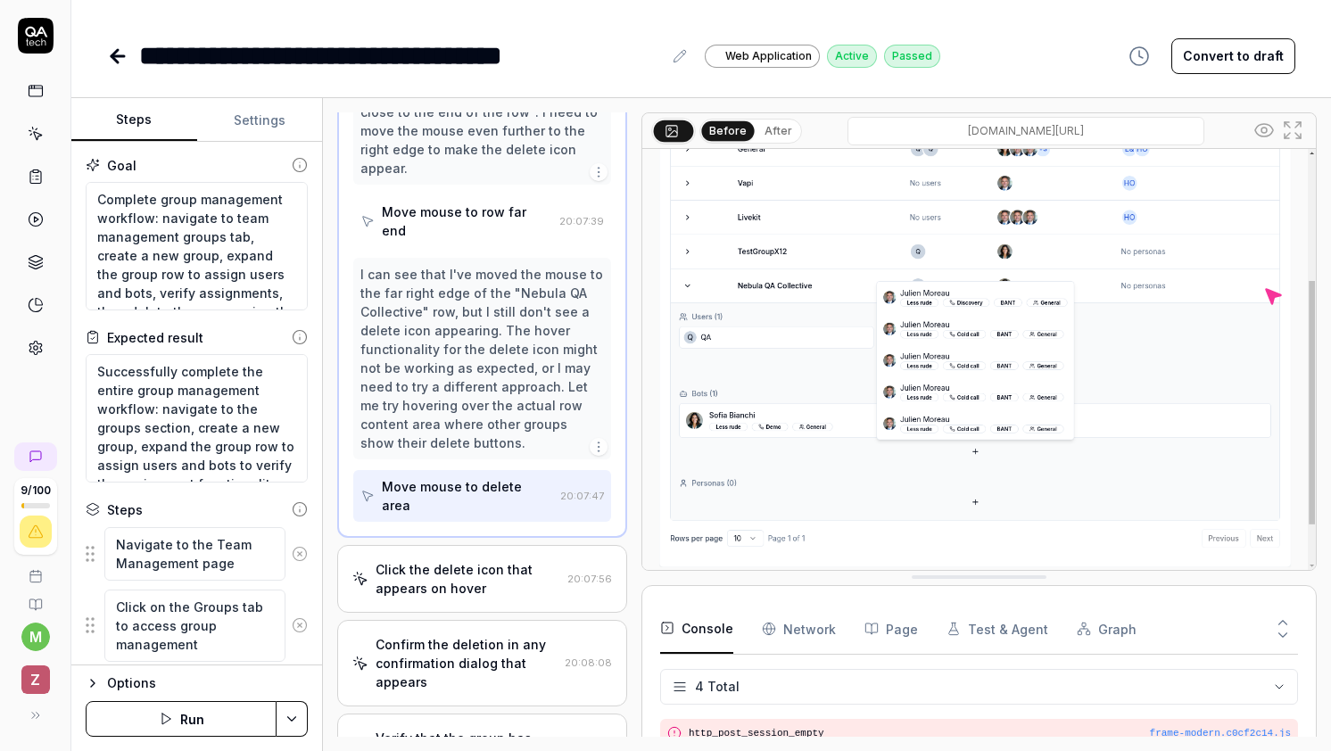
click at [476, 560] on div "Click the delete icon that appears on hover" at bounding box center [468, 578] width 184 height 37
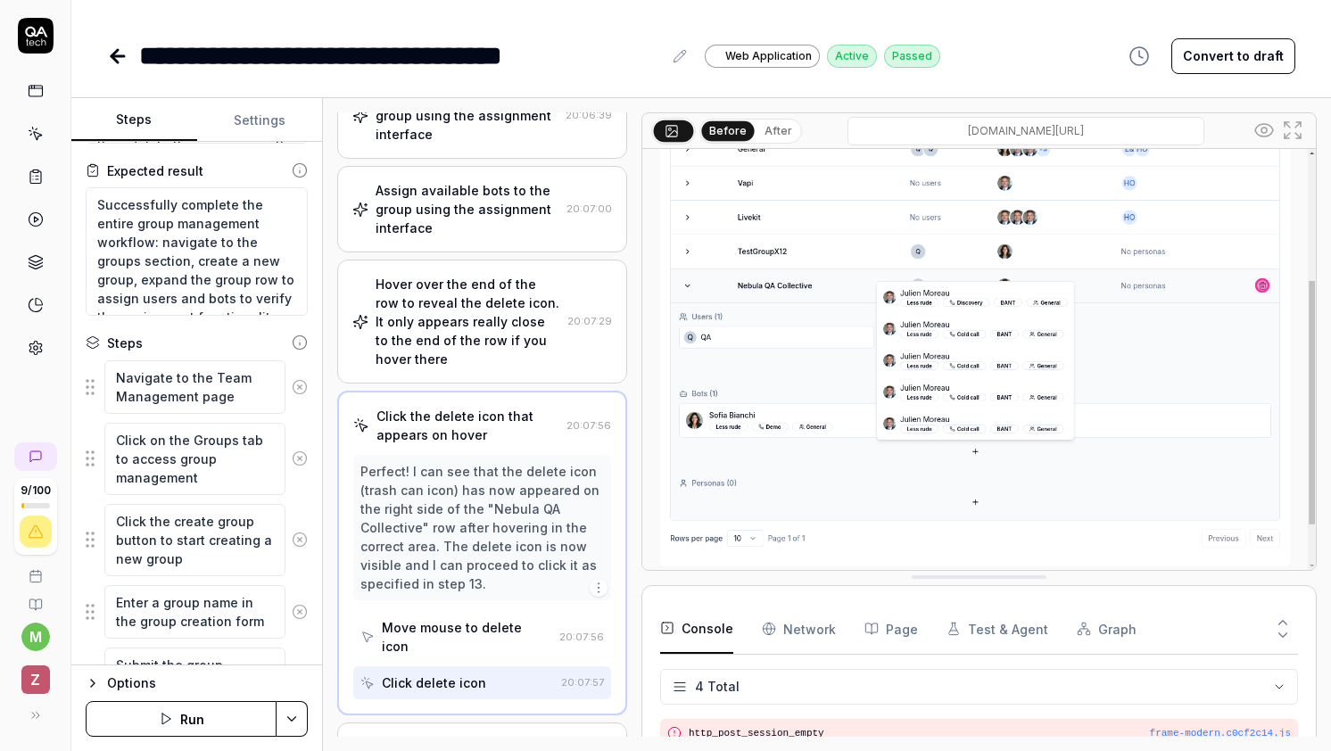
scroll to position [175, 0]
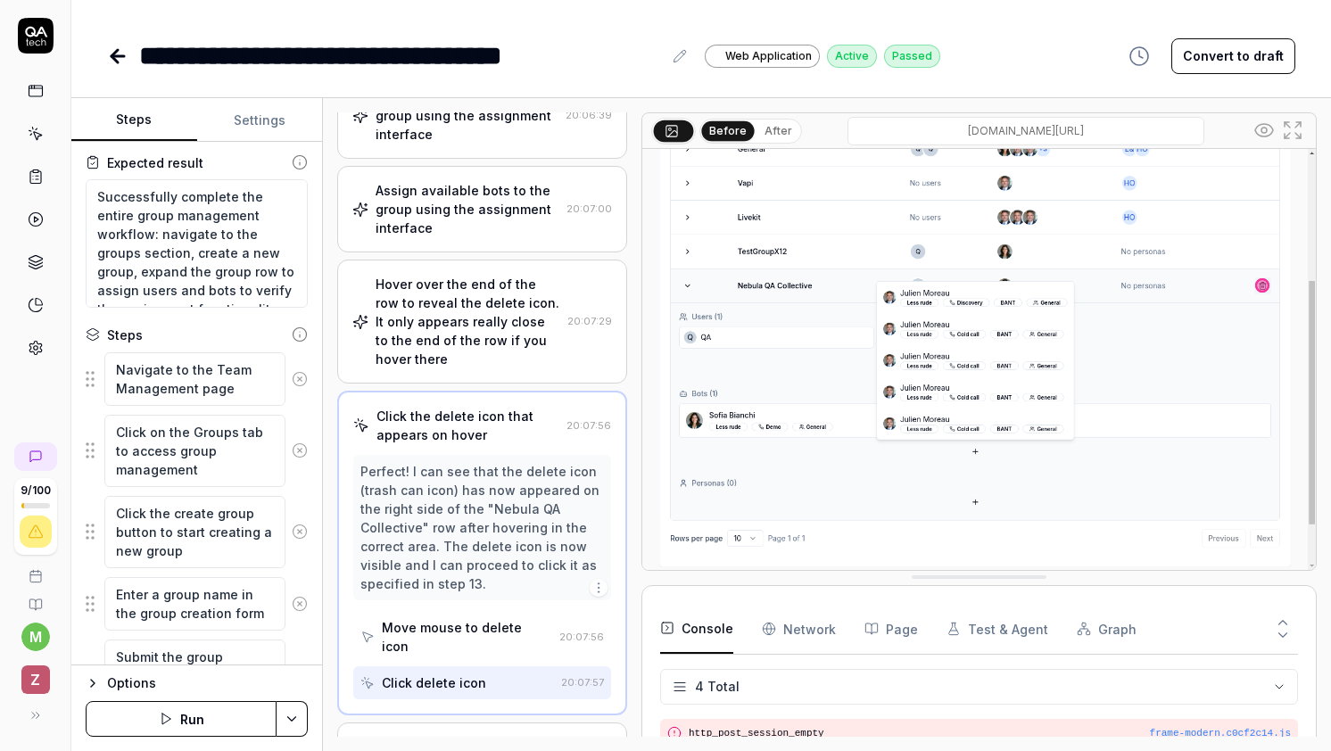
click at [116, 56] on icon at bounding box center [118, 56] width 12 height 0
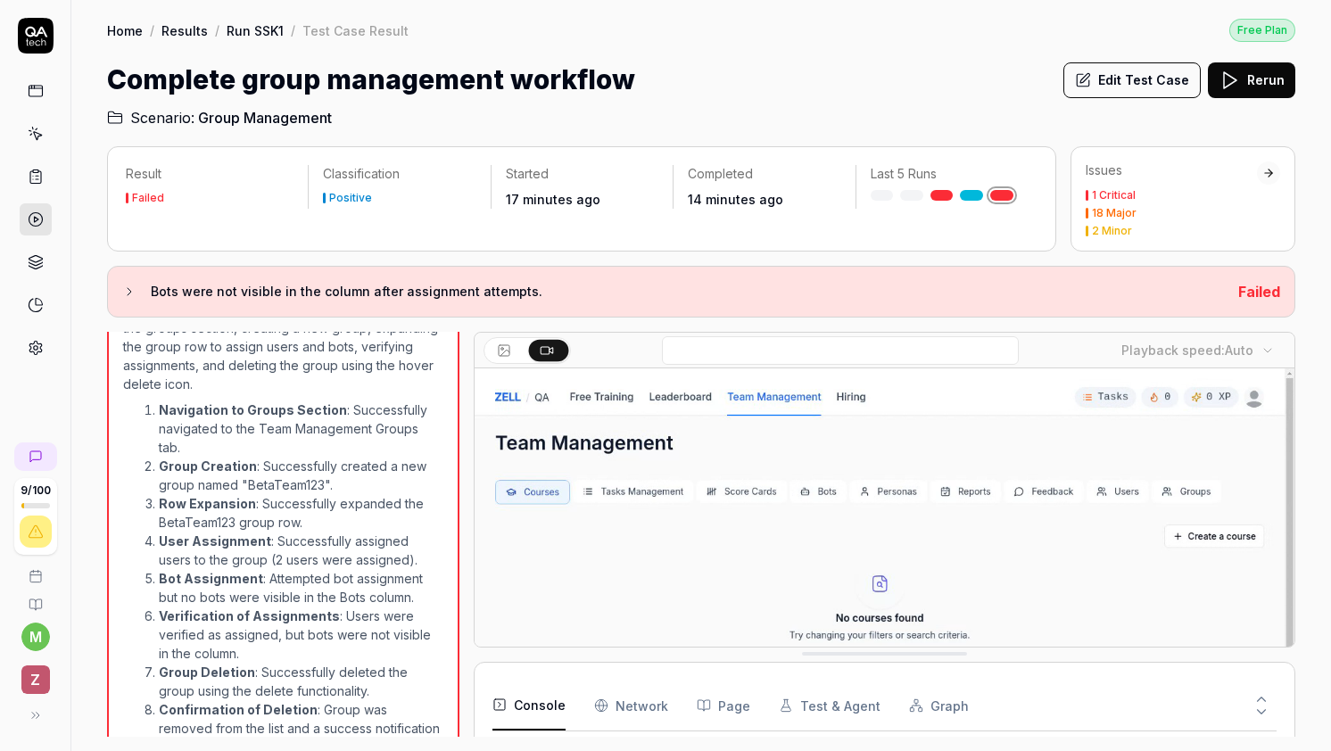
scroll to position [1161, 0]
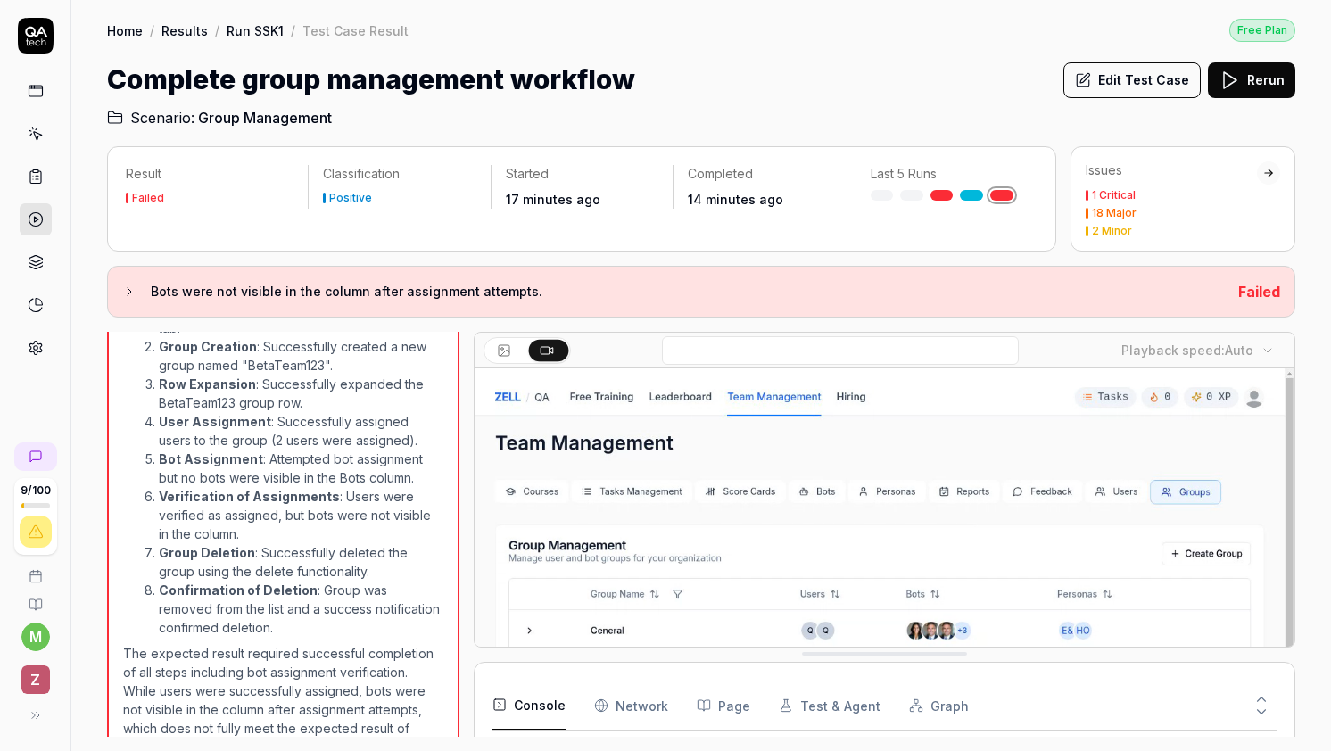
click at [22, 219] on link at bounding box center [36, 219] width 32 height 32
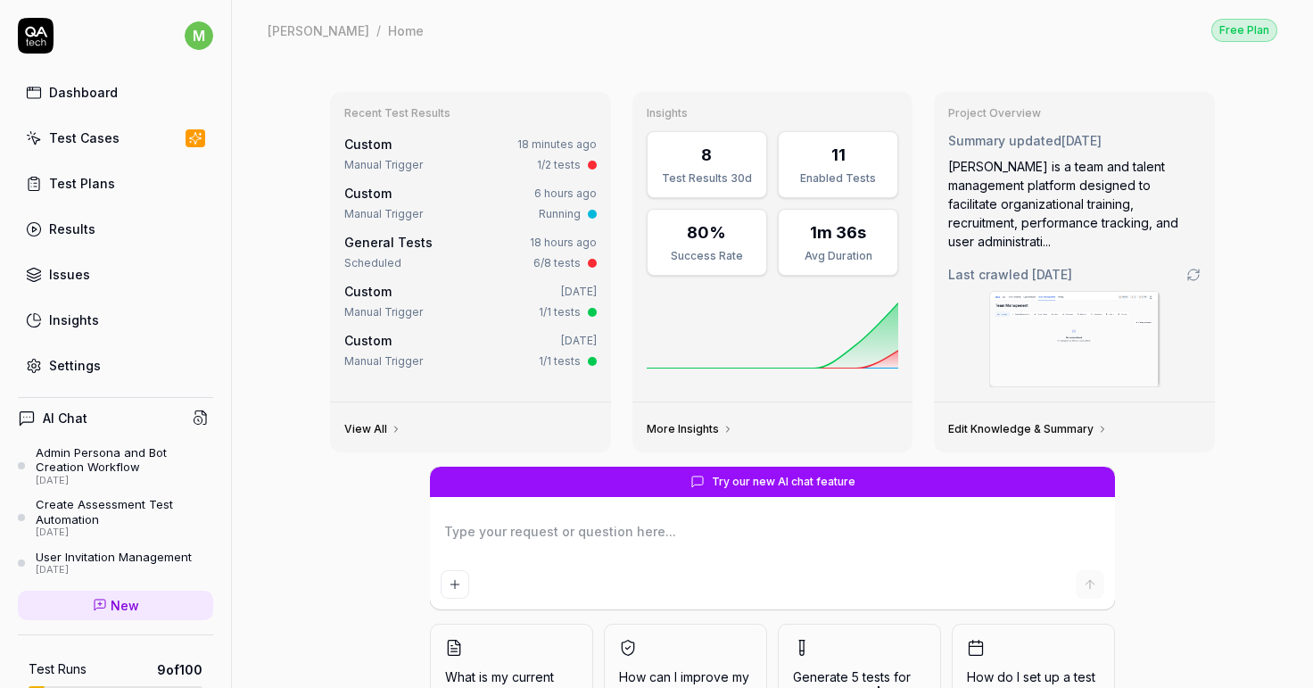
click at [423, 165] on div "Manual Trigger 1/2 tests" at bounding box center [470, 165] width 252 height 16
type textarea "*"
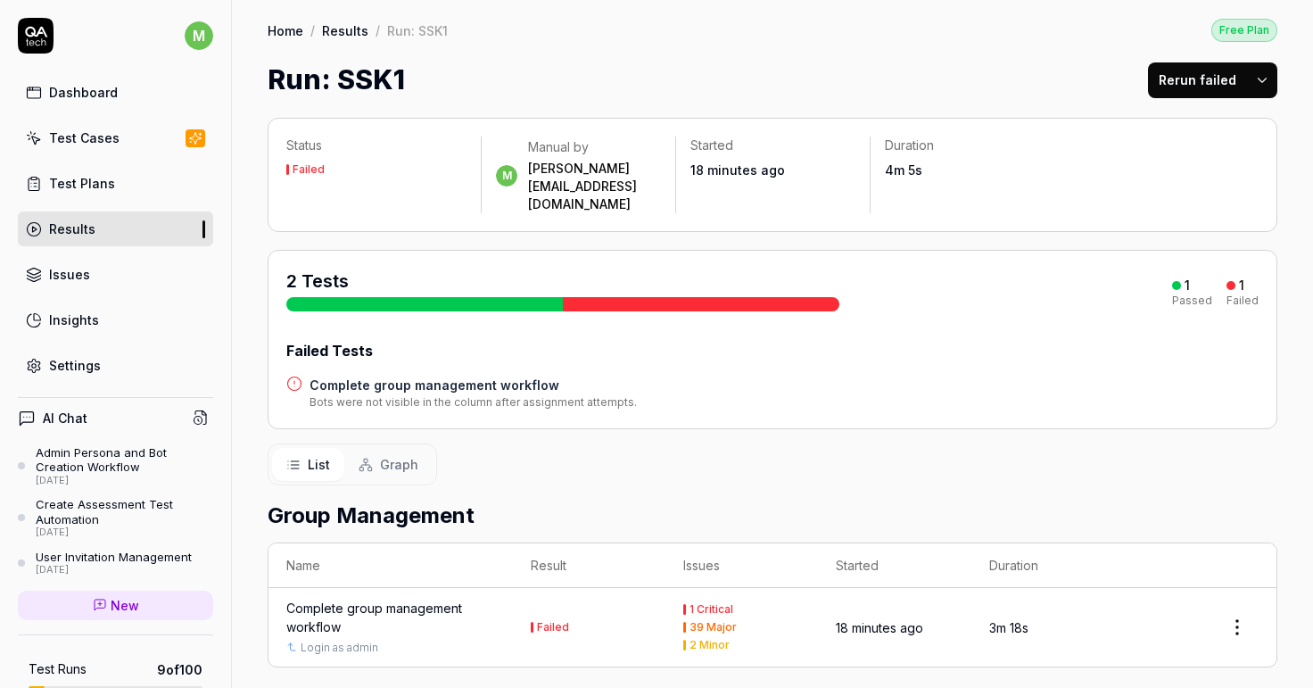
click at [478, 376] on h4 "Complete group management workflow" at bounding box center [473, 385] width 327 height 19
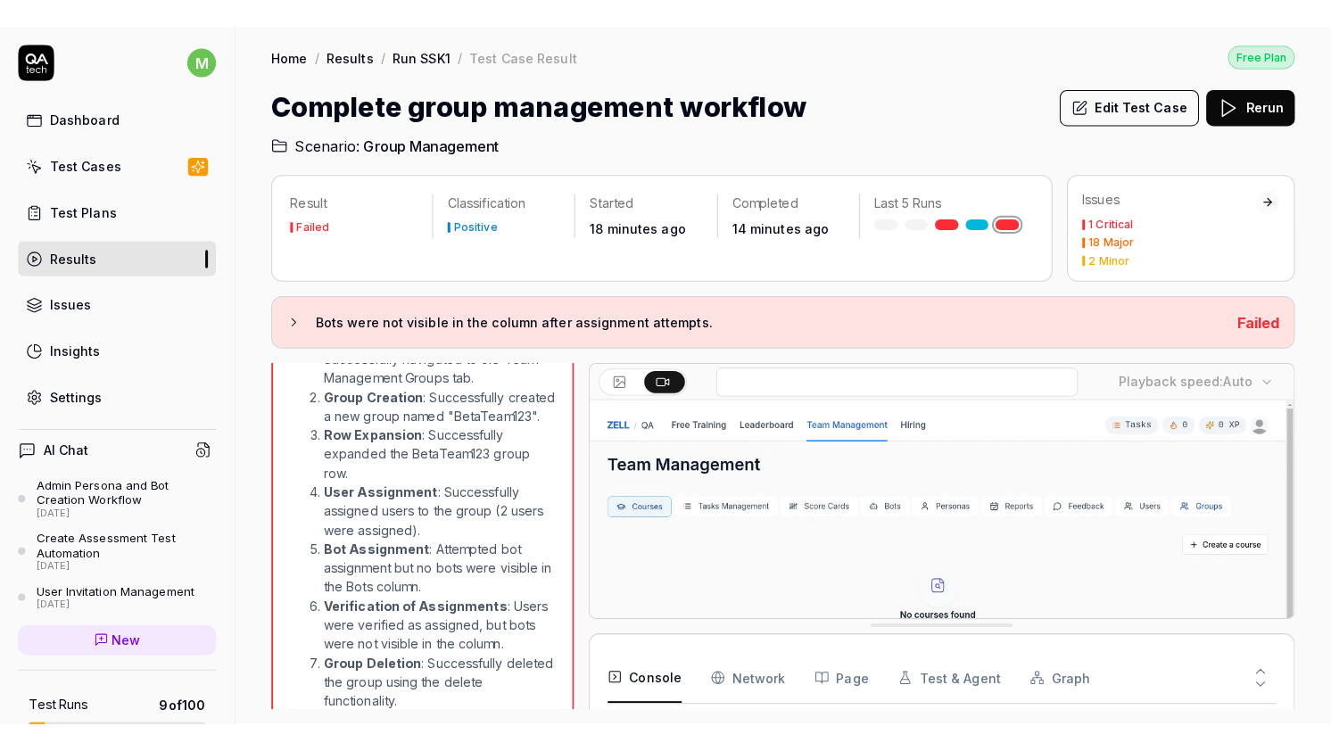
scroll to position [1411, 0]
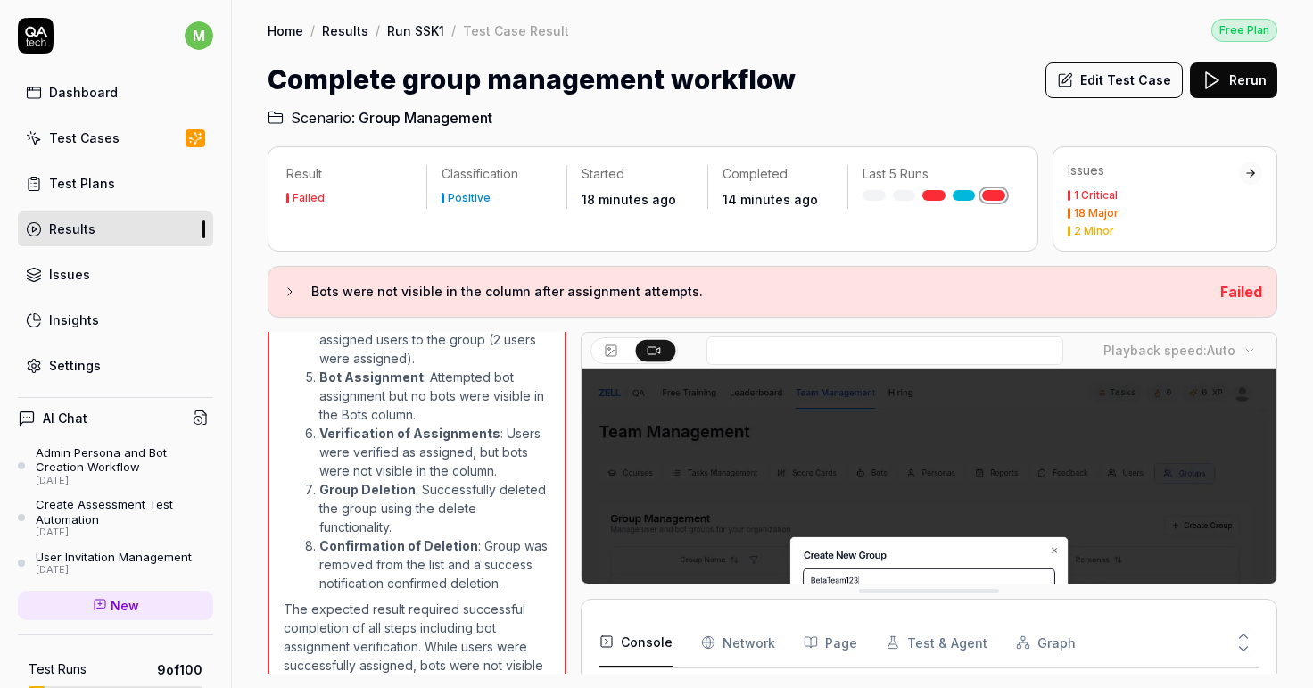
click at [418, 33] on link "Run SSK1" at bounding box center [415, 30] width 57 height 18
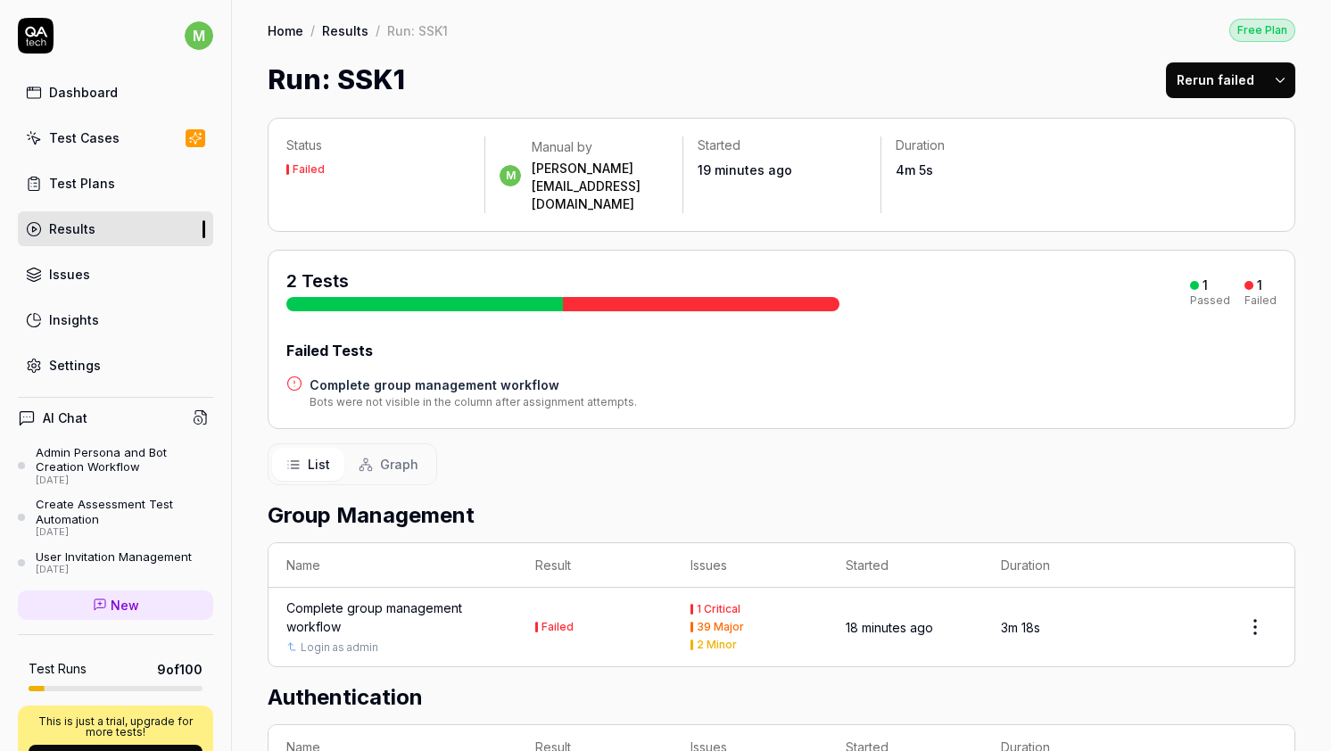
click at [370, 599] on div "Complete group management workflow" at bounding box center [392, 617] width 213 height 37
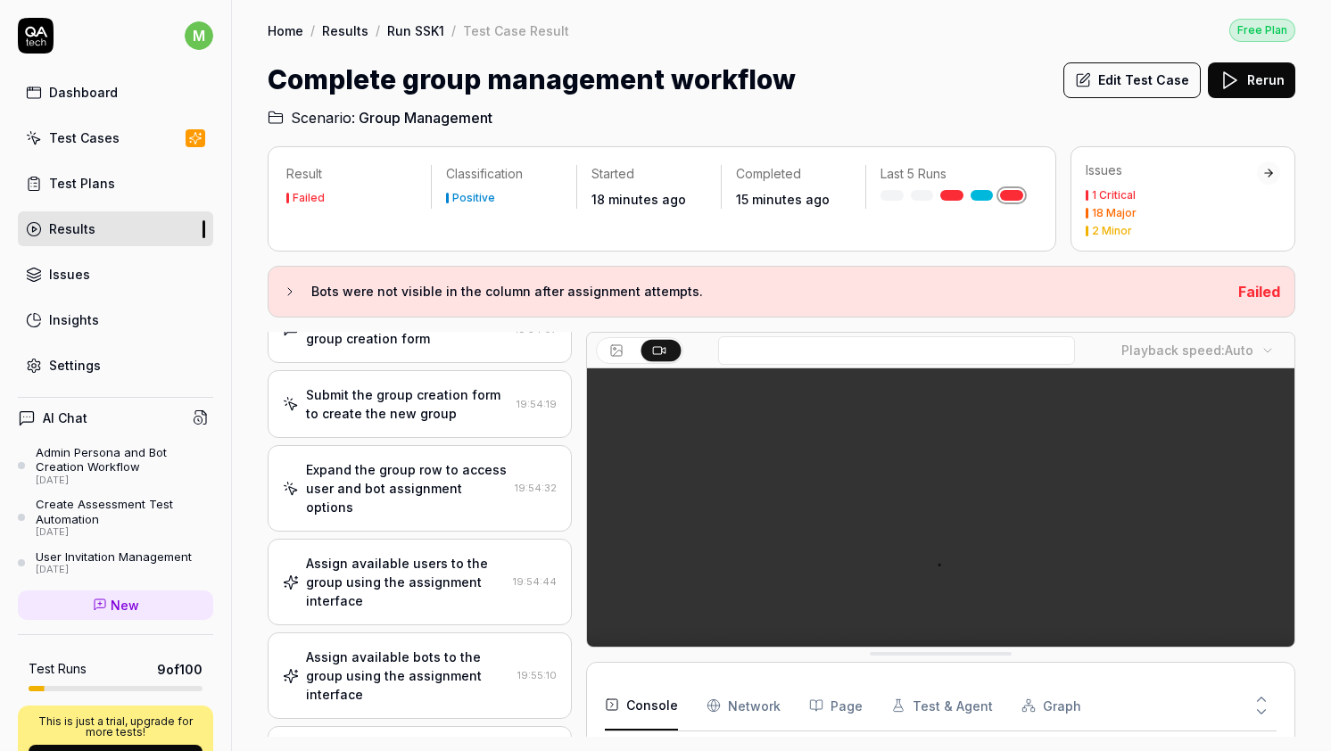
scroll to position [268, 0]
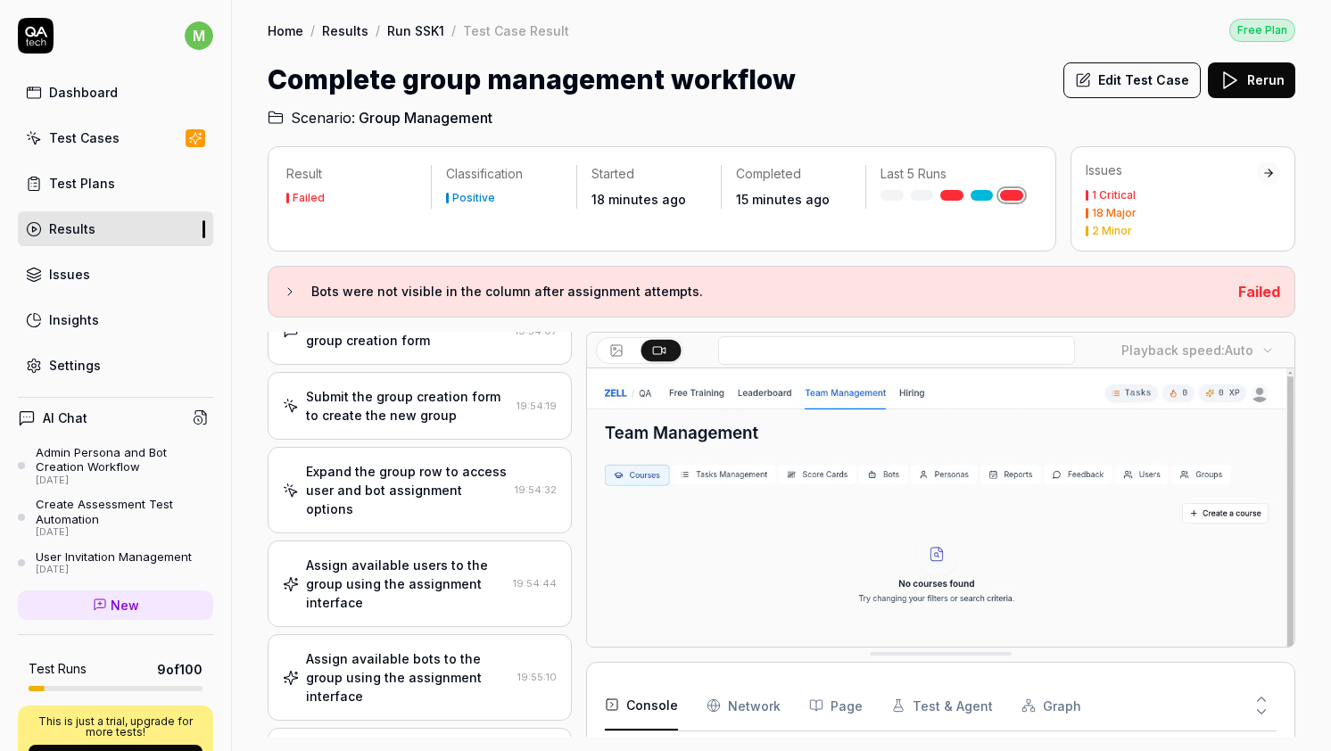
click at [80, 100] on div "Dashboard" at bounding box center [83, 92] width 69 height 19
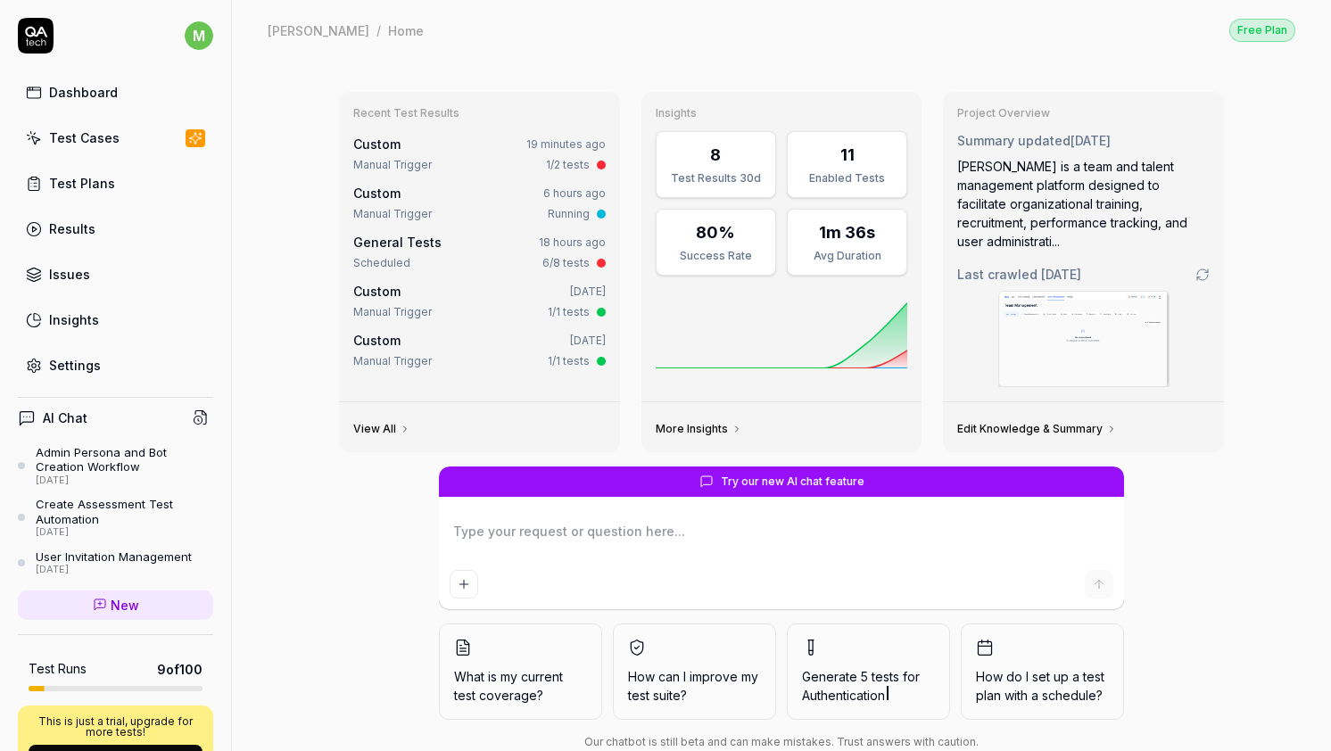
type textarea "*"
click at [144, 194] on link "Test Plans" at bounding box center [115, 183] width 195 height 35
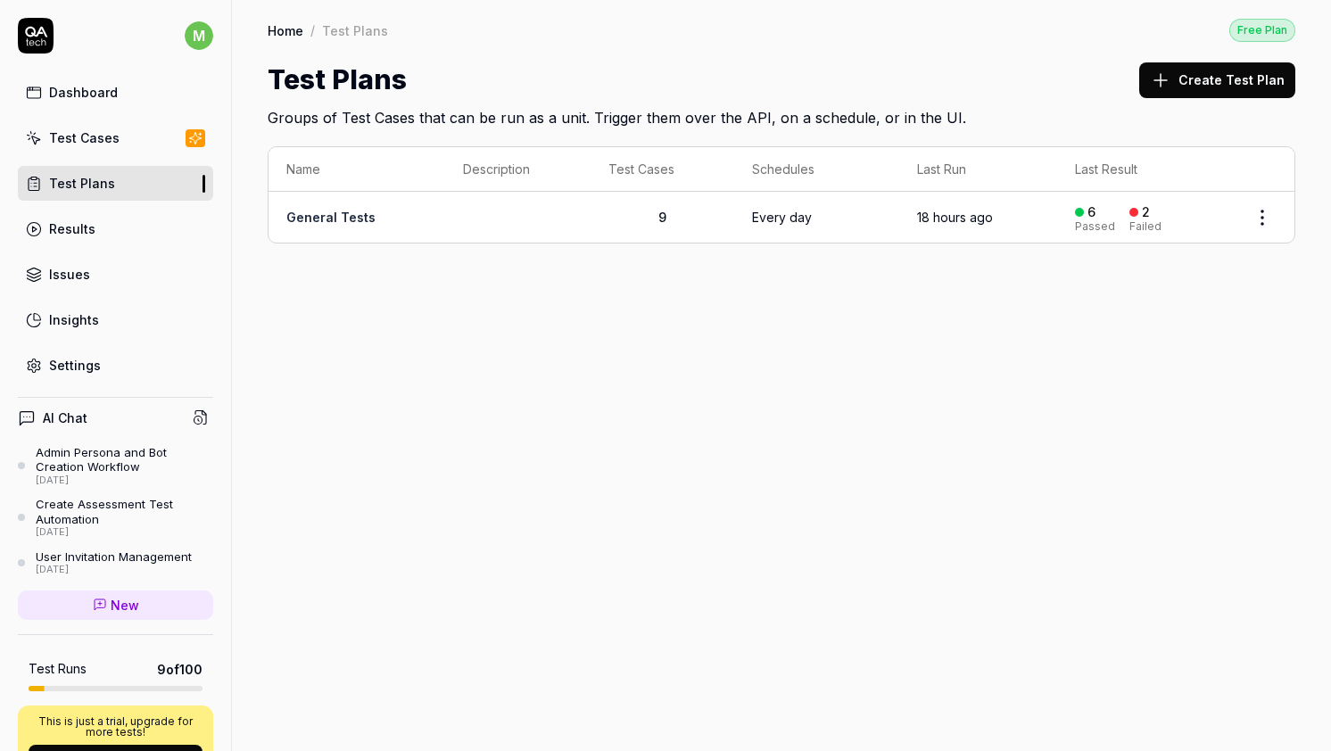
click at [327, 210] on link "General Tests" at bounding box center [330, 217] width 89 height 15
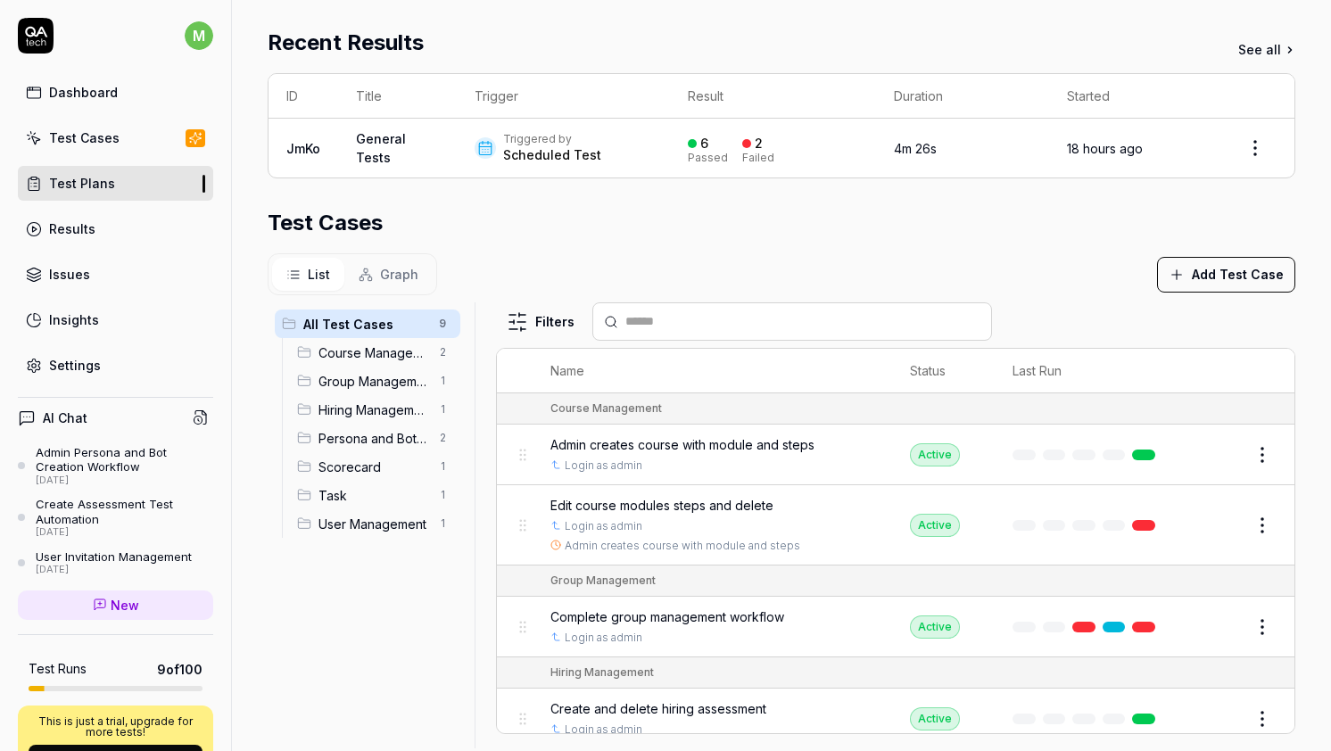
scroll to position [364, 0]
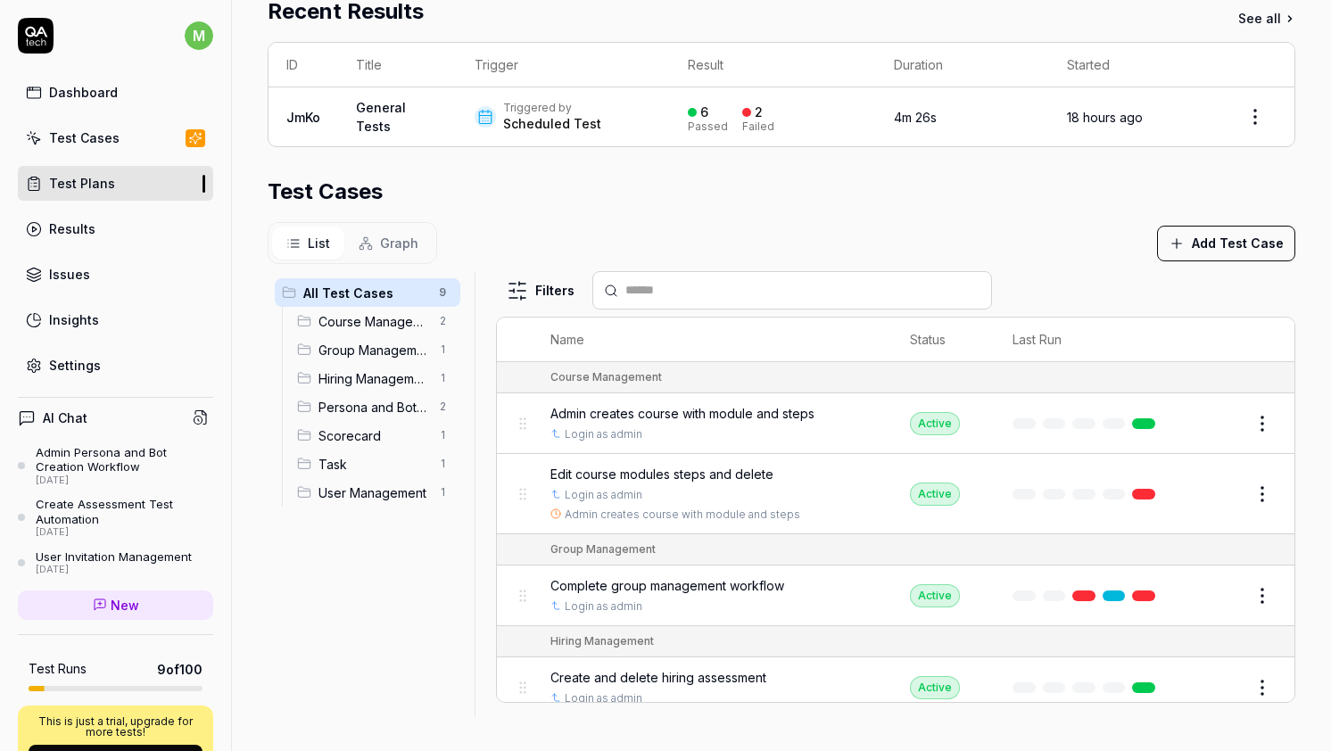
click at [719, 471] on span "Edit course modules steps and delete" at bounding box center [661, 474] width 223 height 19
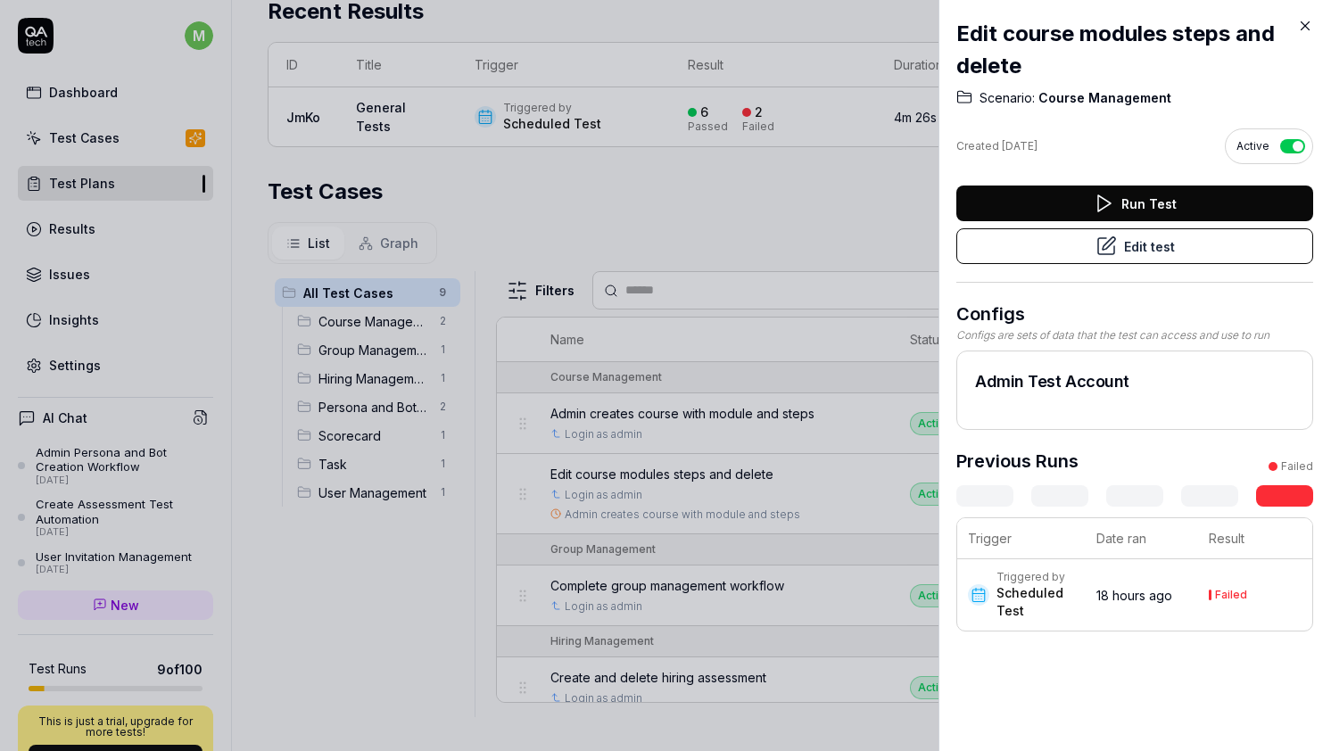
click at [1306, 24] on icon at bounding box center [1306, 26] width 8 height 8
